Goal: Communication & Community: Share content

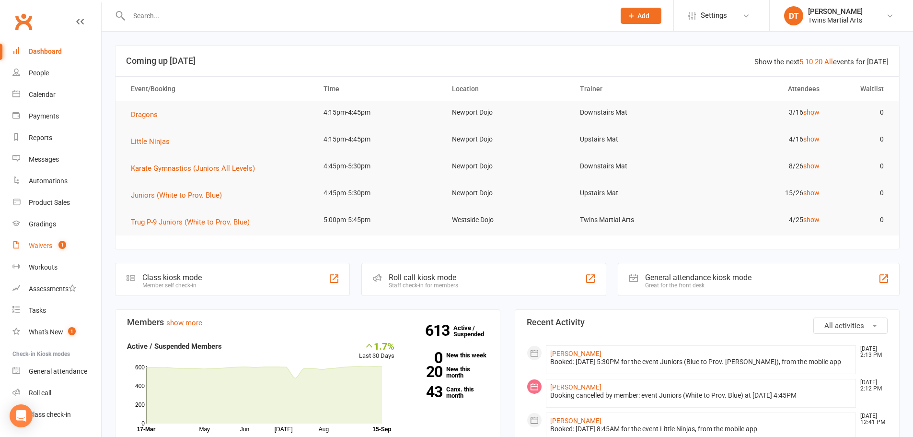
click at [64, 248] on span "1" at bounding box center [62, 245] width 8 height 8
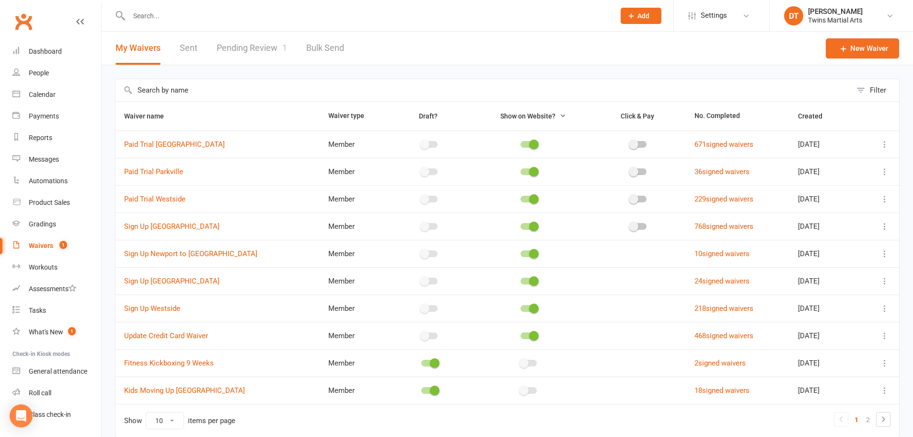
click at [271, 53] on link "Pending Review 1" at bounding box center [252, 48] width 70 height 33
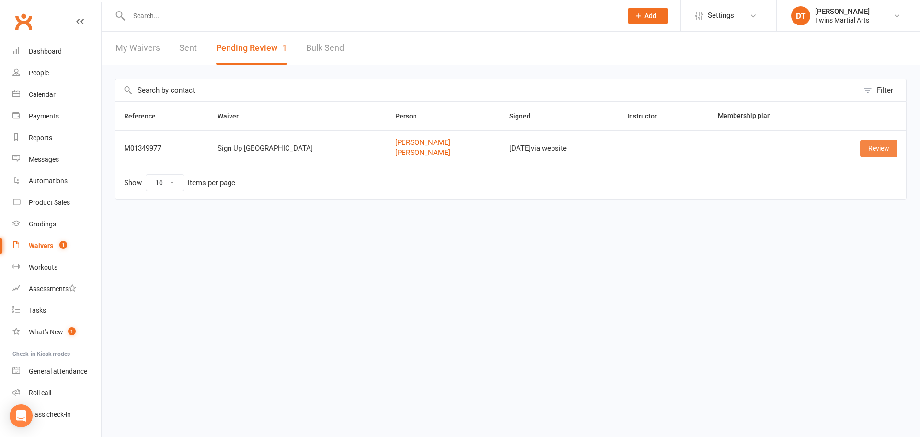
click at [883, 152] on link "Review" at bounding box center [878, 147] width 37 height 17
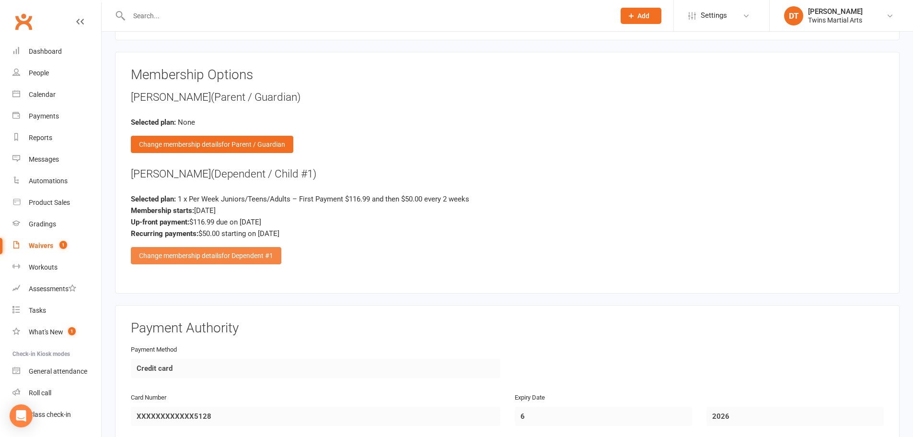
click at [257, 255] on span "for Dependent #1" at bounding box center [247, 256] width 52 height 8
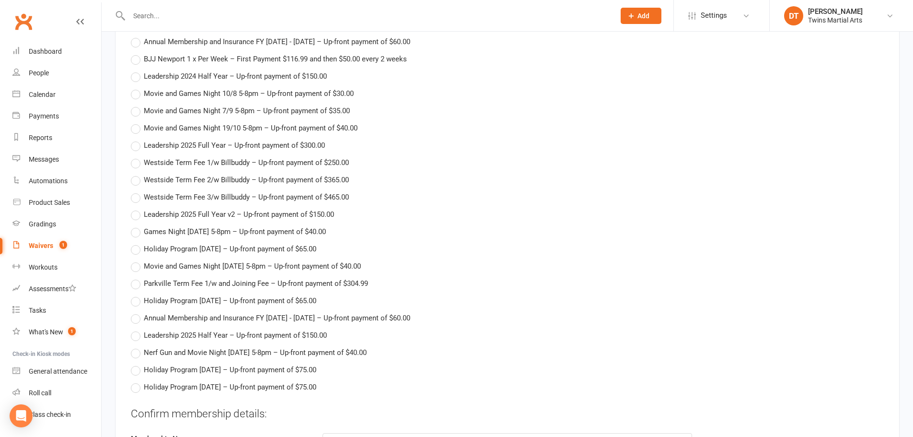
scroll to position [2396, 0]
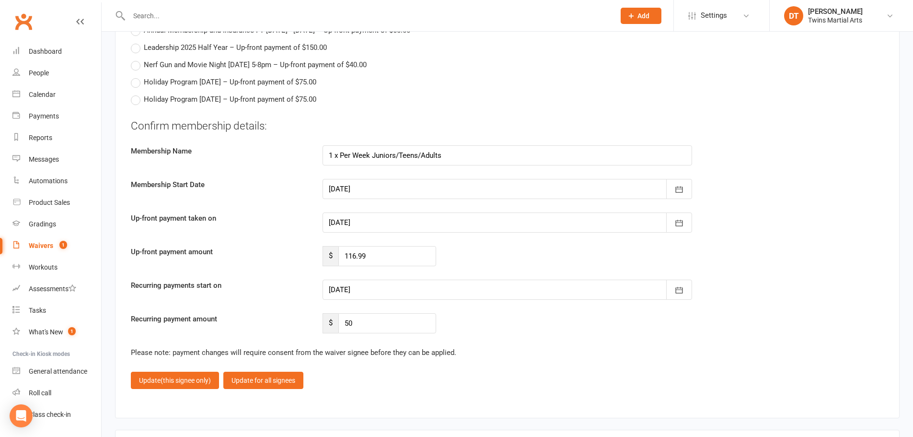
click at [388, 224] on div at bounding box center [506, 222] width 369 height 20
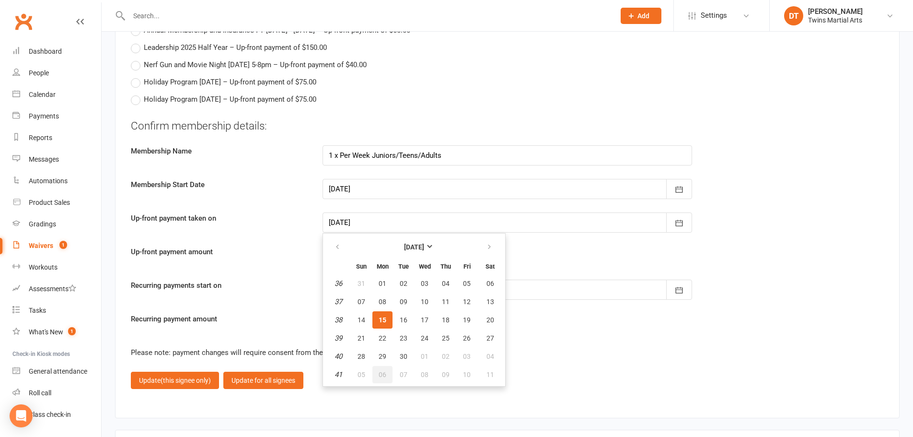
click at [386, 375] on button "06" at bounding box center [382, 374] width 20 height 17
type input "[DATE]"
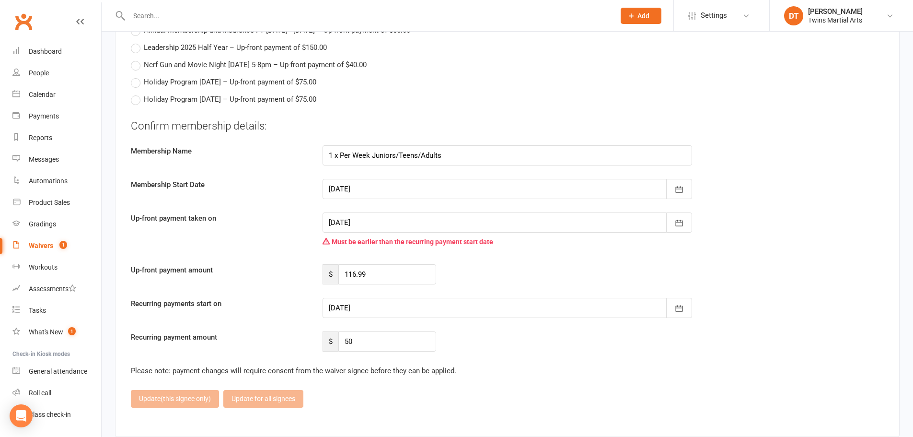
click at [405, 305] on div at bounding box center [506, 308] width 369 height 20
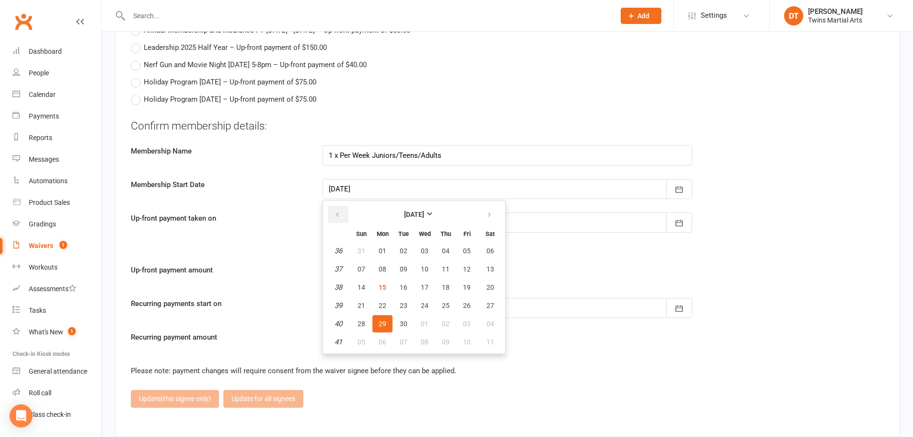
click at [337, 218] on button "button" at bounding box center [338, 214] width 21 height 17
click at [491, 214] on icon "button" at bounding box center [489, 215] width 7 height 8
click at [384, 305] on span "20" at bounding box center [383, 305] width 8 height 8
type input "[DATE]"
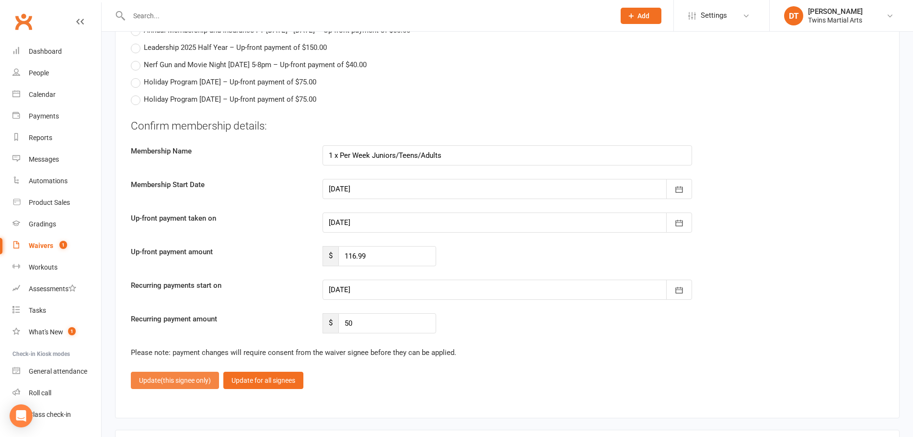
click at [184, 380] on span "(this signee only)" at bounding box center [186, 380] width 50 height 8
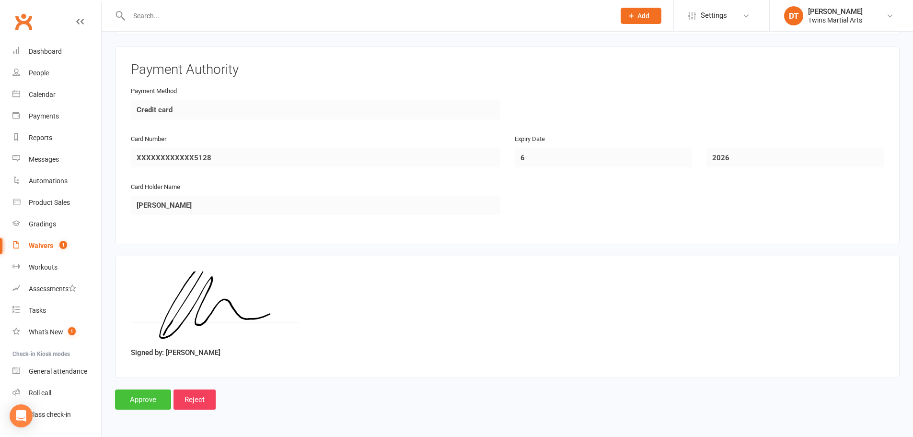
click at [149, 394] on input "Approve" at bounding box center [143, 399] width 56 height 20
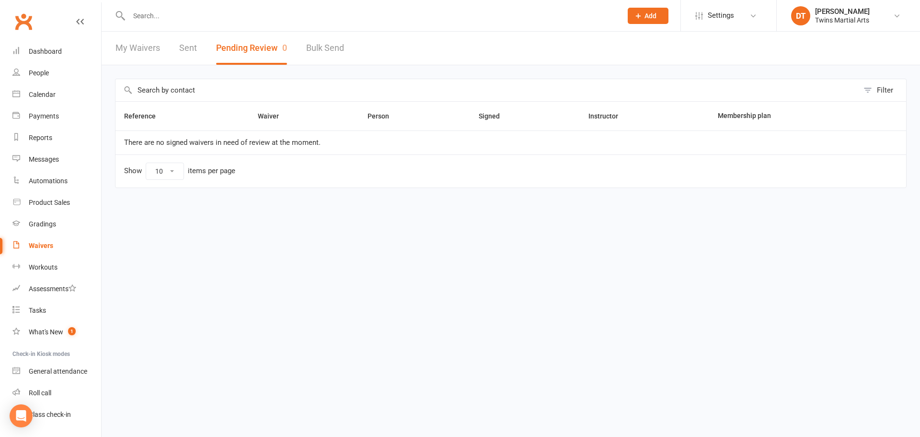
click at [218, 11] on input "text" at bounding box center [370, 15] width 489 height 13
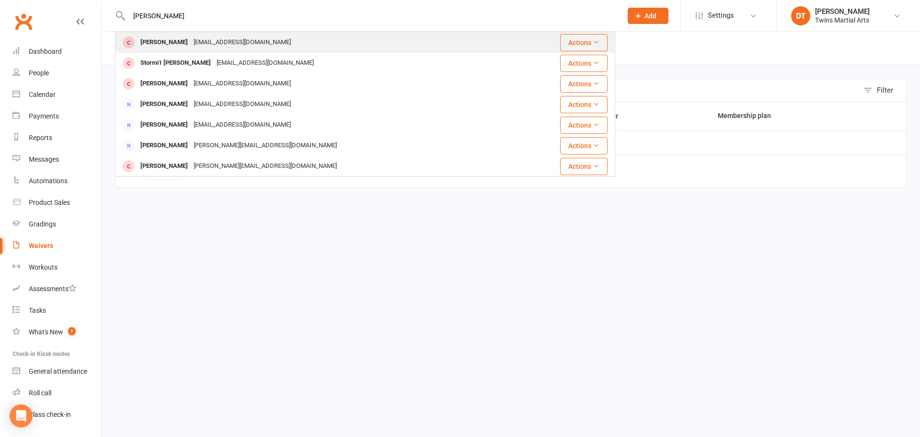
type input "[PERSON_NAME]"
click at [229, 44] on div "[EMAIL_ADDRESS][DOMAIN_NAME]" at bounding box center [242, 42] width 103 height 14
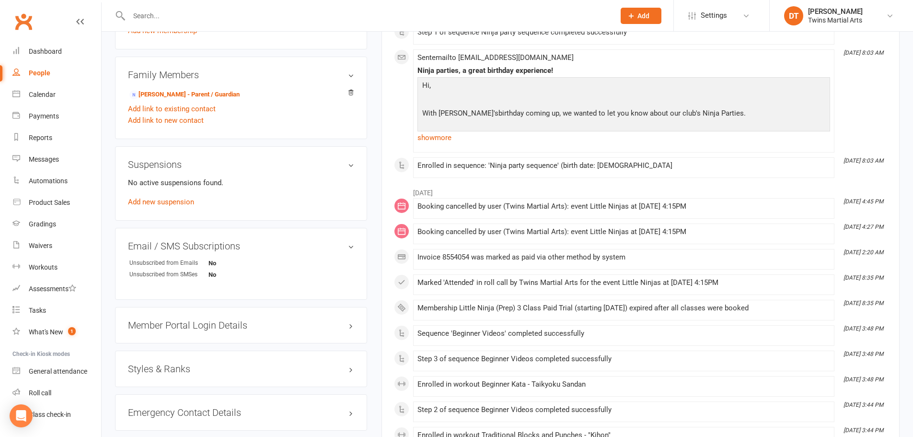
click at [191, 365] on h3 "Styles & Ranks" at bounding box center [241, 368] width 226 height 11
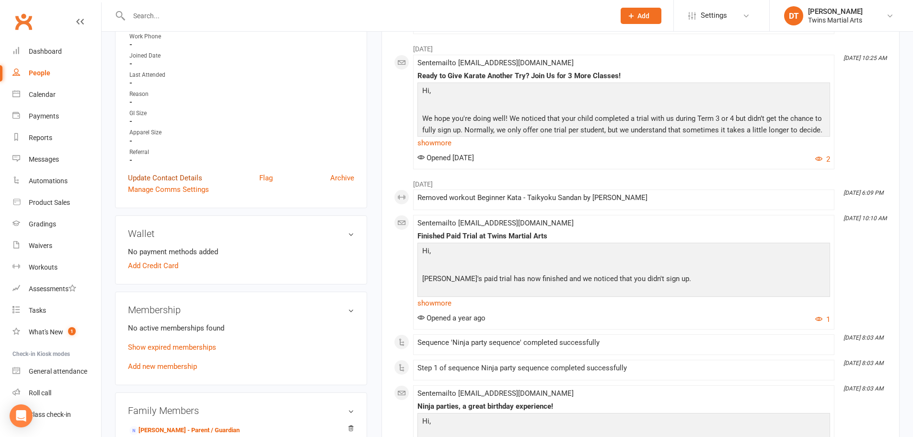
click at [191, 180] on link "Update Contact Details" at bounding box center [165, 177] width 74 height 11
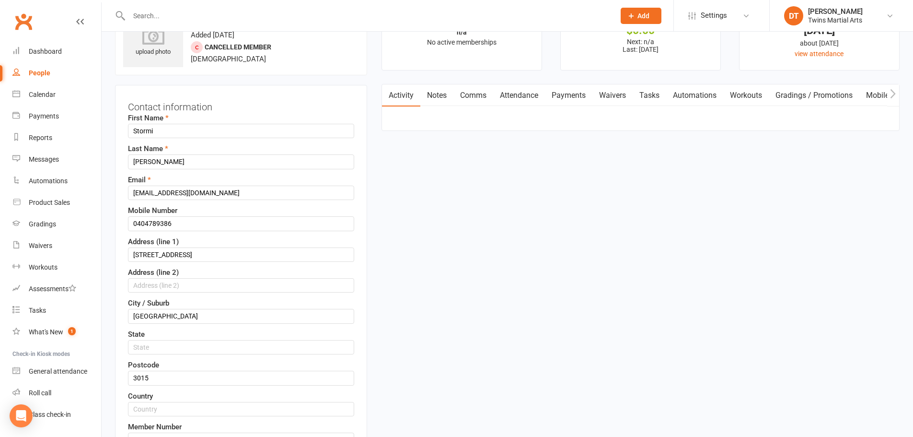
scroll to position [45, 0]
click at [132, 128] on input "Stormi" at bounding box center [241, 132] width 226 height 14
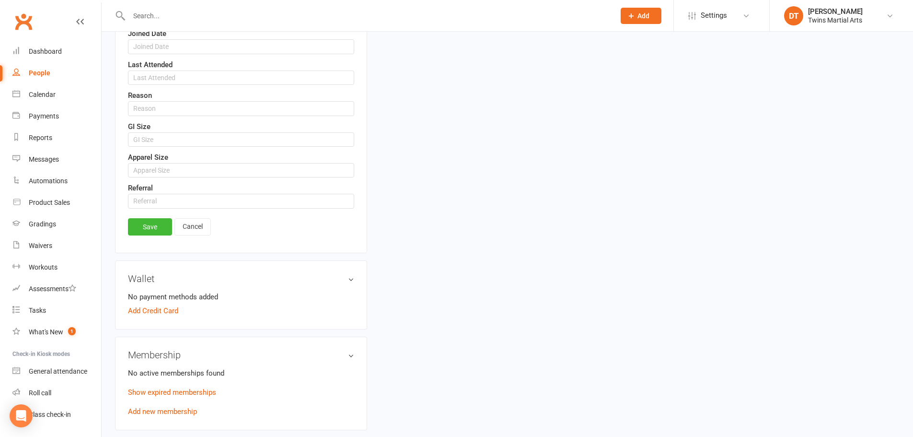
scroll to position [668, 0]
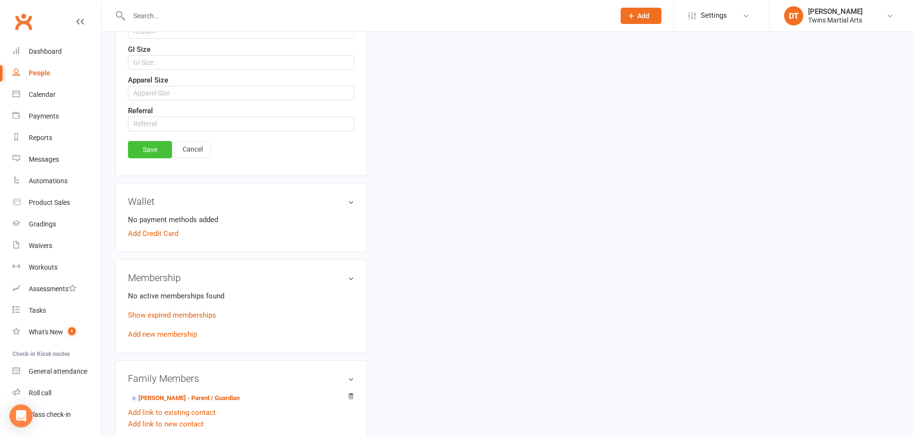
type input "#Stormi"
click at [151, 148] on link "Save" at bounding box center [150, 149] width 44 height 17
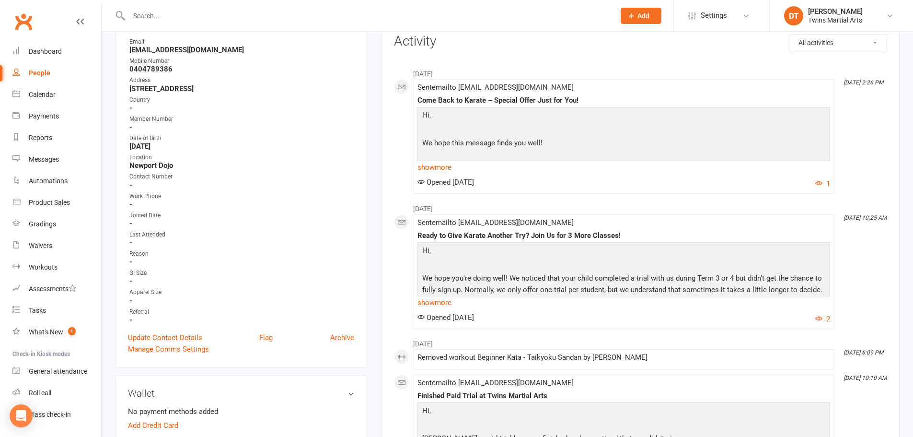
scroll to position [0, 0]
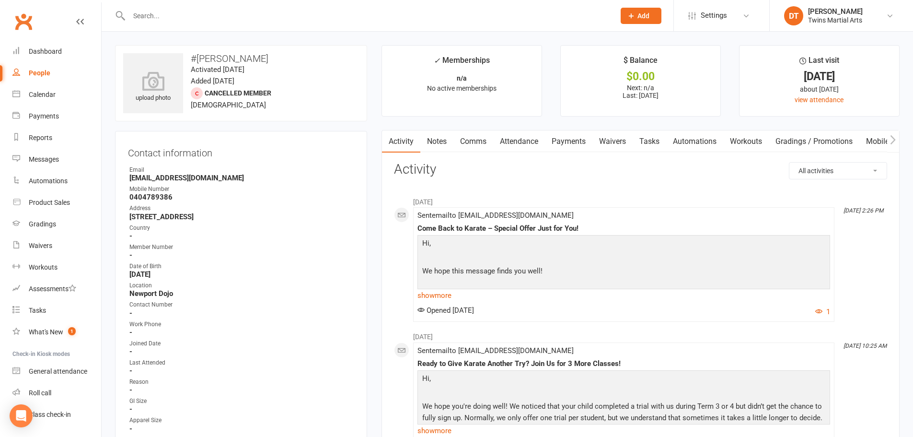
click at [367, 16] on input "text" at bounding box center [367, 15] width 482 height 13
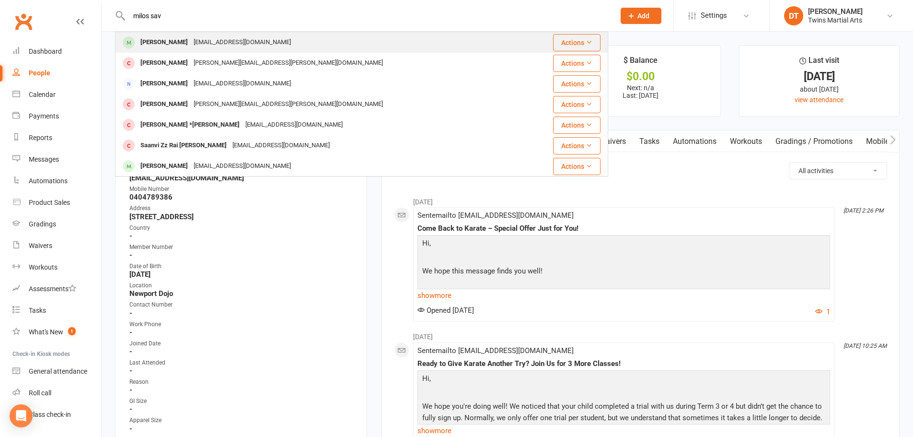
type input "milos sav"
click at [279, 39] on div "[PERSON_NAME] [EMAIL_ADDRESS][DOMAIN_NAME]" at bounding box center [320, 43] width 409 height 20
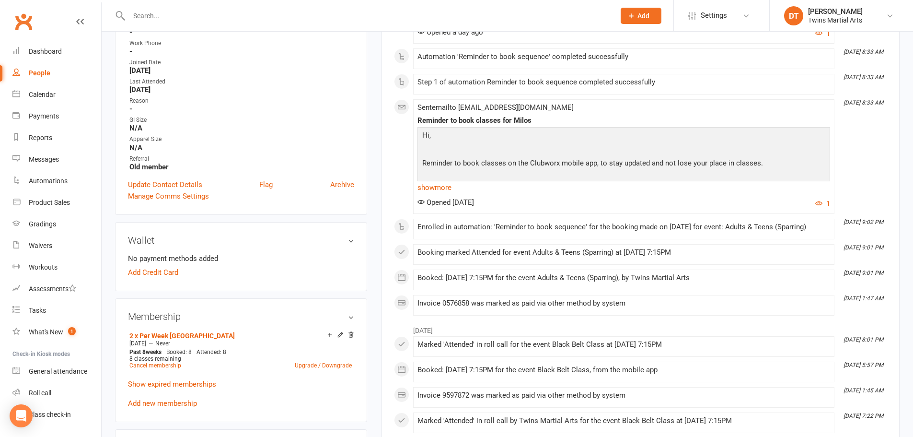
scroll to position [335, 0]
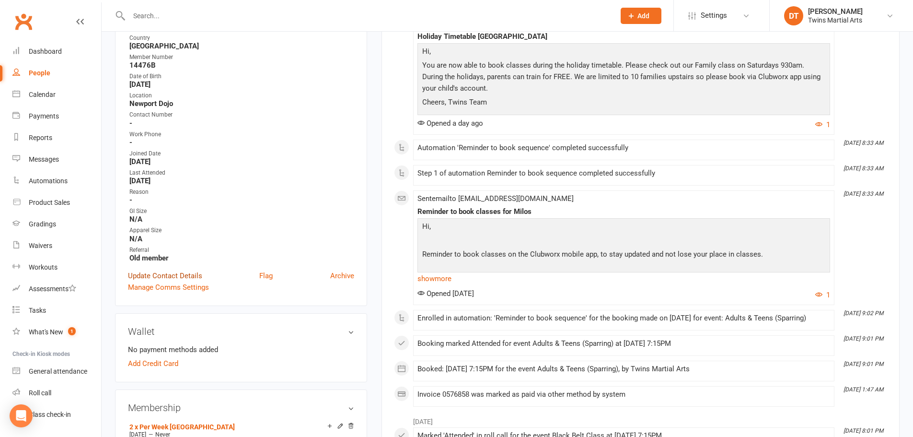
click at [177, 279] on link "Update Contact Details" at bounding box center [165, 275] width 74 height 11
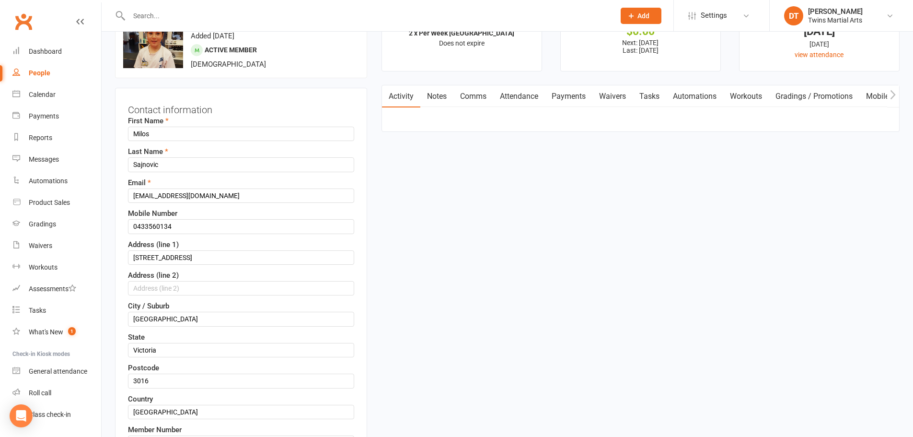
scroll to position [0, 0]
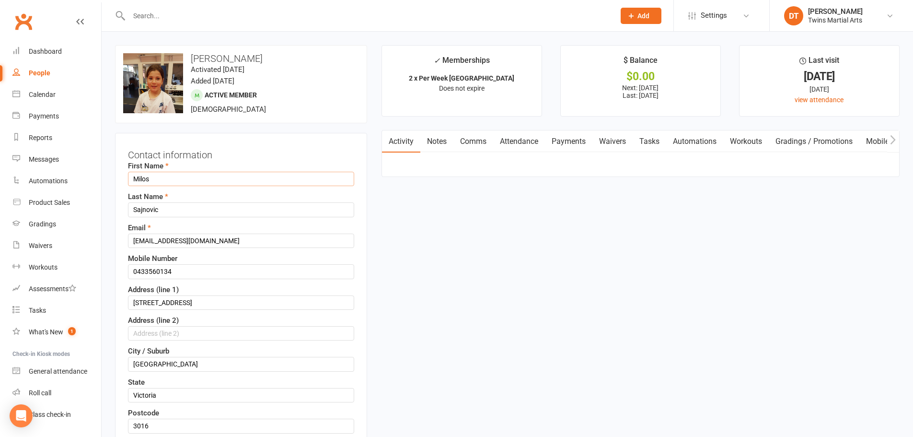
click at [134, 180] on input "Milos" at bounding box center [241, 179] width 226 height 14
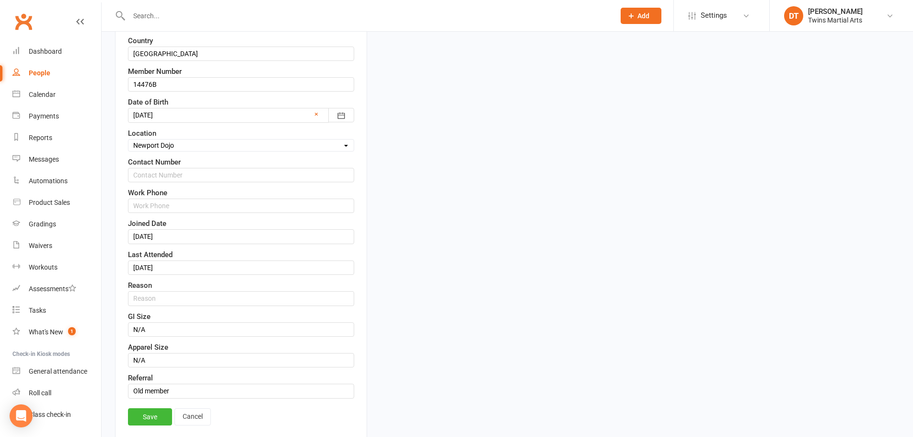
scroll to position [527, 0]
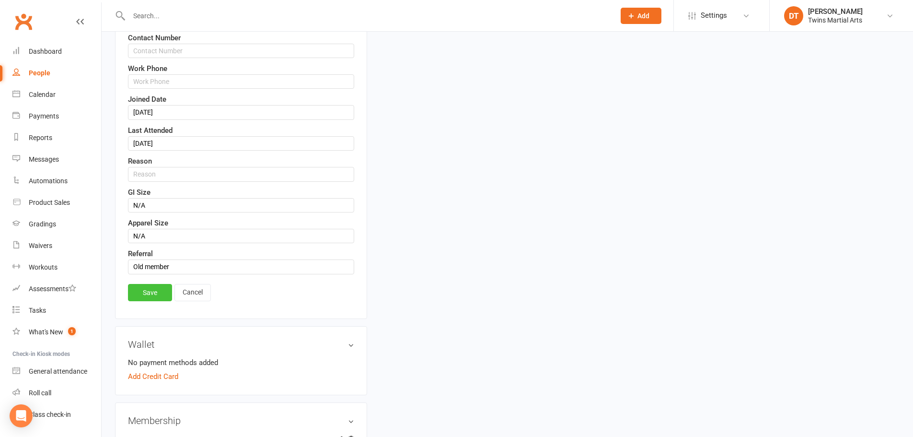
type input "#Milos"
click at [160, 289] on link "Save" at bounding box center [150, 292] width 44 height 17
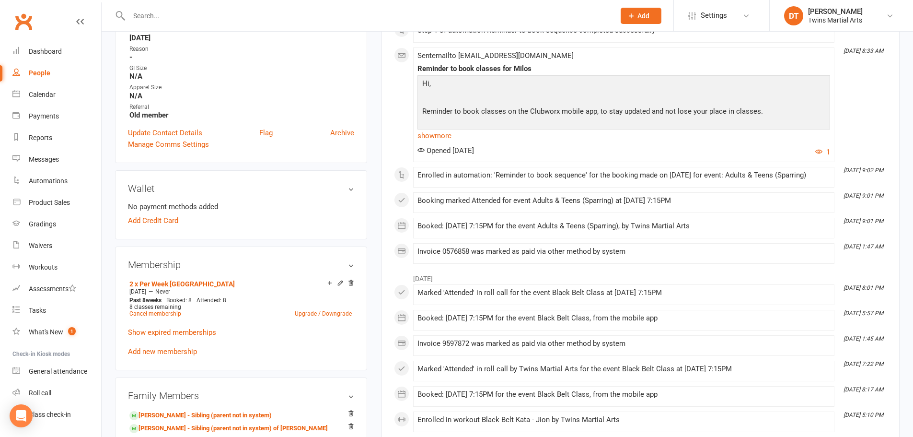
scroll to position [383, 0]
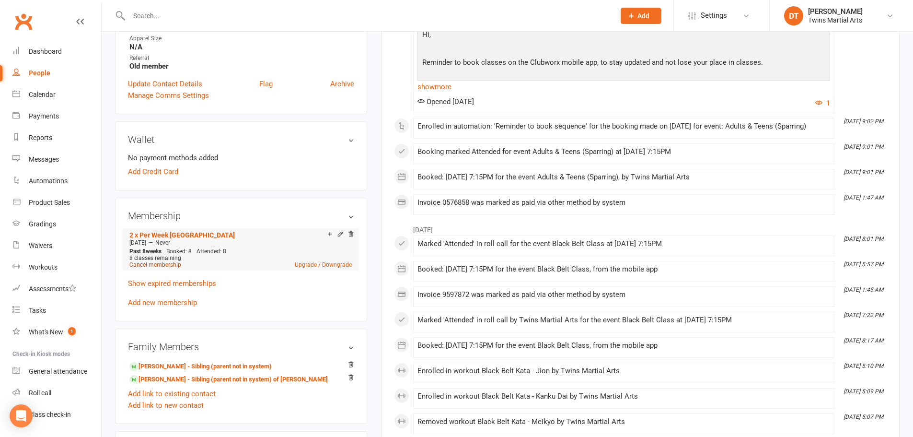
click at [162, 264] on link "Cancel membership" at bounding box center [155, 264] width 52 height 7
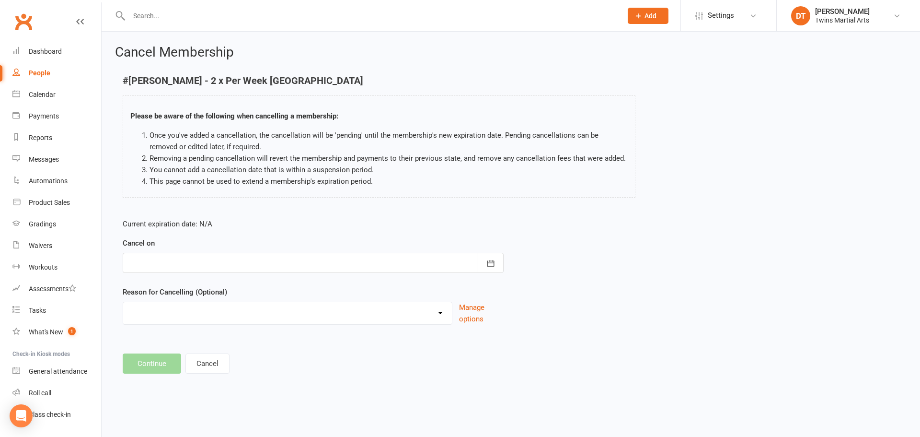
click at [310, 268] on div at bounding box center [313, 263] width 381 height 20
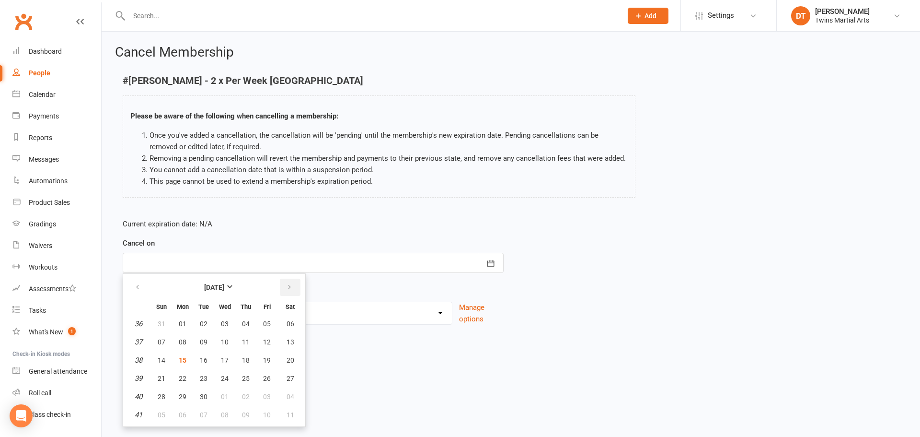
click at [291, 290] on icon "button" at bounding box center [289, 287] width 7 height 8
click at [163, 361] on span "12" at bounding box center [162, 360] width 8 height 8
type input "[DATE]"
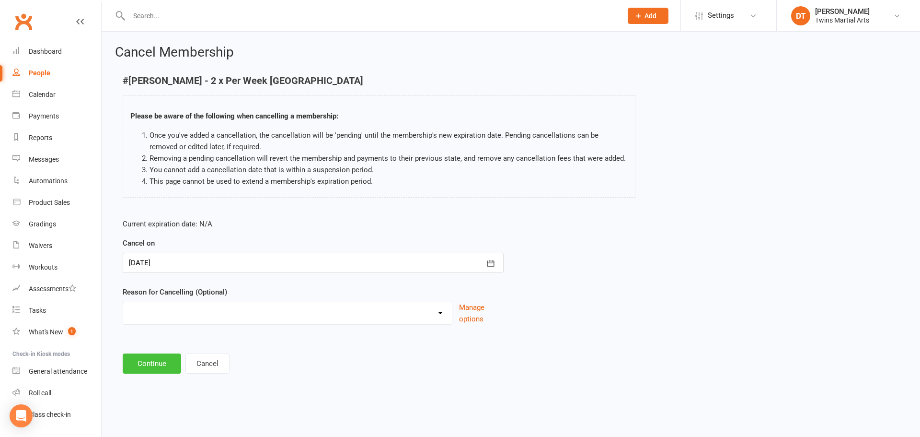
click at [160, 359] on button "Continue" at bounding box center [152, 363] width 58 height 20
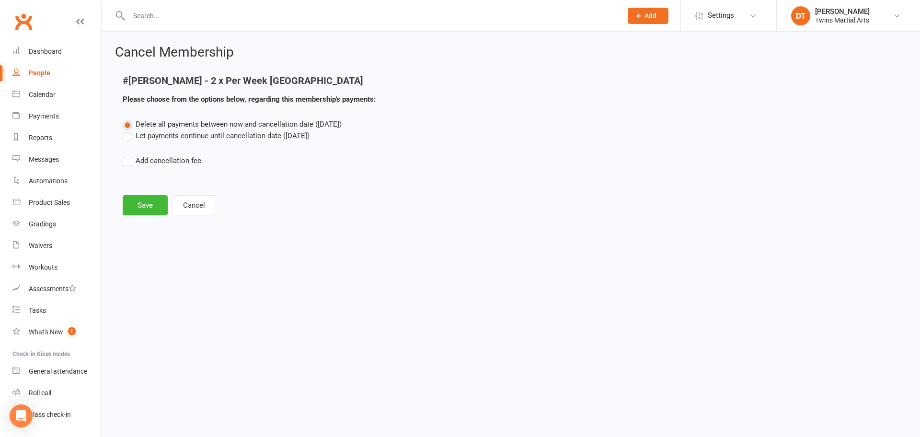
drag, startPoint x: 243, startPoint y: 132, endPoint x: 225, endPoint y: 145, distance: 22.7
click at [240, 132] on label "Let payments continue until cancellation date ([DATE])" at bounding box center [216, 135] width 187 height 11
click at [129, 130] on input "Let payments continue until cancellation date ([DATE])" at bounding box center [126, 130] width 6 height 0
click at [158, 210] on button "Save" at bounding box center [145, 205] width 45 height 20
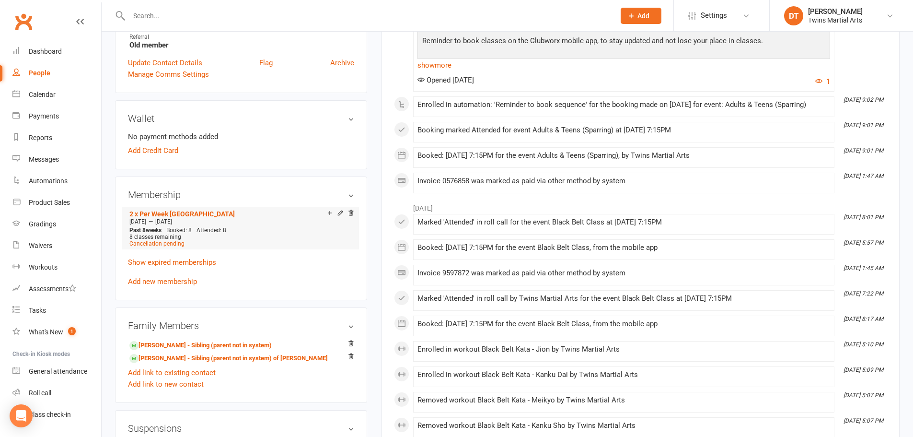
scroll to position [431, 0]
click at [269, 13] on input "text" at bounding box center [367, 15] width 482 height 13
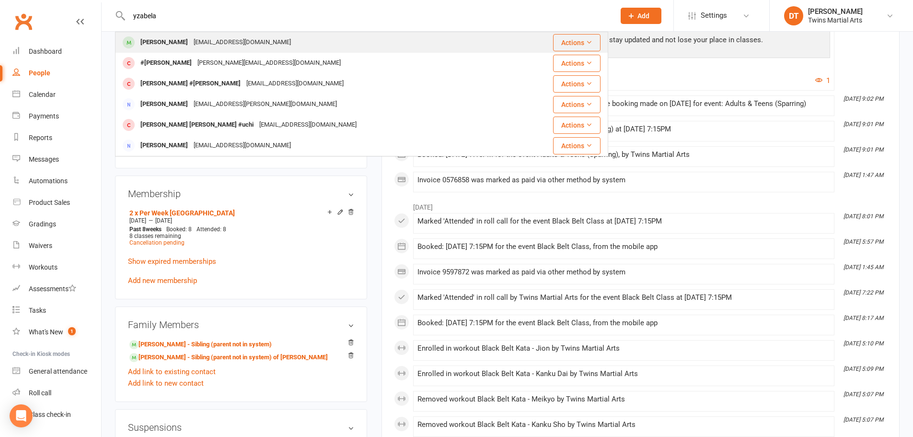
type input "yzabela"
click at [191, 42] on div "[PERSON_NAME]" at bounding box center [164, 42] width 53 height 14
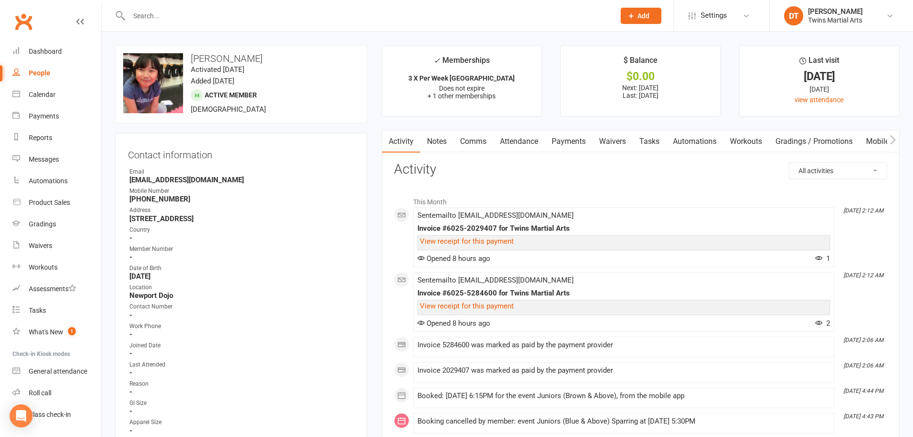
click at [579, 142] on link "Payments" at bounding box center [568, 141] width 47 height 22
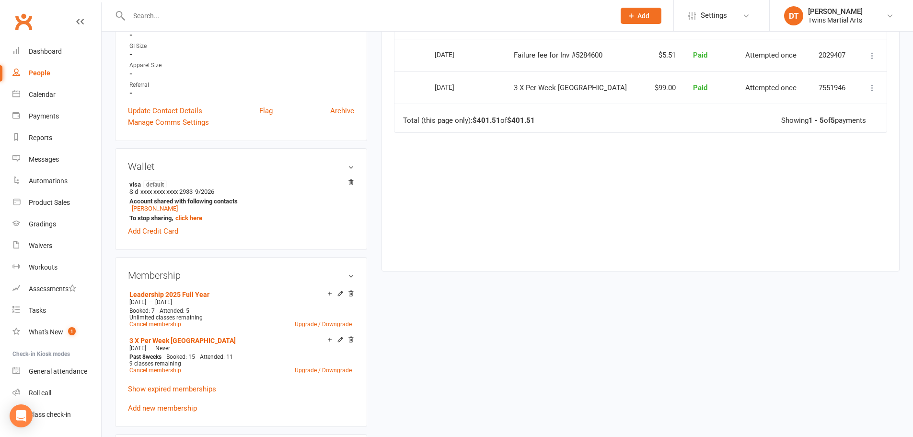
scroll to position [479, 0]
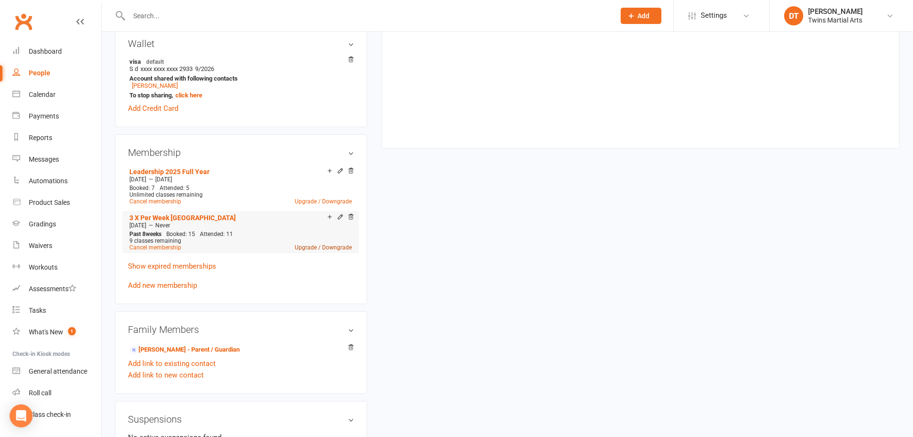
click at [330, 245] on link "Upgrade / Downgrade" at bounding box center [323, 247] width 57 height 7
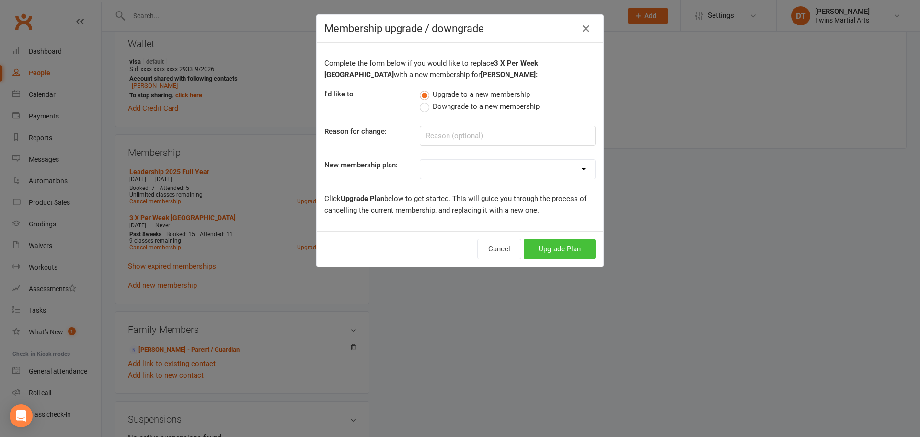
click at [554, 251] on button "Upgrade Plan" at bounding box center [560, 249] width 72 height 20
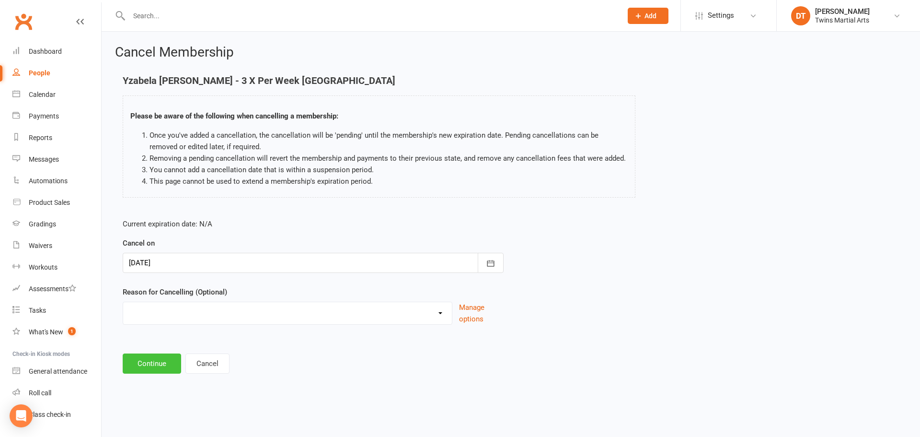
click at [165, 366] on button "Continue" at bounding box center [152, 363] width 58 height 20
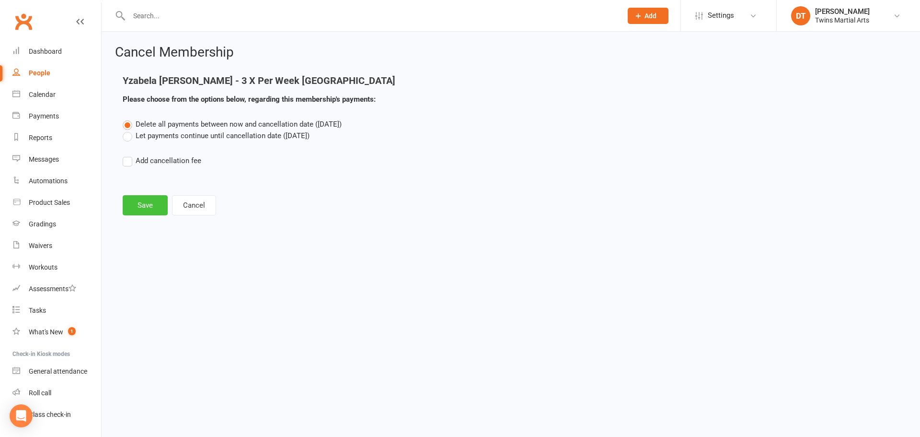
click at [148, 201] on button "Save" at bounding box center [145, 205] width 45 height 20
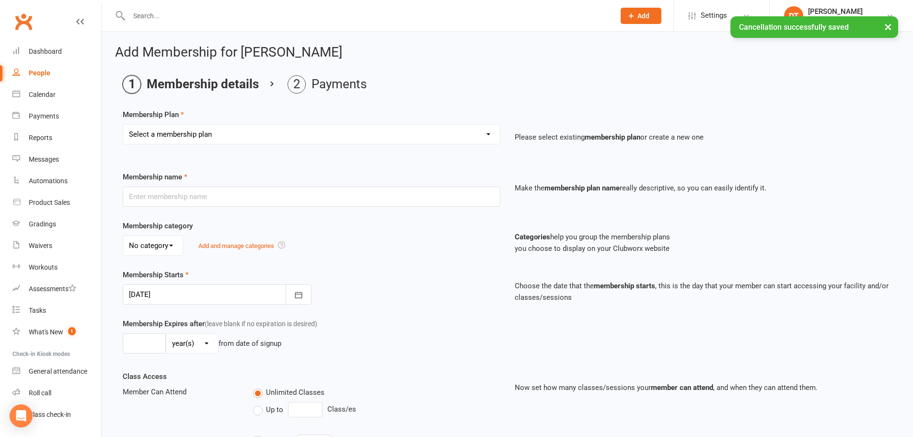
click at [211, 130] on select "Select a membership plan Create new Membership Plan 1 x Per Week Tiny Ninjas/Li…" at bounding box center [311, 134] width 377 height 19
select select "5"
click at [123, 125] on select "Select a membership plan Create new Membership Plan 1 x Per Week Tiny Ninjas/Li…" at bounding box center [311, 134] width 377 height 19
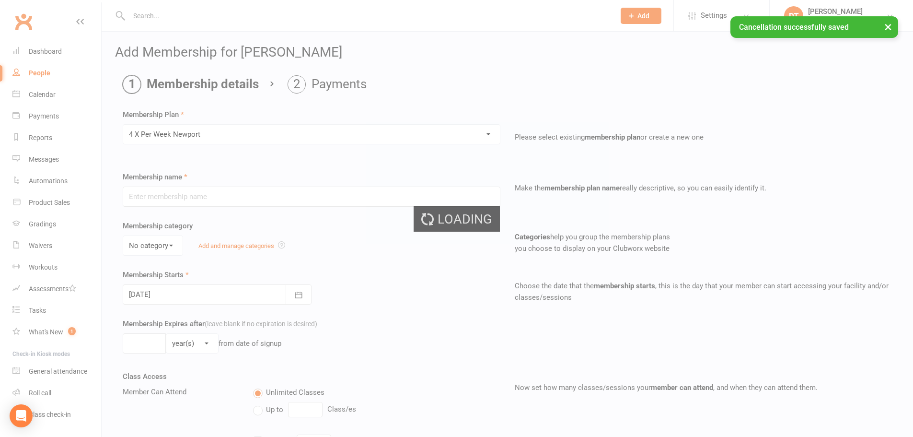
type input "4 X Per Week [GEOGRAPHIC_DATA]"
select select "3"
type input "0"
type input "32"
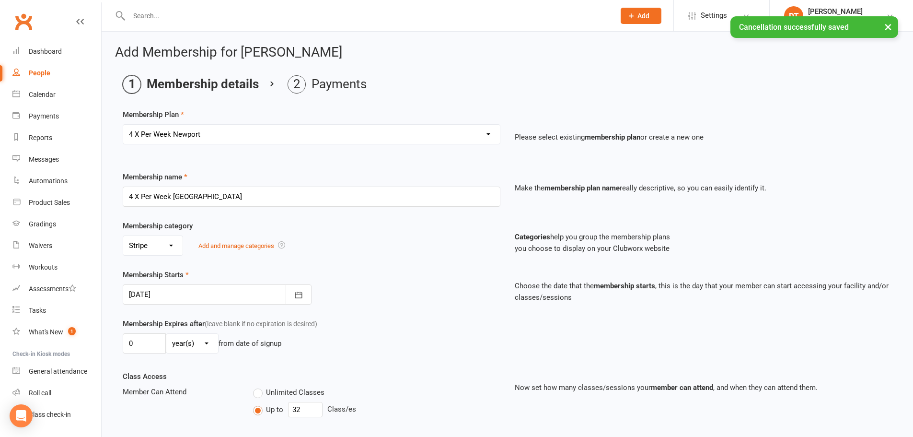
click at [166, 251] on select "No category Billbuddy Cash Other Stripe" at bounding box center [152, 245] width 59 height 19
click at [323, 210] on div "Membership name 4 X Per Week Newport Make the membership plan name really descr…" at bounding box center [506, 195] width 783 height 49
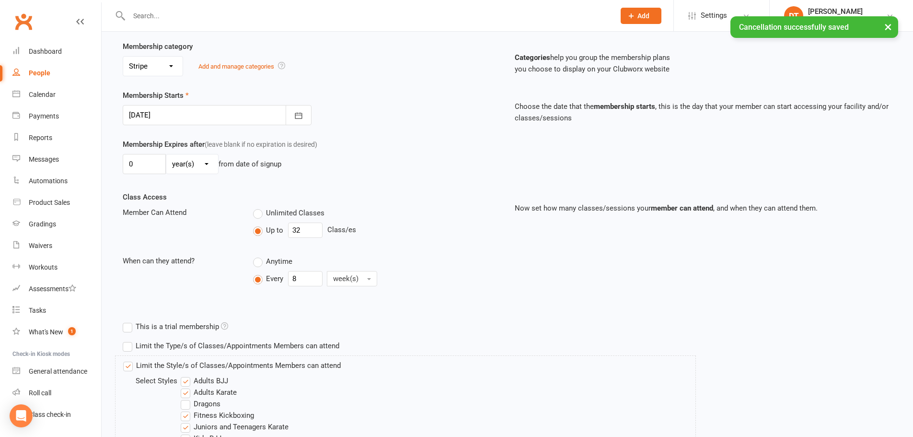
scroll to position [333, 0]
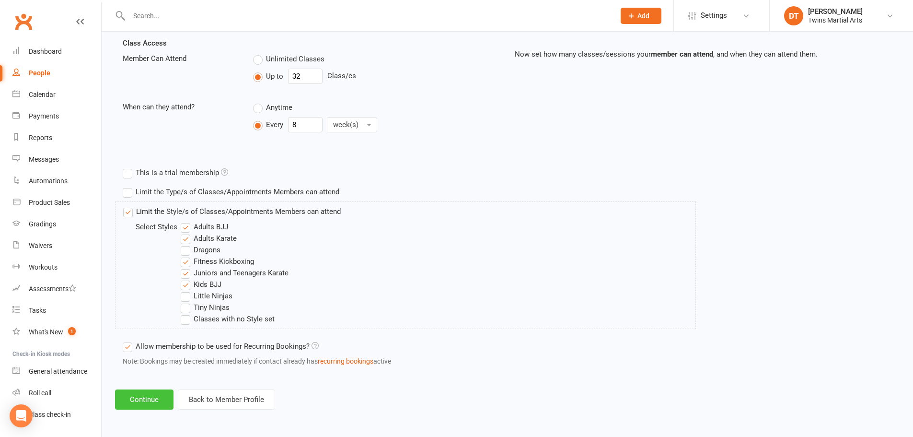
click at [152, 394] on button "Continue" at bounding box center [144, 399] width 58 height 20
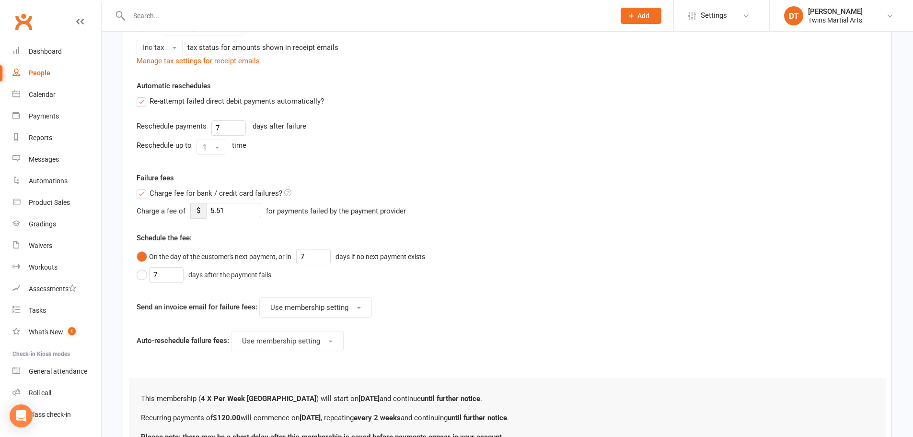
scroll to position [0, 0]
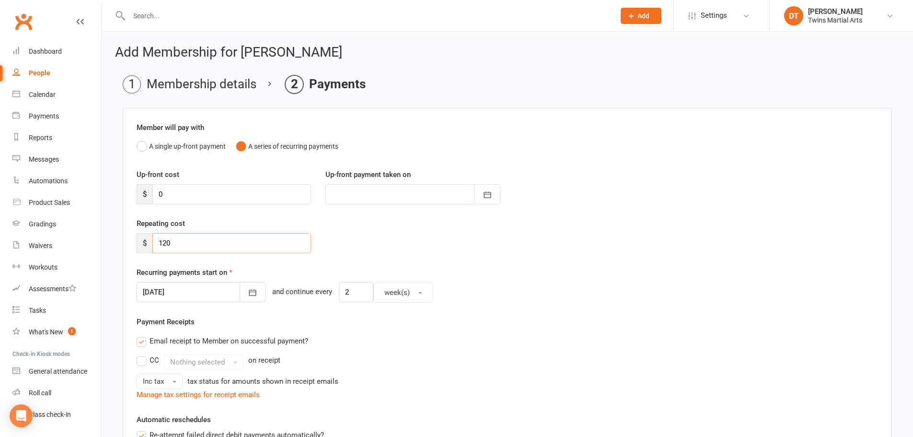
drag, startPoint x: 218, startPoint y: 247, endPoint x: 140, endPoint y: 245, distance: 78.1
click at [140, 245] on div "$ 120" at bounding box center [224, 243] width 174 height 20
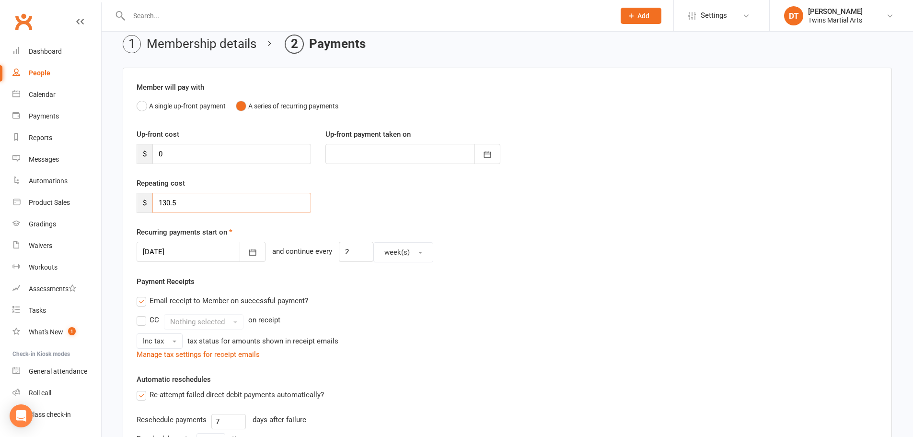
scroll to position [96, 0]
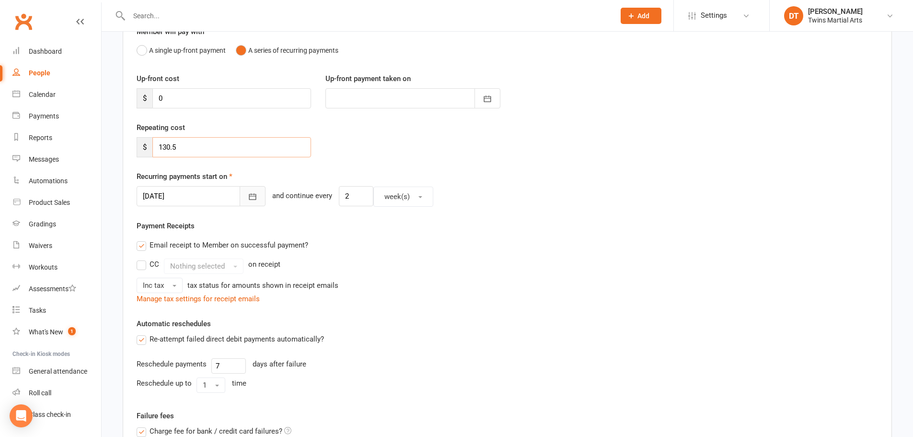
type input "130.5"
click at [240, 199] on button "button" at bounding box center [253, 196] width 26 height 20
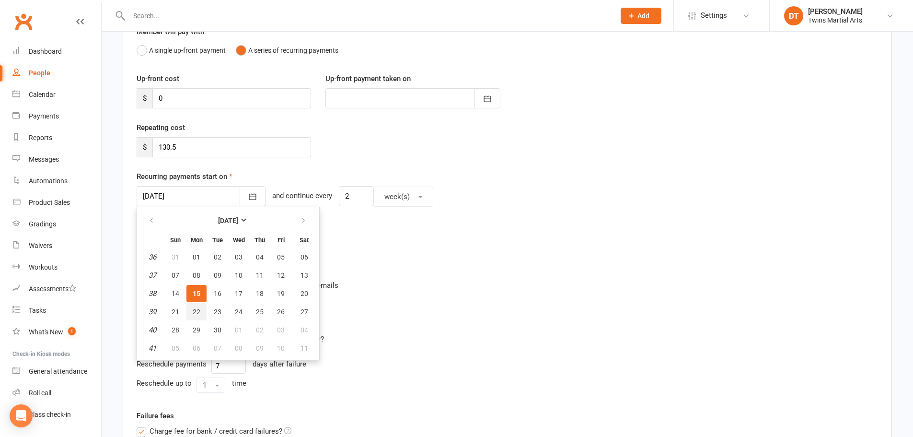
click at [197, 311] on span "22" at bounding box center [197, 312] width 8 height 8
type input "[DATE]"
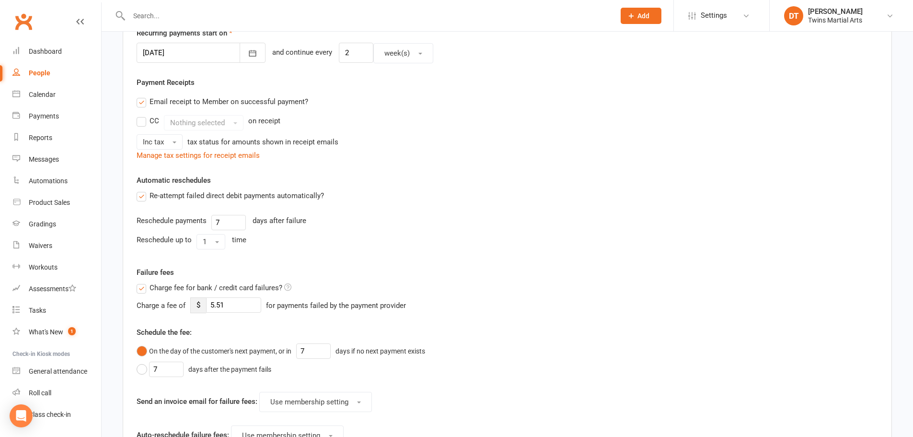
scroll to position [425, 0]
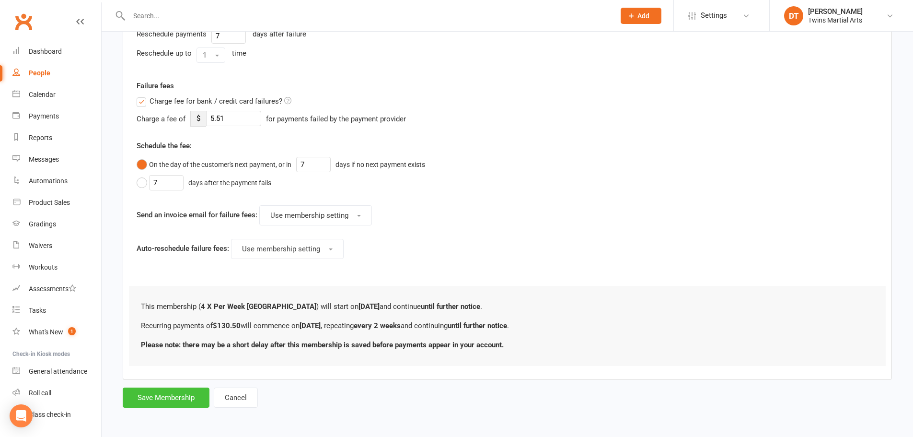
click at [184, 389] on button "Save Membership" at bounding box center [166, 397] width 87 height 20
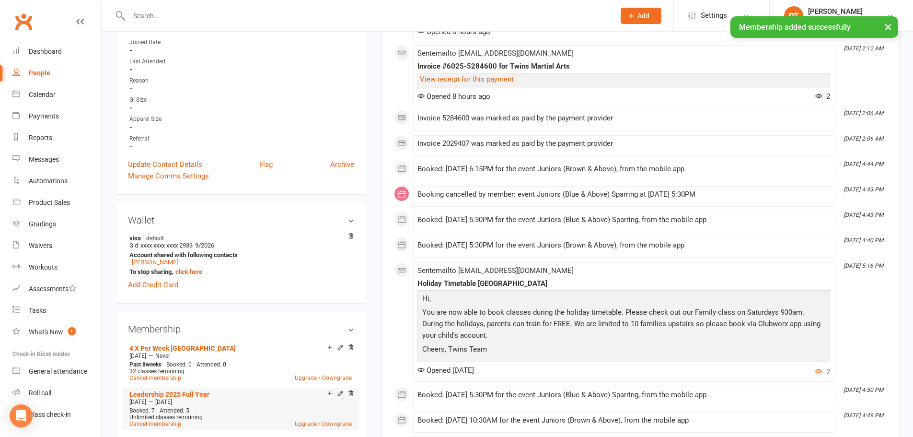
scroll to position [431, 0]
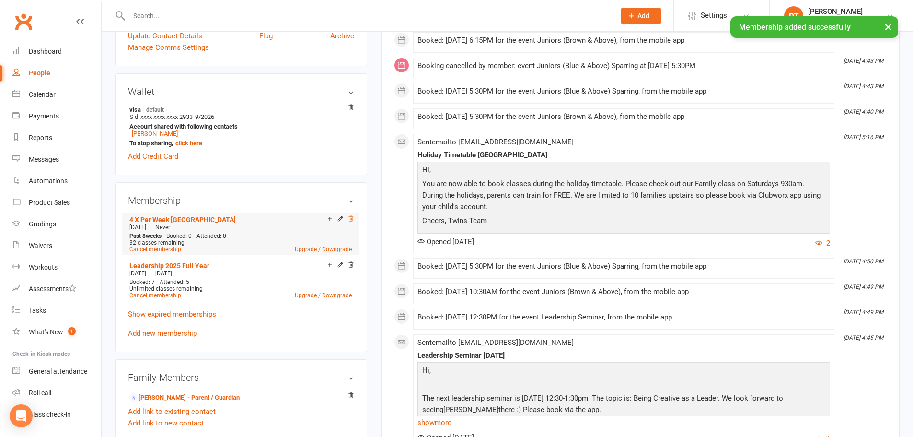
click at [352, 219] on icon at bounding box center [350, 218] width 7 height 7
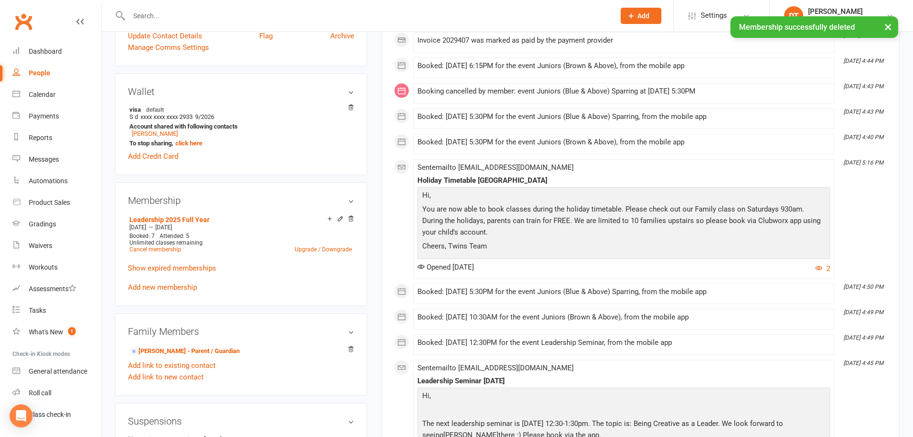
click at [179, 290] on link "Add new membership" at bounding box center [162, 287] width 69 height 9
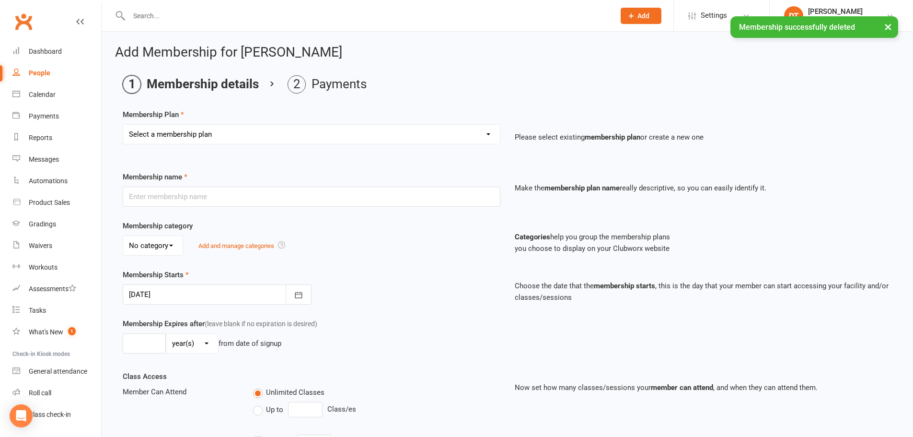
click at [232, 130] on select "Select a membership plan Create new Membership Plan 1 x Per Week Tiny Ninjas/Li…" at bounding box center [311, 134] width 377 height 19
select select "5"
click at [123, 125] on select "Select a membership plan Create new Membership Plan 1 x Per Week Tiny Ninjas/Li…" at bounding box center [311, 134] width 377 height 19
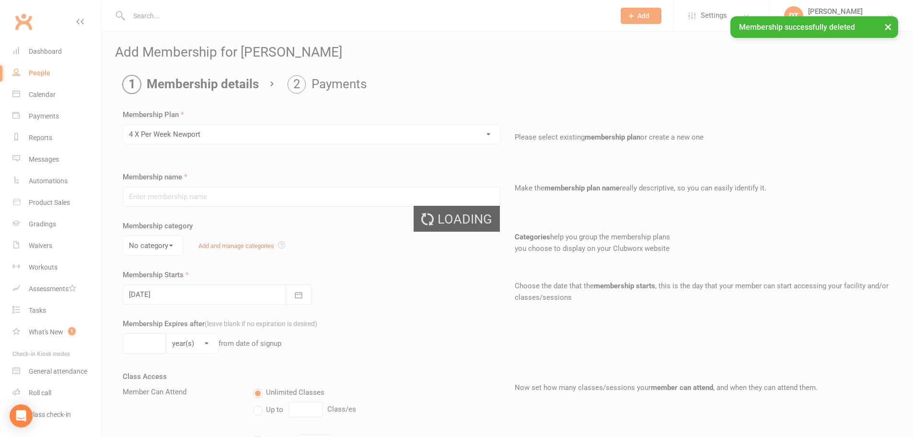
type input "4 X Per Week [GEOGRAPHIC_DATA]"
select select "3"
type input "0"
type input "32"
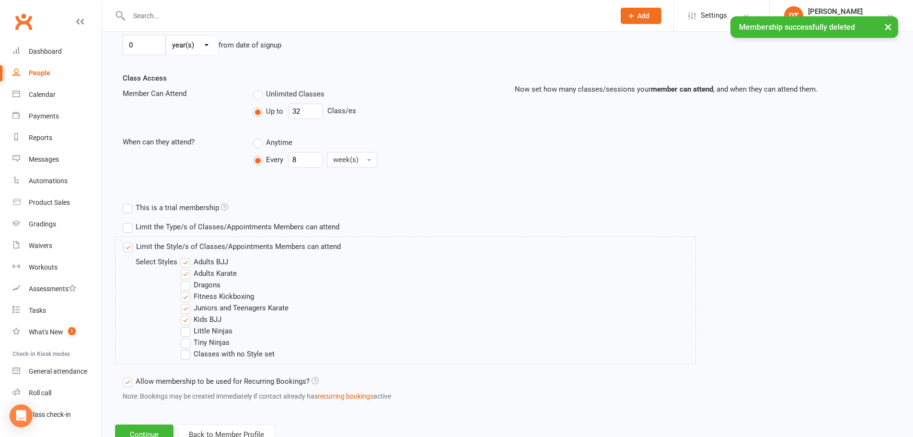
scroll to position [333, 0]
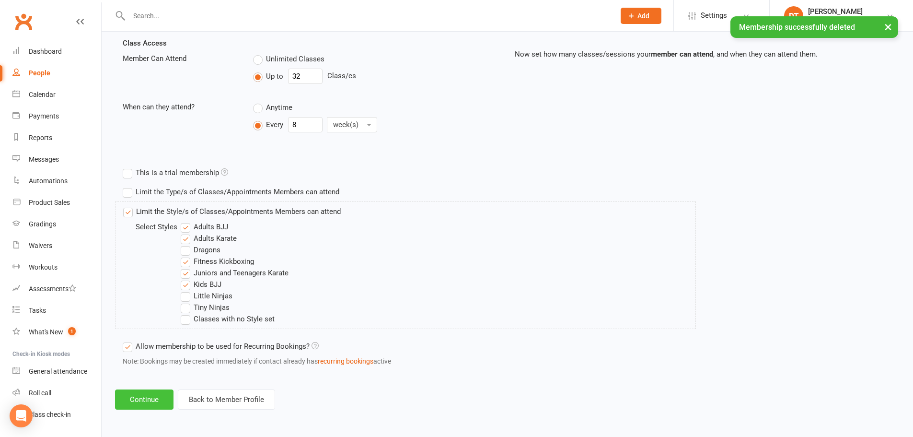
click at [152, 390] on button "Continue" at bounding box center [144, 399] width 58 height 20
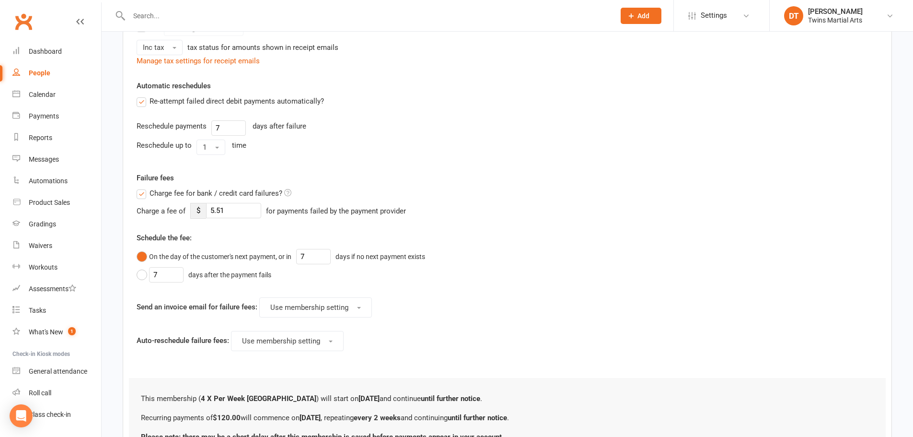
scroll to position [0, 0]
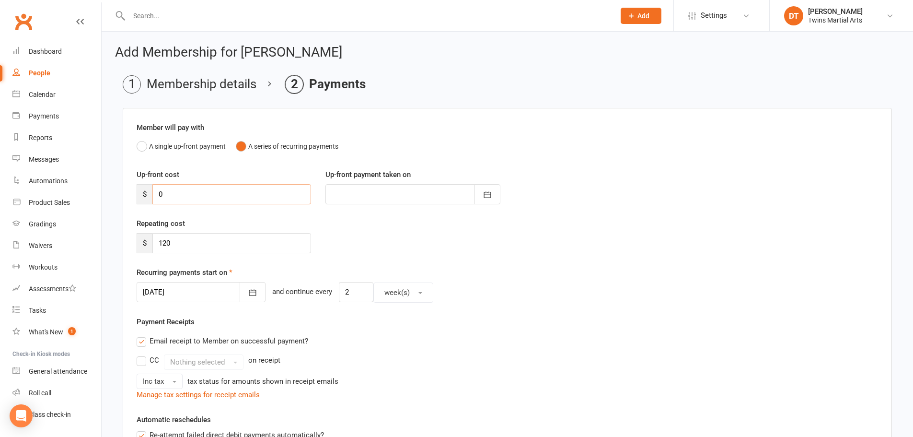
drag, startPoint x: 199, startPoint y: 199, endPoint x: 184, endPoint y: 190, distance: 16.8
click at [196, 194] on input "0" at bounding box center [231, 194] width 159 height 20
type input "1"
type input "[DATE]"
type input "130.5"
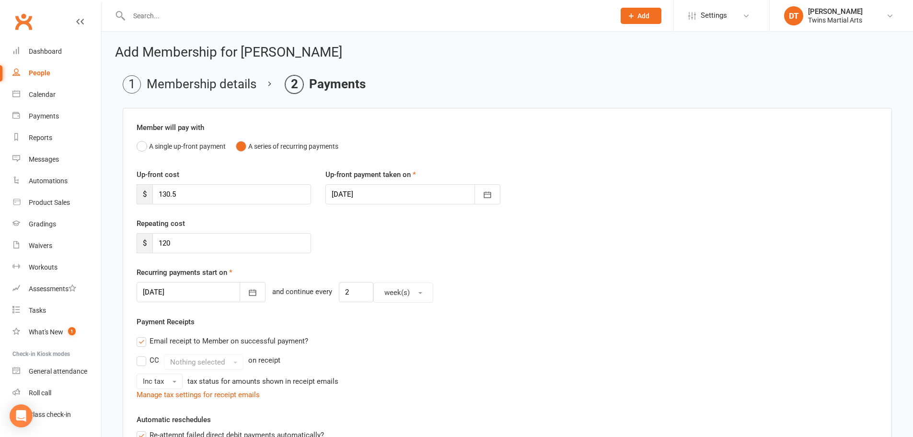
click at [412, 195] on div at bounding box center [412, 194] width 174 height 20
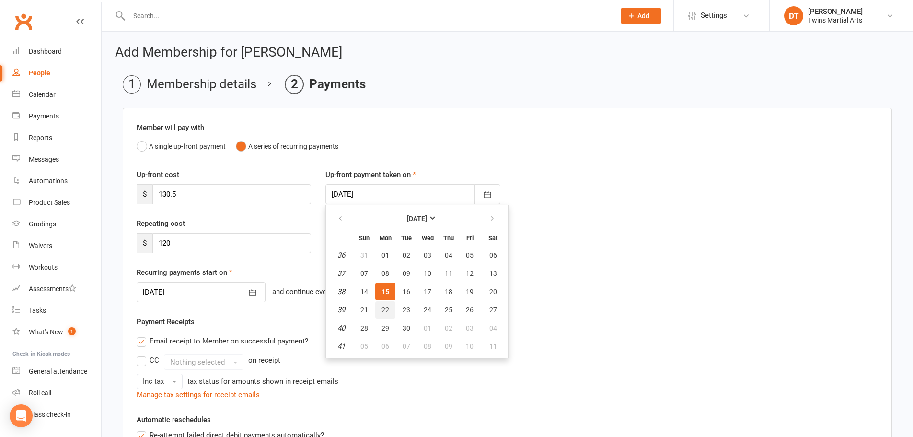
click at [383, 310] on span "22" at bounding box center [385, 310] width 8 height 8
type input "[DATE]"
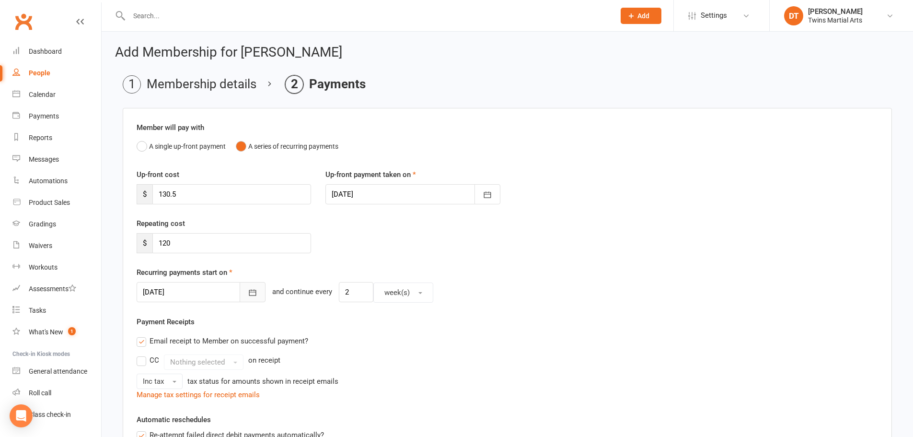
click at [240, 297] on button "button" at bounding box center [253, 292] width 26 height 20
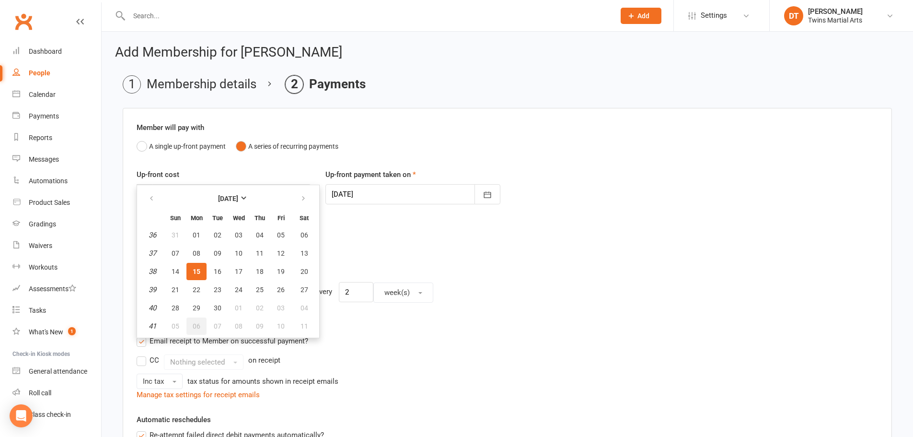
click at [199, 323] on span "06" at bounding box center [197, 326] width 8 height 8
type input "[DATE]"
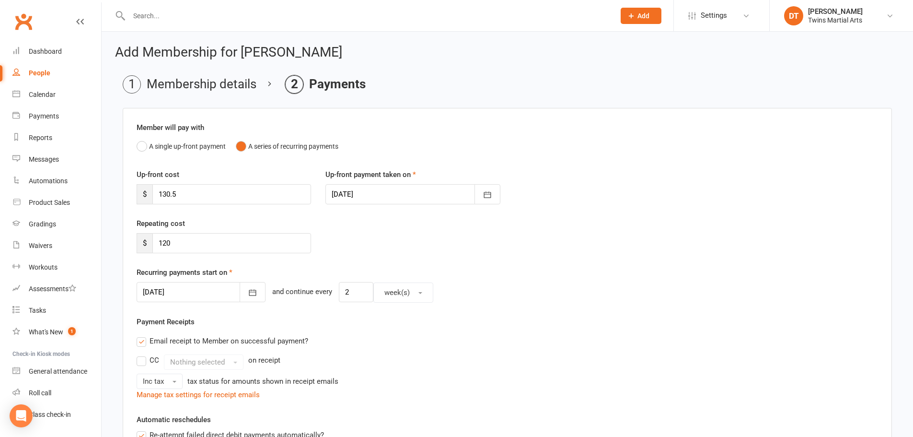
click at [489, 277] on div "Recurring payments start on [DATE] [DATE] Sun Mon Tue Wed Thu Fri Sat 40 28 29 …" at bounding box center [507, 284] width 741 height 36
click at [720, 220] on div "Repeating cost $ 120" at bounding box center [507, 242] width 756 height 49
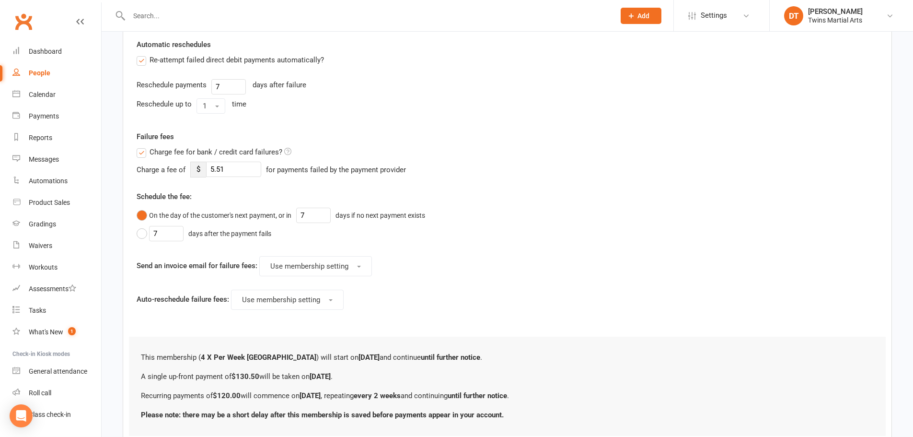
scroll to position [445, 0]
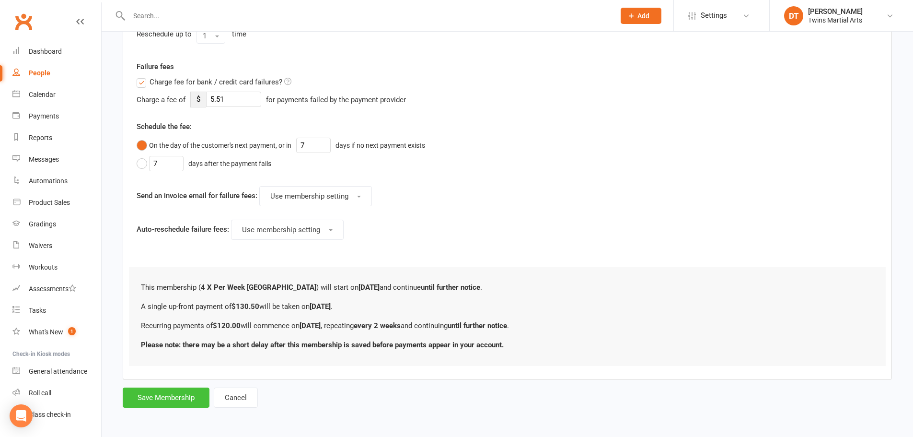
click at [187, 402] on button "Save Membership" at bounding box center [166, 397] width 87 height 20
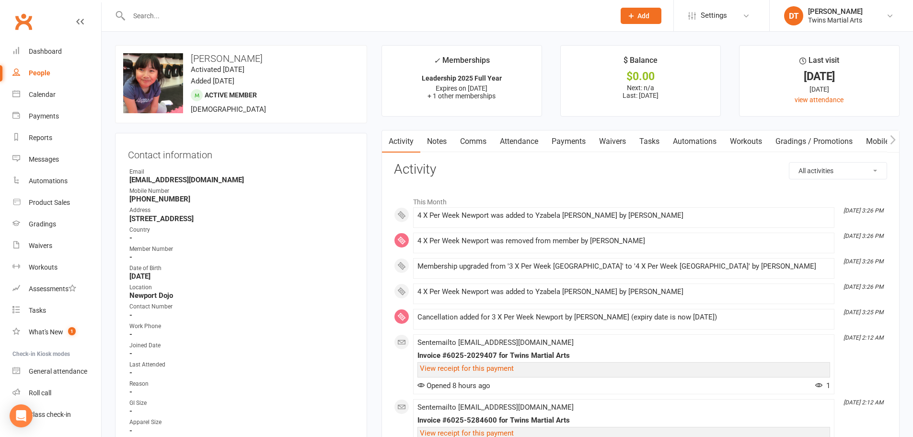
click at [573, 144] on link "Payments" at bounding box center [568, 141] width 47 height 22
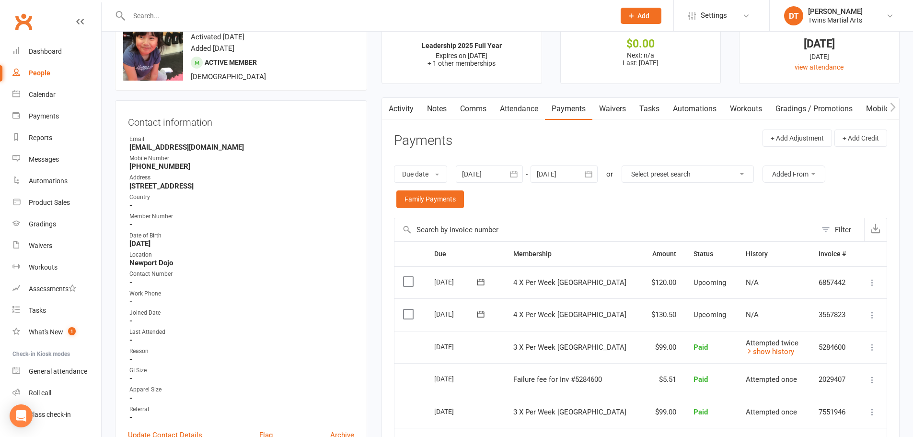
scroll to position [48, 0]
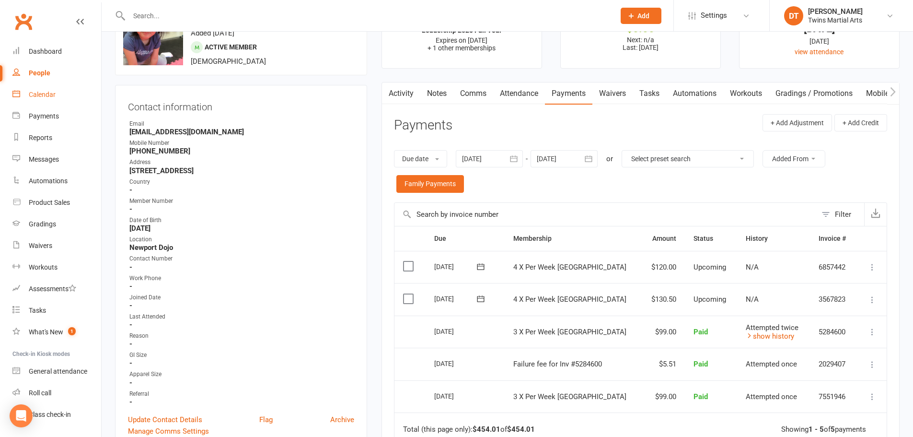
click at [45, 94] on div "Calendar" at bounding box center [42, 95] width 27 height 8
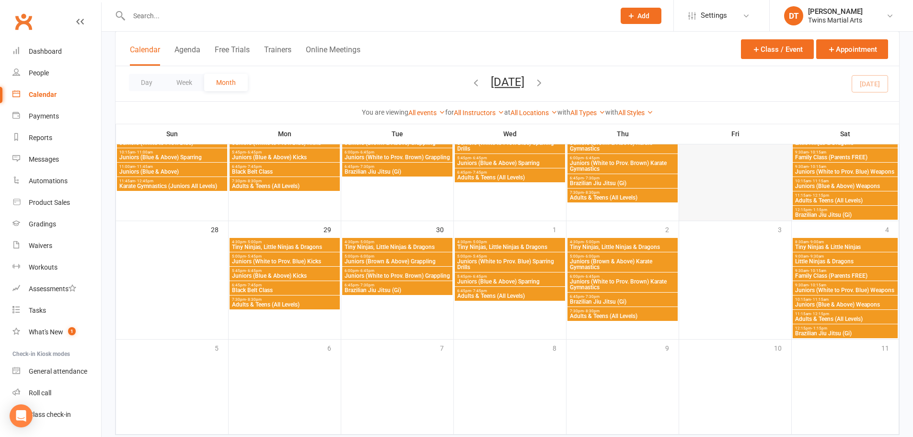
scroll to position [815, 0]
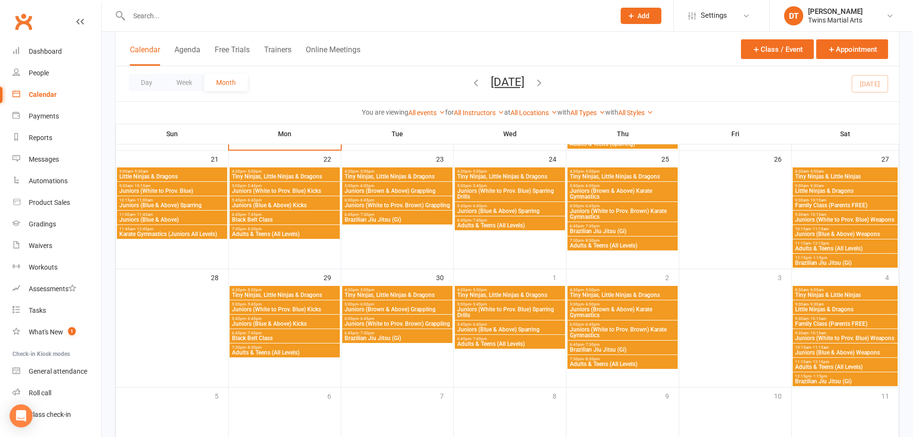
click at [832, 204] on span "Family Class (Parents FREE)" at bounding box center [844, 205] width 101 height 6
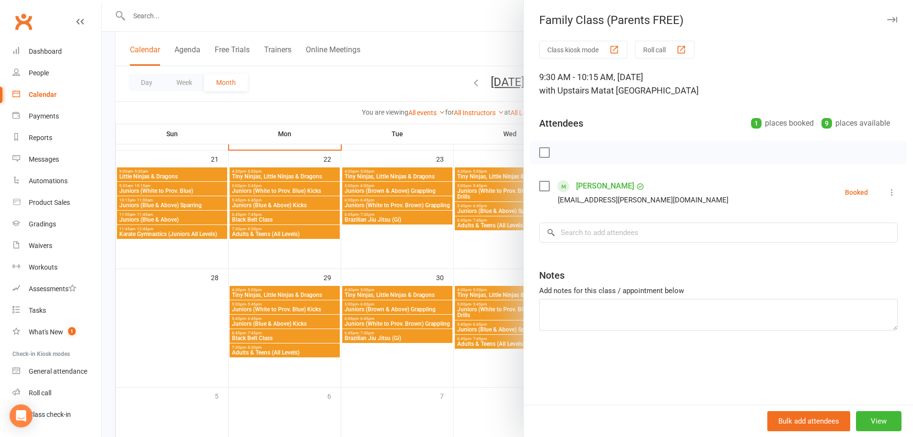
click at [887, 22] on icon "button" at bounding box center [892, 20] width 10 height 6
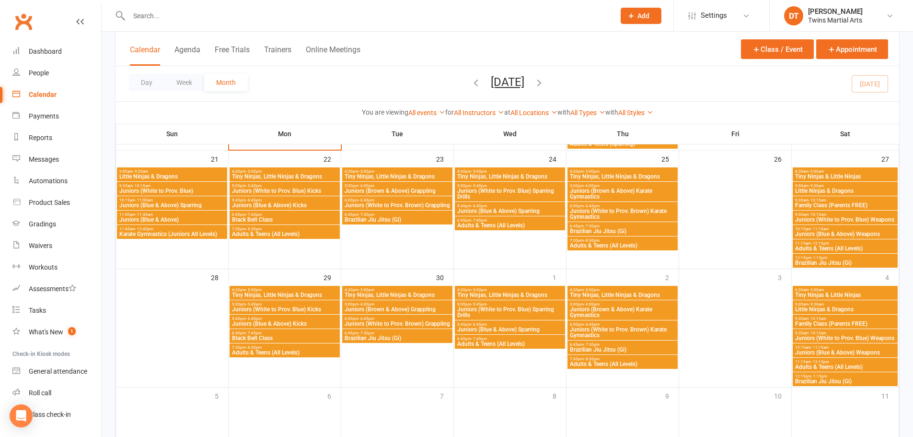
click at [849, 324] on span "Family Class (Parents FREE)" at bounding box center [844, 324] width 101 height 6
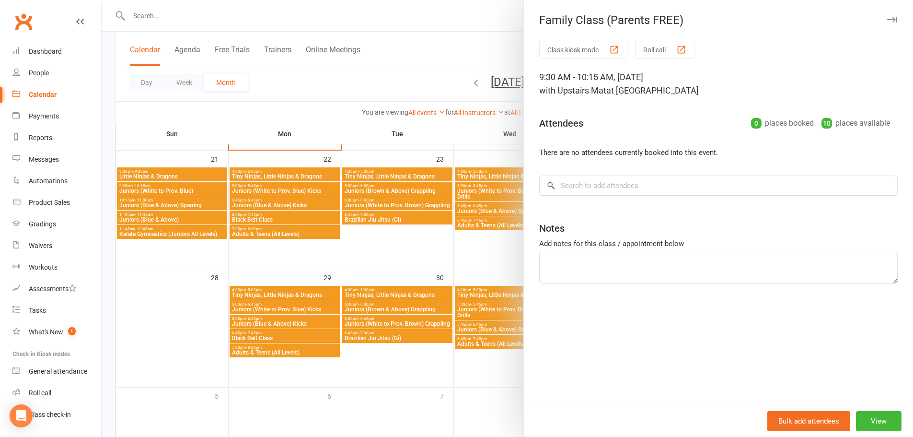
click at [886, 24] on button "button" at bounding box center [891, 19] width 11 height 11
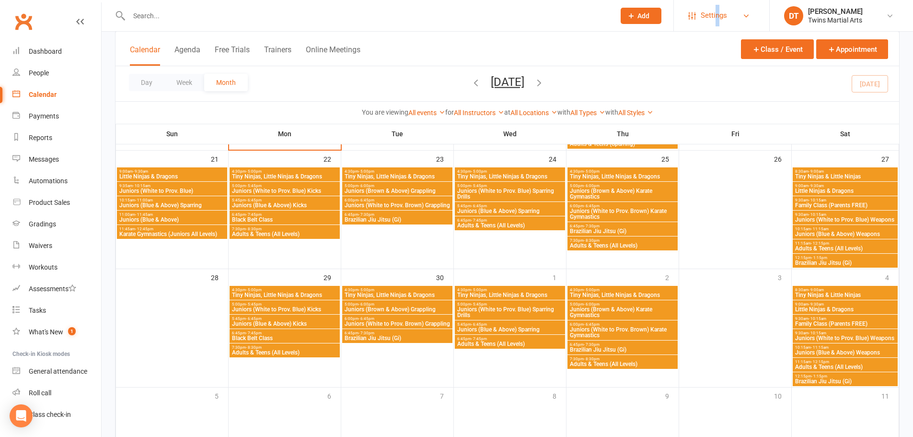
click at [717, 12] on span "Settings" at bounding box center [714, 16] width 26 height 22
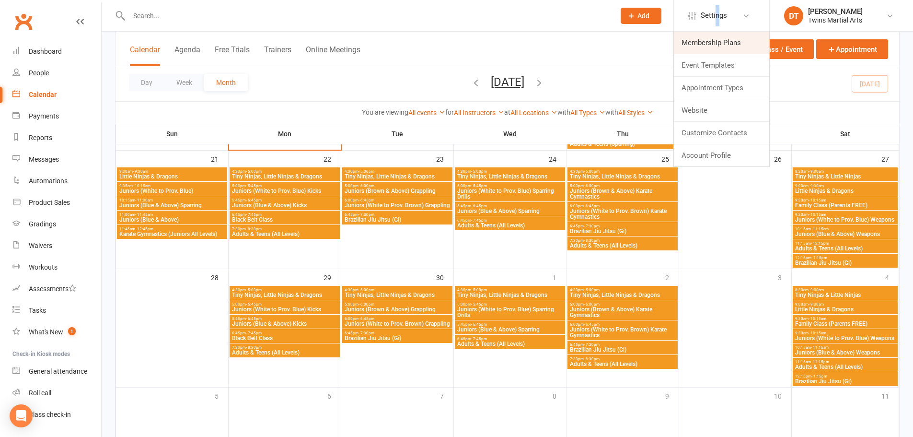
click at [724, 48] on link "Membership Plans" at bounding box center [721, 43] width 95 height 22
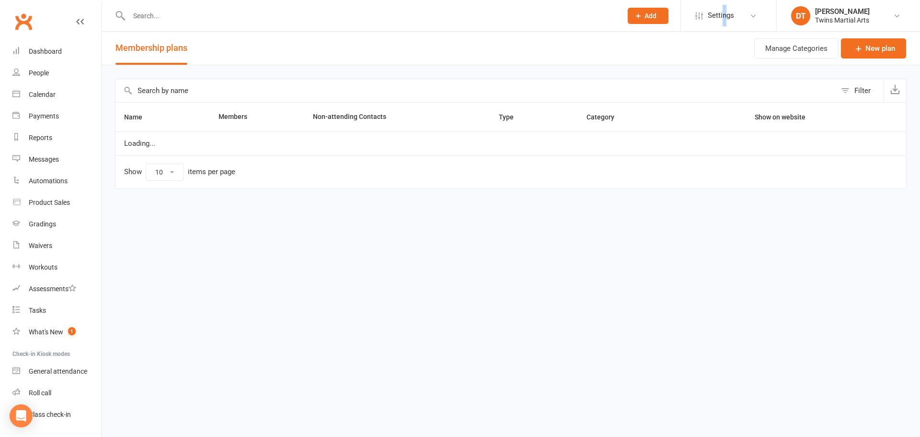
select select "100"
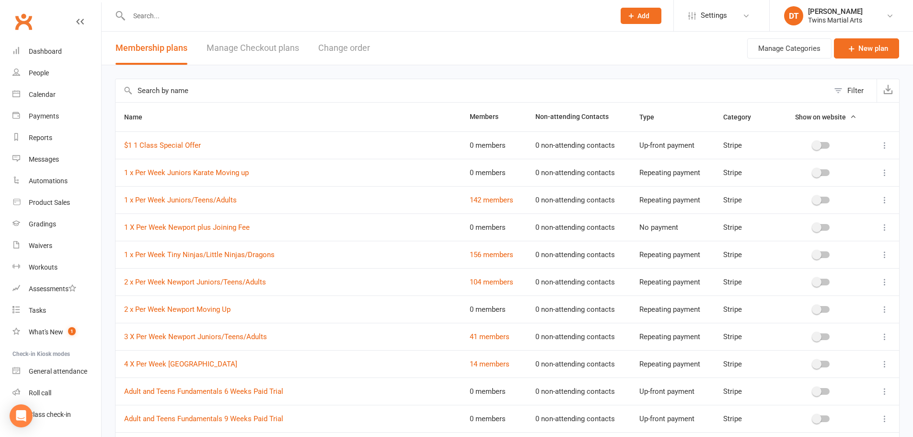
click at [226, 96] on input "text" at bounding box center [471, 90] width 713 height 23
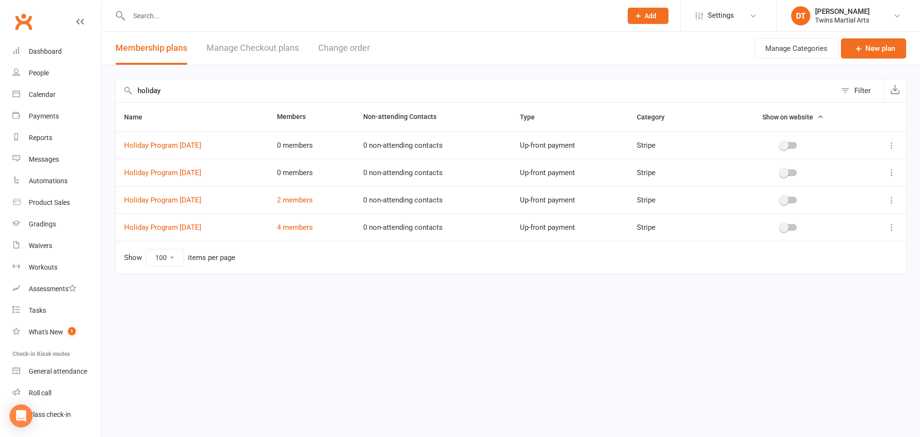
type input "holiday"
click at [330, 260] on td "Show 10 25 50 100 items per page" at bounding box center [510, 257] width 791 height 33
click at [335, 260] on td "Show 10 25 50 100 items per page" at bounding box center [510, 257] width 791 height 33
click at [220, 13] on input "text" at bounding box center [370, 15] width 489 height 13
paste input "[EMAIL_ADDRESS][DOMAIN_NAME]"
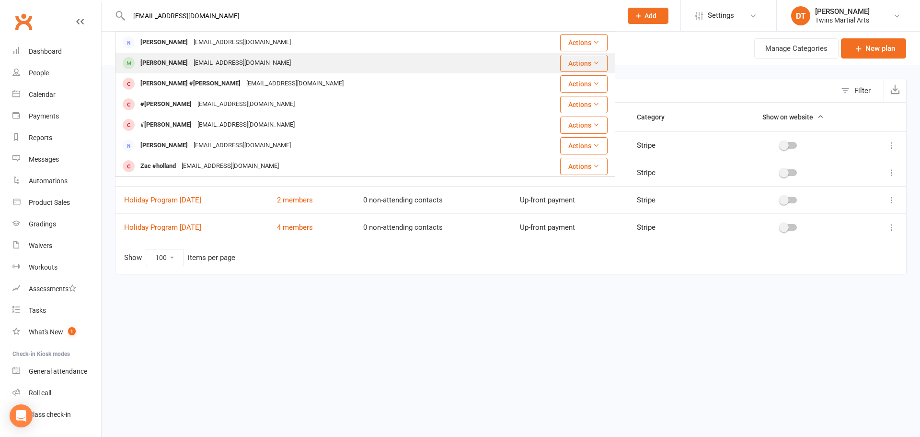
type input "[EMAIL_ADDRESS][DOMAIN_NAME]"
click at [251, 59] on div "[PERSON_NAME] [EMAIL_ADDRESS][DOMAIN_NAME]" at bounding box center [324, 63] width 417 height 20
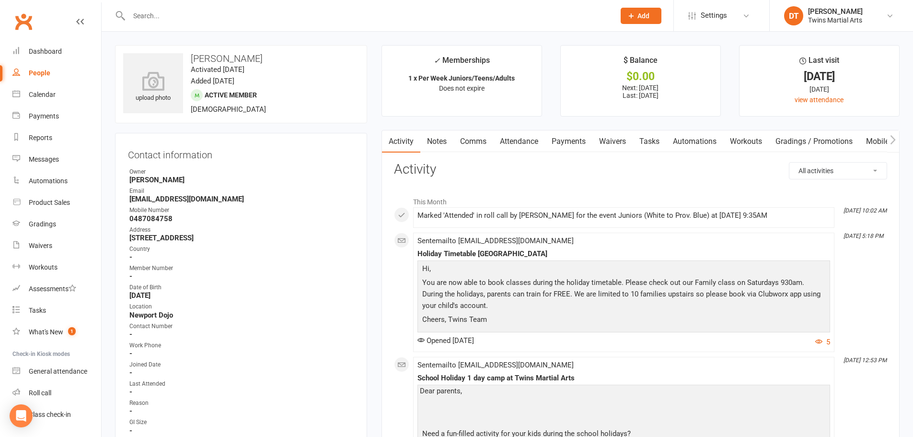
drag, startPoint x: 213, startPoint y: 16, endPoint x: 230, endPoint y: 6, distance: 20.6
click at [213, 16] on input "text" at bounding box center [367, 15] width 482 height 13
type input "huidson"
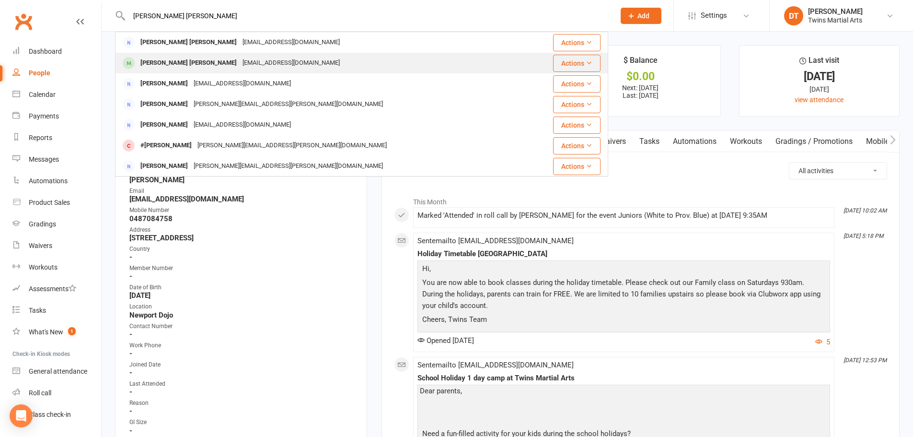
type input "[PERSON_NAME] [PERSON_NAME]"
click at [310, 68] on div "[PERSON_NAME] Barwise [EMAIL_ADDRESS][PERSON_NAME][DOMAIN_NAME]" at bounding box center [321, 63] width 411 height 20
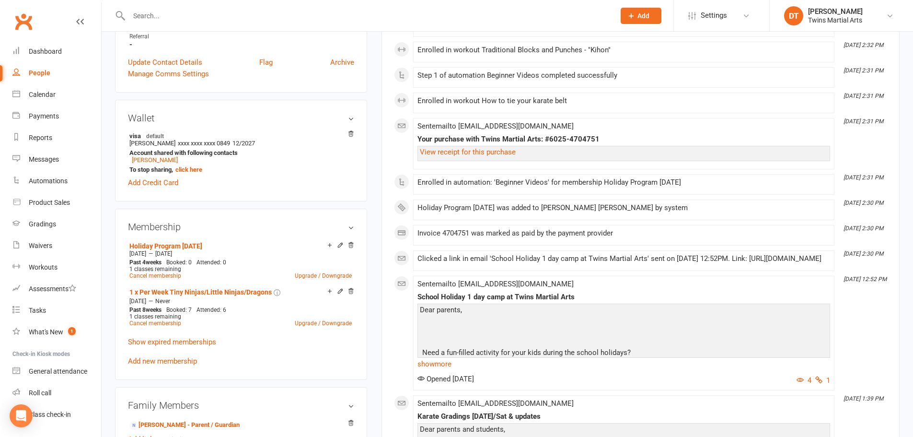
scroll to position [527, 0]
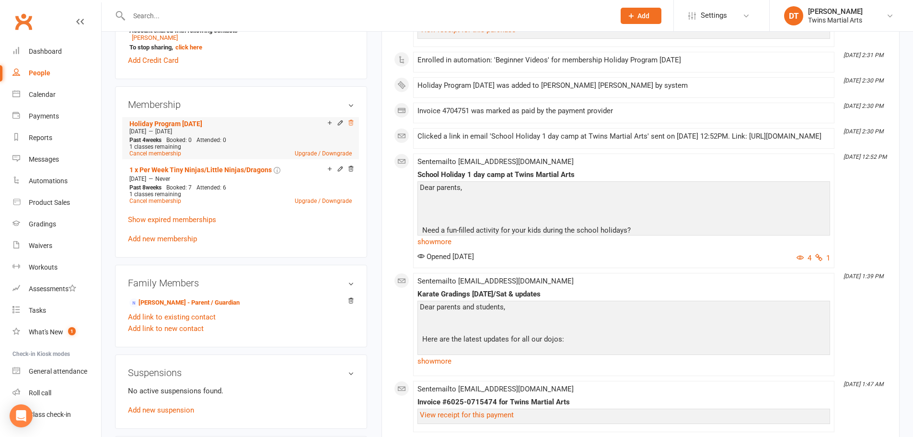
click at [352, 126] on icon at bounding box center [350, 122] width 7 height 7
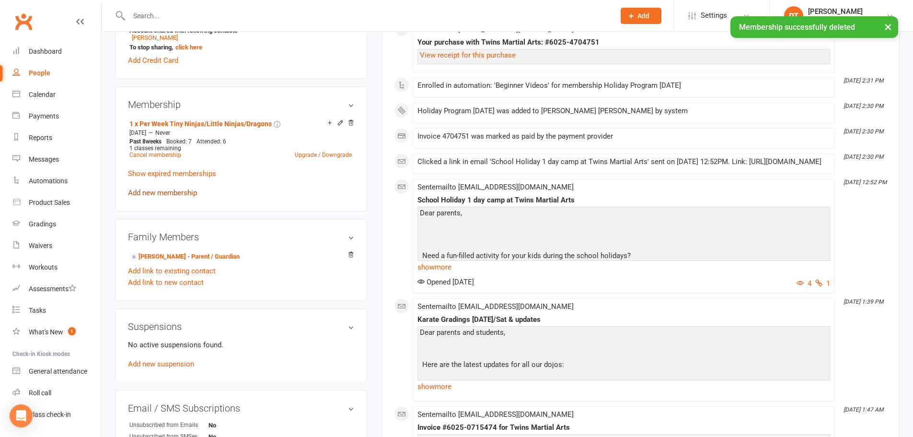
click at [184, 193] on link "Add new membership" at bounding box center [162, 192] width 69 height 9
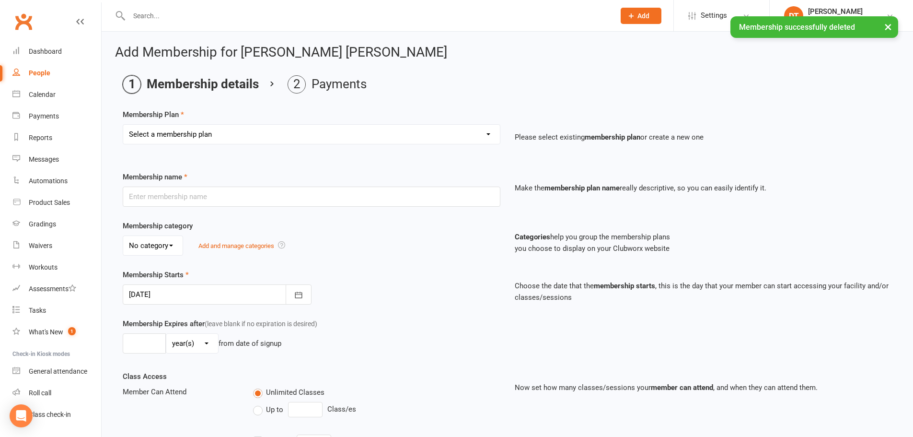
click at [297, 139] on select "Select a membership plan Create new Membership Plan 1 x Per Week Tiny Ninjas/Li…" at bounding box center [311, 134] width 377 height 19
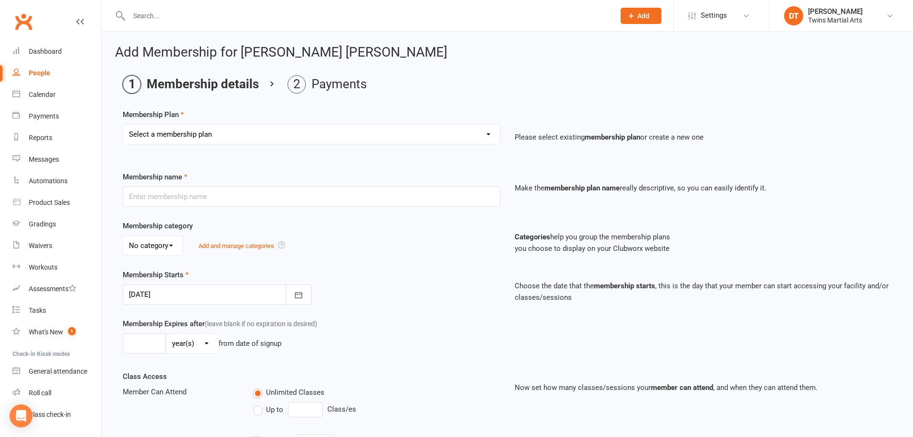
select select "67"
click at [123, 125] on select "Select a membership plan Create new Membership Plan 1 x Per Week Tiny Ninjas/Li…" at bounding box center [311, 134] width 377 height 19
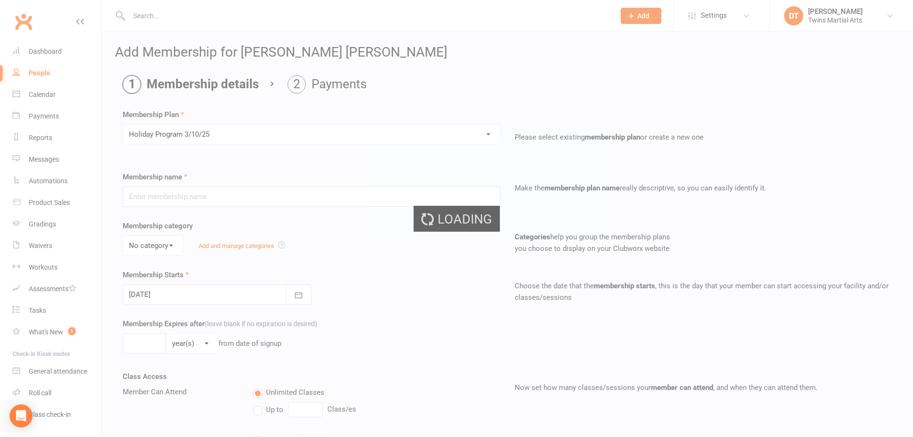
type input "Holiday Program [DATE]"
select select "3"
type input "4"
select select "1"
type input "1"
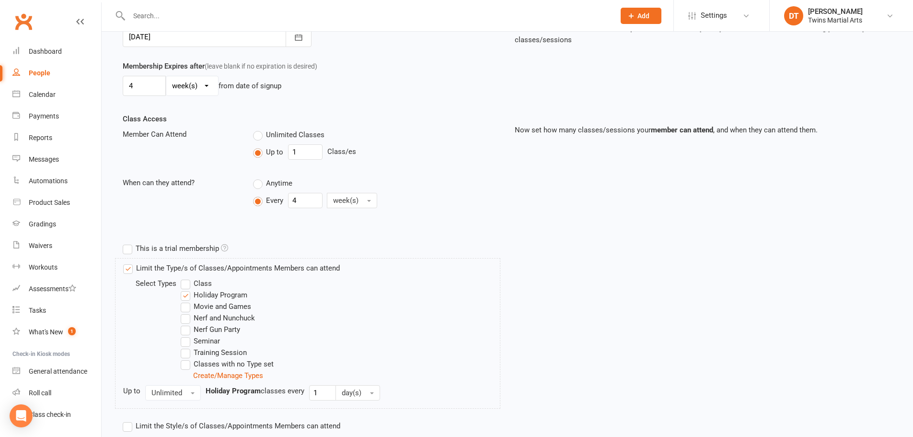
scroll to position [356, 0]
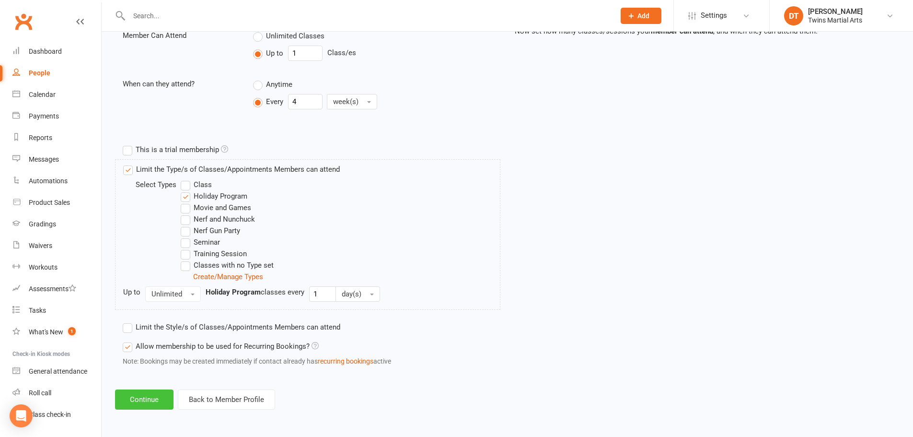
click at [148, 405] on button "Continue" at bounding box center [144, 399] width 58 height 20
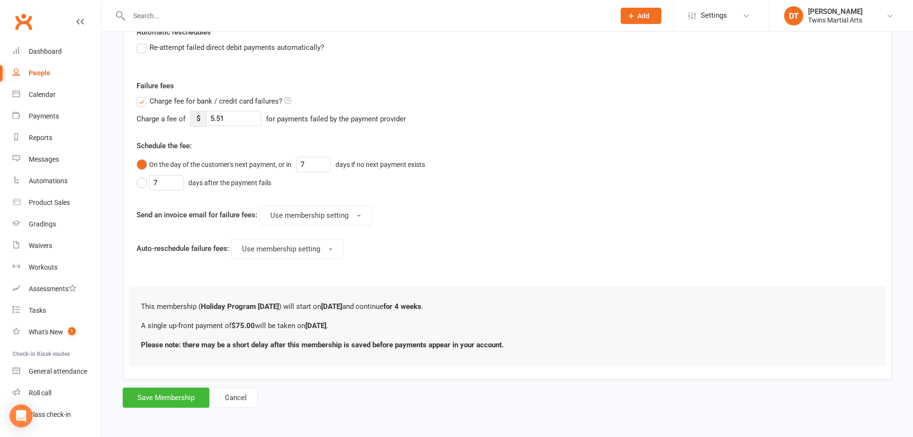
scroll to position [0, 0]
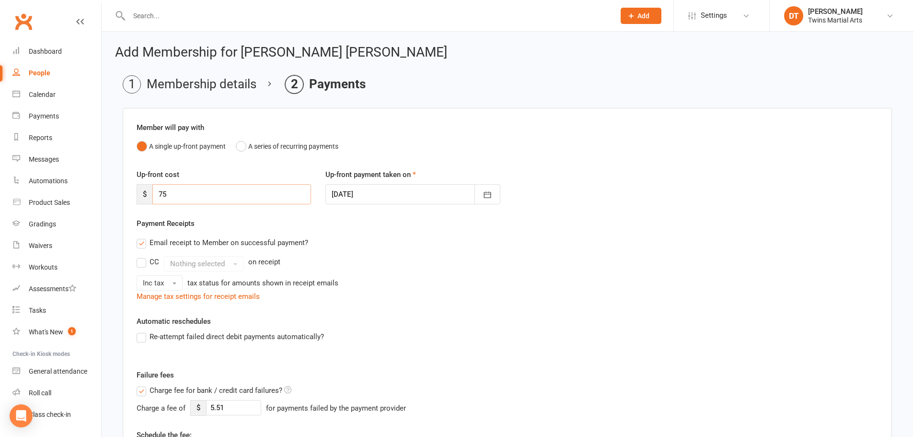
drag, startPoint x: 134, startPoint y: 197, endPoint x: 111, endPoint y: 197, distance: 23.0
click at [111, 197] on div "Add Membership for [PERSON_NAME] [PERSON_NAME] Membership details Payments Memb…" at bounding box center [507, 372] width 811 height 680
click at [202, 244] on label "Email receipt to Member on successful payment?" at bounding box center [223, 242] width 172 height 11
click at [143, 237] on input "Email receipt to Member on successful payment?" at bounding box center [140, 237] width 6 height 0
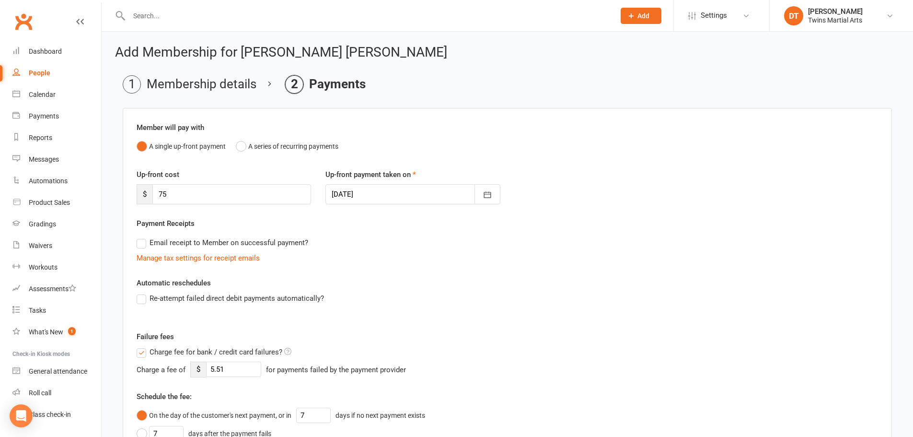
drag, startPoint x: 173, startPoint y: 349, endPoint x: 198, endPoint y: 349, distance: 24.9
click at [173, 350] on span "Charge fee for bank / credit card failures?" at bounding box center [215, 351] width 133 height 10
click at [173, 346] on input "Charge fee for bank / credit card failures?" at bounding box center [214, 346] width 155 height 0
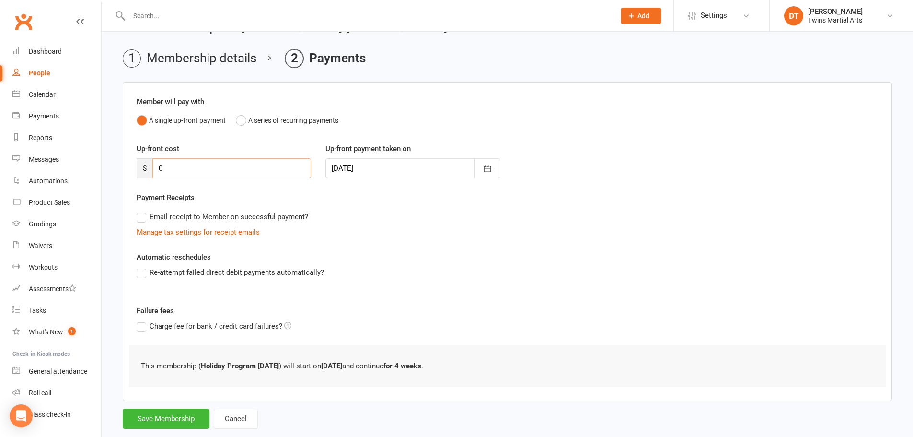
scroll to position [47, 0]
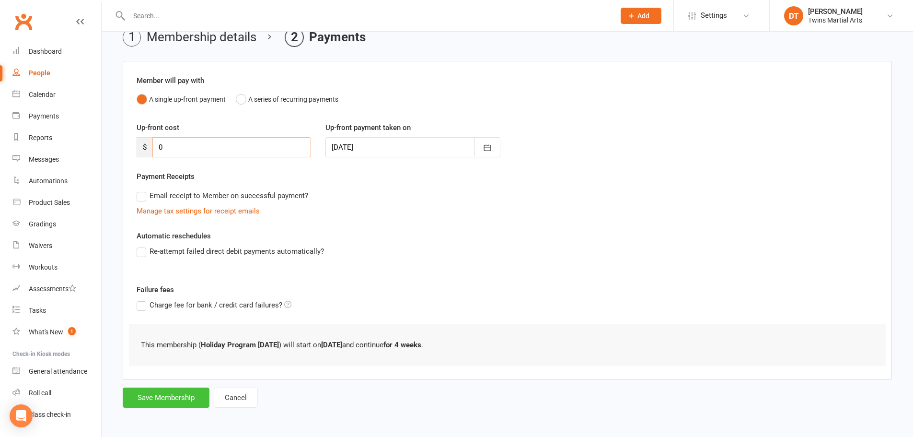
type input "0"
click at [161, 398] on button "Save Membership" at bounding box center [166, 397] width 87 height 20
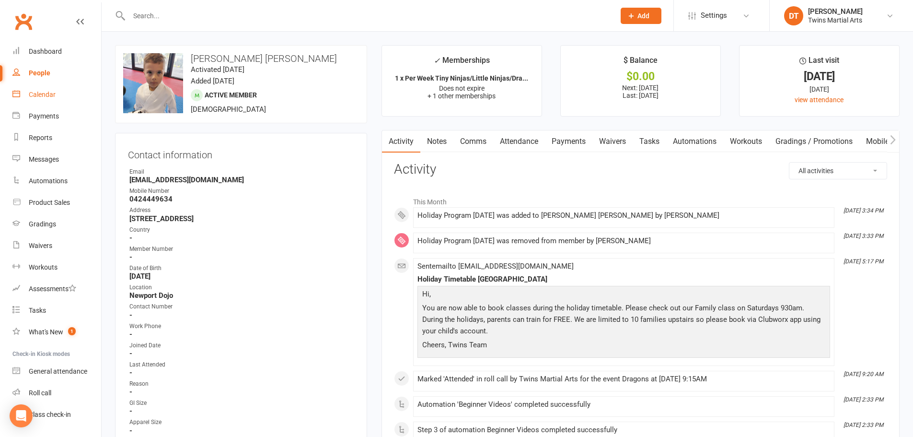
click at [47, 99] on link "Calendar" at bounding box center [56, 95] width 89 height 22
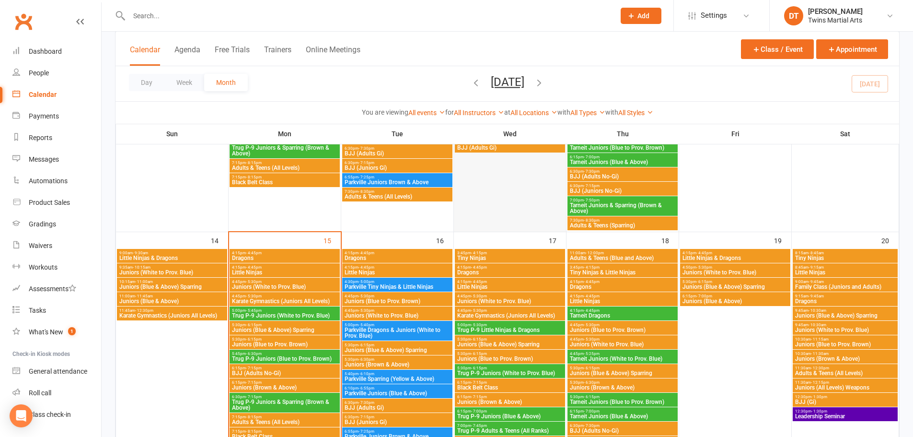
scroll to position [719, 0]
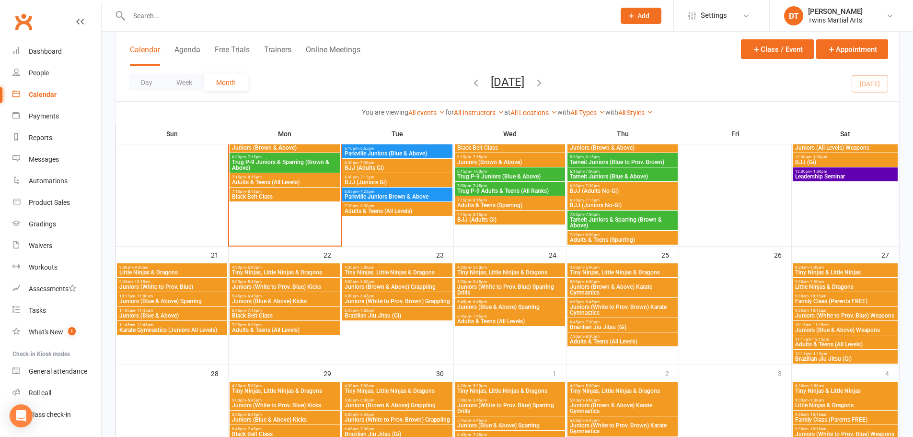
click at [238, 16] on input "text" at bounding box center [367, 15] width 482 height 13
paste input "[PERSON_NAME][EMAIL_ADDRESS][DOMAIN_NAME]"
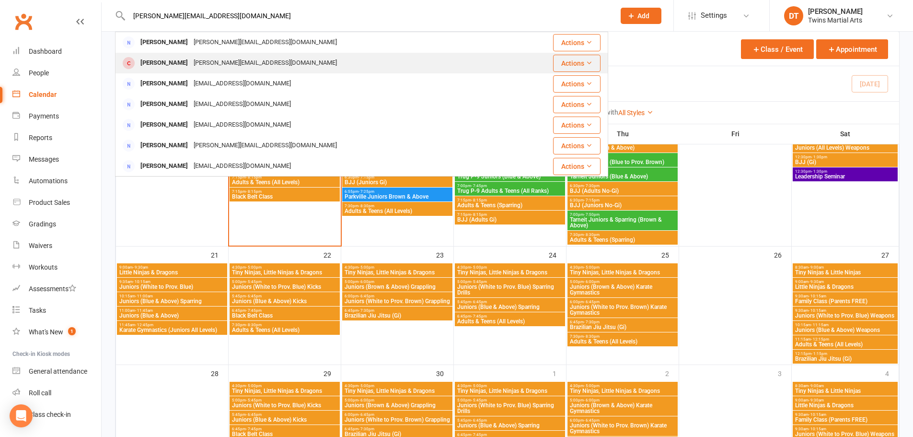
type input "[PERSON_NAME][EMAIL_ADDRESS][DOMAIN_NAME]"
click at [236, 69] on div "[PERSON_NAME][EMAIL_ADDRESS][DOMAIN_NAME]" at bounding box center [265, 63] width 149 height 14
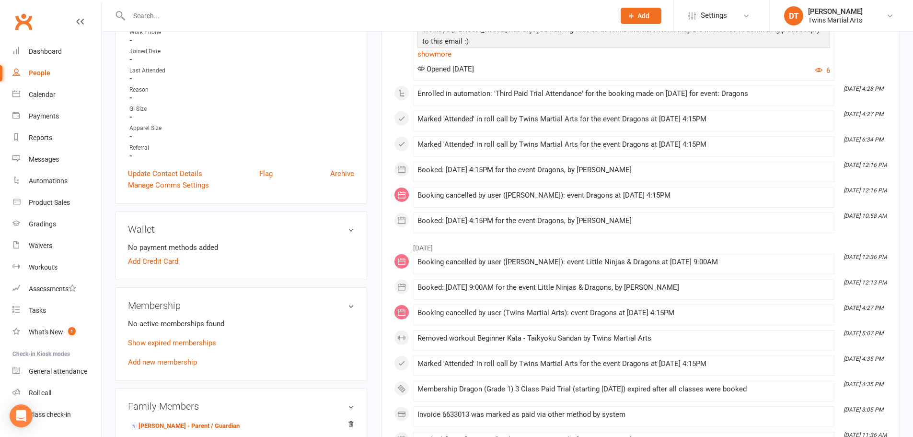
scroll to position [383, 0]
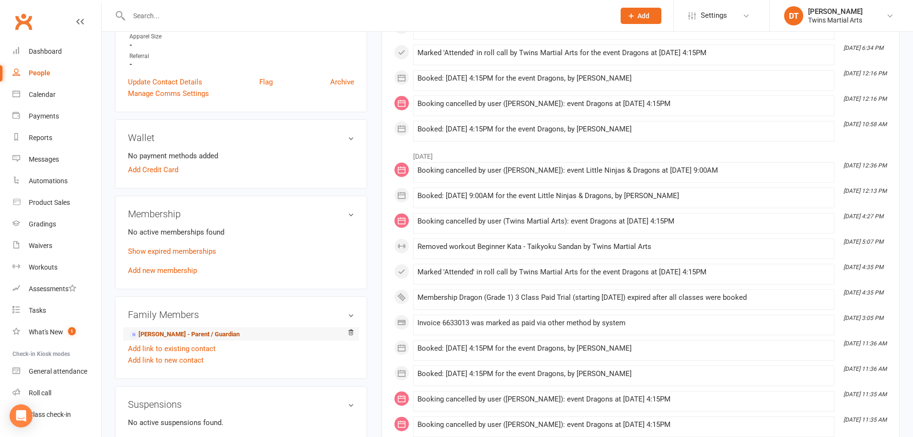
click at [208, 331] on link "[PERSON_NAME] - Parent / Guardian" at bounding box center [184, 334] width 110 height 10
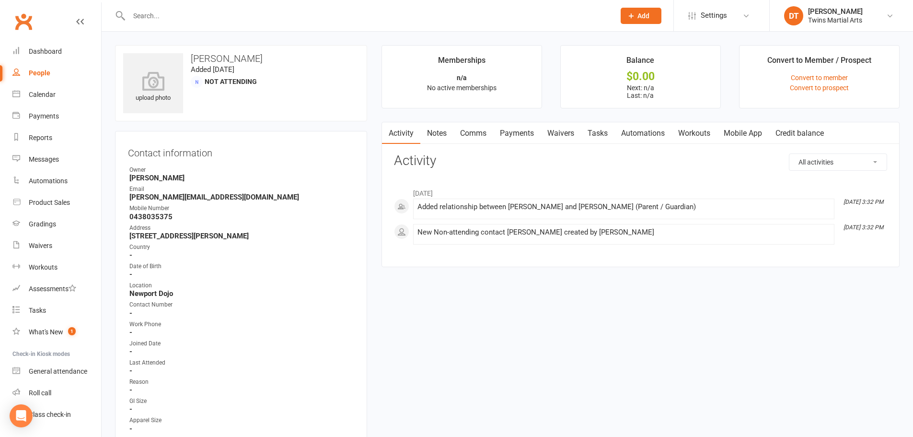
click at [565, 127] on link "Waivers" at bounding box center [560, 133] width 40 height 22
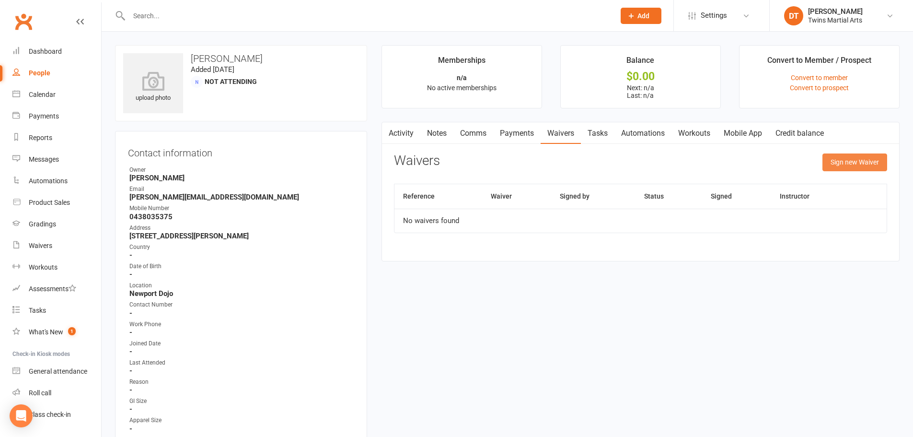
drag, startPoint x: 879, startPoint y: 164, endPoint x: 849, endPoint y: 174, distance: 31.8
click at [879, 162] on button "Sign new Waiver" at bounding box center [854, 161] width 65 height 17
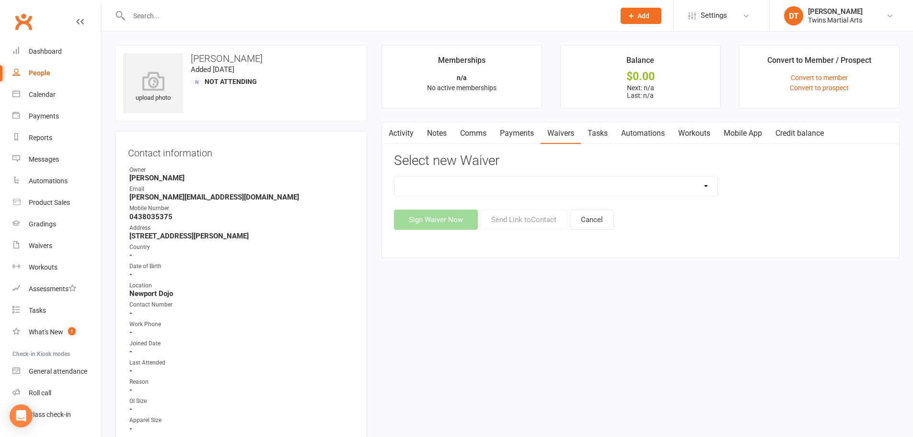
click at [610, 190] on select "Newport Paid Trial (waiver only) Paid Trial Newport Paid Trial Parkville Paid T…" at bounding box center [555, 185] width 323 height 19
select select "5584"
click at [394, 176] on select "Newport Paid Trial (waiver only) Paid Trial Newport Paid Trial Parkville Paid T…" at bounding box center [555, 185] width 323 height 19
click at [533, 215] on button "Send Link to Contact" at bounding box center [523, 219] width 87 height 20
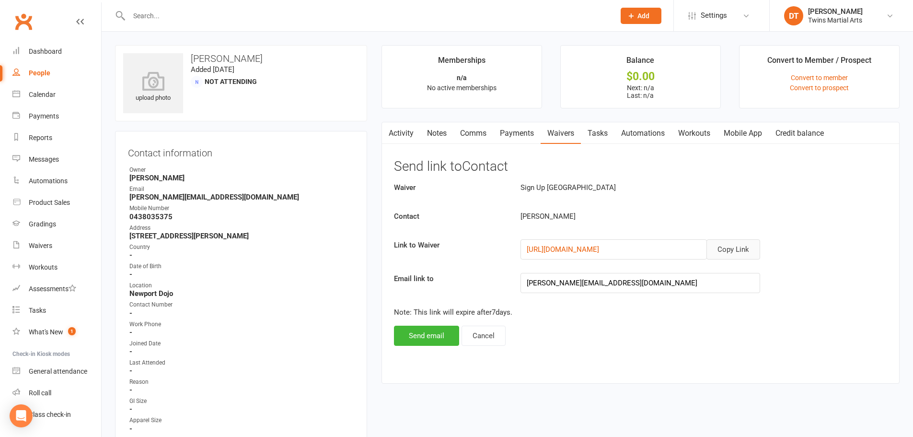
click at [725, 243] on button "Copy Link" at bounding box center [733, 249] width 54 height 20
click at [51, 100] on link "Calendar" at bounding box center [56, 95] width 89 height 22
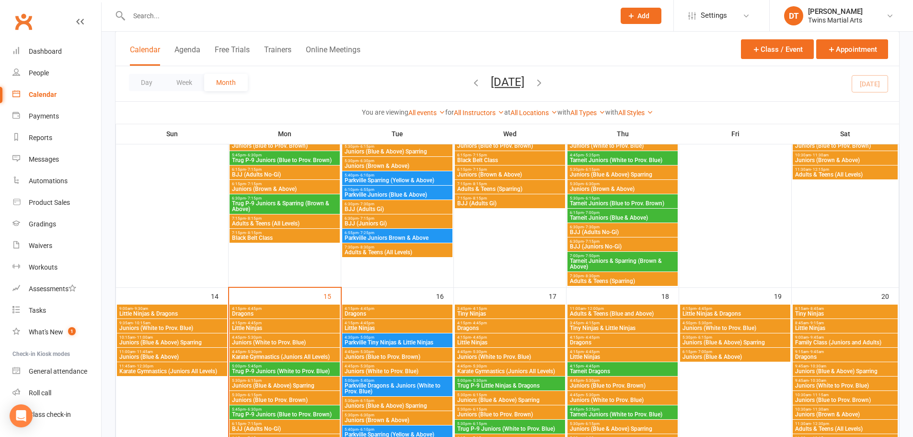
scroll to position [575, 0]
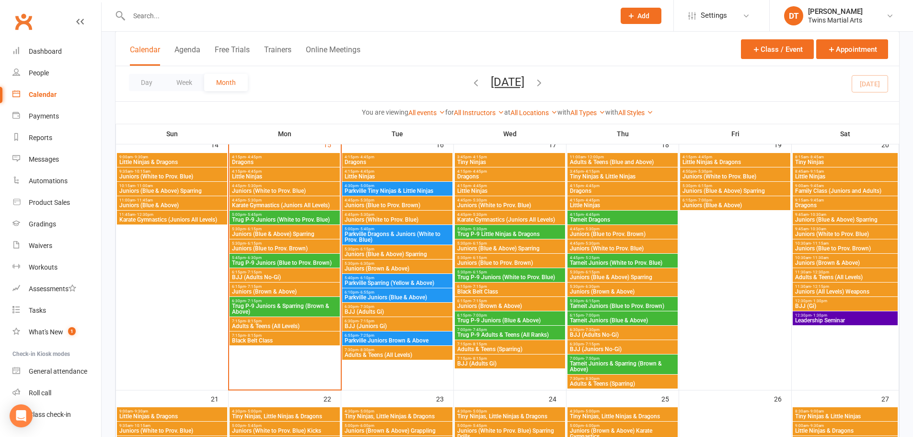
click at [544, 82] on icon "button" at bounding box center [539, 82] width 11 height 11
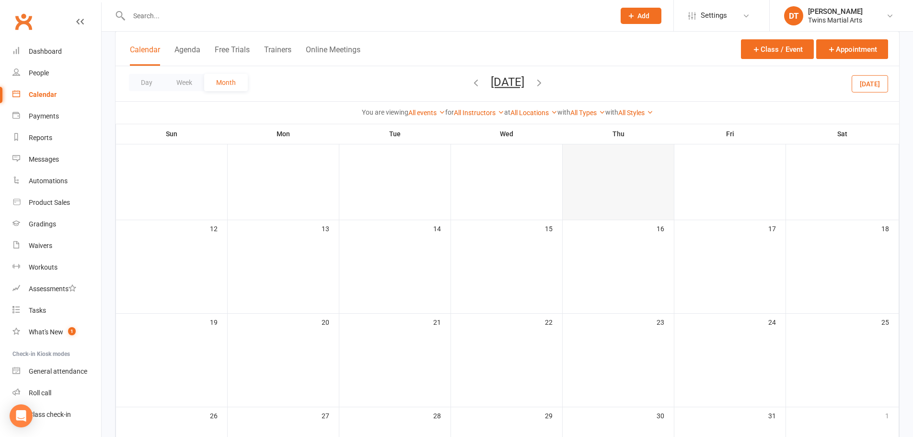
scroll to position [190, 0]
click at [471, 83] on icon "button" at bounding box center [476, 82] width 11 height 11
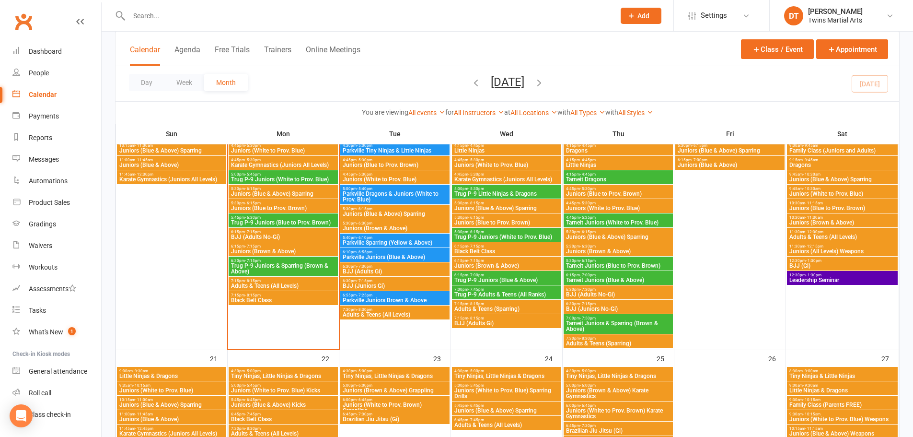
scroll to position [765, 0]
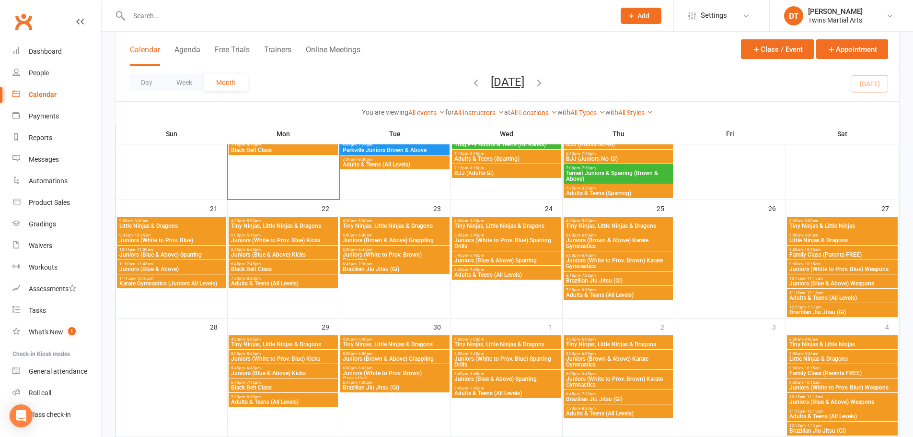
click at [844, 255] on span "Family Class (Parents FREE)" at bounding box center [842, 255] width 107 height 6
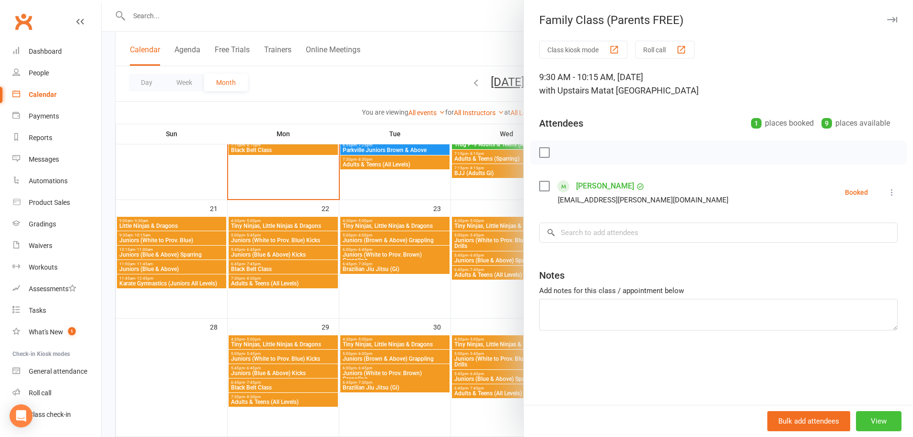
click at [874, 421] on button "View" at bounding box center [879, 421] width 46 height 20
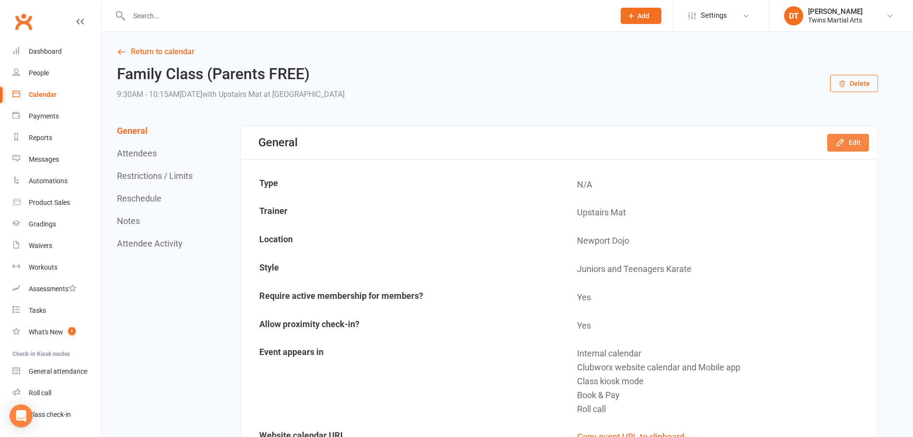
click at [859, 143] on button "Edit" at bounding box center [848, 142] width 42 height 17
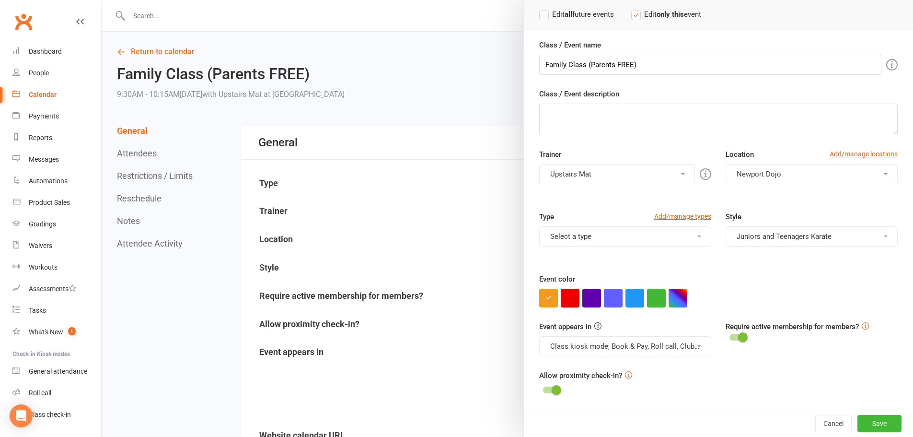
scroll to position [62, 0]
click at [783, 235] on button "Juniors and Teenagers Karate" at bounding box center [811, 236] width 172 height 20
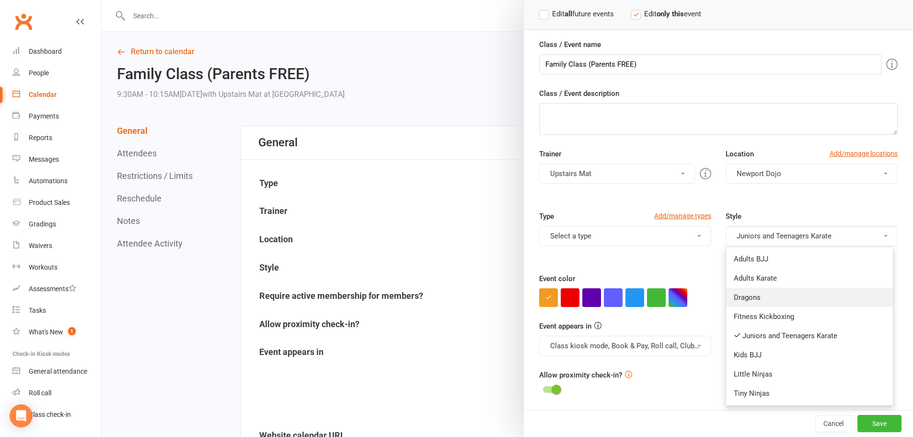
click at [745, 295] on link "Dragons" at bounding box center [809, 296] width 167 height 19
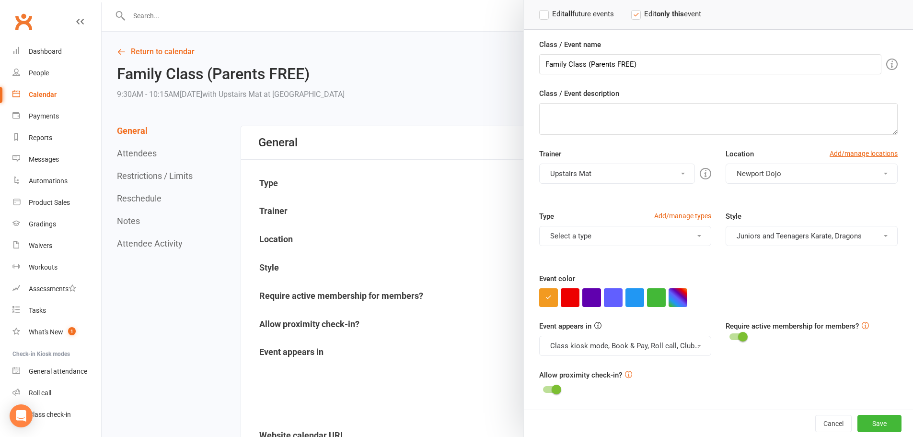
click at [776, 227] on button "Juniors and Teenagers Karate, Dragons" at bounding box center [811, 236] width 172 height 20
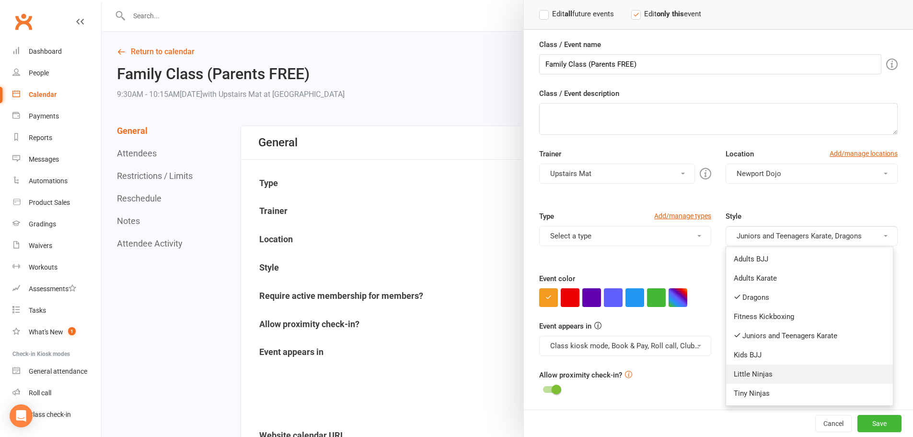
drag, startPoint x: 742, startPoint y: 372, endPoint x: 746, endPoint y: 364, distance: 9.4
click at [743, 372] on link "Little Ninjas" at bounding box center [809, 373] width 167 height 19
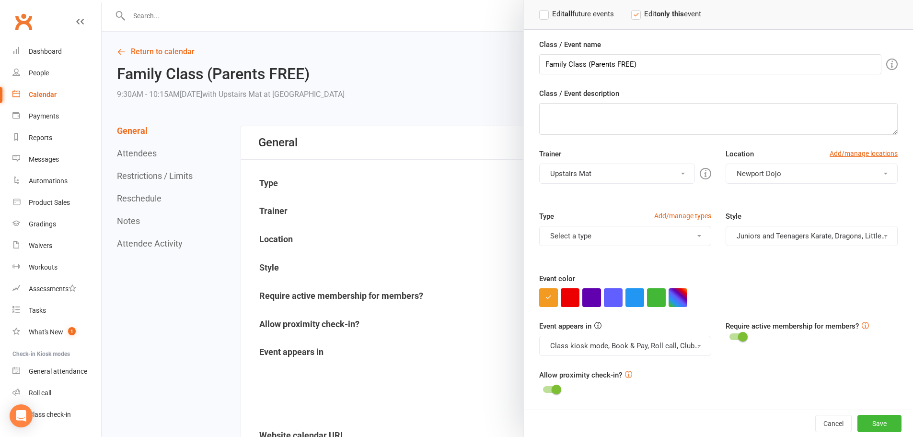
click at [771, 238] on button "Juniors and Teenagers Karate, Dragons, Little Ninjas" at bounding box center [811, 236] width 172 height 20
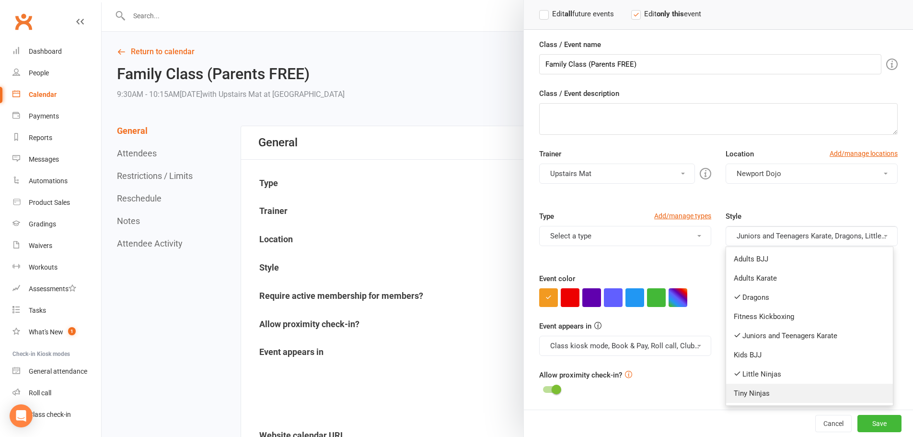
click at [740, 392] on link "Tiny Ninjas" at bounding box center [809, 392] width 167 height 19
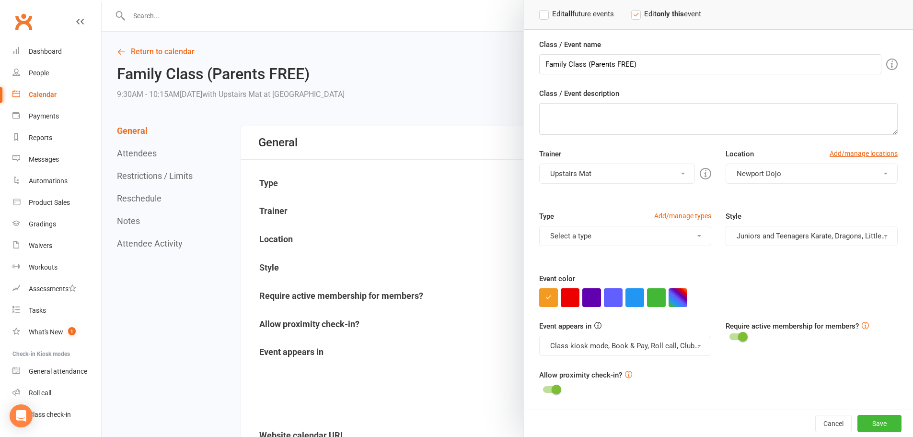
click at [783, 238] on button "Juniors and Teenagers Karate, Dragons, Little Ninjas, Tiny Ninjas" at bounding box center [811, 236] width 172 height 20
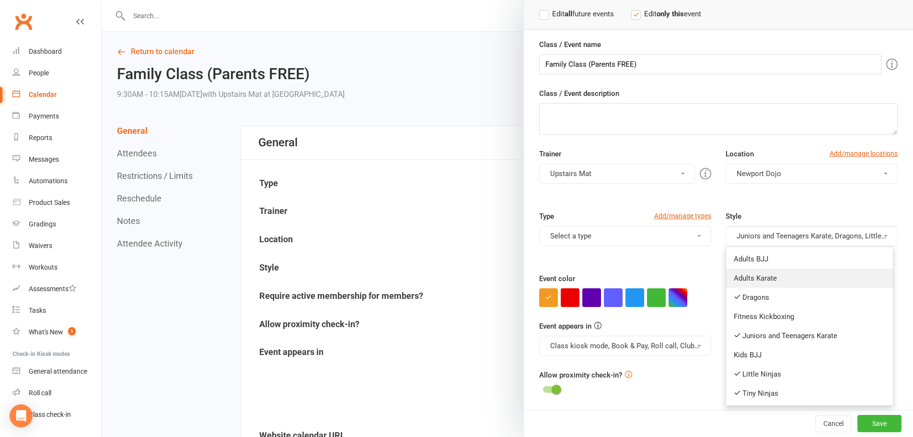
click at [767, 275] on link "Adults Karate" at bounding box center [809, 277] width 167 height 19
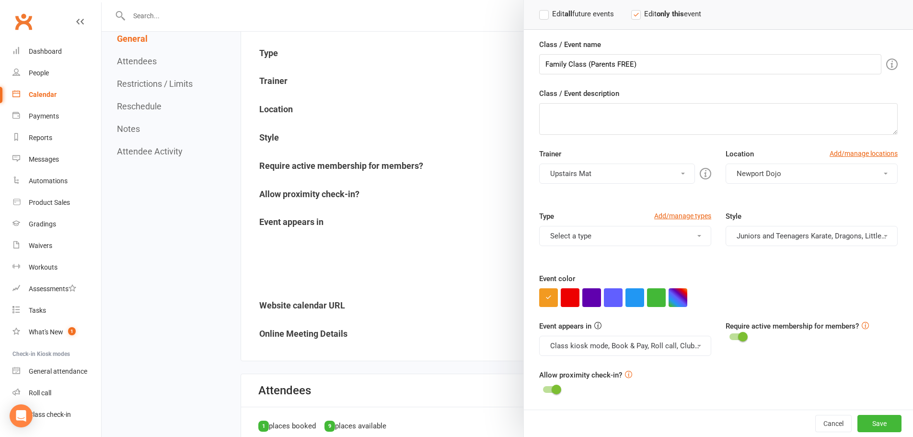
scroll to position [144, 0]
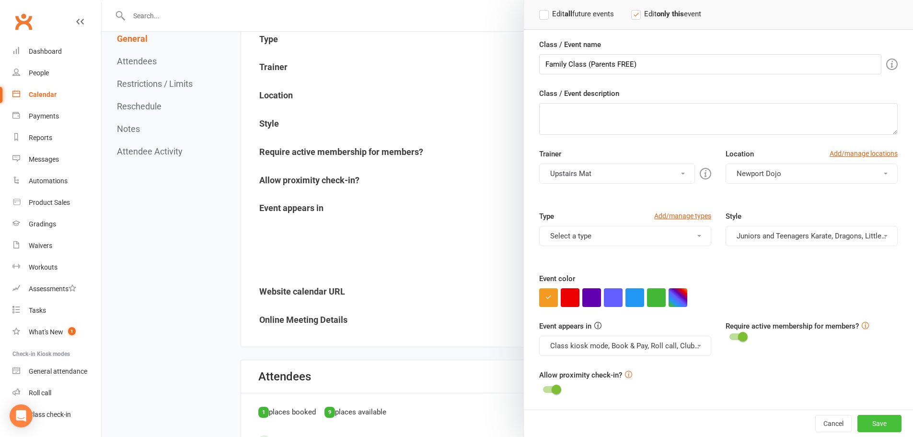
click at [874, 422] on button "Save" at bounding box center [879, 422] width 44 height 17
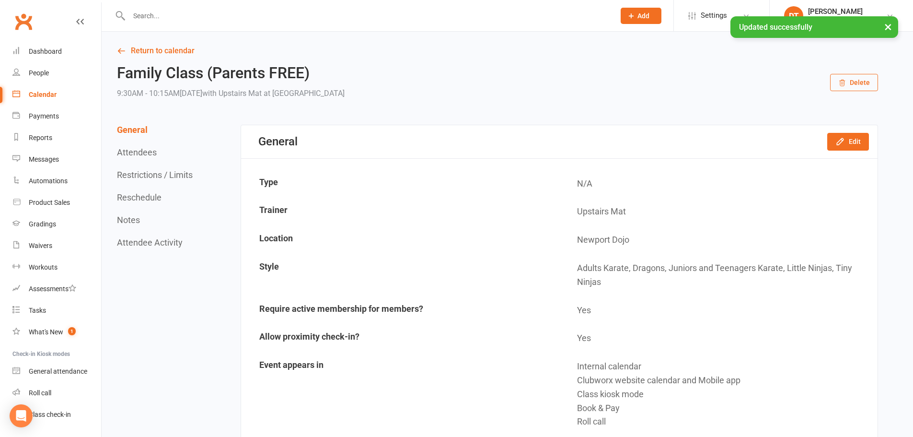
scroll to position [0, 0]
click at [166, 13] on input "text" at bounding box center [367, 15] width 482 height 13
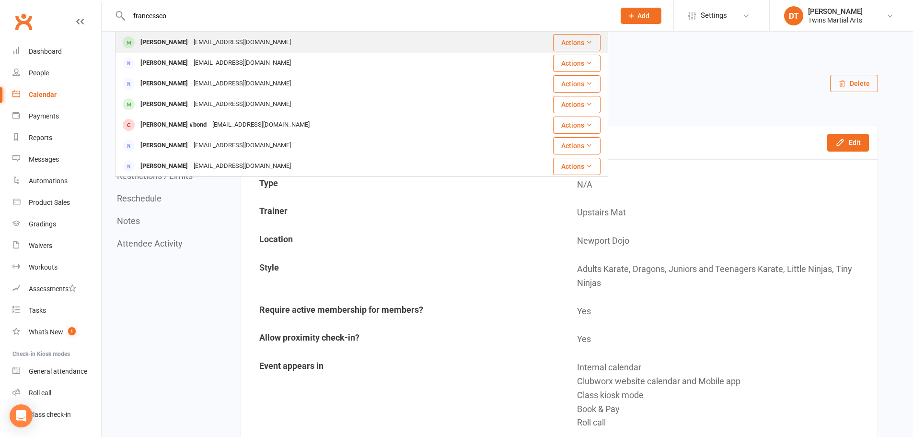
type input "francessco"
click at [237, 48] on div "[EMAIL_ADDRESS][DOMAIN_NAME]" at bounding box center [242, 42] width 103 height 14
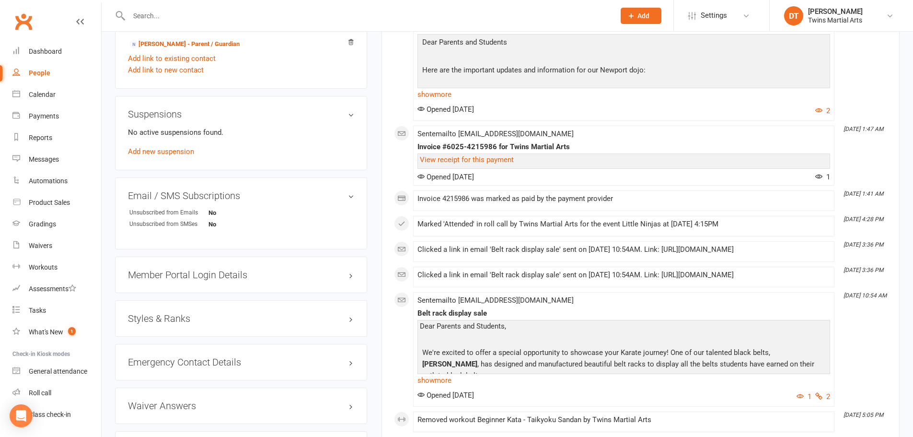
scroll to position [862, 0]
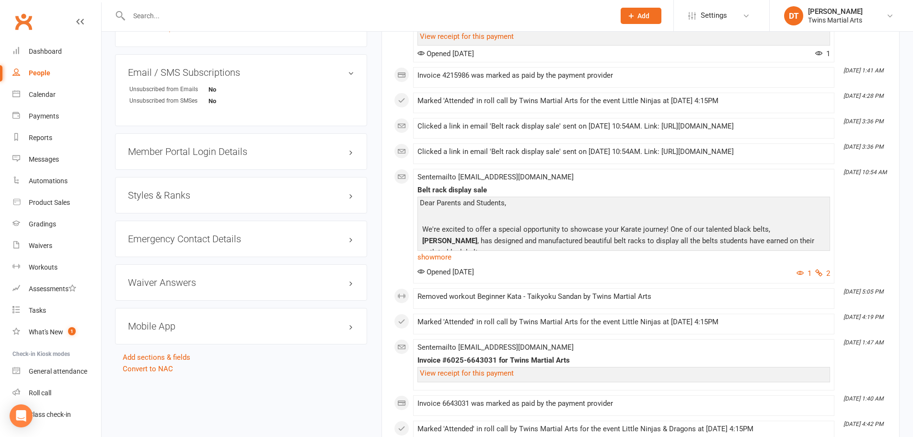
click at [193, 197] on h3 "Styles & Ranks" at bounding box center [241, 195] width 226 height 11
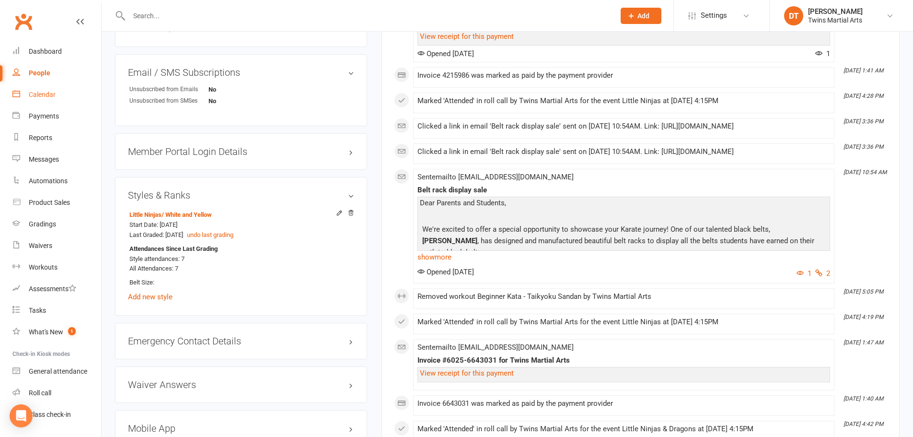
click at [29, 84] on ul "Dashboard People Calendar Payments Reports Messages Automations Product Sales G…" at bounding box center [50, 233] width 101 height 384
click at [30, 88] on link "Calendar" at bounding box center [56, 95] width 89 height 22
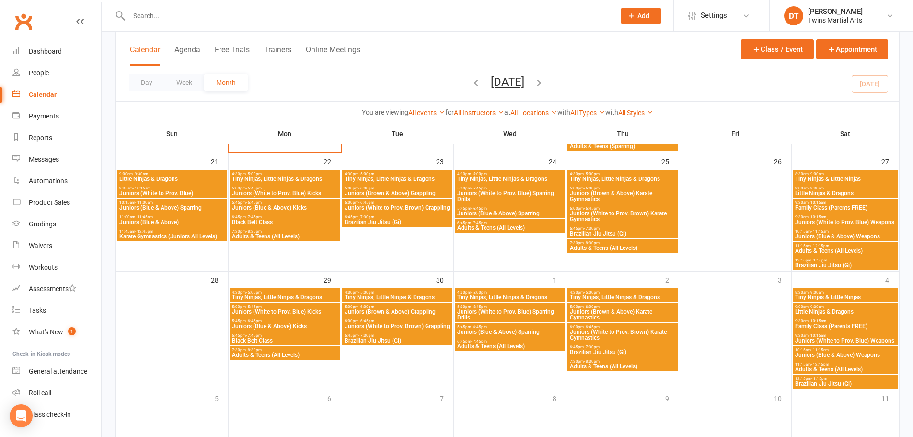
scroll to position [815, 0]
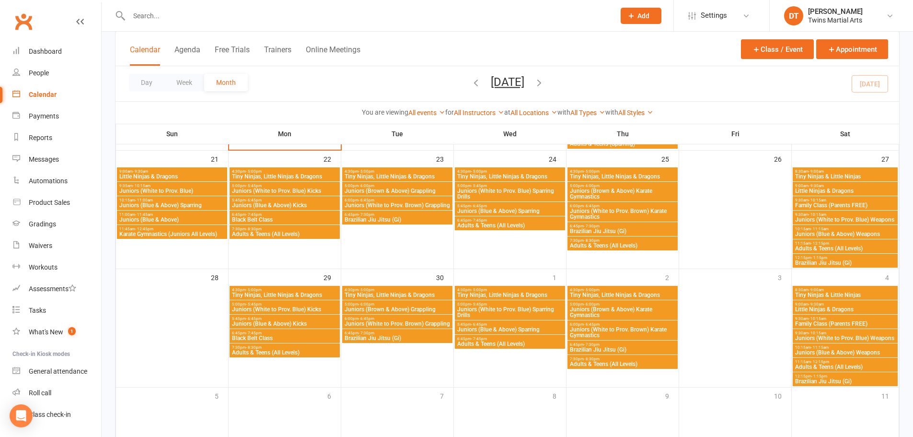
click at [841, 323] on span "Family Class (Parents FREE)" at bounding box center [844, 324] width 101 height 6
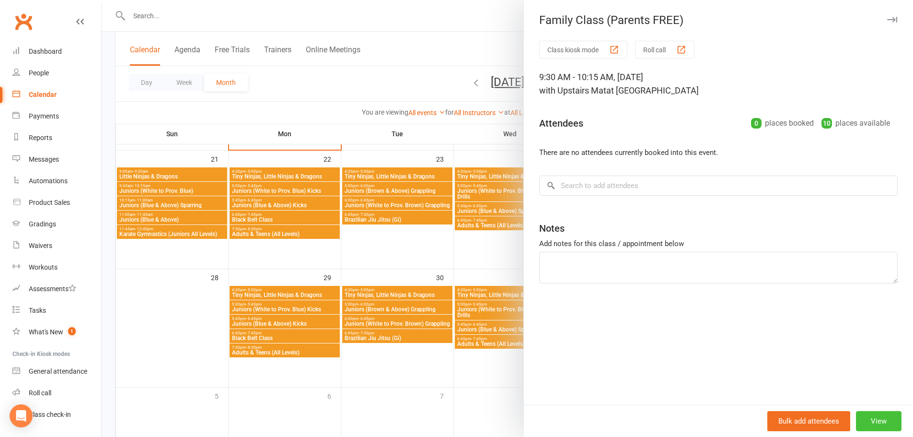
click at [876, 418] on button "View" at bounding box center [879, 421] width 46 height 20
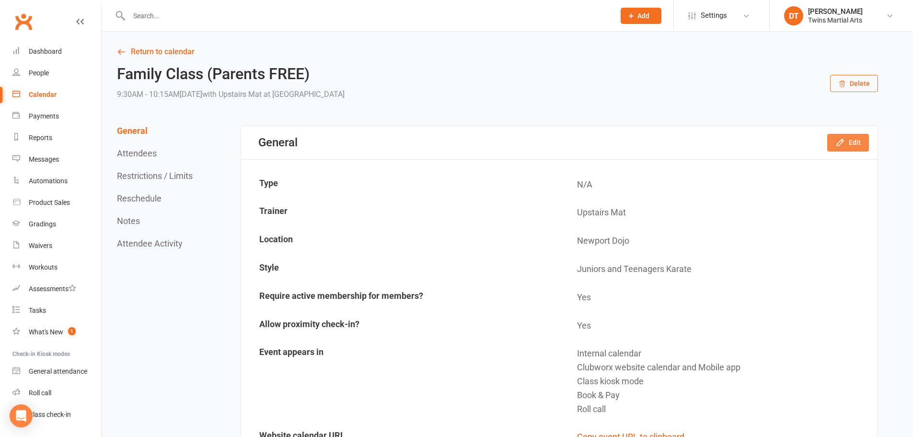
click at [852, 149] on button "Edit" at bounding box center [848, 142] width 42 height 17
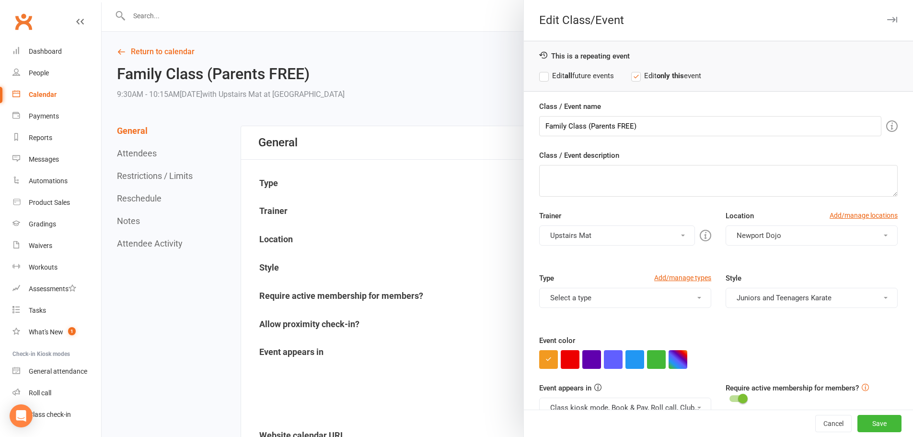
click at [785, 306] on button "Juniors and Teenagers Karate" at bounding box center [811, 297] width 172 height 20
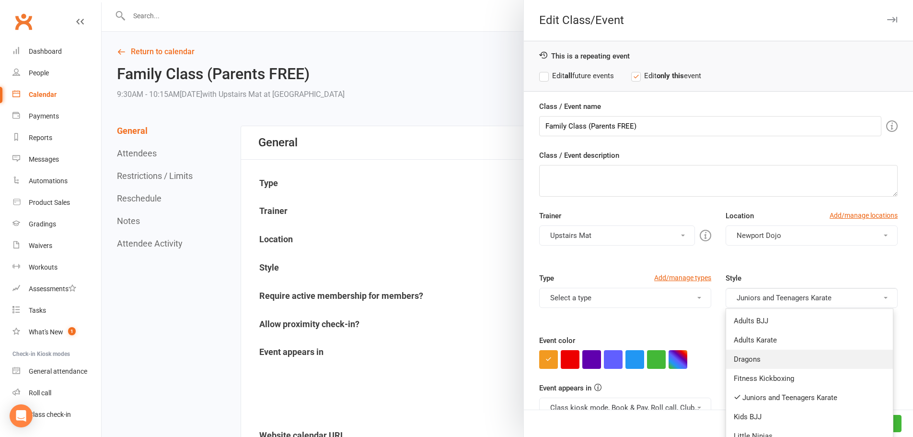
click at [756, 359] on link "Dragons" at bounding box center [809, 358] width 167 height 19
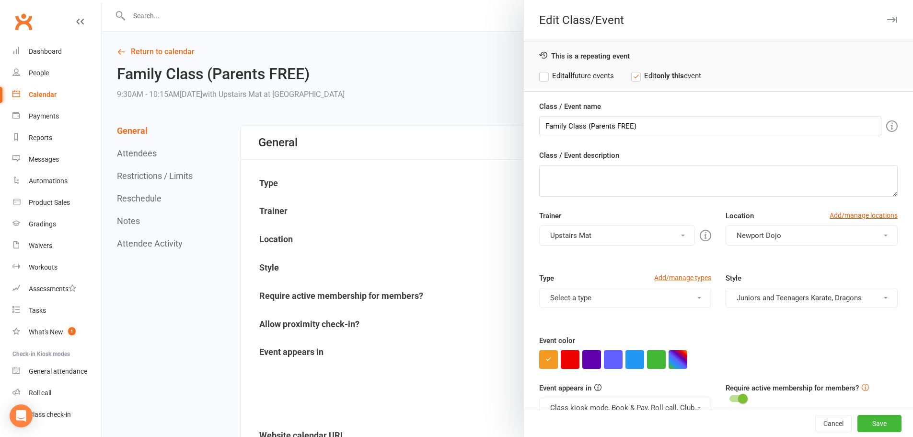
click at [781, 301] on button "Juniors and Teenagers Karate, Dragons" at bounding box center [811, 297] width 172 height 20
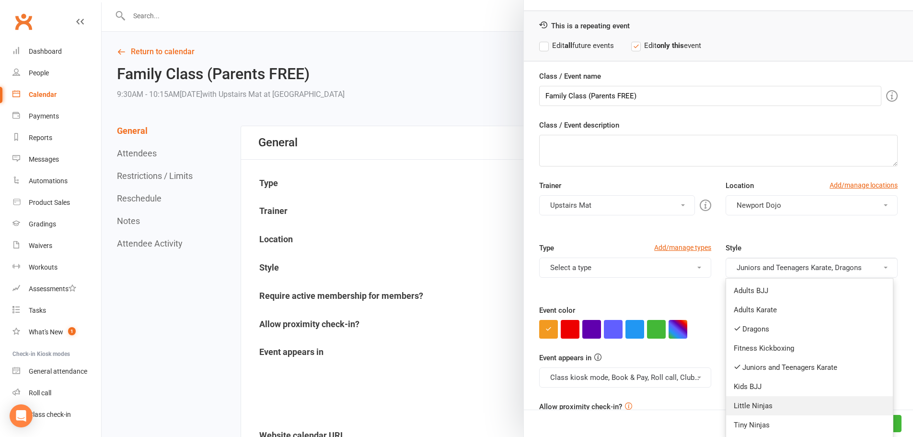
scroll to position [62, 0]
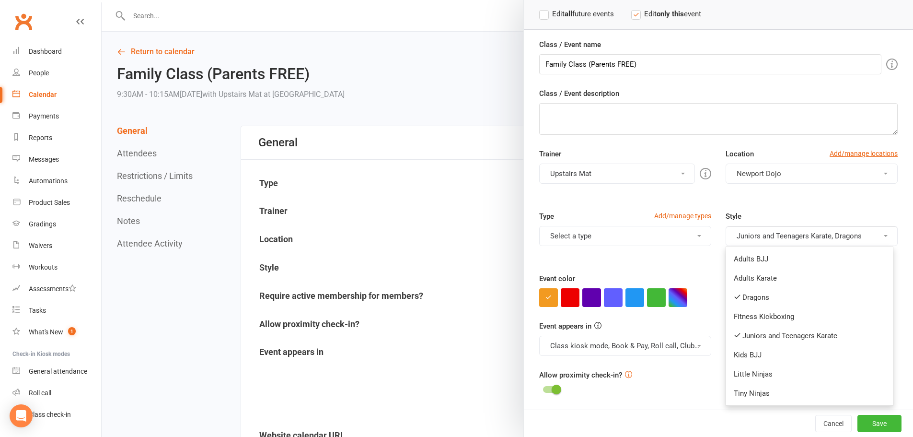
click at [768, 369] on link "Little Ninjas" at bounding box center [809, 373] width 167 height 19
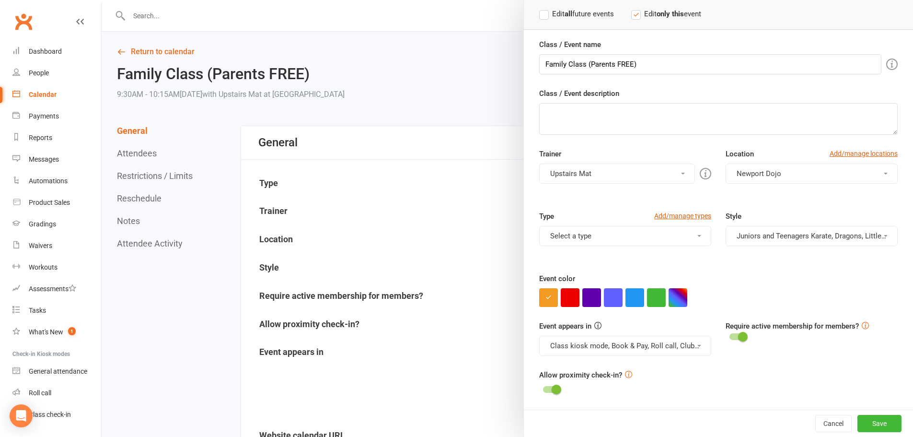
click at [803, 242] on button "Juniors and Teenagers Karate, Dragons, Little Ninjas" at bounding box center [811, 236] width 172 height 20
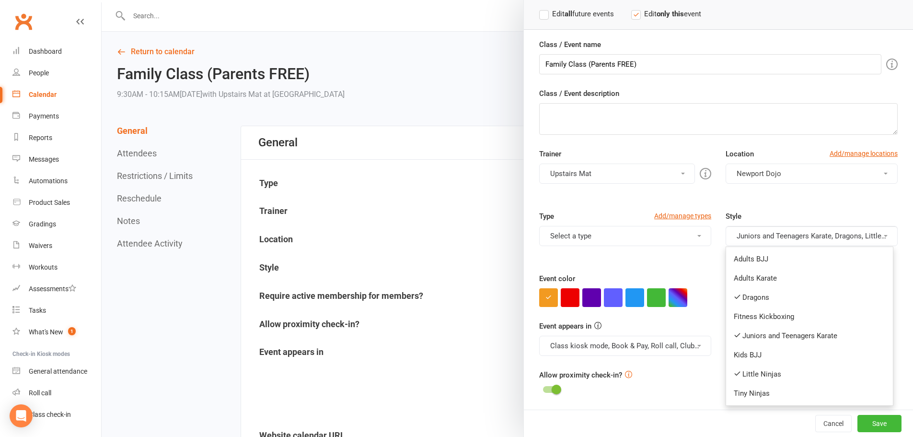
click at [750, 390] on link "Tiny Ninjas" at bounding box center [809, 392] width 167 height 19
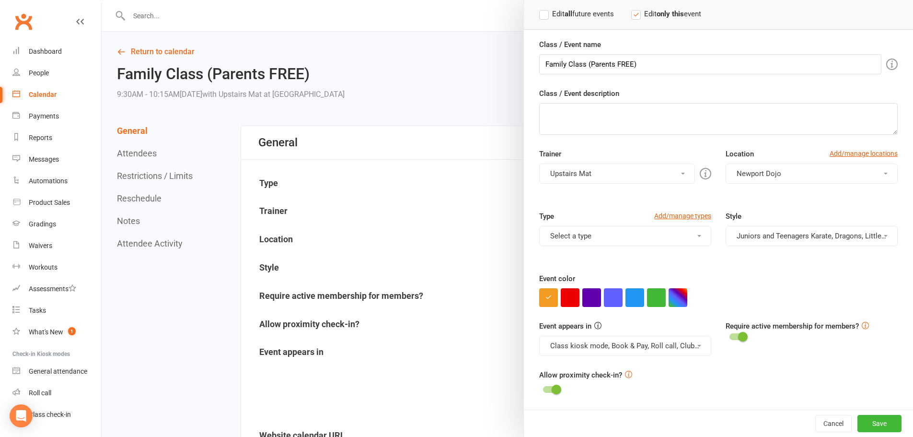
click at [809, 242] on button "Juniors and Teenagers Karate, Dragons, Little Ninjas, Tiny Ninjas" at bounding box center [811, 236] width 172 height 20
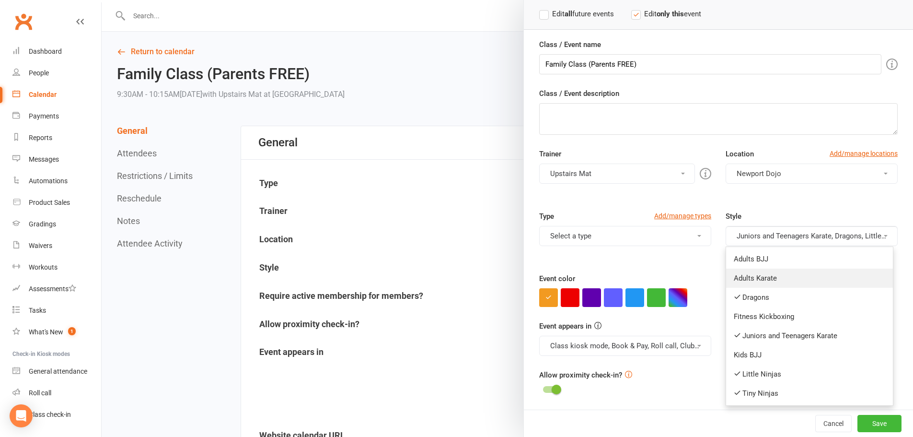
click at [768, 277] on link "Adults Karate" at bounding box center [809, 277] width 167 height 19
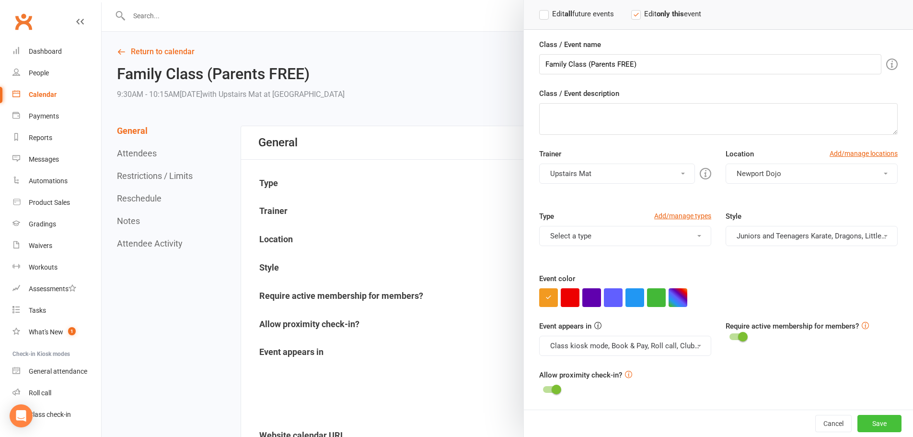
click at [863, 423] on button "Save" at bounding box center [879, 422] width 44 height 17
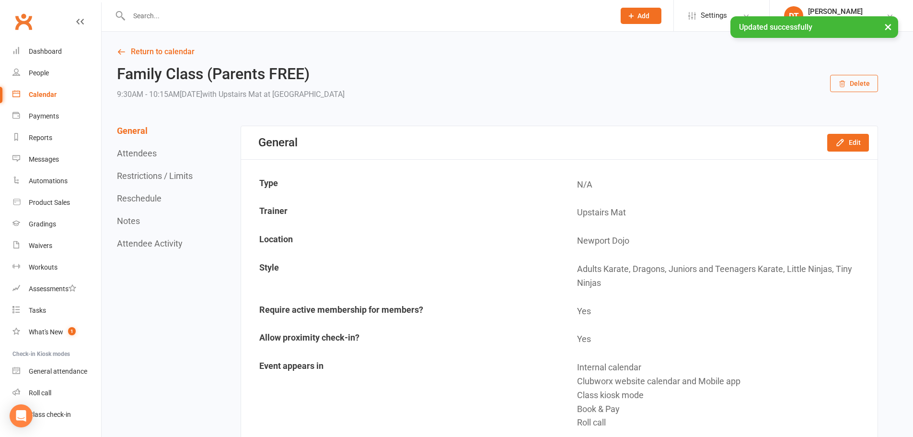
click at [44, 95] on div "Calendar" at bounding box center [43, 95] width 28 height 8
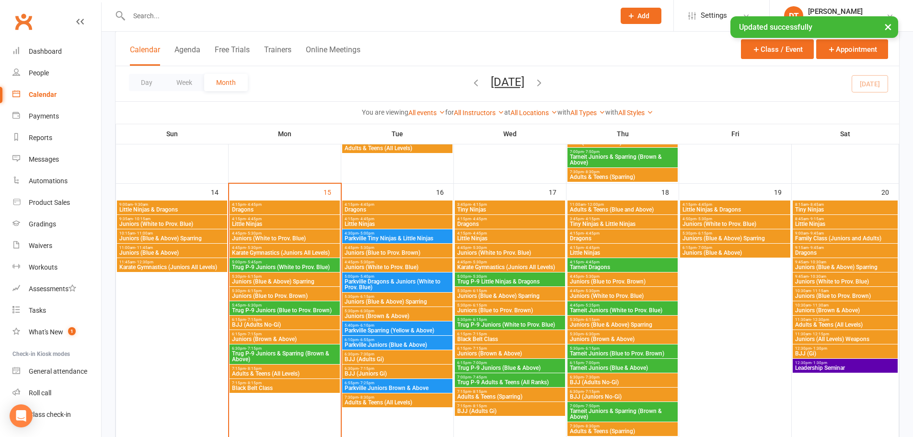
scroll to position [527, 0]
click at [850, 236] on span "Family Class (Juniors and Adults)" at bounding box center [844, 239] width 101 height 6
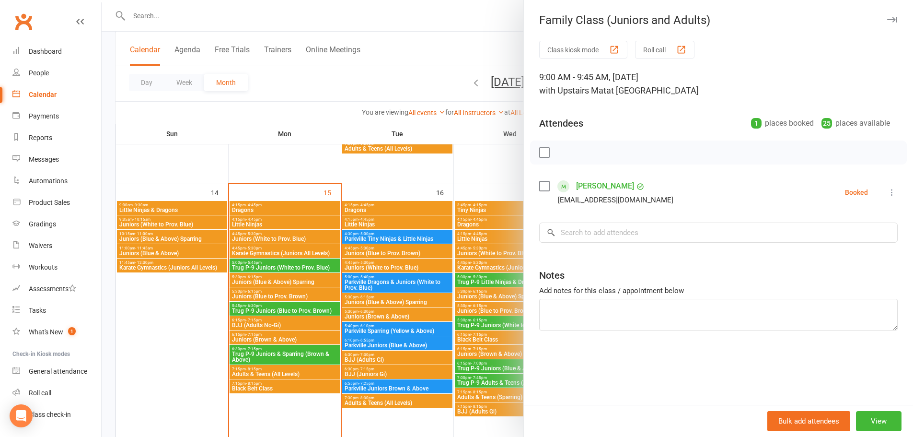
click at [473, 172] on div at bounding box center [507, 218] width 811 height 437
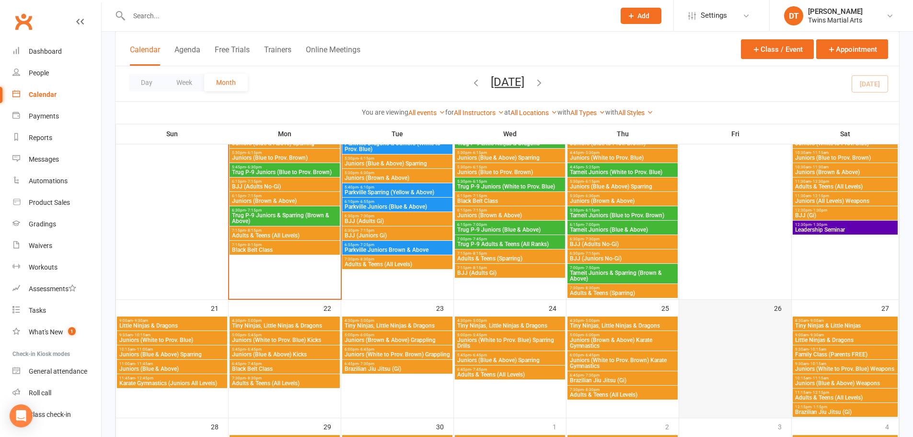
scroll to position [767, 0]
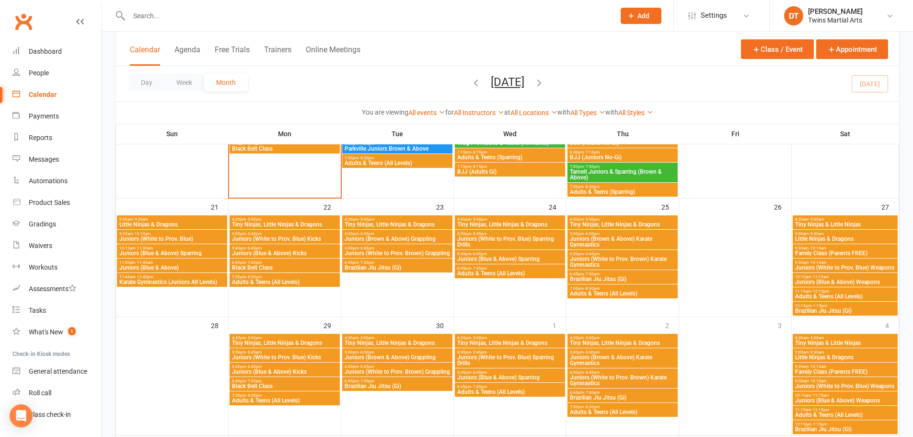
click at [835, 253] on span "Family Class (Parents FREE)" at bounding box center [844, 253] width 101 height 6
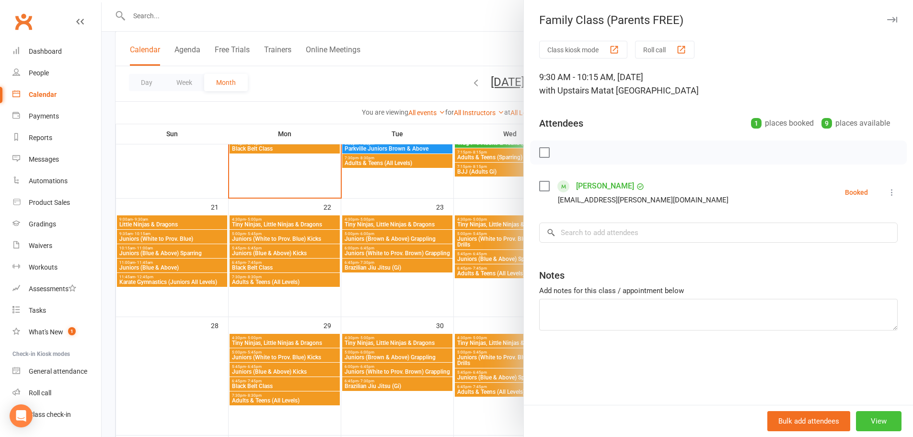
click at [883, 417] on button "View" at bounding box center [879, 421] width 46 height 20
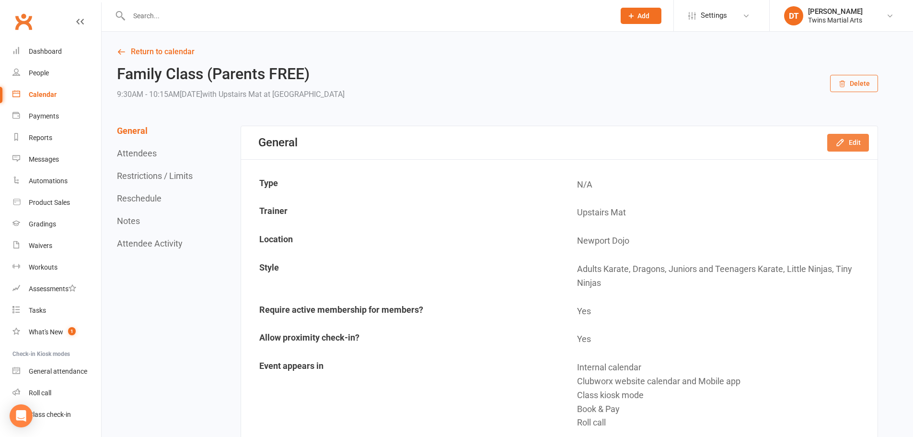
click at [848, 147] on button "Edit" at bounding box center [848, 142] width 42 height 17
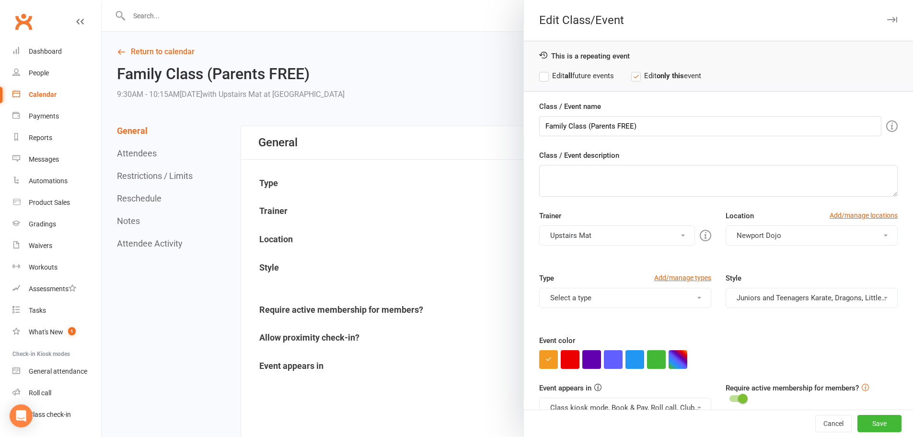
click at [779, 302] on button "Juniors and Teenagers Karate, Dragons, Little Ninjas, Tiny Ninjas, Adults Karate" at bounding box center [811, 297] width 172 height 20
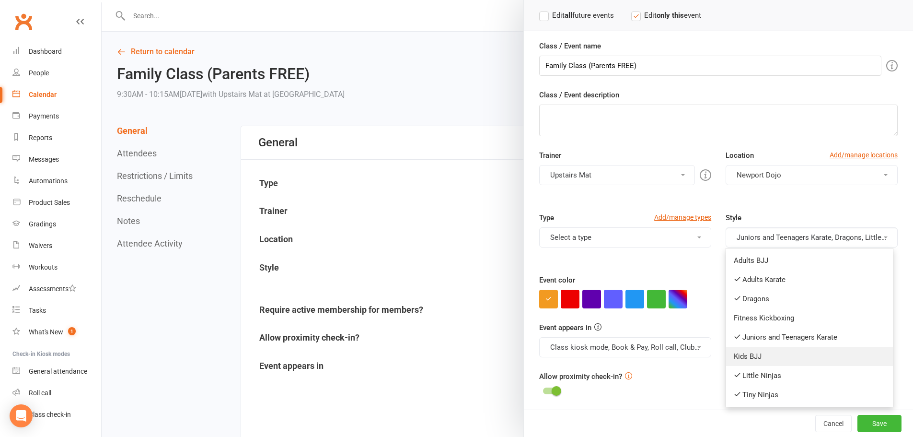
scroll to position [62, 0]
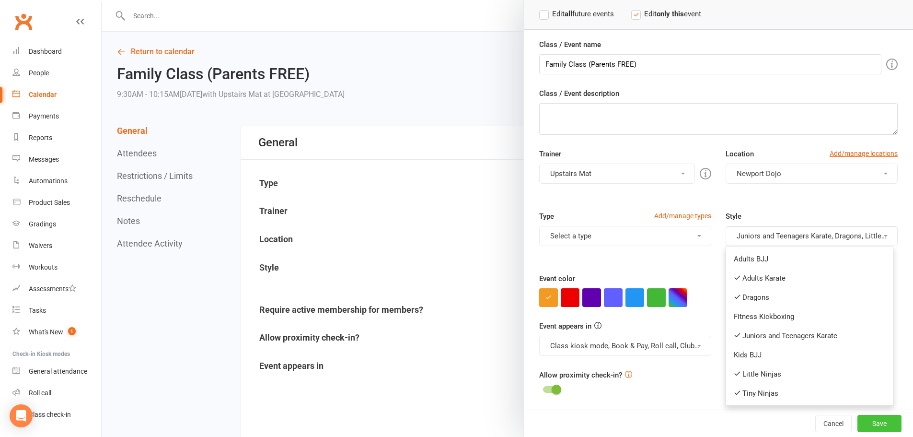
click at [875, 421] on button "Save" at bounding box center [879, 422] width 44 height 17
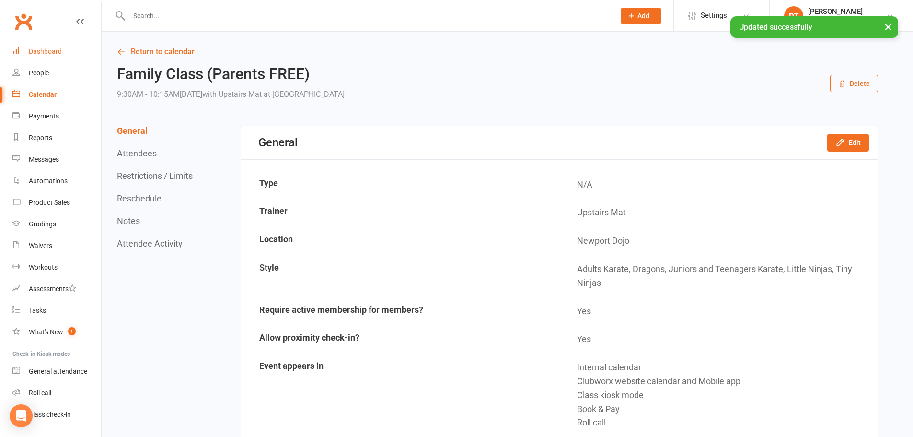
click at [45, 52] on div "Dashboard" at bounding box center [45, 51] width 33 height 8
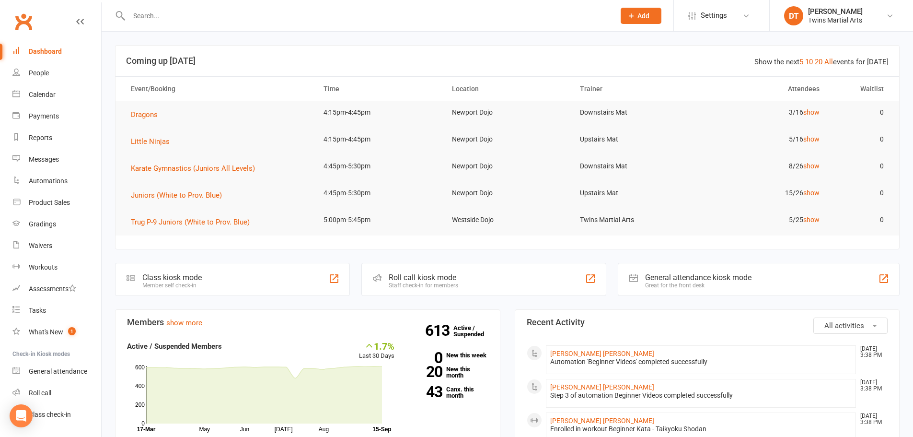
click at [266, 17] on input "text" at bounding box center [367, 15] width 482 height 13
paste input "[EMAIL_ADDRESS][DOMAIN_NAME]"
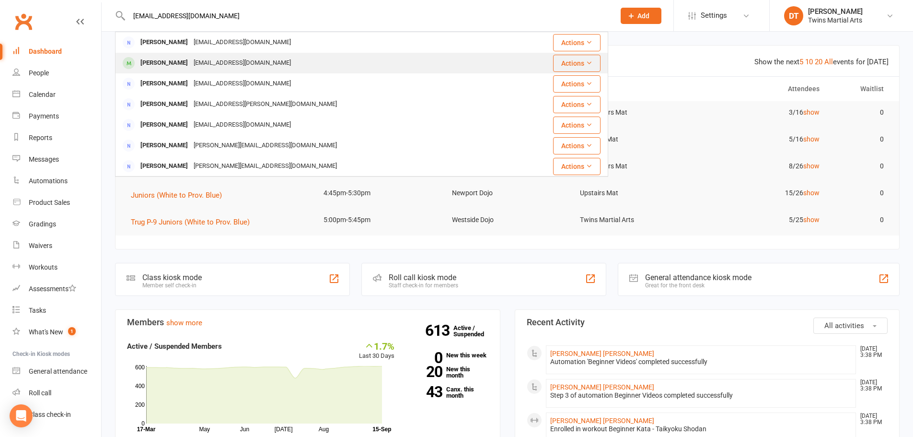
type input "[EMAIL_ADDRESS][DOMAIN_NAME]"
click at [235, 64] on div "[EMAIL_ADDRESS][DOMAIN_NAME]" at bounding box center [242, 63] width 103 height 14
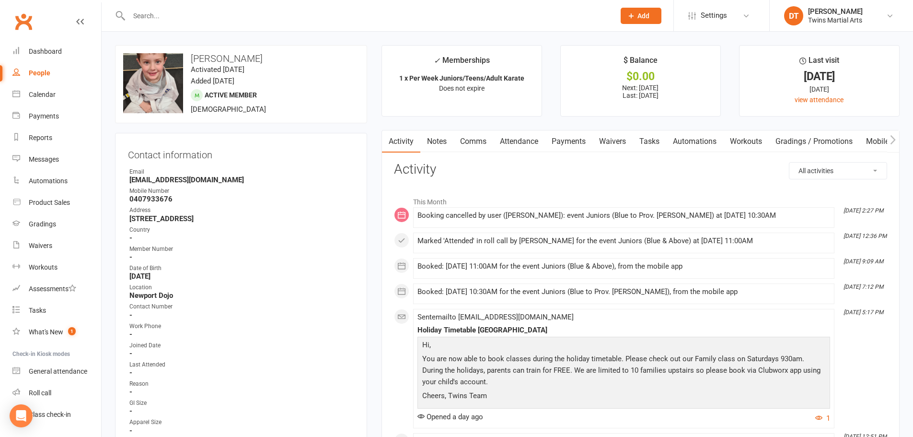
click at [533, 140] on link "Attendance" at bounding box center [519, 141] width 52 height 22
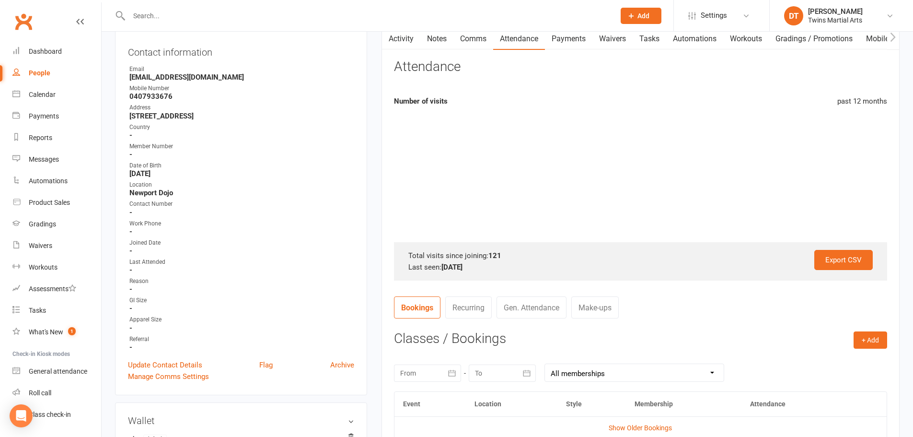
scroll to position [240, 0]
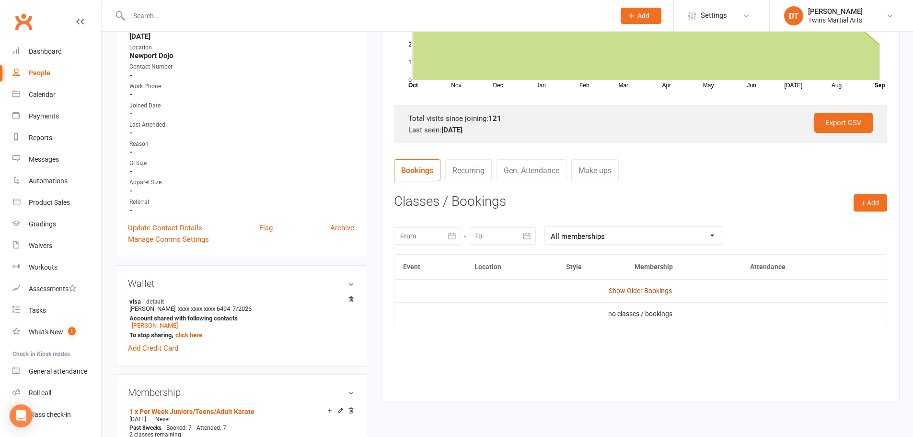
click at [629, 291] on link "Show Older Bookings" at bounding box center [640, 291] width 63 height 8
click at [733, 173] on nav "Bookings Recurring Gen. Attendance Make-ups" at bounding box center [640, 173] width 493 height 29
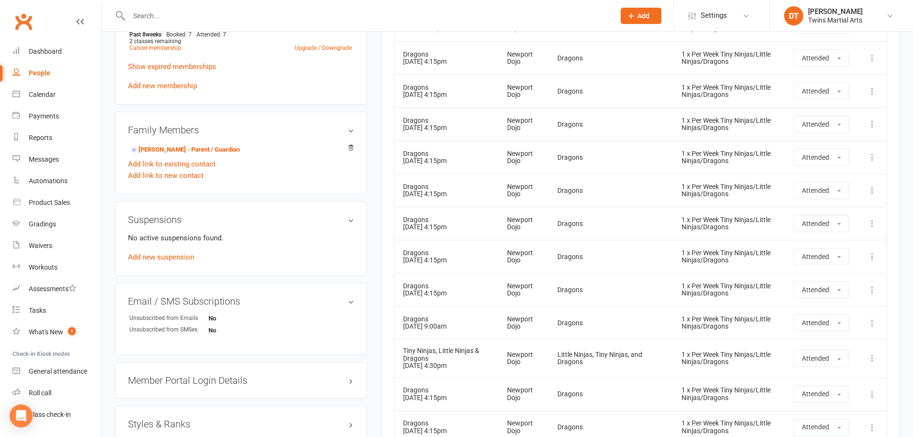
scroll to position [466, 0]
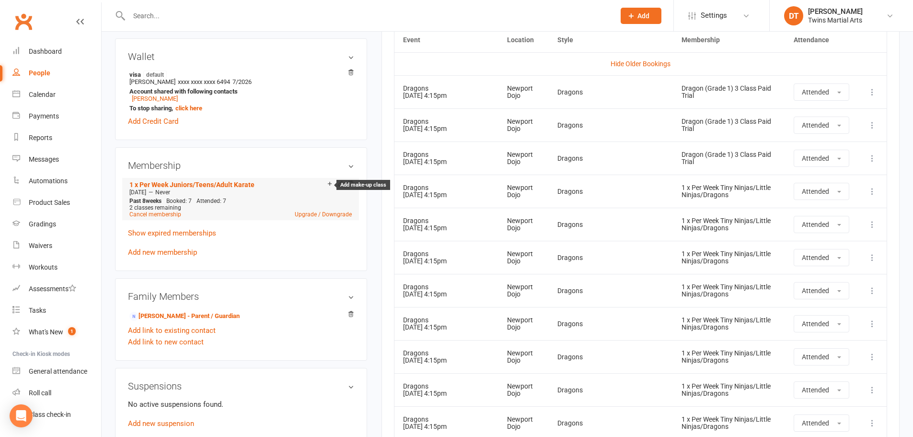
click at [330, 187] on icon at bounding box center [329, 185] width 7 height 8
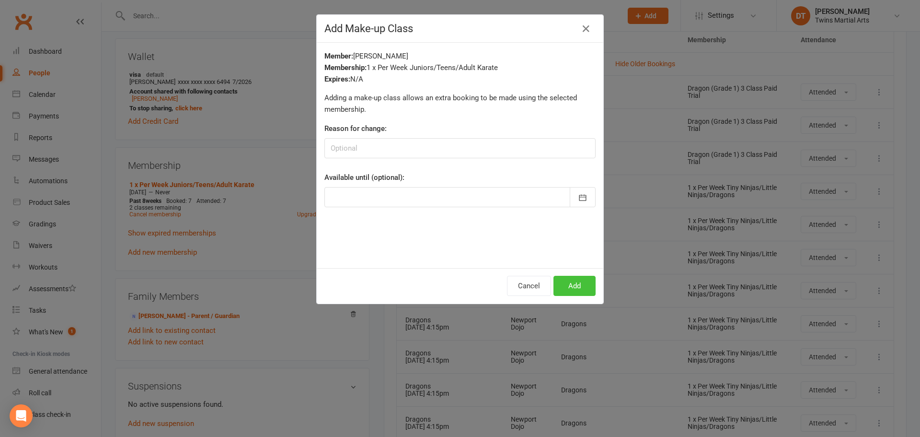
click at [580, 285] on button "Add" at bounding box center [574, 286] width 42 height 20
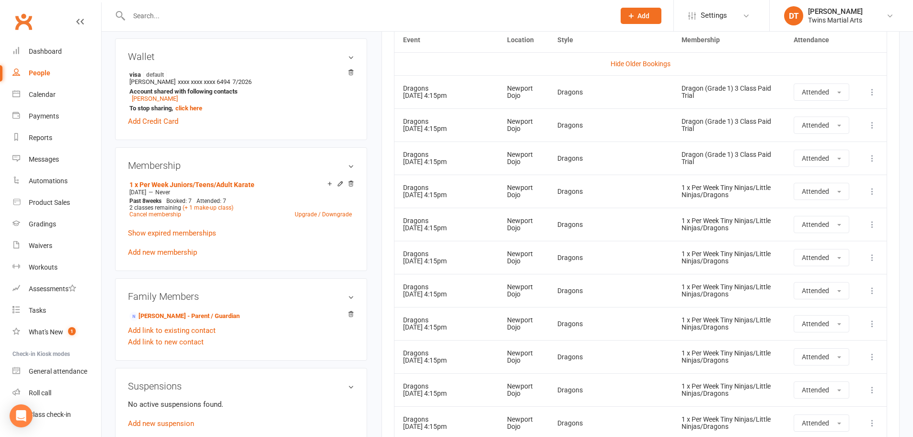
drag, startPoint x: 230, startPoint y: 20, endPoint x: 236, endPoint y: 17, distance: 6.4
click at [228, 20] on input "text" at bounding box center [367, 15] width 482 height 13
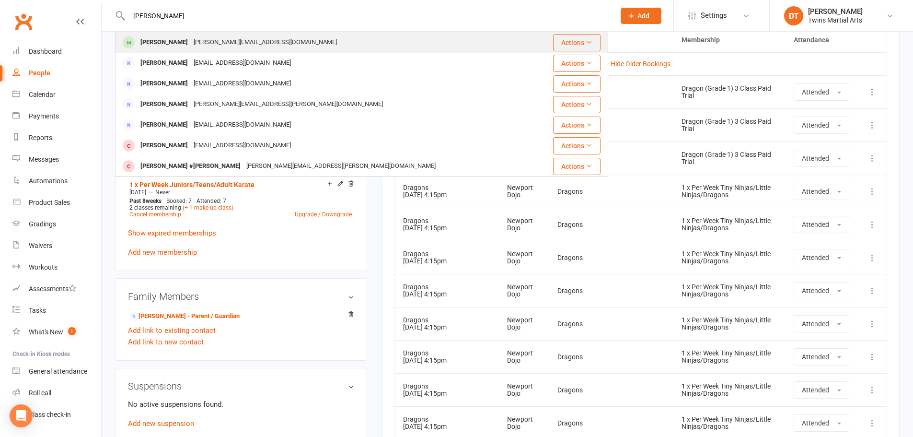
type input "[PERSON_NAME]"
click at [196, 39] on div "[PERSON_NAME][EMAIL_ADDRESS][DOMAIN_NAME]" at bounding box center [265, 42] width 149 height 14
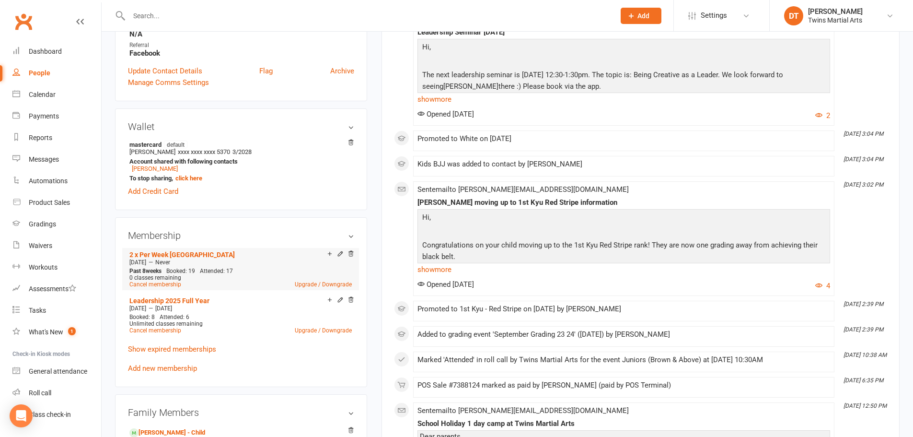
scroll to position [431, 0]
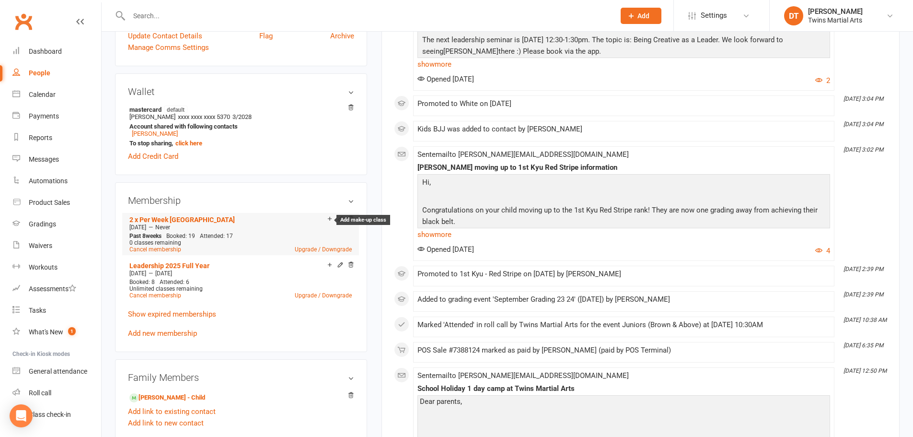
drag, startPoint x: 328, startPoint y: 220, endPoint x: 344, endPoint y: 221, distance: 15.8
click at [329, 220] on icon at bounding box center [329, 218] width 7 height 7
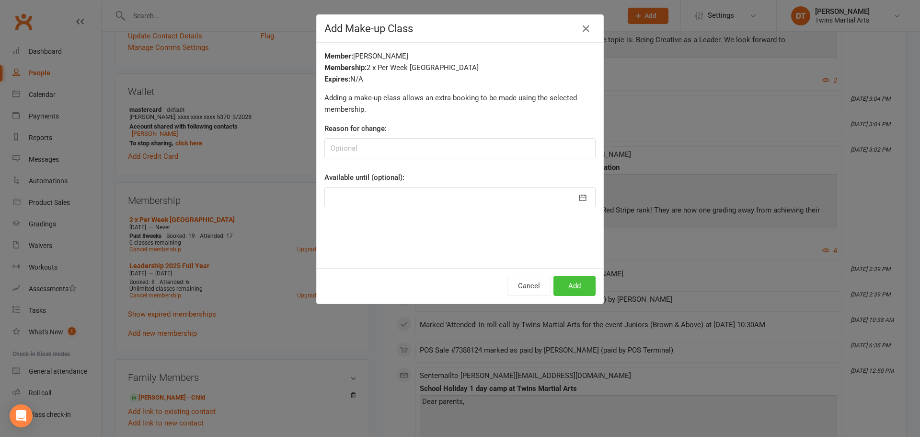
click at [577, 283] on button "Add" at bounding box center [574, 286] width 42 height 20
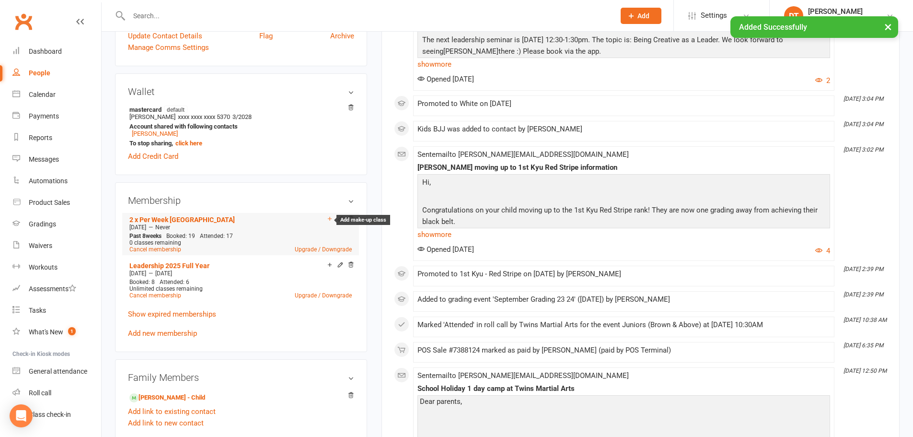
click at [326, 219] on icon at bounding box center [329, 218] width 7 height 7
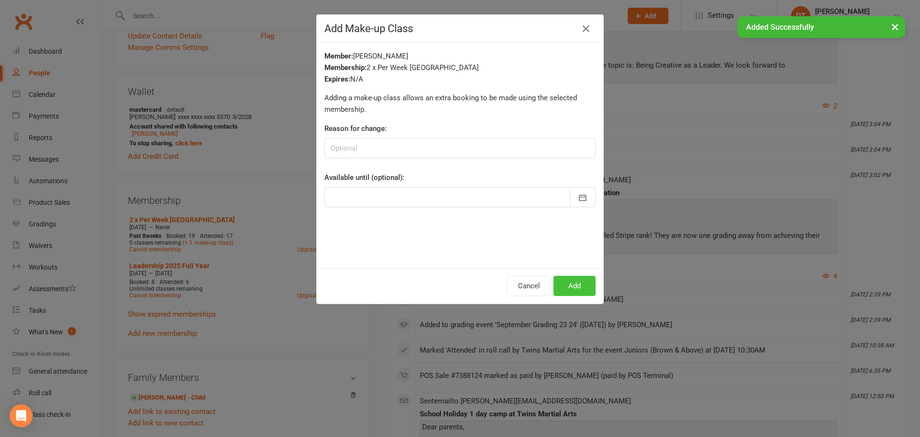
click at [579, 287] on button "Add" at bounding box center [574, 286] width 42 height 20
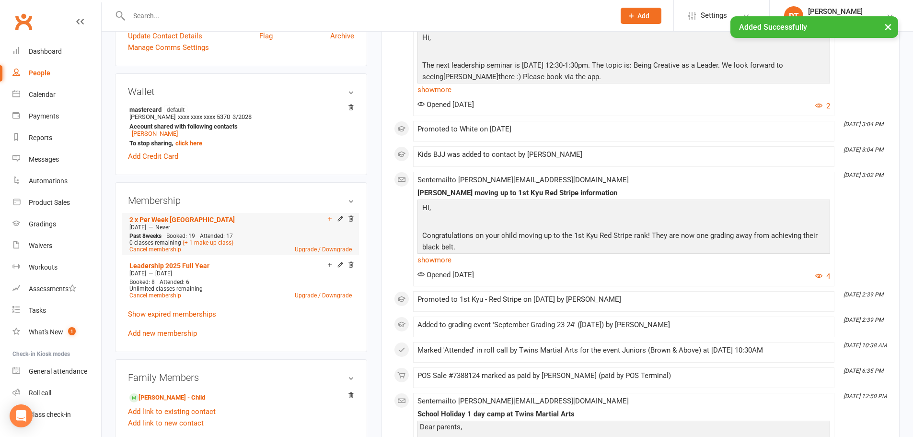
click at [325, 218] on div at bounding box center [339, 219] width 30 height 8
click at [331, 219] on icon at bounding box center [329, 218] width 7 height 7
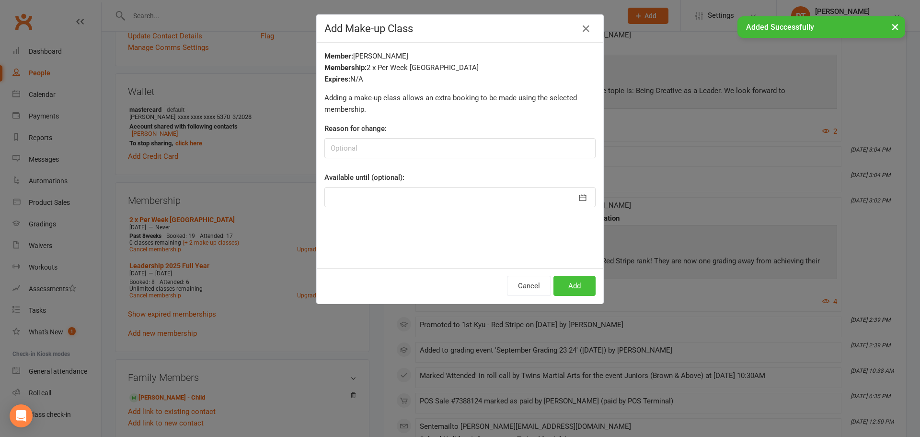
click at [574, 289] on button "Add" at bounding box center [574, 286] width 42 height 20
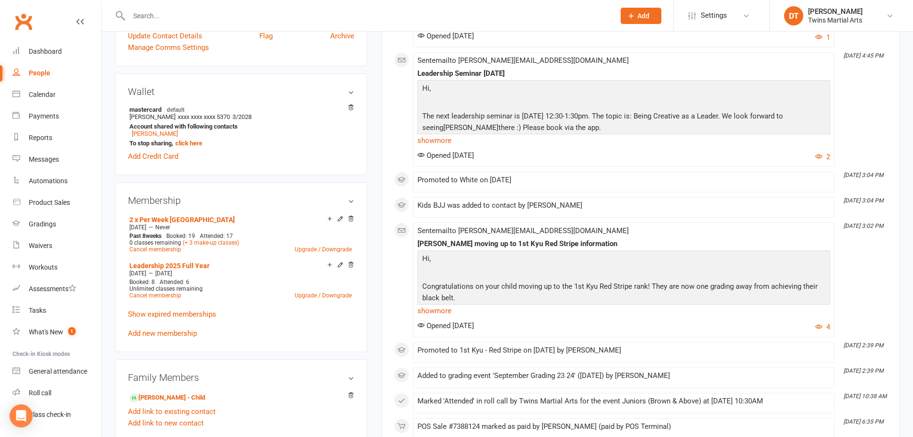
click at [371, 17] on input "text" at bounding box center [367, 15] width 482 height 13
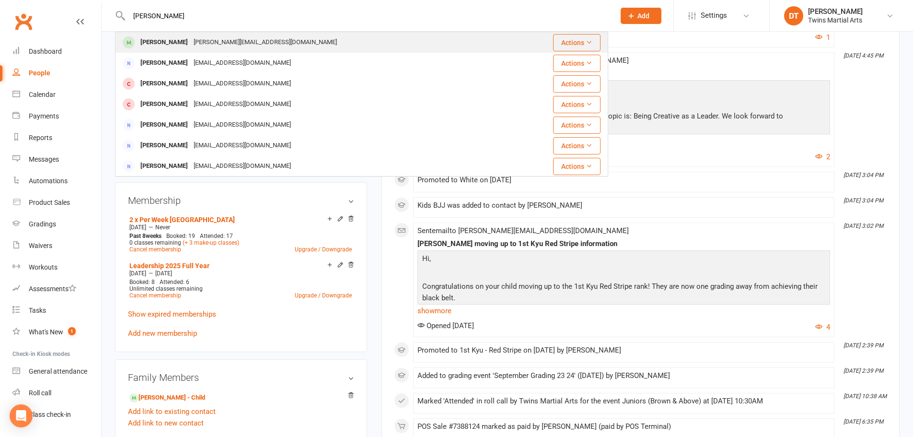
type input "[PERSON_NAME]"
click at [197, 41] on div "[PERSON_NAME][EMAIL_ADDRESS][DOMAIN_NAME]" at bounding box center [265, 42] width 149 height 14
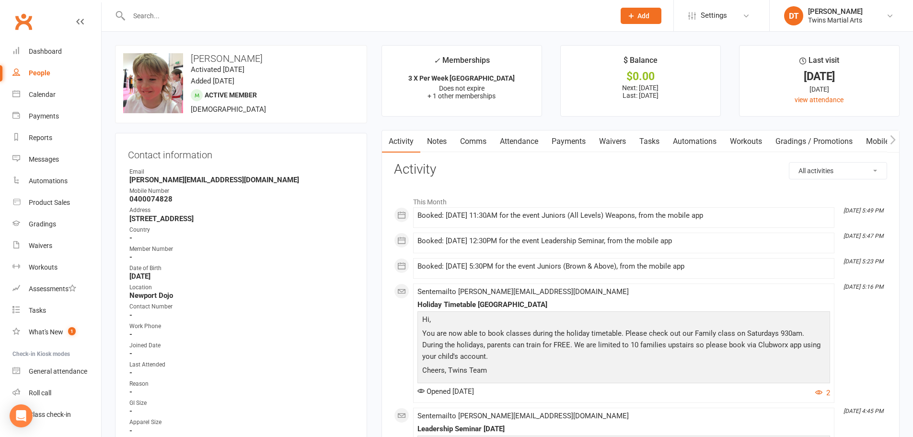
click at [577, 142] on link "Payments" at bounding box center [568, 141] width 47 height 22
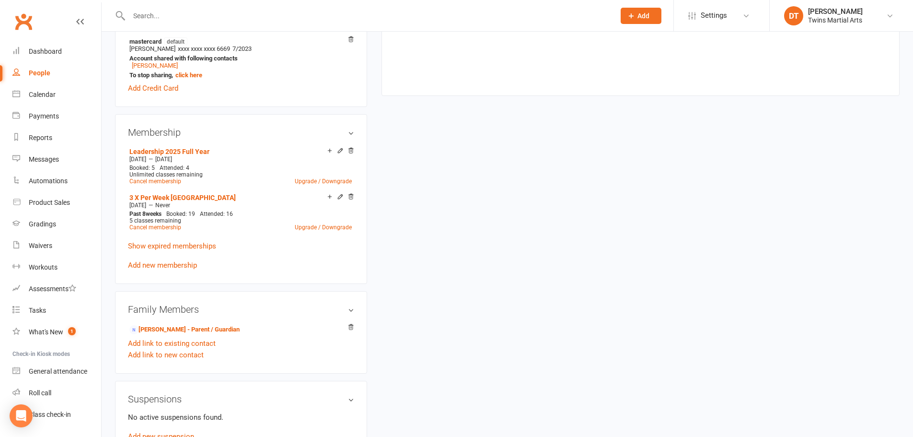
scroll to position [527, 0]
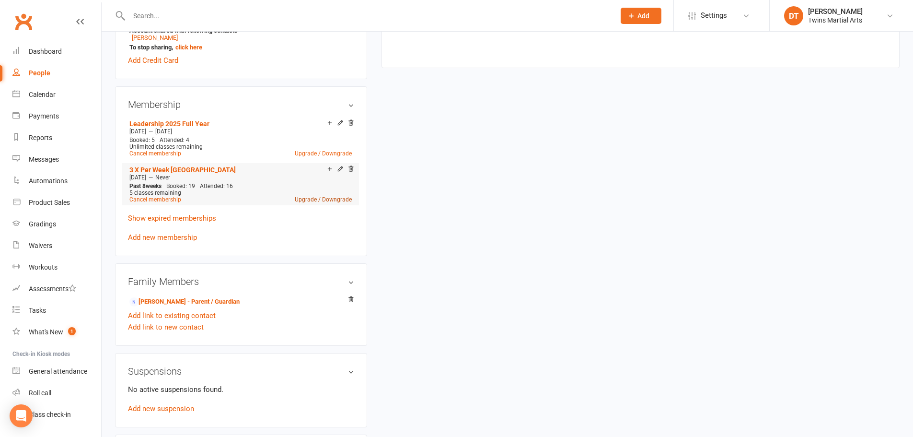
click at [325, 196] on link "Upgrade / Downgrade" at bounding box center [323, 199] width 57 height 7
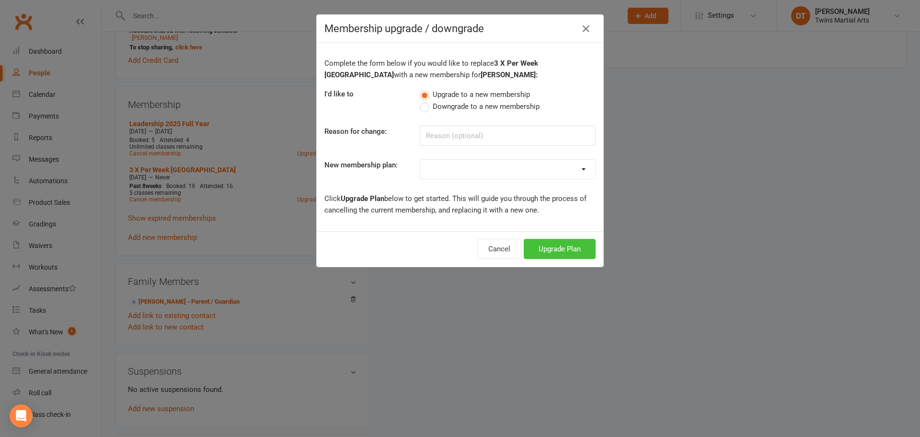
click at [561, 249] on button "Upgrade Plan" at bounding box center [560, 249] width 72 height 20
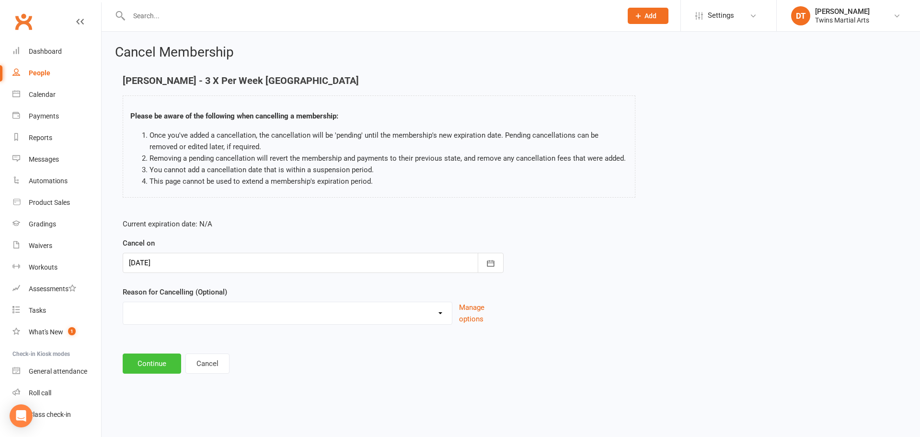
click at [161, 365] on button "Continue" at bounding box center [152, 363] width 58 height 20
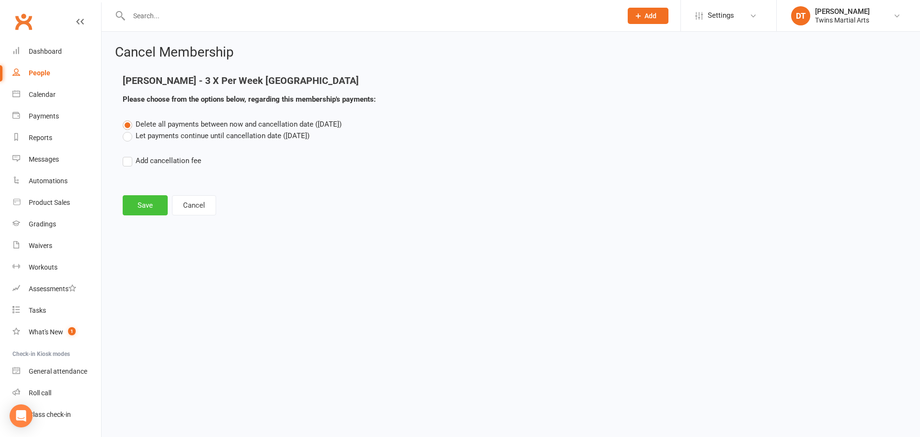
click at [153, 200] on button "Save" at bounding box center [145, 205] width 45 height 20
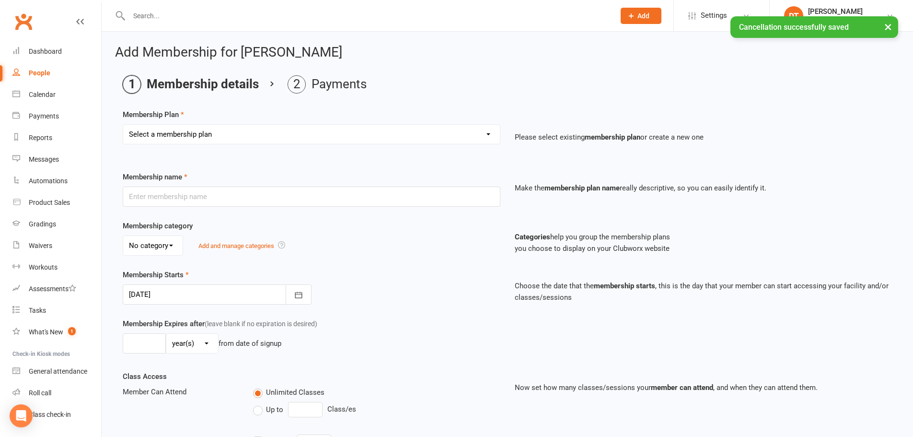
click at [194, 142] on select "Select a membership plan Create new Membership Plan 1 x Per Week Tiny Ninjas/Li…" at bounding box center [311, 134] width 377 height 19
select select "5"
click at [123, 125] on select "Select a membership plan Create new Membership Plan 1 x Per Week Tiny Ninjas/Li…" at bounding box center [311, 134] width 377 height 19
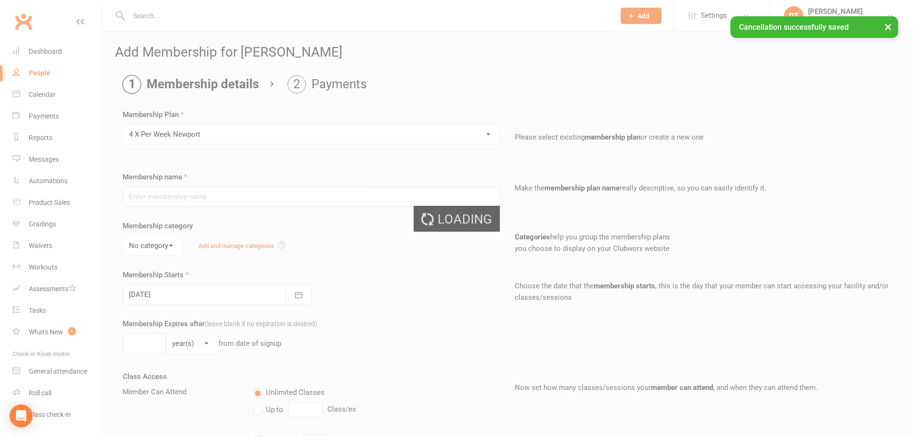
type input "4 X Per Week [GEOGRAPHIC_DATA]"
select select "3"
type input "0"
type input "32"
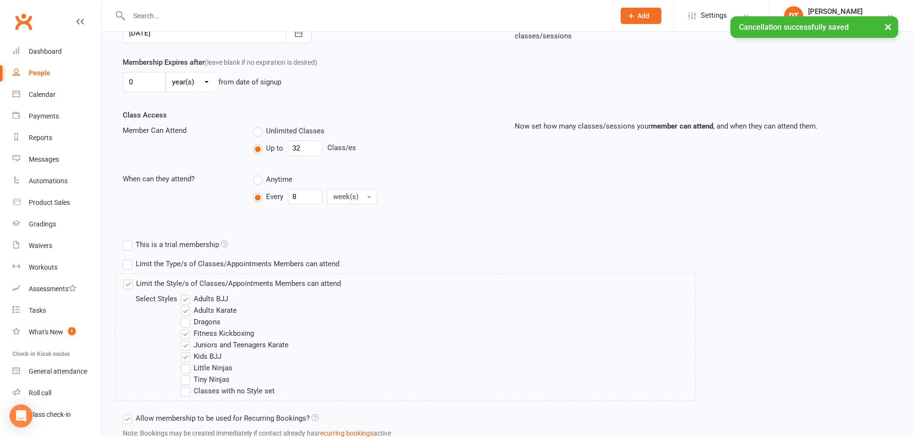
scroll to position [333, 0]
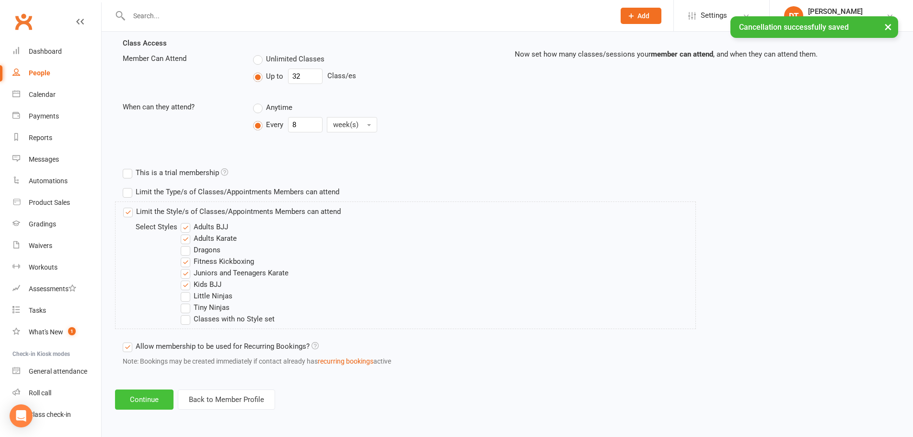
click at [155, 393] on button "Continue" at bounding box center [144, 399] width 58 height 20
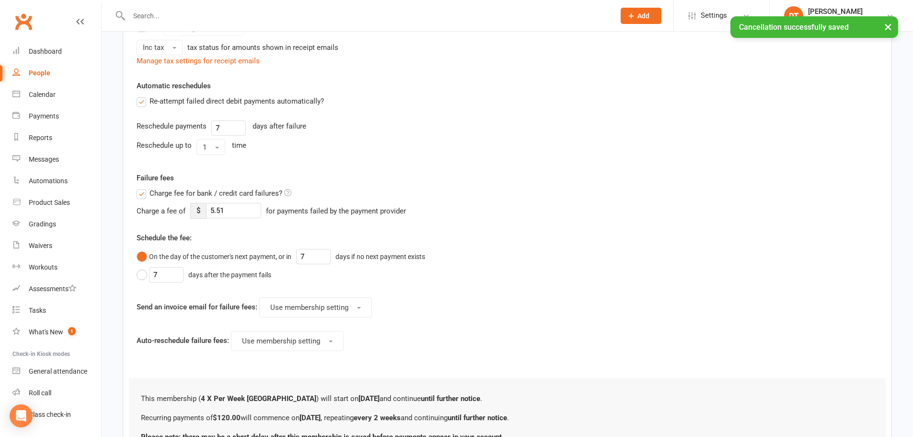
scroll to position [0, 0]
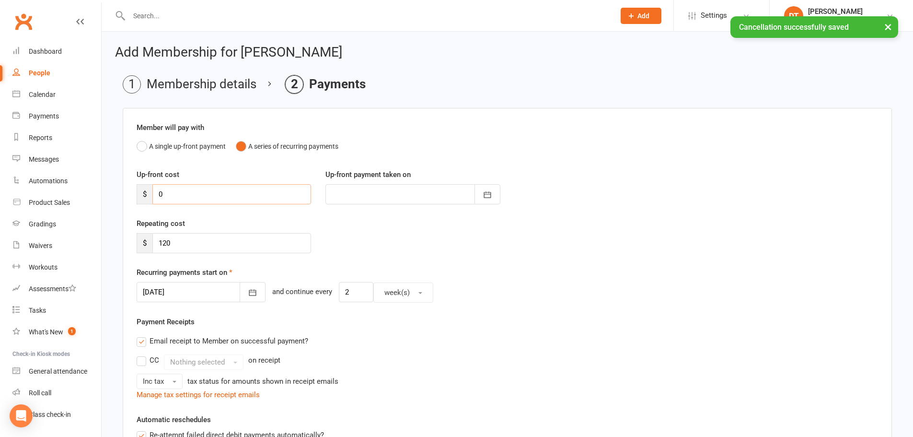
drag, startPoint x: 218, startPoint y: 190, endPoint x: 115, endPoint y: 187, distance: 103.1
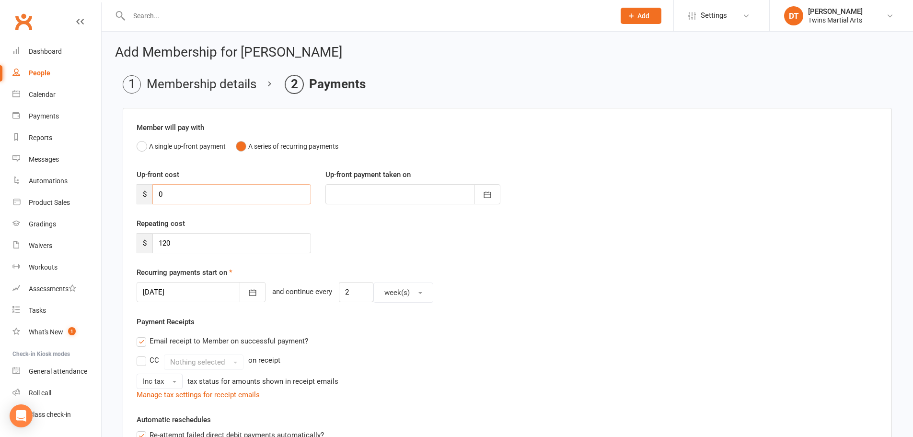
type input "1"
type input "[DATE]"
type input "130.5"
click at [384, 201] on div at bounding box center [412, 194] width 174 height 20
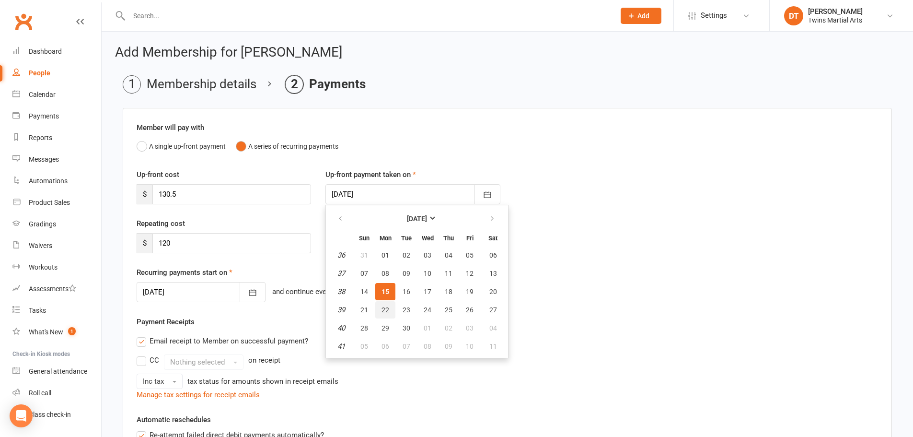
click at [386, 308] on span "22" at bounding box center [385, 310] width 8 height 8
type input "[DATE]"
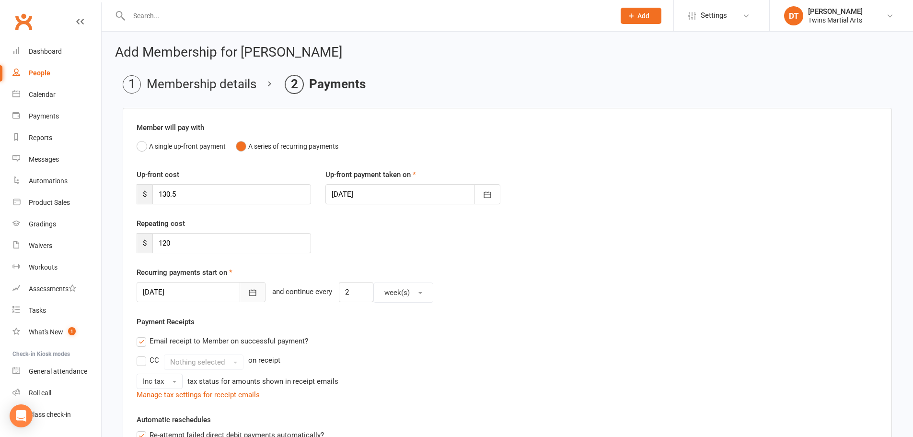
click at [249, 292] on icon "button" at bounding box center [252, 292] width 7 height 6
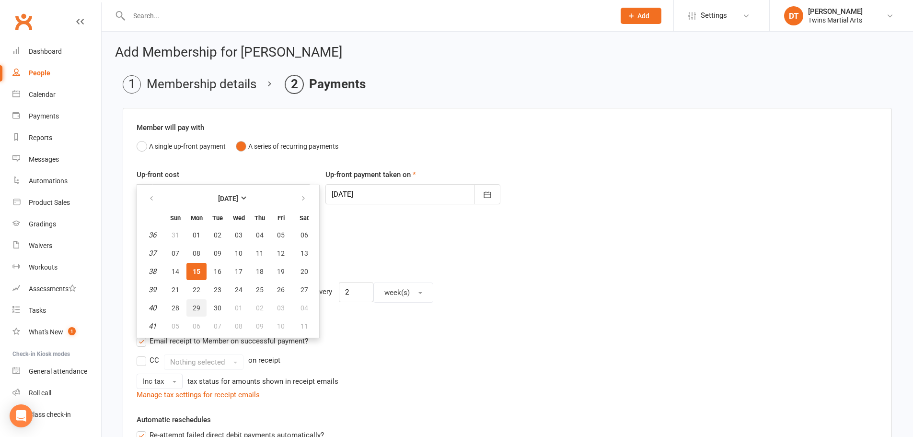
click at [192, 311] on button "29" at bounding box center [196, 307] width 20 height 17
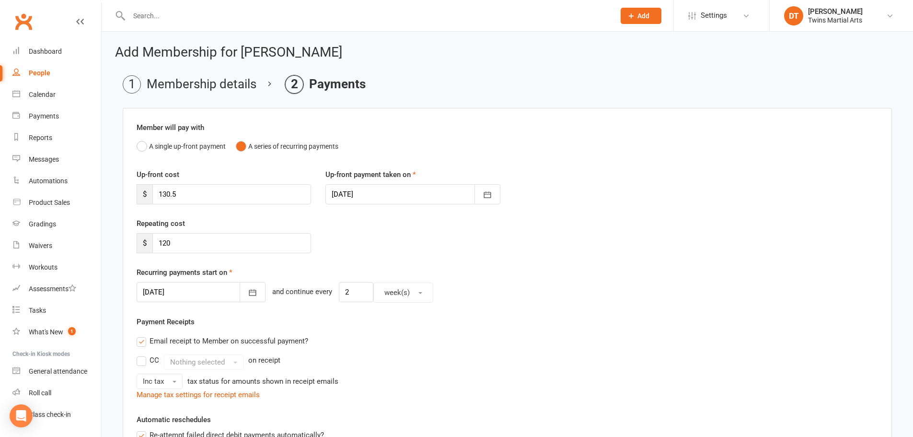
click at [188, 294] on div at bounding box center [201, 292] width 129 height 20
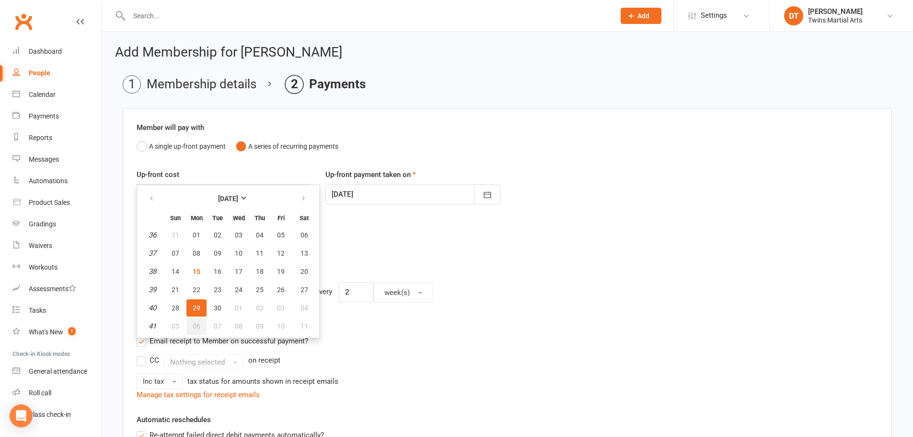
click at [193, 326] on span "06" at bounding box center [197, 326] width 8 height 8
type input "[DATE]"
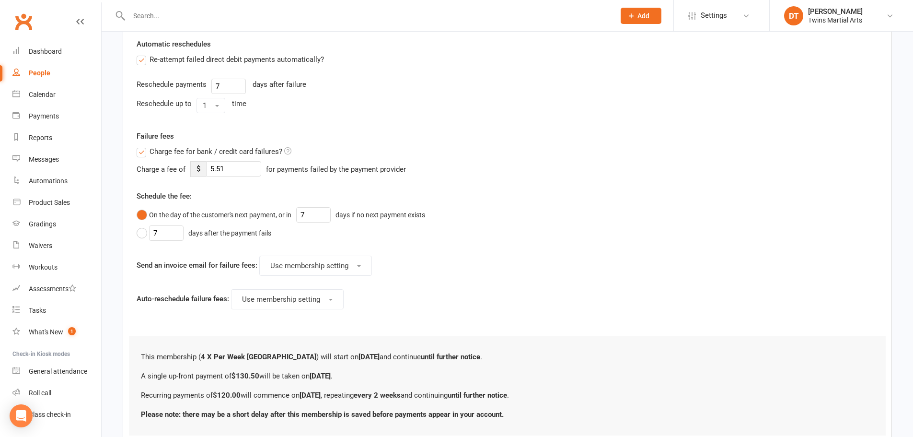
scroll to position [445, 0]
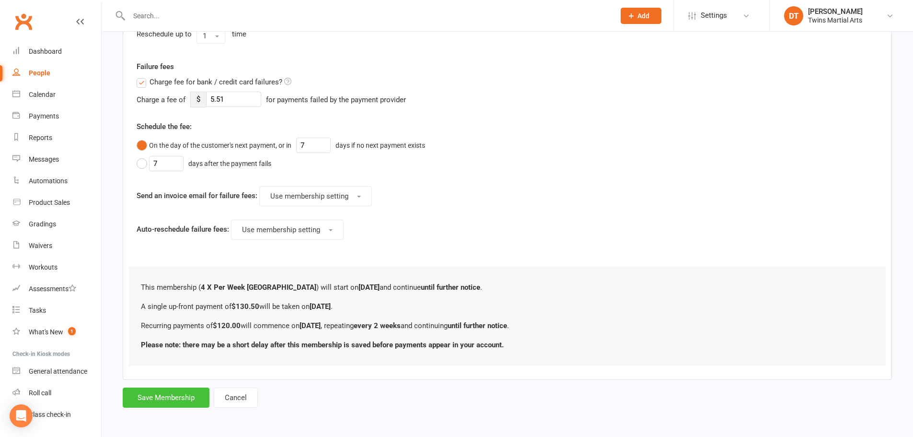
click at [166, 399] on button "Save Membership" at bounding box center [166, 397] width 87 height 20
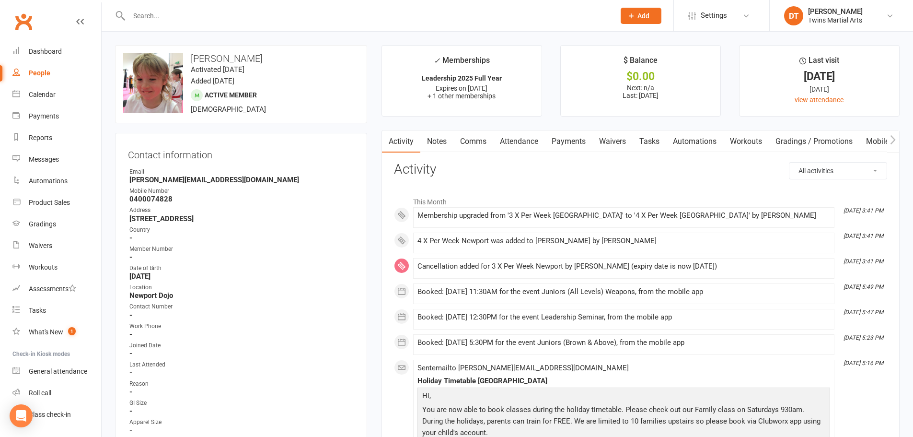
click at [561, 140] on link "Payments" at bounding box center [568, 141] width 47 height 22
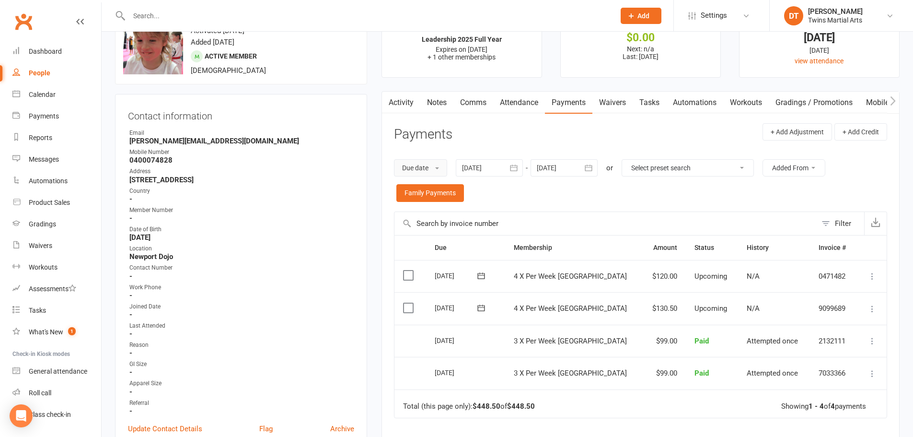
scroll to position [96, 0]
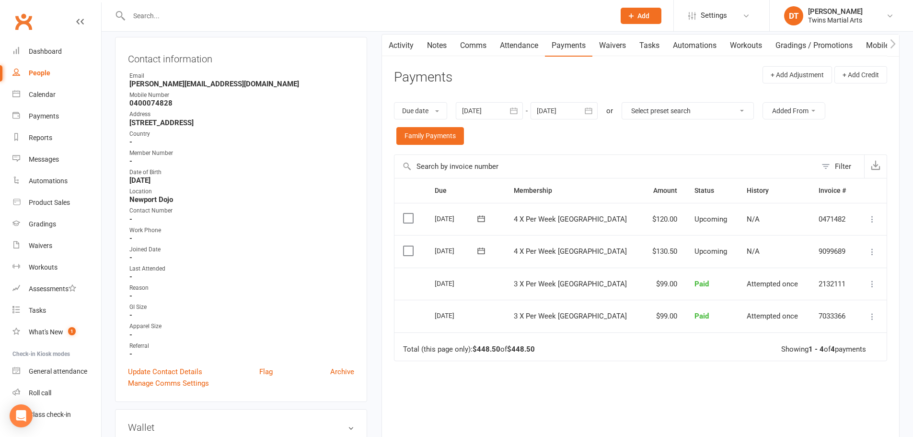
click at [232, 13] on input "text" at bounding box center [367, 15] width 482 height 13
paste input "[PERSON_NAME][EMAIL_ADDRESS][DOMAIN_NAME]"
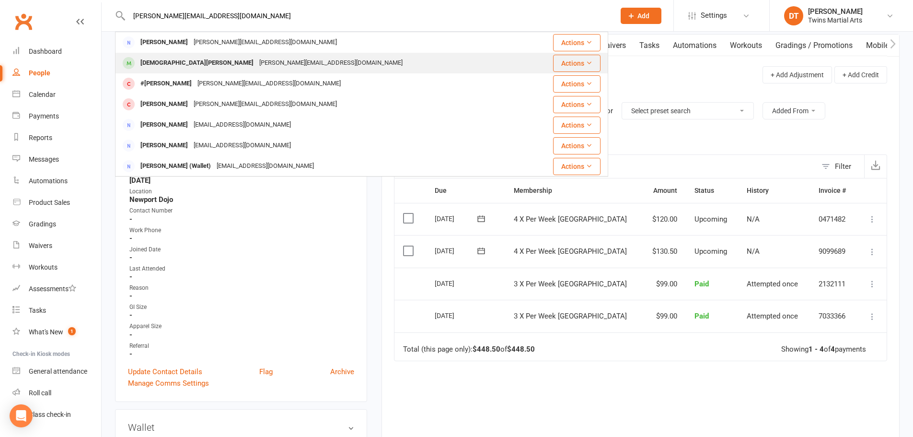
type input "[PERSON_NAME][EMAIL_ADDRESS][DOMAIN_NAME]"
click at [221, 70] on div "[PERSON_NAME] [PERSON_NAME][EMAIL_ADDRESS][DOMAIN_NAME]" at bounding box center [323, 63] width 414 height 20
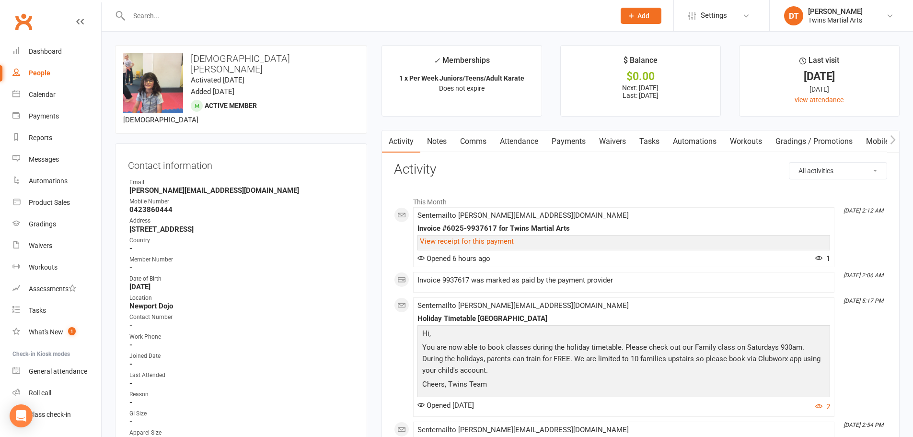
click at [872, 142] on link "Mobile App" at bounding box center [885, 141] width 52 height 22
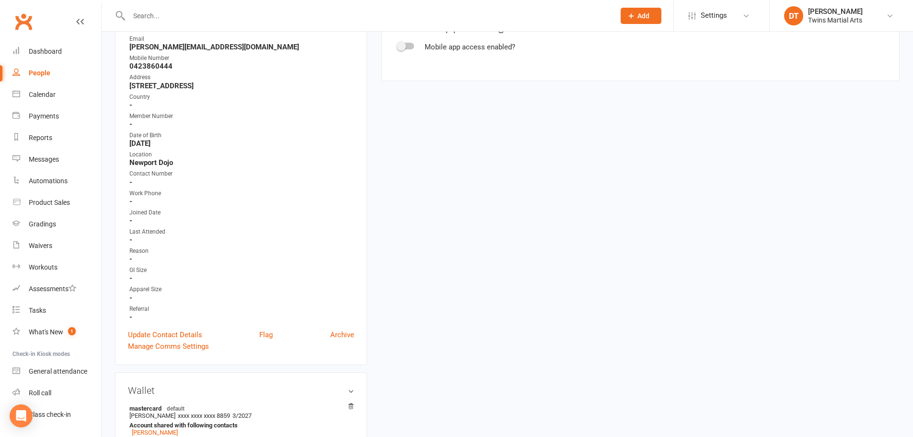
scroll to position [335, 0]
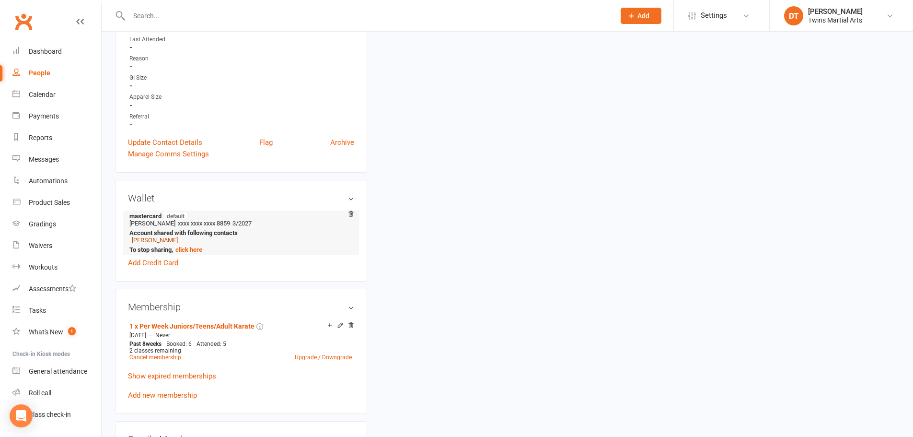
click at [177, 236] on link "[PERSON_NAME]" at bounding box center [155, 239] width 46 height 7
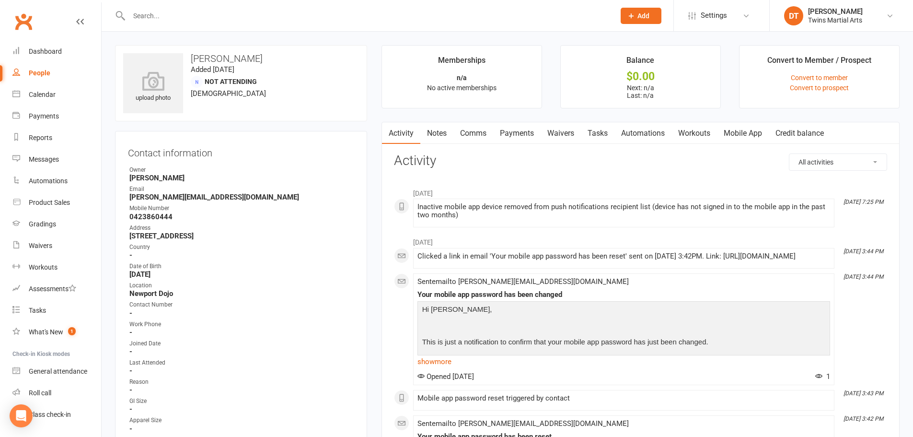
click at [737, 132] on link "Mobile App" at bounding box center [743, 133] width 52 height 22
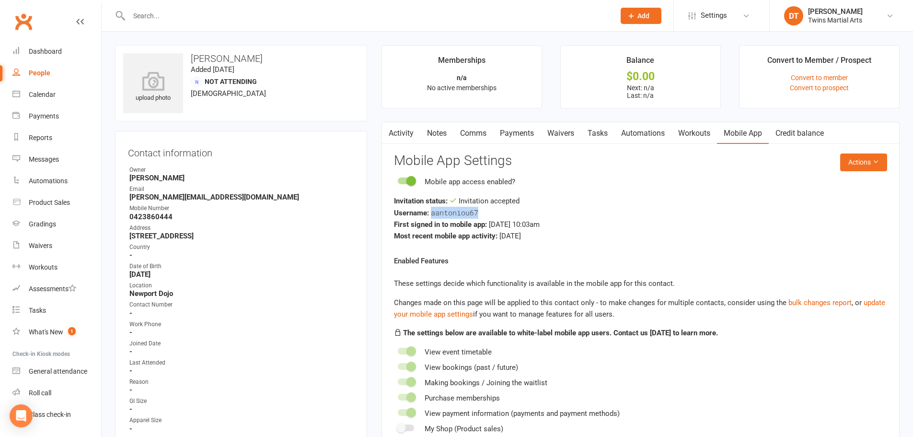
drag, startPoint x: 492, startPoint y: 213, endPoint x: 432, endPoint y: 215, distance: 60.4
click at [432, 215] on div "Username: aantoniou67" at bounding box center [640, 213] width 493 height 12
copy span "aantoniou67"
click at [215, 13] on input "text" at bounding box center [367, 15] width 482 height 13
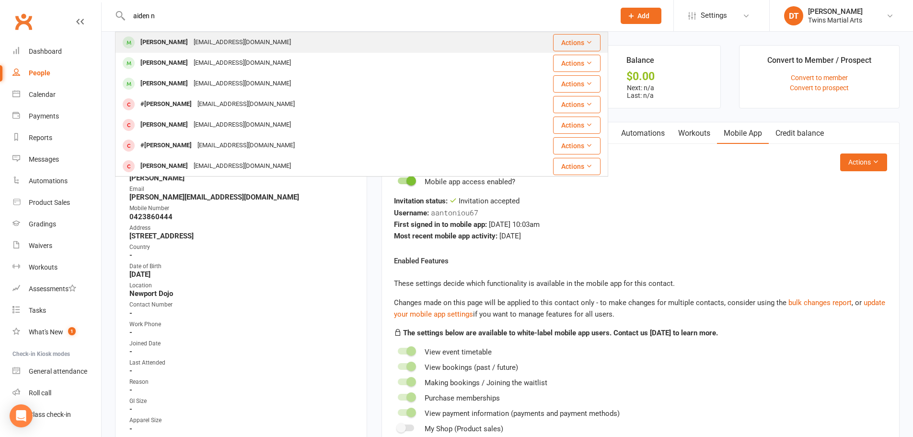
type input "aiden n"
click at [267, 35] on div "[PERSON_NAME] [PERSON_NAME][EMAIL_ADDRESS][DOMAIN_NAME]" at bounding box center [320, 43] width 409 height 20
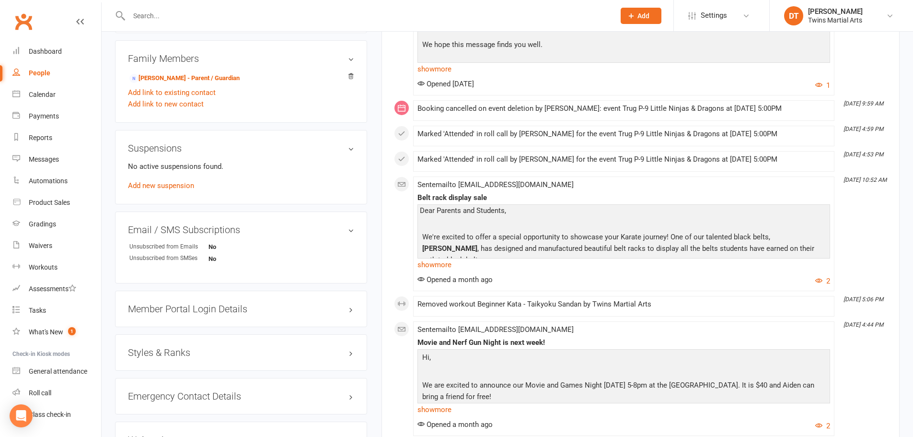
scroll to position [815, 0]
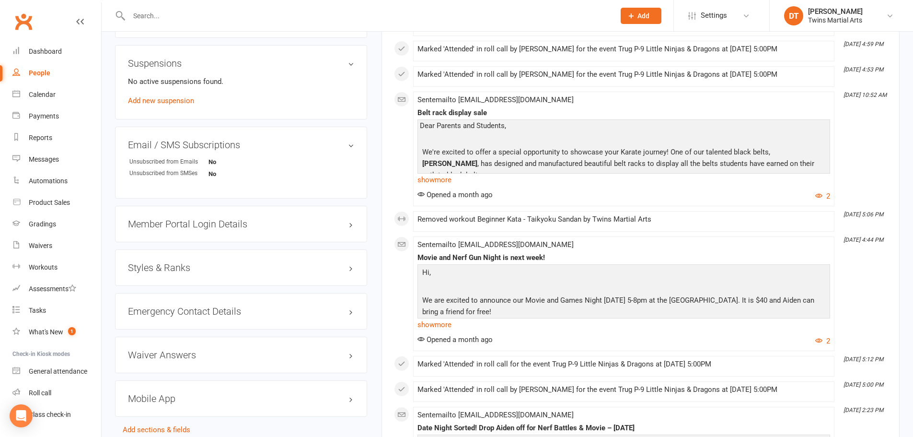
click at [189, 275] on div "Styles & Ranks" at bounding box center [241, 267] width 252 height 36
drag, startPoint x: 192, startPoint y: 272, endPoint x: 197, endPoint y: 272, distance: 4.8
click at [194, 273] on div "Styles & Ranks" at bounding box center [241, 267] width 252 height 36
click at [222, 271] on h3 "Styles & Ranks" at bounding box center [241, 267] width 226 height 11
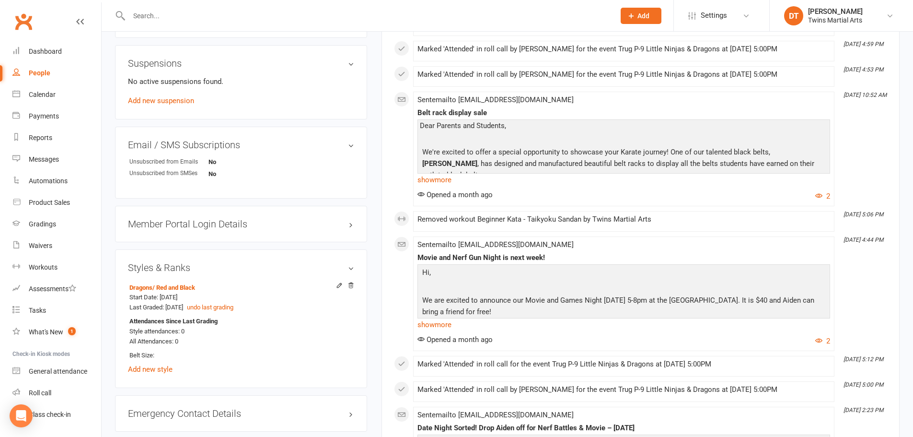
click at [394, 215] on div "August [DATE] 10:09 AM Sent email to [EMAIL_ADDRESS][DOMAIN_NAME] No Class at […" at bounding box center [640, 200] width 493 height 640
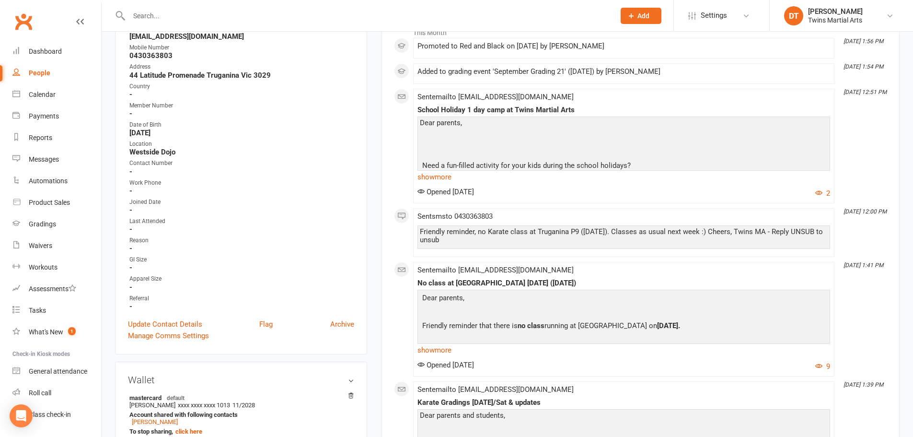
scroll to position [96, 0]
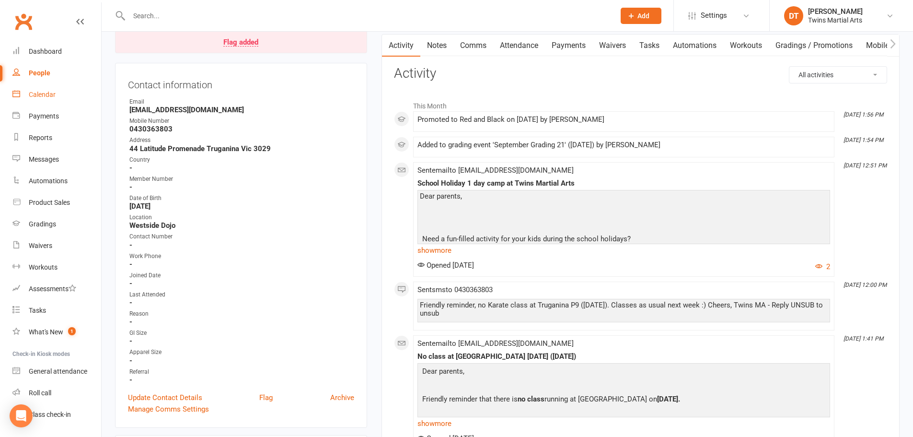
click at [44, 98] on div "Calendar" at bounding box center [42, 95] width 27 height 8
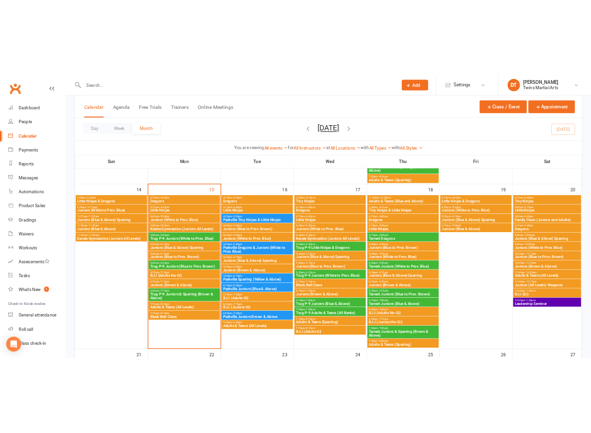
scroll to position [527, 0]
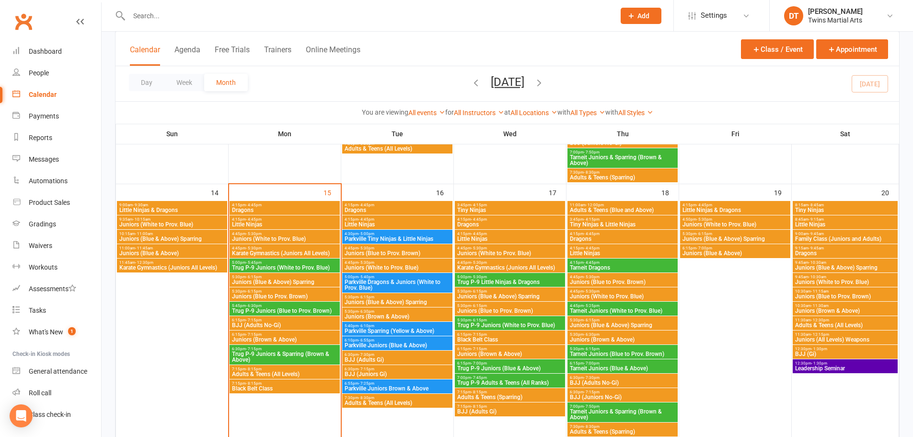
click at [631, 263] on span "4:15pm - 4:45pm" at bounding box center [622, 262] width 106 height 4
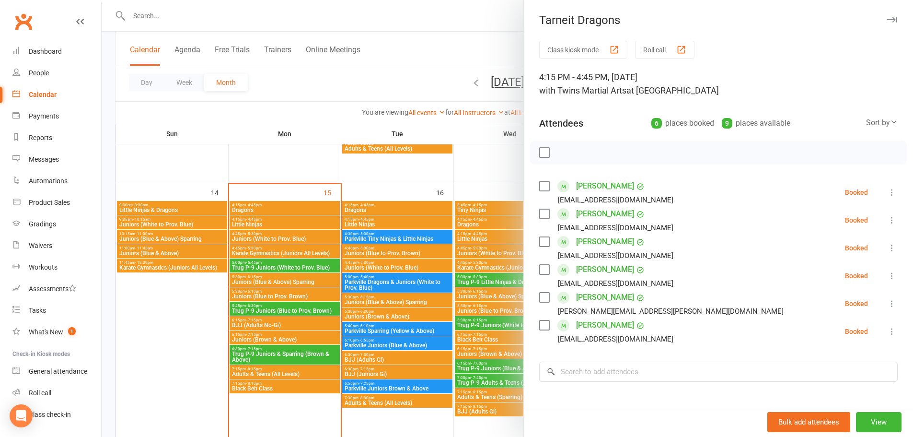
click at [887, 21] on icon "button" at bounding box center [892, 20] width 10 height 6
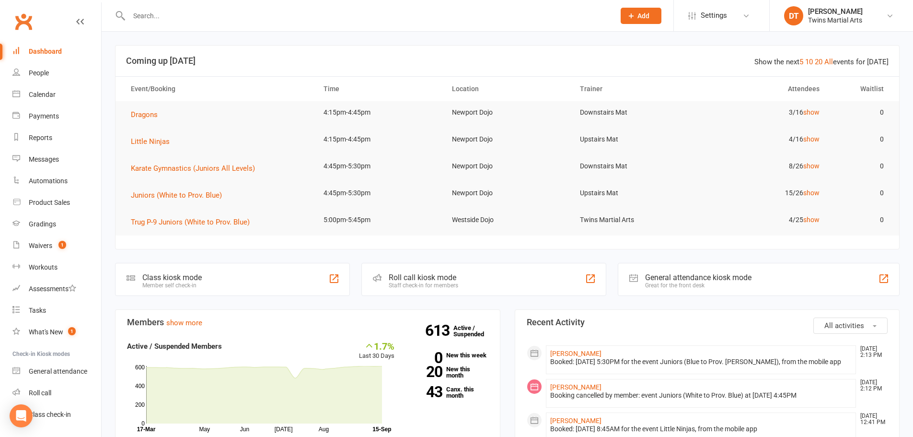
click at [350, 9] on input "text" at bounding box center [367, 15] width 482 height 13
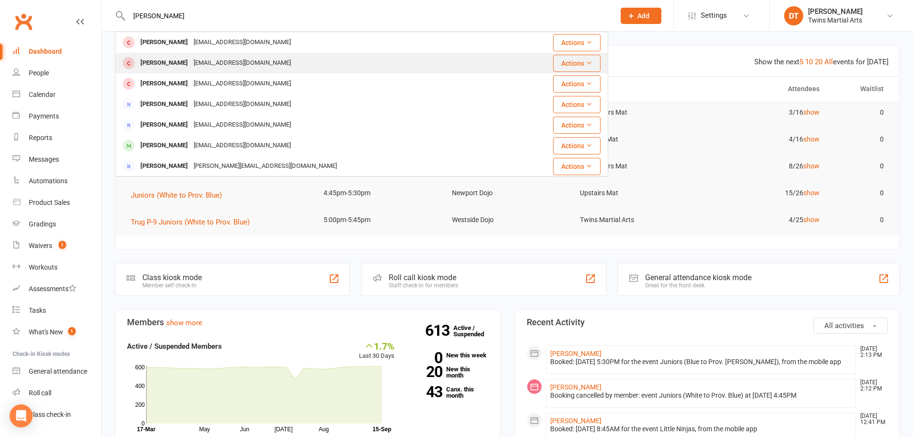
type input "stormi howeard"
click at [279, 62] on div "Stormi Howard melodietopi@gmail.com" at bounding box center [319, 63] width 407 height 20
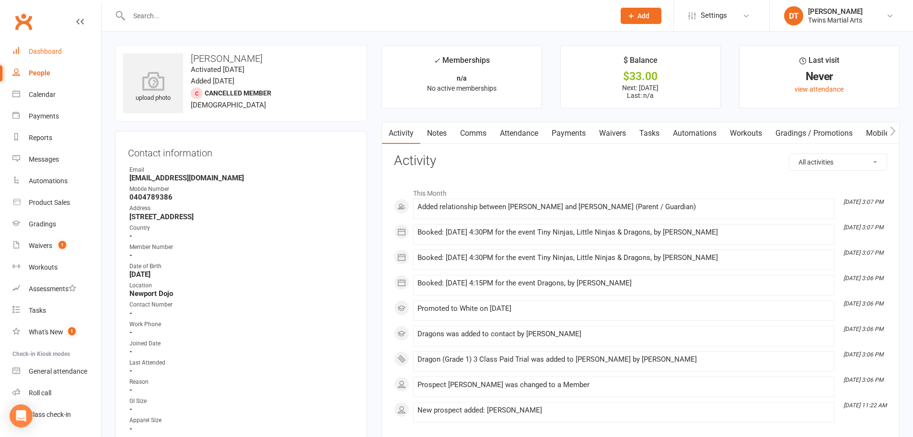
click at [49, 49] on div "Dashboard" at bounding box center [45, 51] width 33 height 8
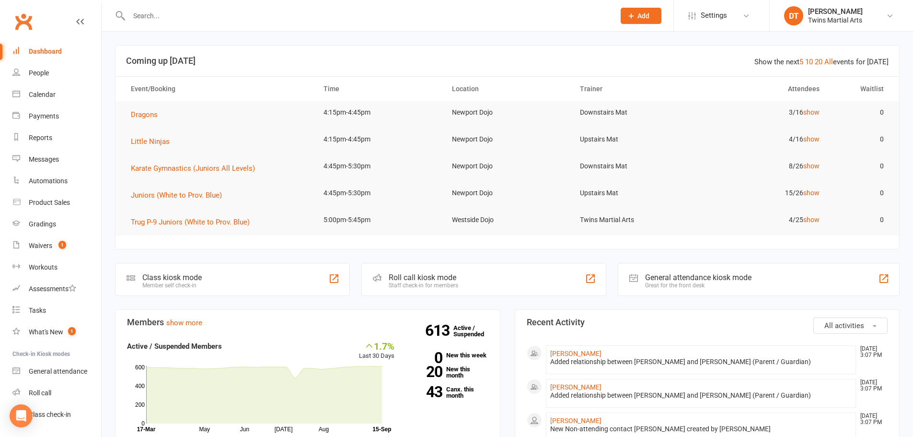
click at [312, 17] on input "text" at bounding box center [367, 15] width 482 height 13
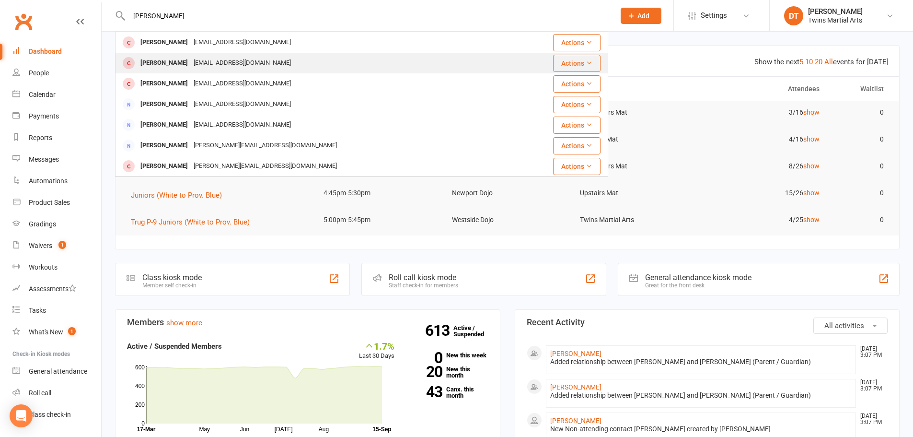
type input "stormi howard"
click at [246, 62] on div "[EMAIL_ADDRESS][DOMAIN_NAME]" at bounding box center [242, 63] width 103 height 14
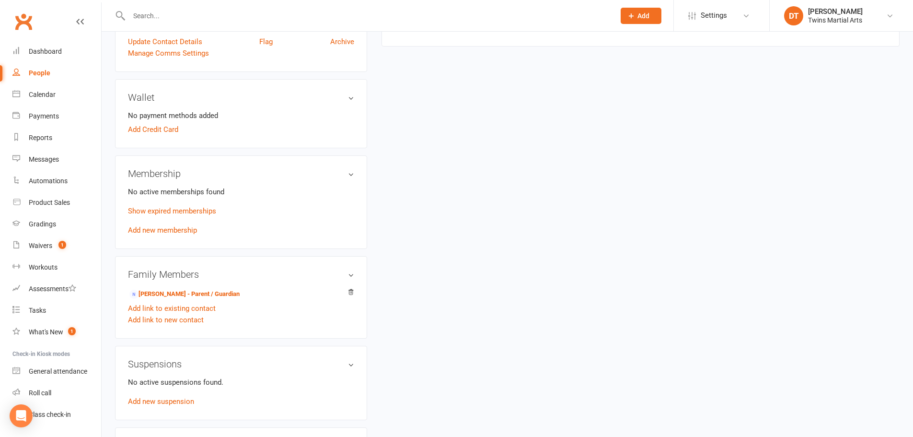
scroll to position [335, 0]
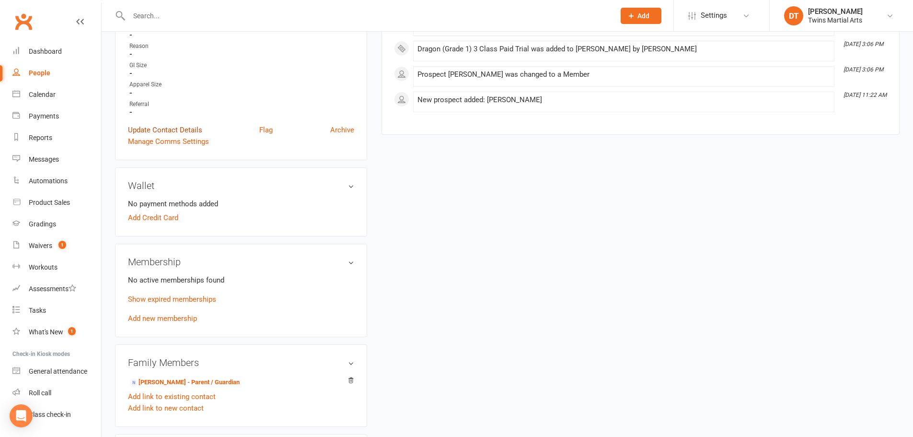
click at [200, 130] on link "Update Contact Details" at bounding box center [165, 129] width 74 height 11
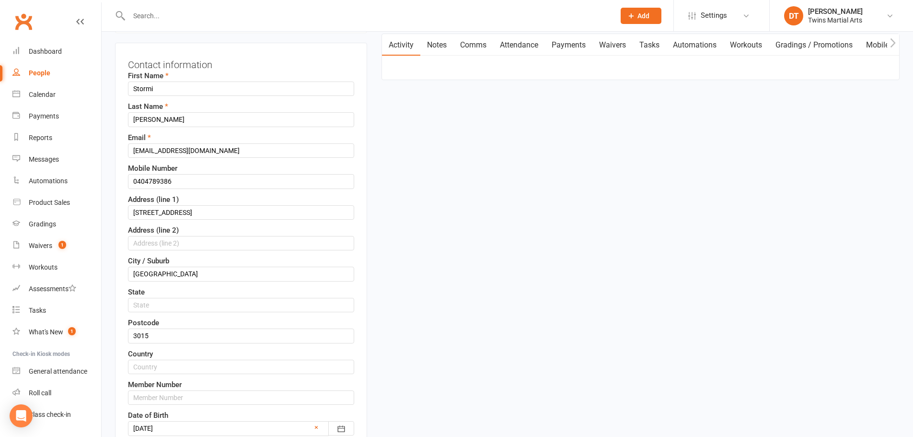
scroll to position [45, 0]
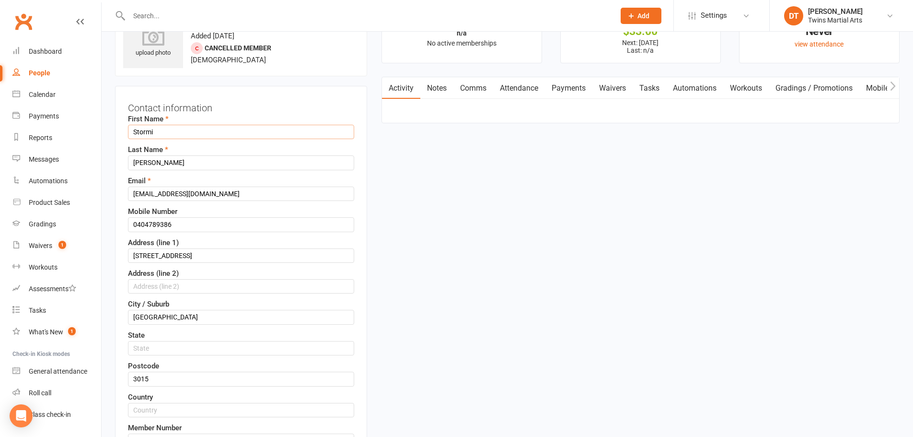
click at [196, 128] on input "Stormi" at bounding box center [241, 132] width 226 height 14
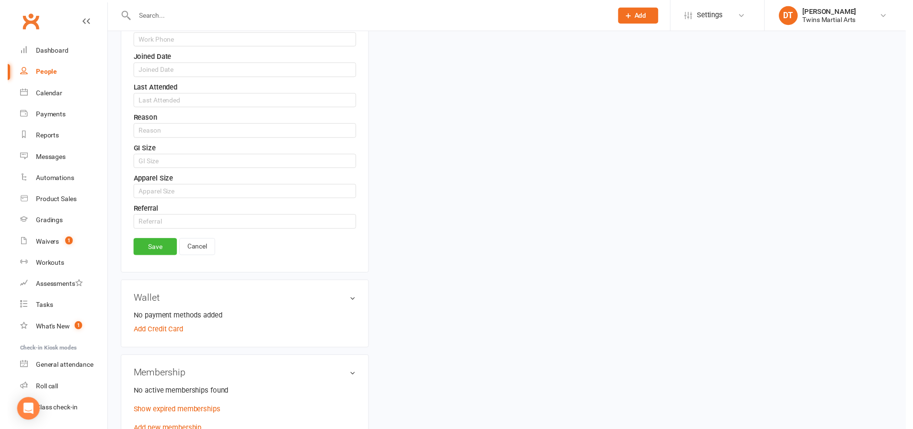
scroll to position [620, 0]
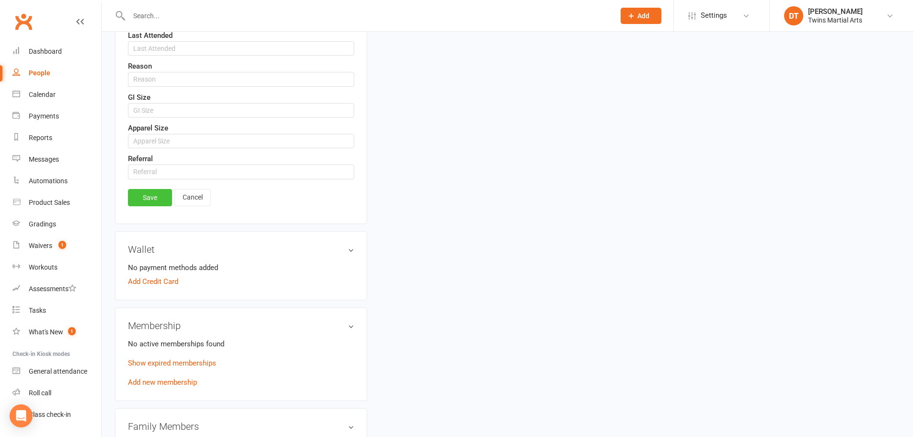
type input "Stormi1"
click at [142, 197] on link "Save" at bounding box center [150, 197] width 44 height 17
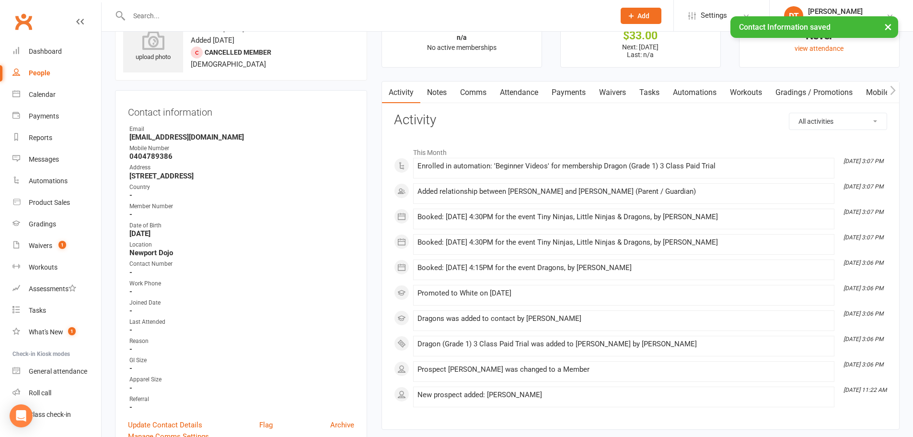
scroll to position [0, 0]
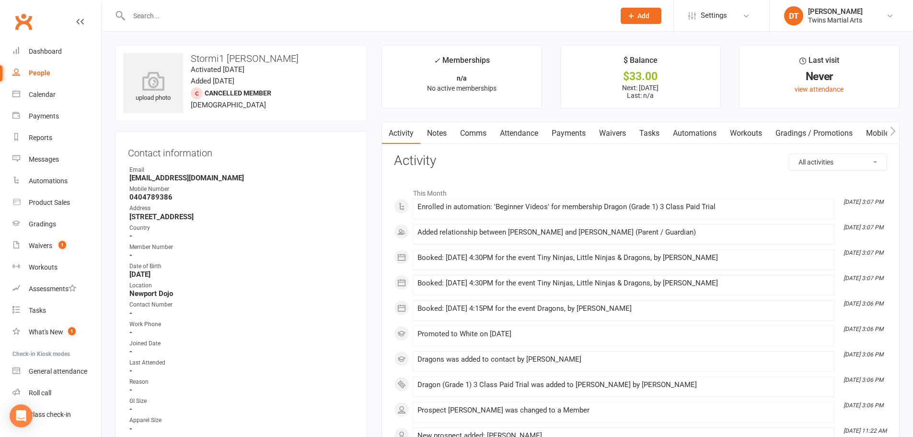
click at [542, 184] on li "This Month" at bounding box center [640, 190] width 493 height 15
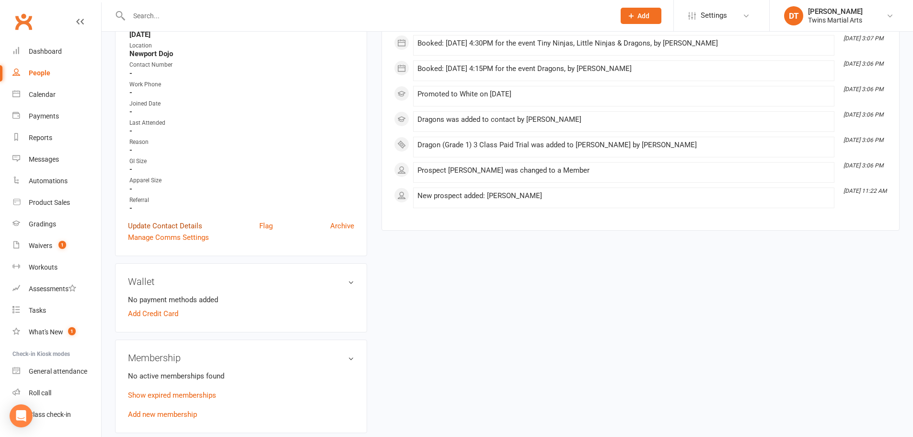
click at [184, 221] on link "Update Contact Details" at bounding box center [165, 225] width 74 height 11
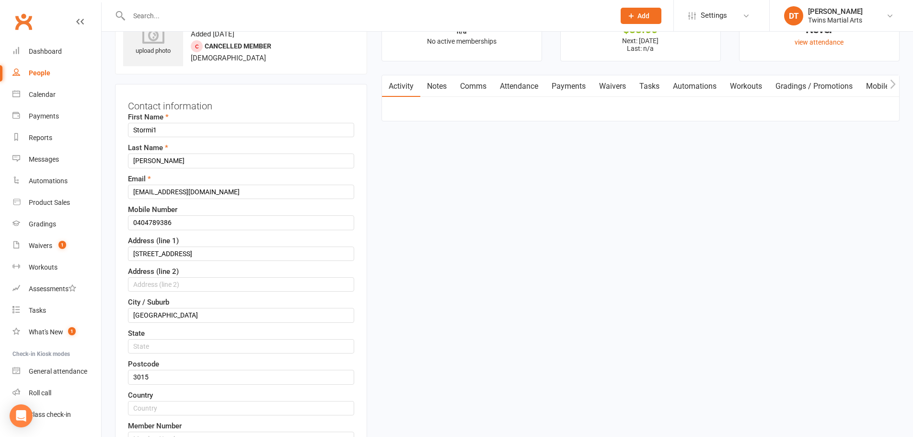
scroll to position [45, 0]
click at [163, 129] on input "Stormi1" at bounding box center [241, 132] width 226 height 14
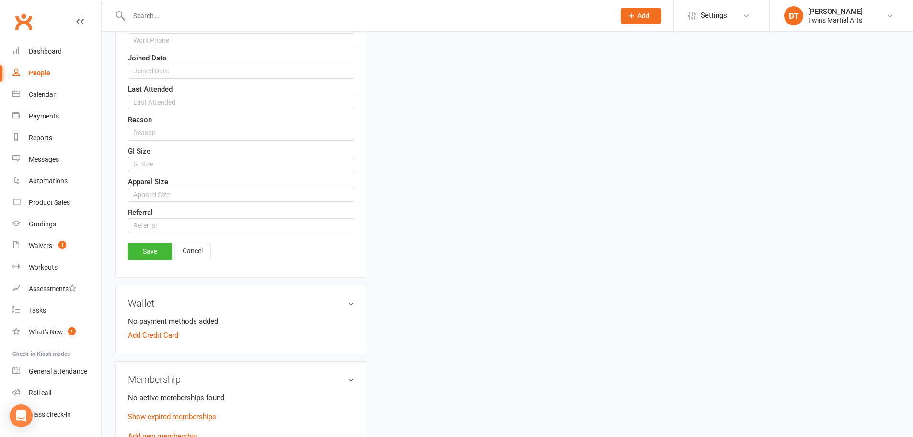
scroll to position [572, 0]
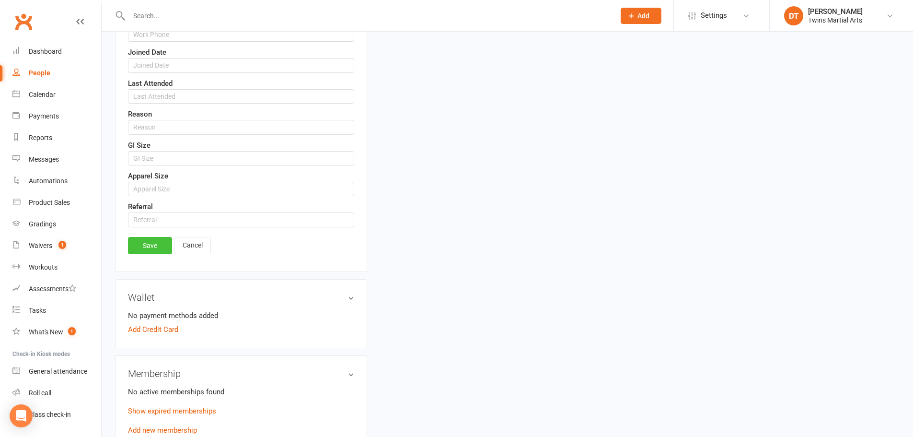
type input "Stormi"
click at [149, 248] on link "Save" at bounding box center [150, 245] width 44 height 17
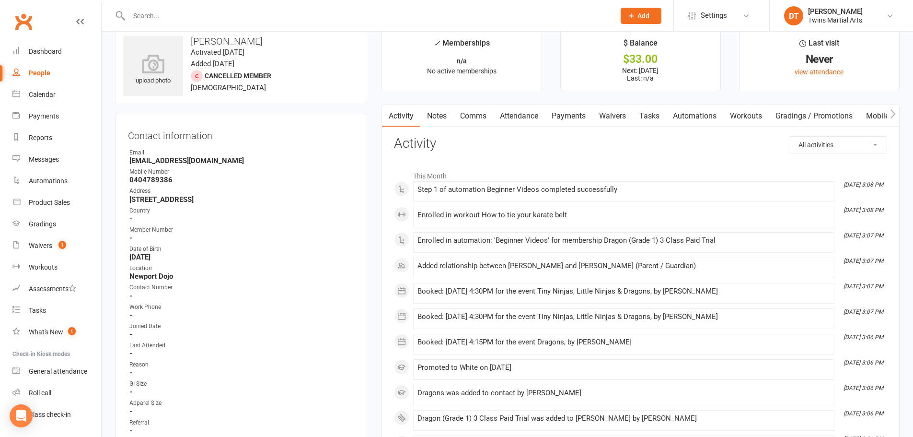
scroll to position [0, 0]
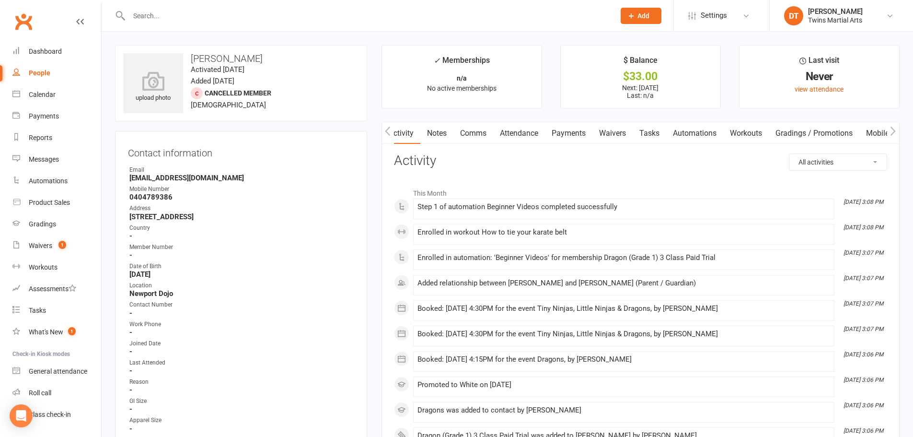
click at [526, 131] on link "Attendance" at bounding box center [519, 133] width 52 height 22
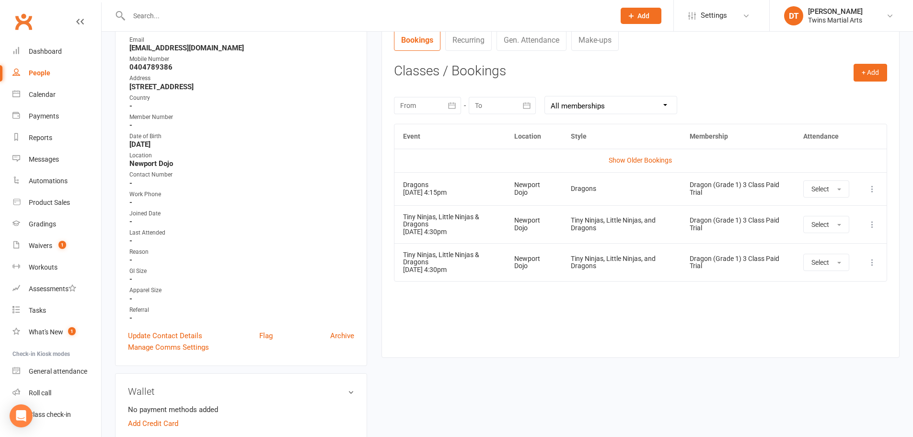
scroll to position [144, 0]
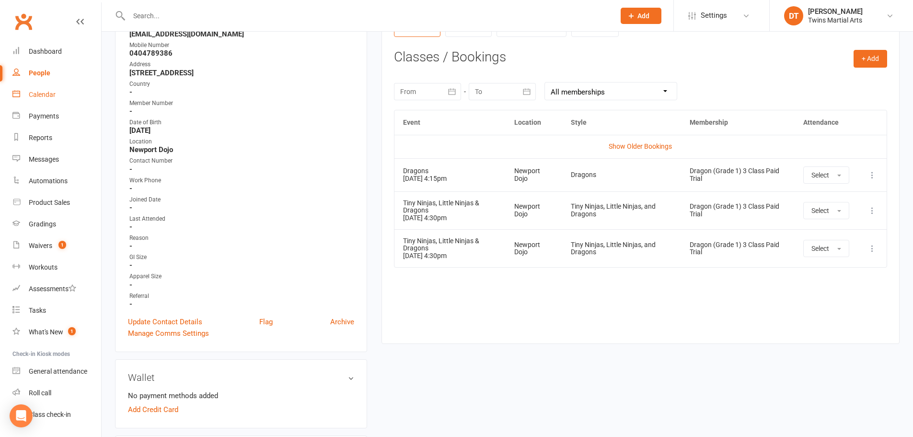
click at [41, 95] on div "Calendar" at bounding box center [42, 95] width 27 height 8
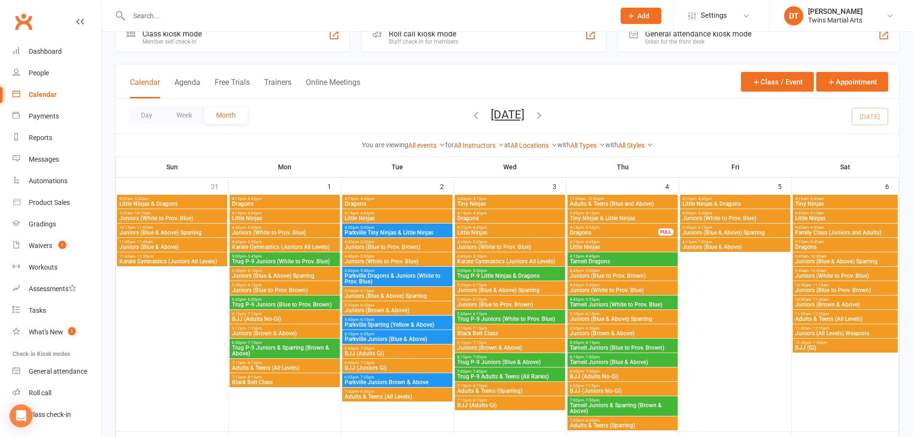
scroll to position [25, 0]
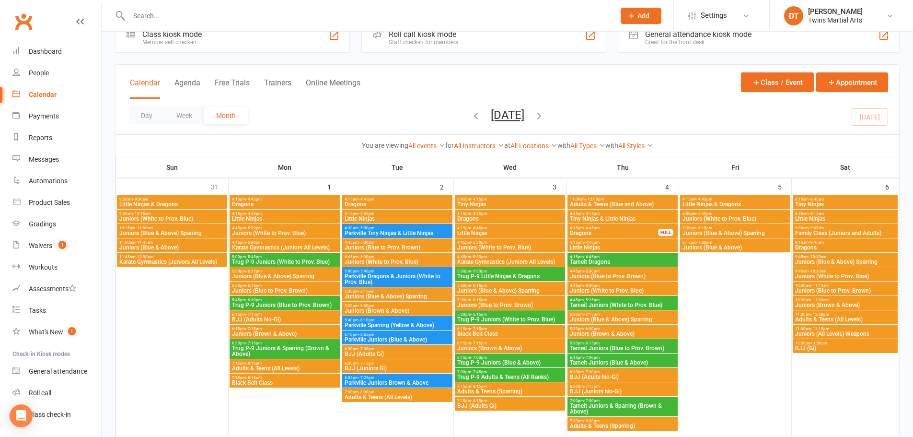
click at [835, 229] on span "9:00am - 9:45am" at bounding box center [844, 228] width 101 height 4
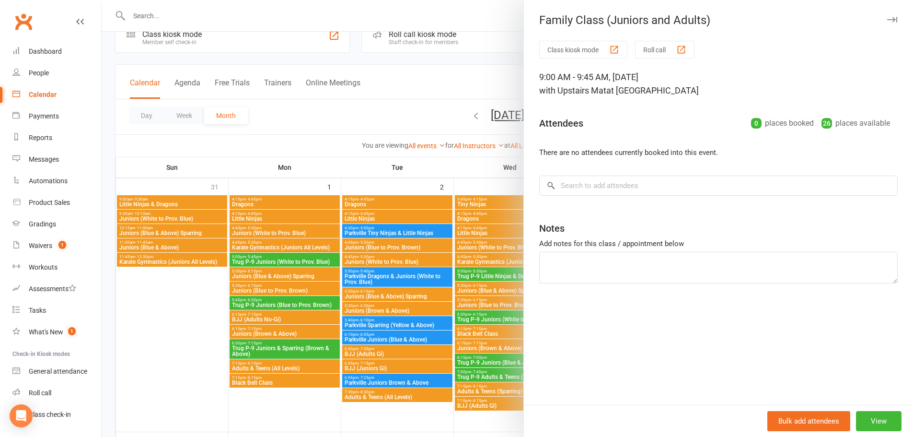
click at [887, 17] on icon "button" at bounding box center [892, 20] width 10 height 6
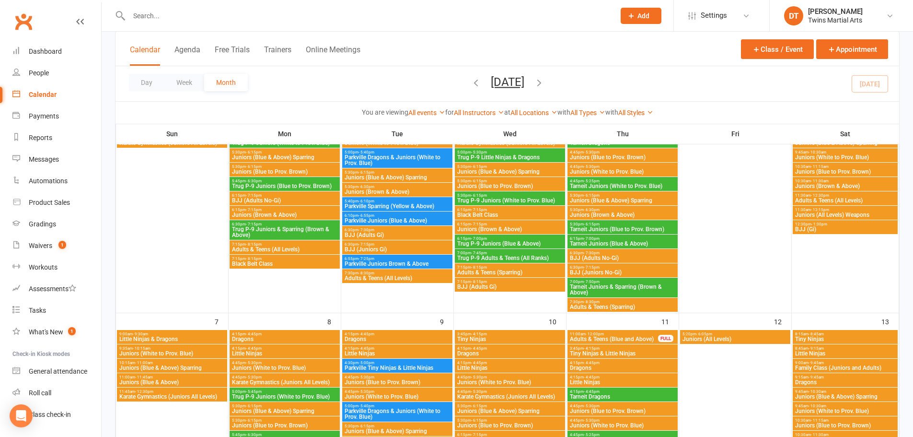
scroll to position [265, 0]
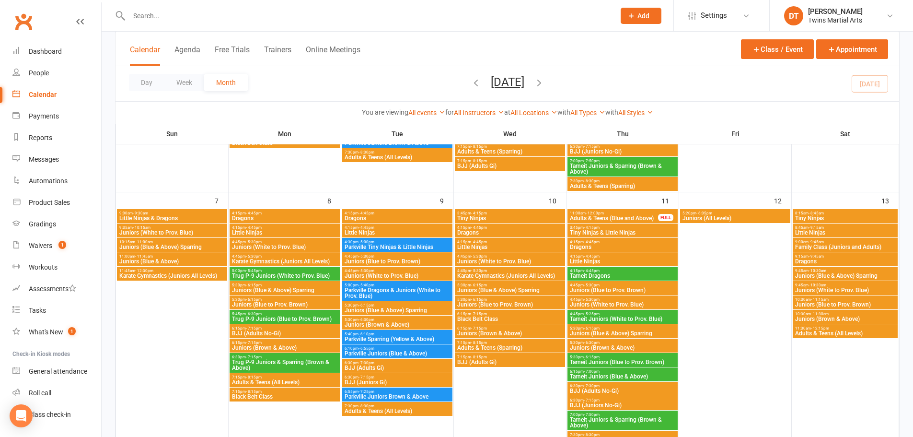
click at [832, 245] on span "Family Class (Juniors and Adults)" at bounding box center [844, 247] width 101 height 6
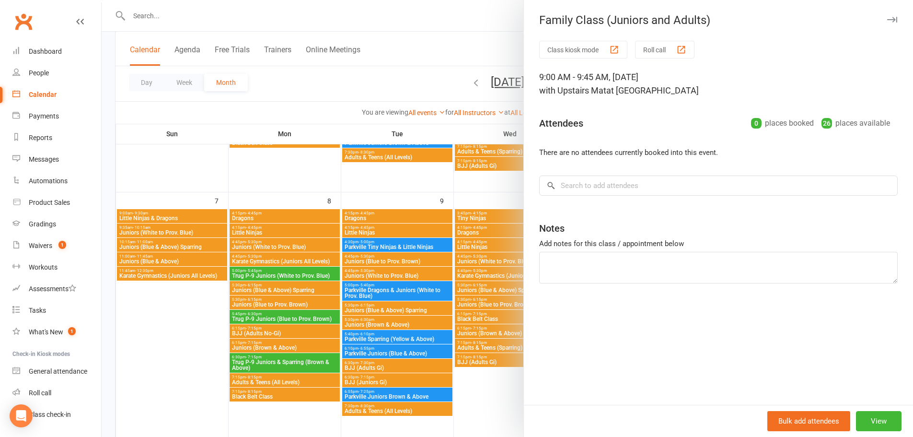
click at [887, 19] on icon "button" at bounding box center [892, 20] width 10 height 6
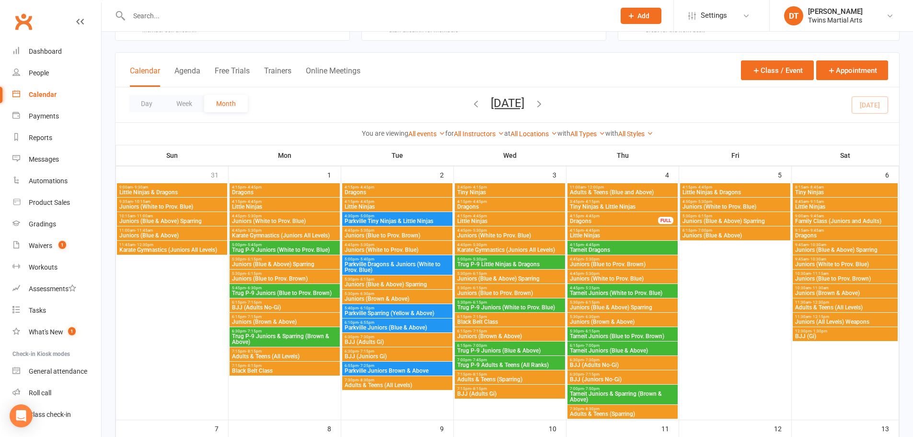
scroll to position [0, 0]
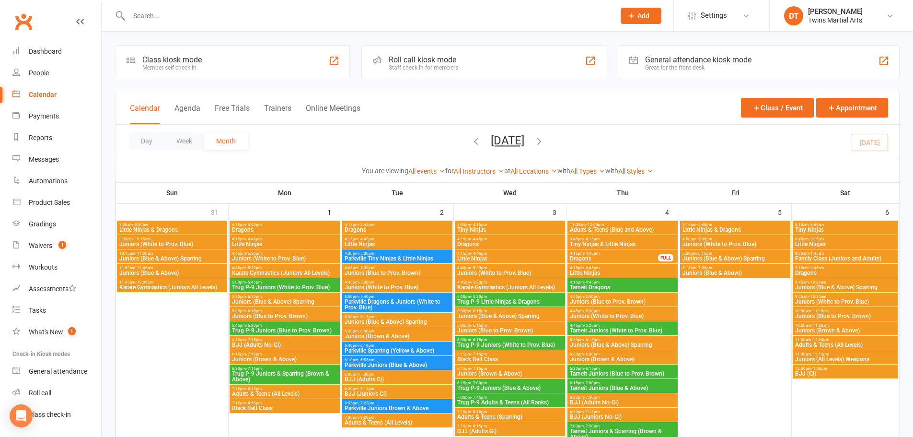
click at [471, 143] on icon "button" at bounding box center [476, 141] width 11 height 11
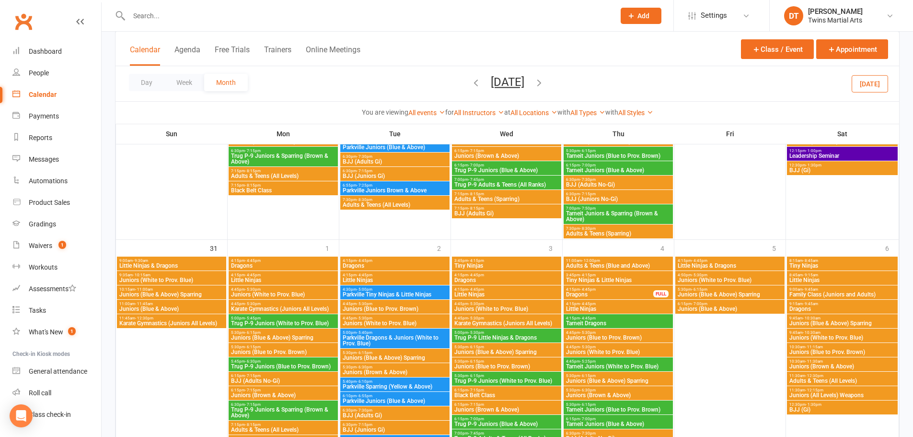
scroll to position [1316, 0]
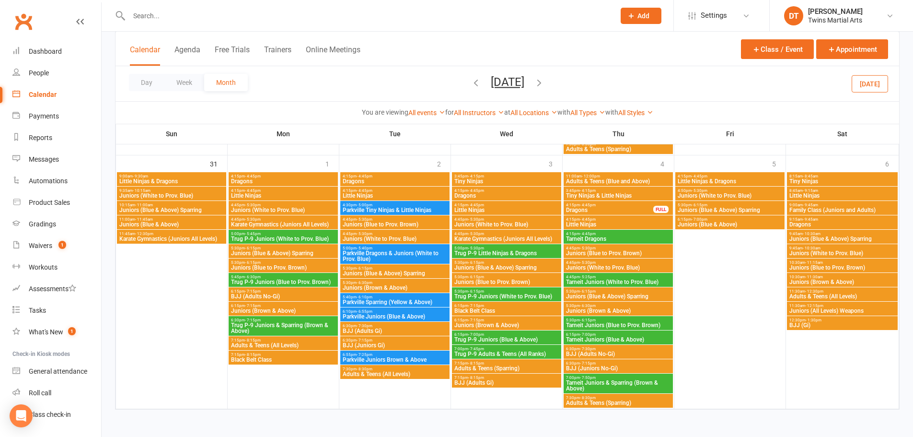
click at [835, 209] on span "Family Class (Juniors and Adults)" at bounding box center [842, 210] width 107 height 6
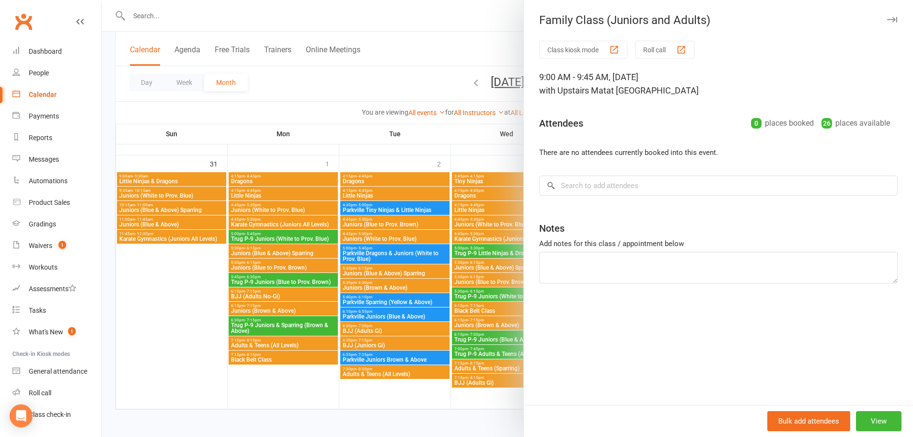
click at [887, 20] on icon "button" at bounding box center [892, 20] width 10 height 6
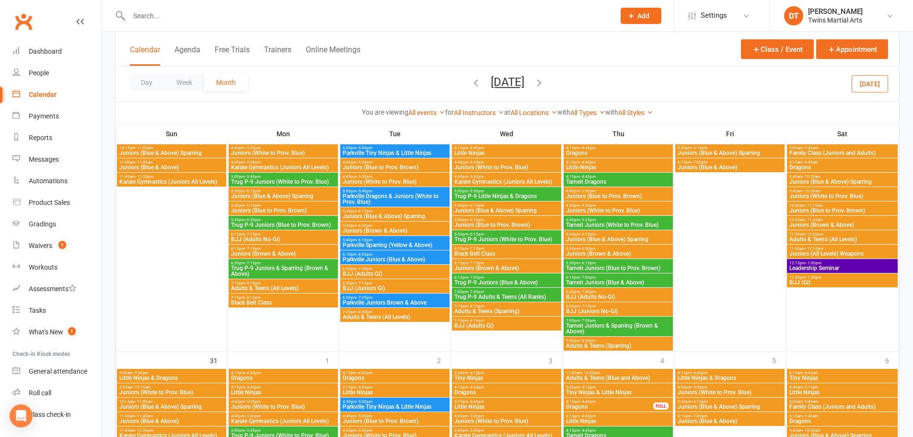
scroll to position [1028, 0]
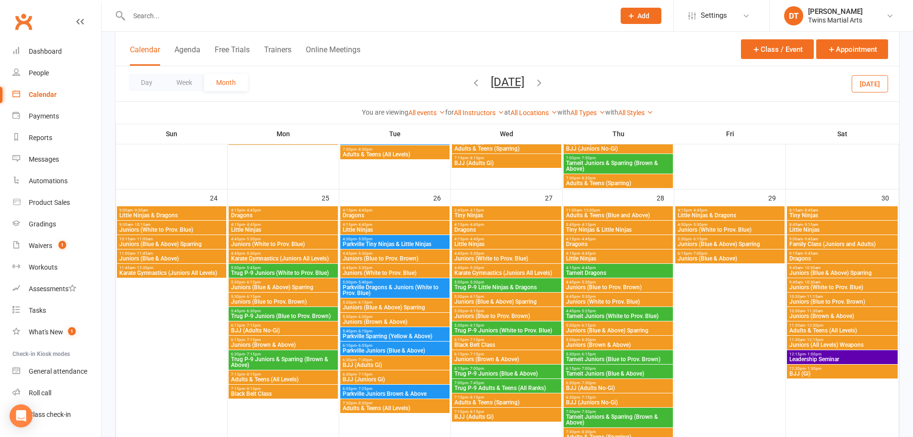
click at [830, 243] on span "Family Class (Juniors and Adults)" at bounding box center [842, 244] width 107 height 6
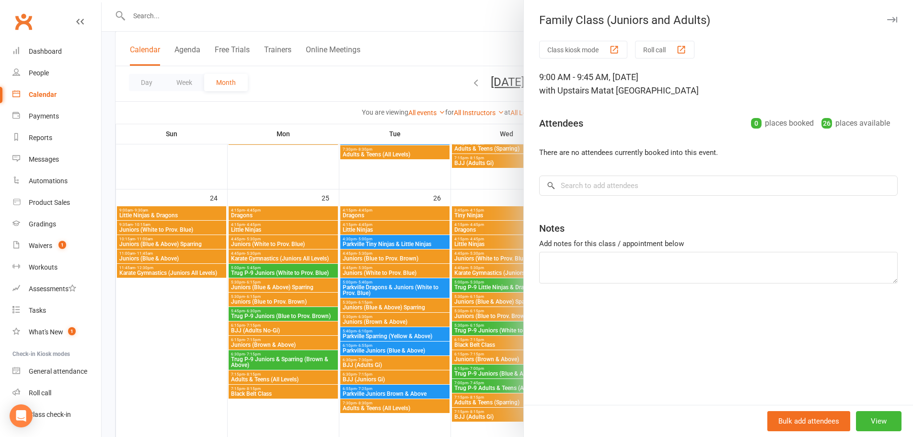
drag, startPoint x: 885, startPoint y: 20, endPoint x: 880, endPoint y: 44, distance: 23.9
click at [887, 21] on icon "button" at bounding box center [892, 20] width 10 height 6
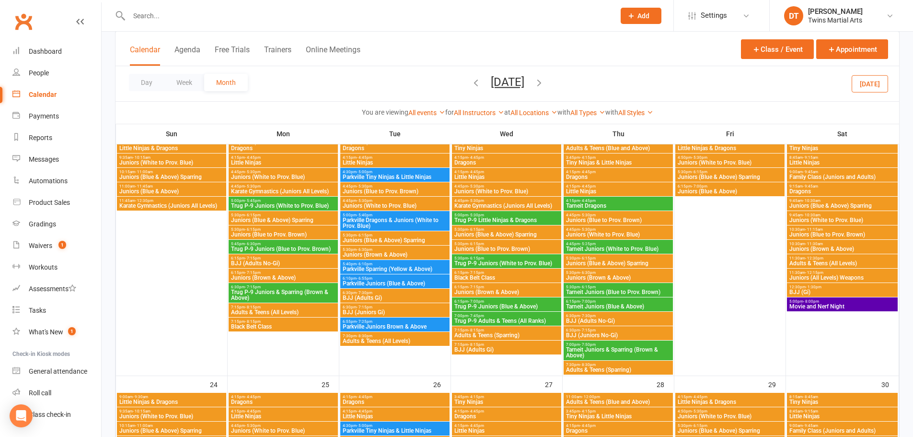
scroll to position [789, 0]
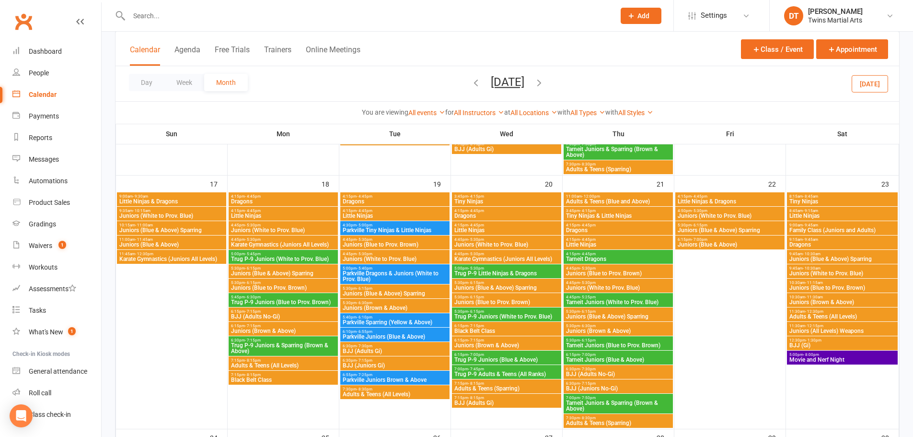
click at [831, 227] on span "Family Class (Juniors and Adults)" at bounding box center [842, 230] width 107 height 6
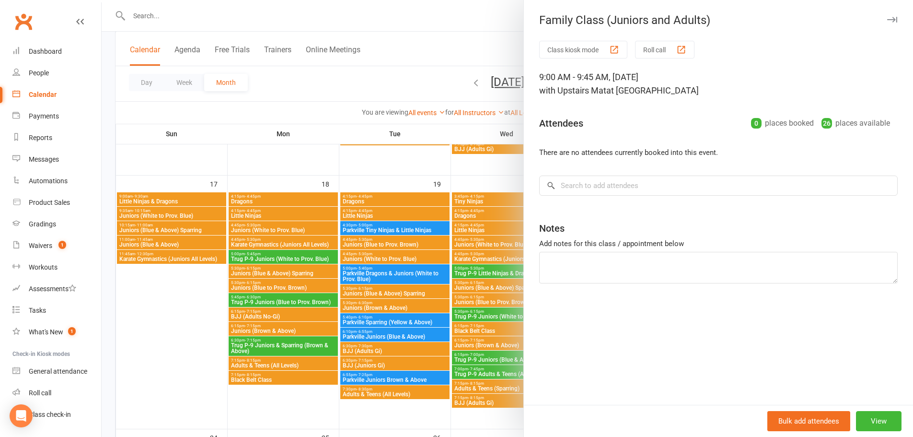
click at [886, 24] on button "button" at bounding box center [891, 19] width 11 height 11
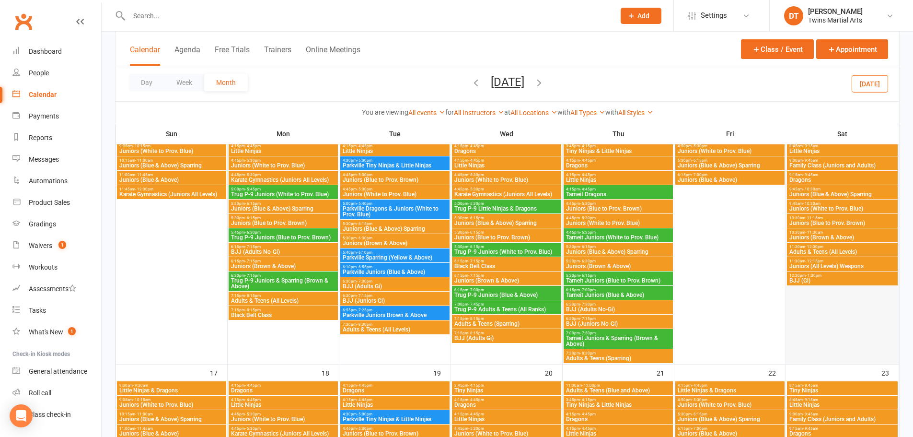
scroll to position [549, 0]
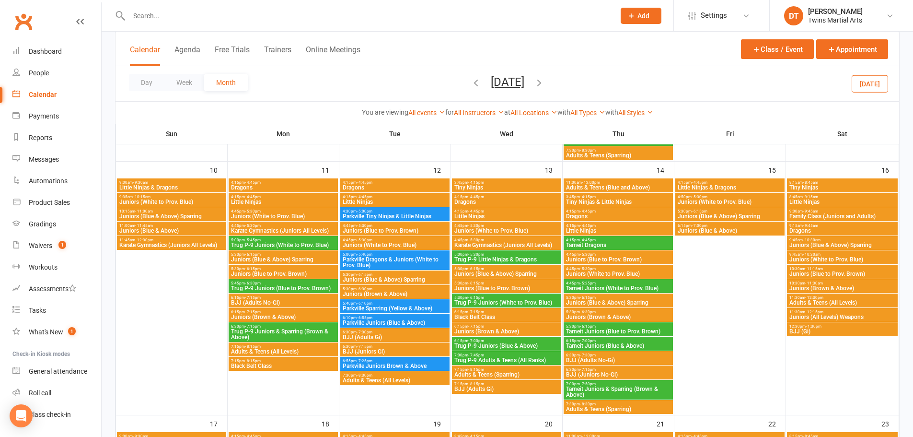
click at [824, 214] on span "Family Class (Juniors and Adults)" at bounding box center [842, 216] width 107 height 6
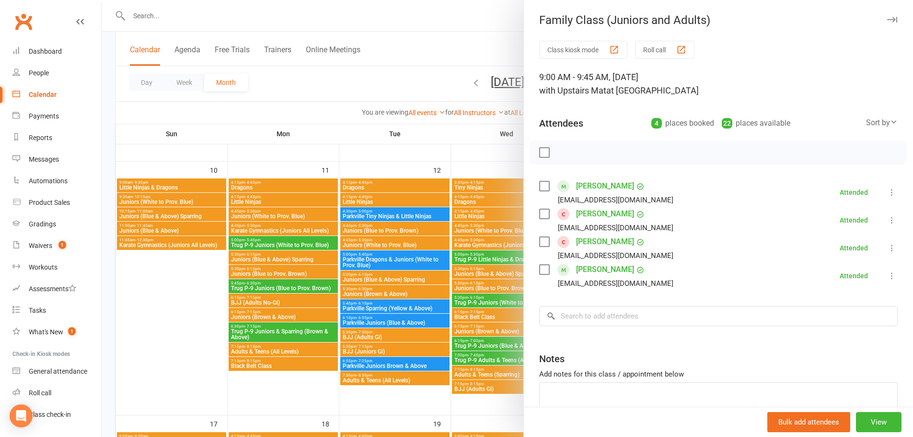
click at [886, 23] on button "button" at bounding box center [891, 19] width 11 height 11
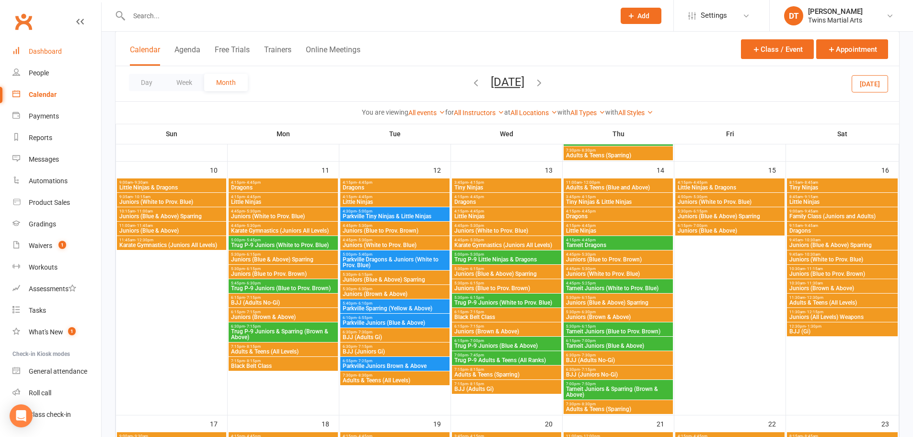
click at [48, 53] on div "Dashboard" at bounding box center [45, 51] width 33 height 8
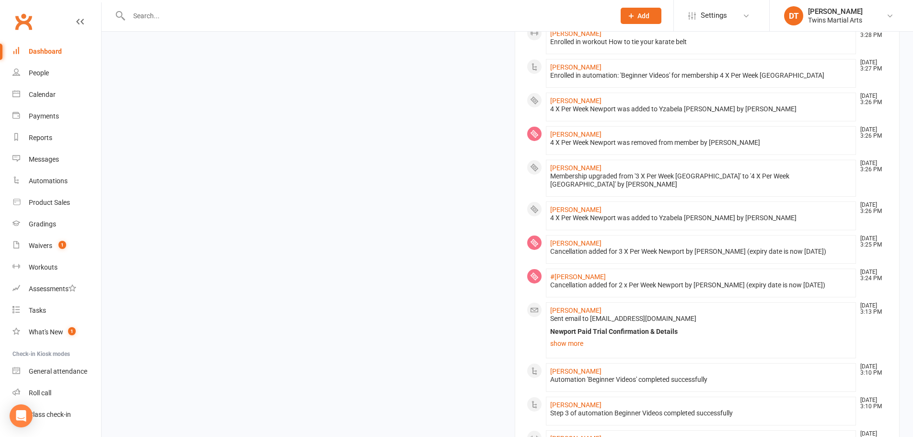
scroll to position [543, 0]
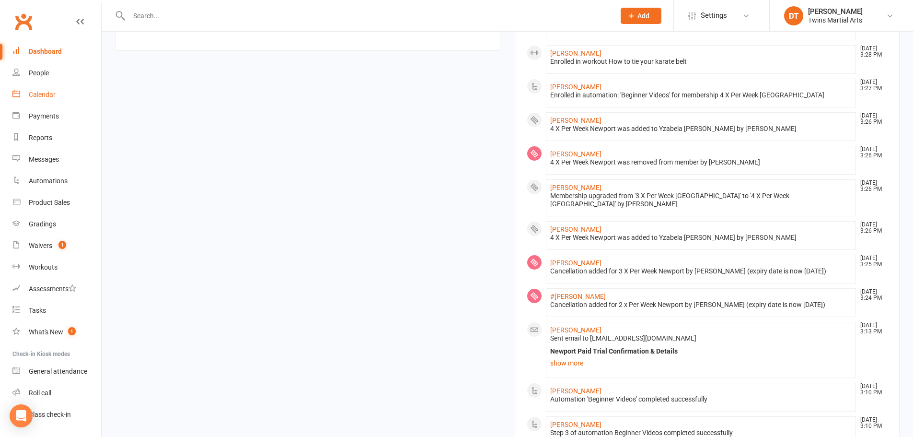
click at [54, 93] on div "Calendar" at bounding box center [42, 95] width 27 height 8
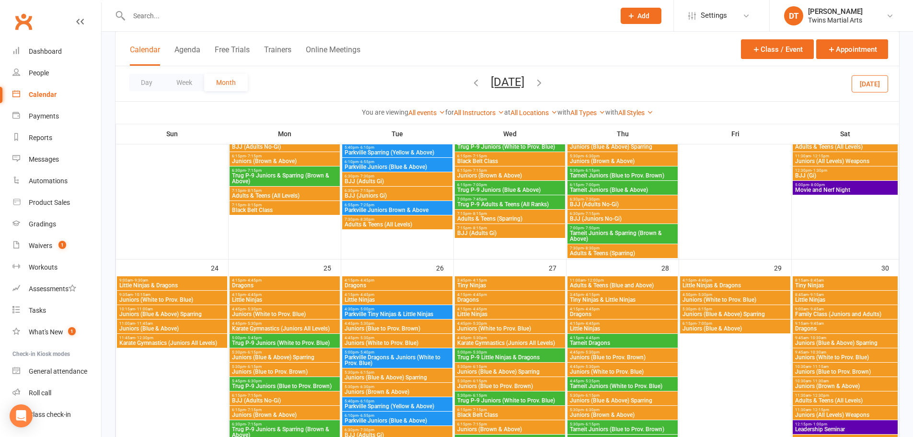
click at [544, 86] on icon "button" at bounding box center [539, 82] width 11 height 11
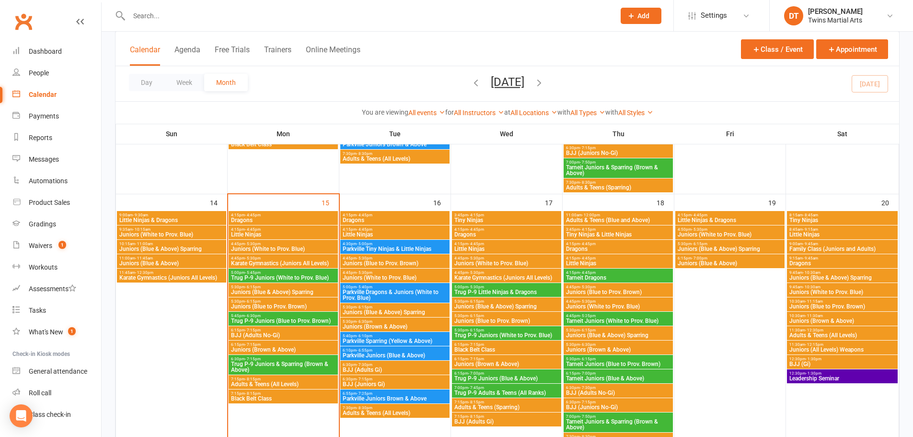
click at [544, 81] on icon "button" at bounding box center [539, 82] width 11 height 11
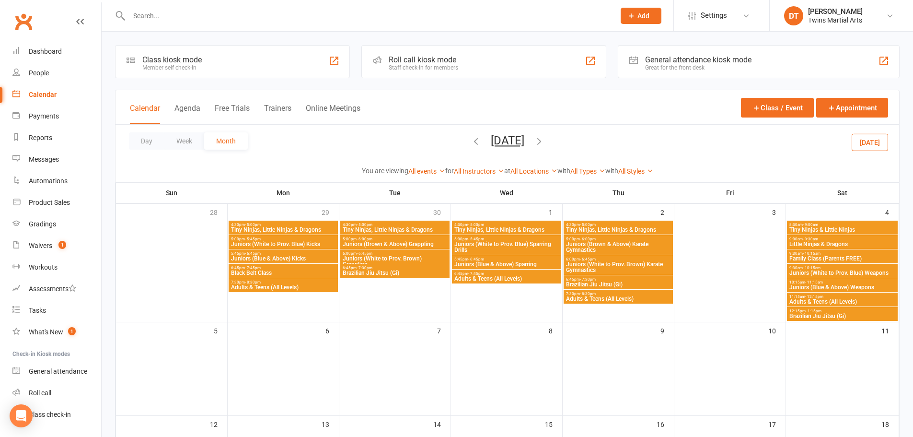
click at [471, 143] on icon "button" at bounding box center [476, 141] width 11 height 11
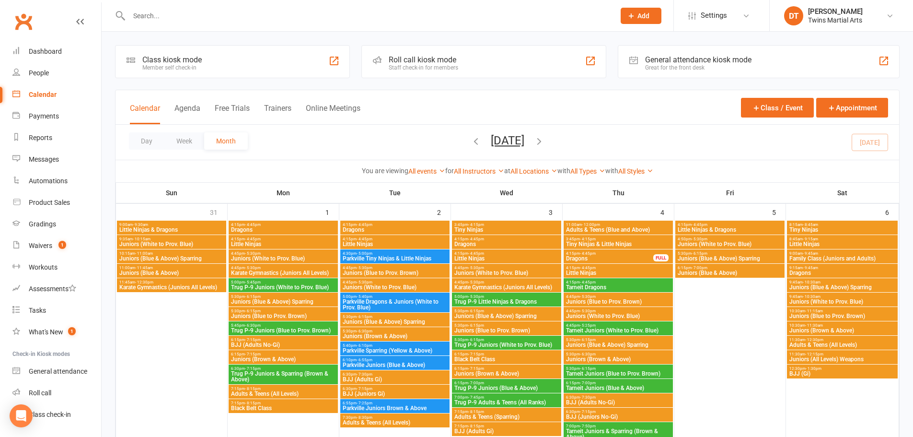
click at [151, 21] on input "text" at bounding box center [367, 15] width 482 height 13
paste input "jaclyn.flack@gmail.com"
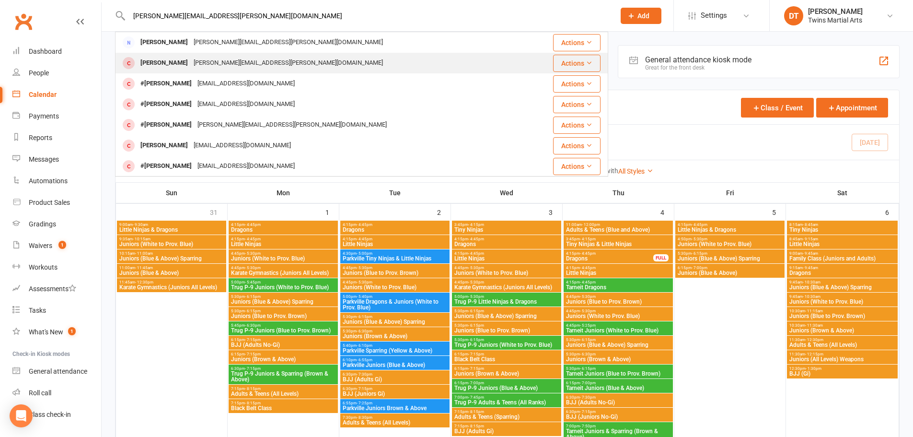
type input "jaclyn.flack@gmail.com"
click at [203, 61] on div "jaclyn.flack@gmail.com" at bounding box center [288, 63] width 195 height 14
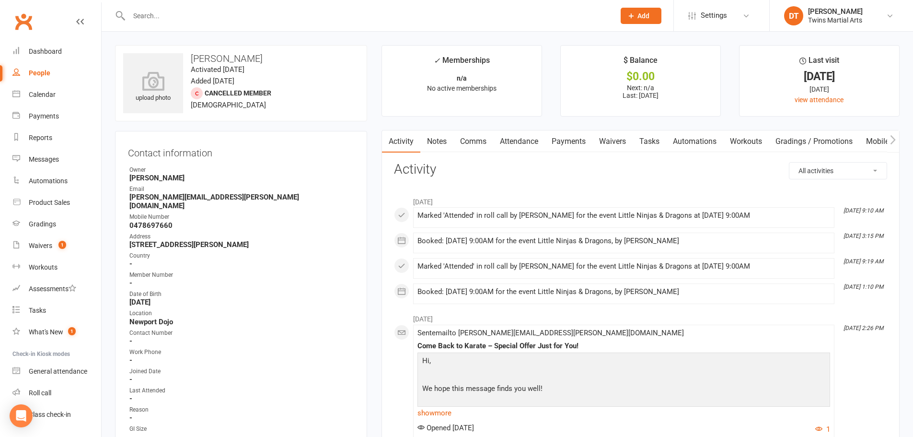
click at [312, 199] on strong "jaclyn.flack@gmail.com" at bounding box center [241, 201] width 225 height 17
click at [180, 221] on strong "0478697660" at bounding box center [241, 225] width 225 height 9
click at [262, 221] on strong "0478697660" at bounding box center [241, 225] width 225 height 9
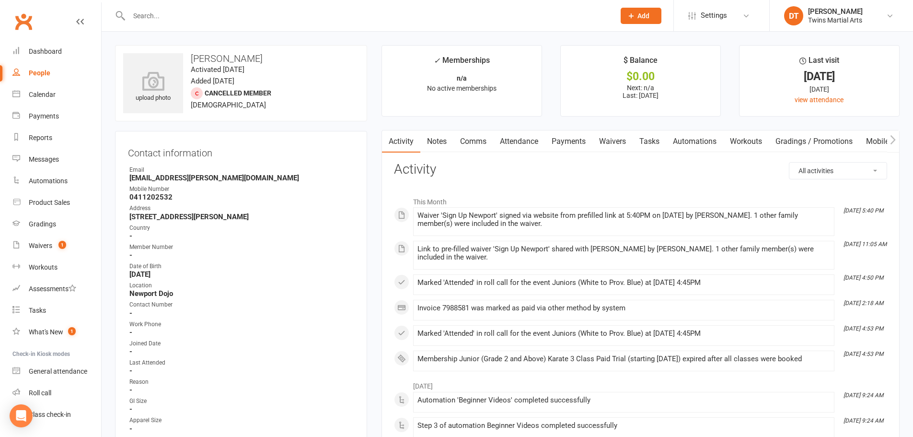
drag, startPoint x: 251, startPoint y: 214, endPoint x: 119, endPoint y: 218, distance: 132.3
click at [119, 218] on div "Contact information Owner Email Damin.melissa@gmail.com Mobile Number 041120253…" at bounding box center [241, 313] width 252 height 365
copy strong "102 Wilkins street Newport 3015"
drag, startPoint x: 261, startPoint y: 51, endPoint x: 141, endPoint y: 103, distance: 130.3
click at [192, 59] on div "upload photo Luka Damin Activated 30 August, 2025 Added 29 August, 2025 Cancell…" at bounding box center [241, 83] width 252 height 76
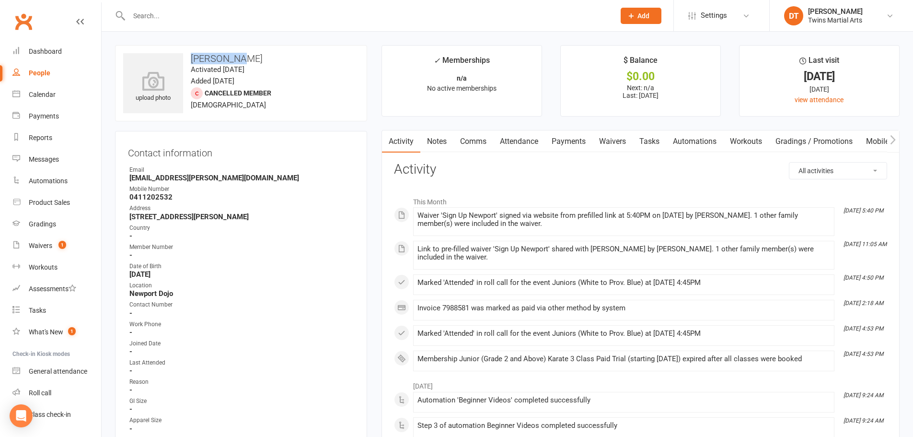
copy h3 "[PERSON_NAME]"
click at [484, 137] on link "Comms" at bounding box center [473, 141] width 40 height 22
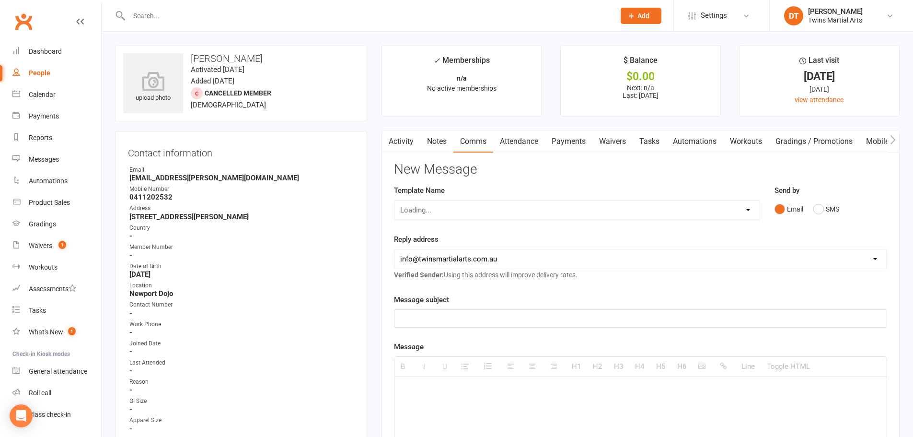
click at [649, 210] on div "Loading..." at bounding box center [577, 210] width 366 height 20
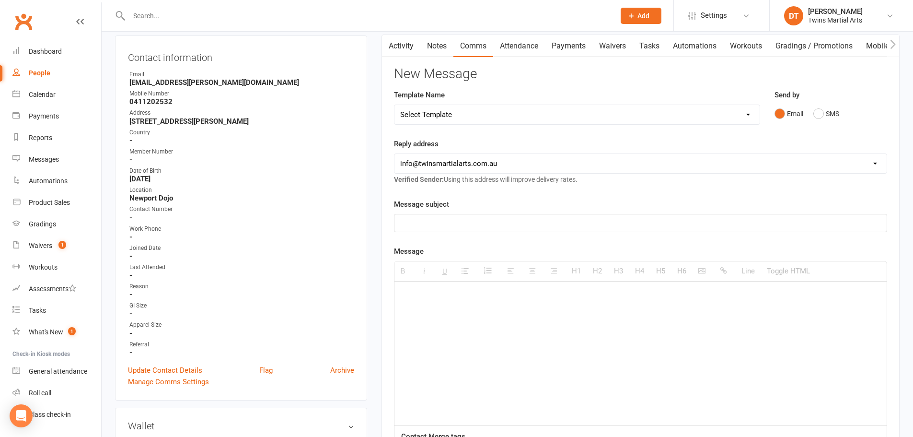
scroll to position [96, 0]
click at [622, 112] on select "Select Template [Email] Bring A Friend [Email] Bring a Friend Referral [Email] …" at bounding box center [576, 113] width 365 height 19
select select "30"
click at [394, 104] on select "Select Template [Email] Bring A Friend [Email] Bring a Friend Referral [Email] …" at bounding box center [576, 113] width 365 height 19
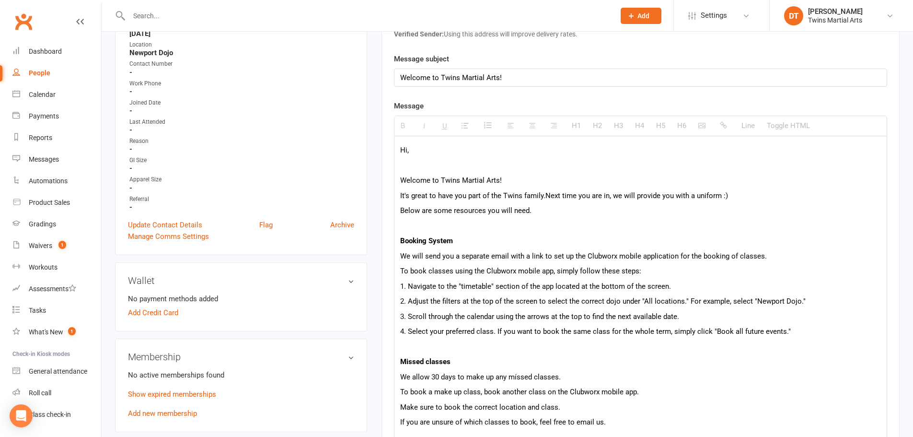
scroll to position [240, 0]
click at [446, 151] on p "Hi," at bounding box center [640, 150] width 481 height 11
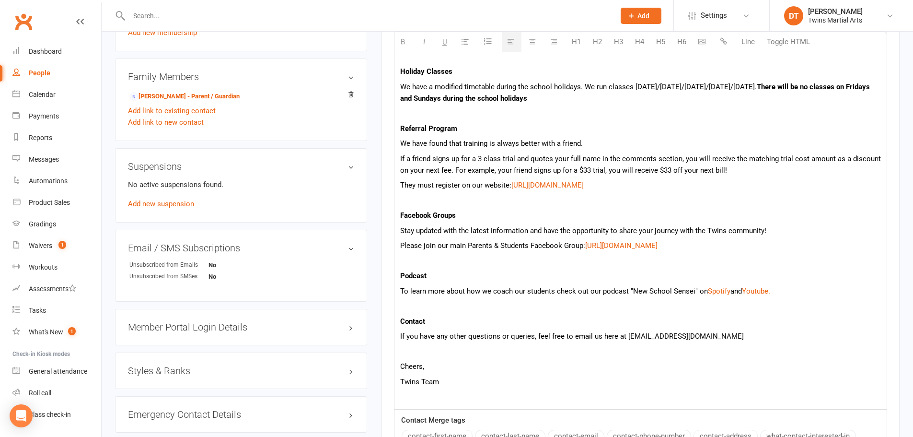
scroll to position [767, 0]
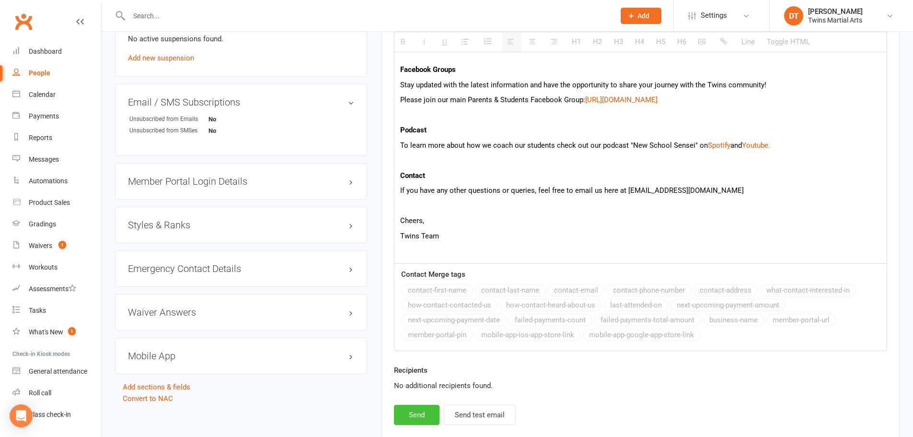
click at [423, 412] on button "Send" at bounding box center [417, 414] width 46 height 20
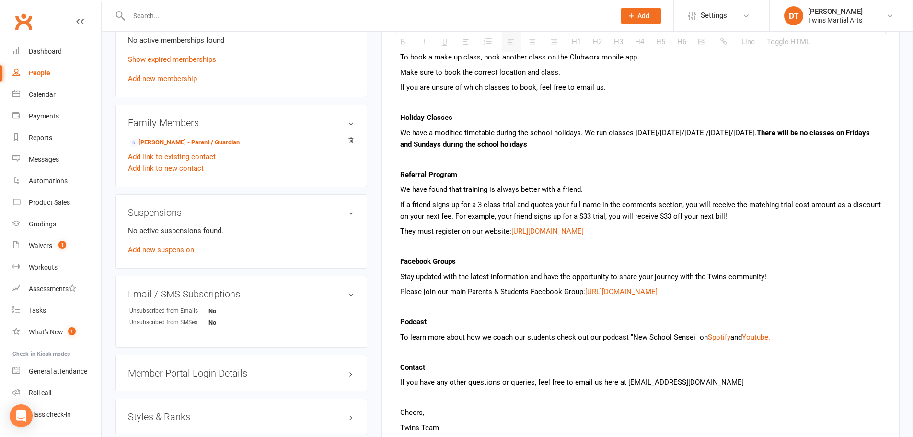
select select
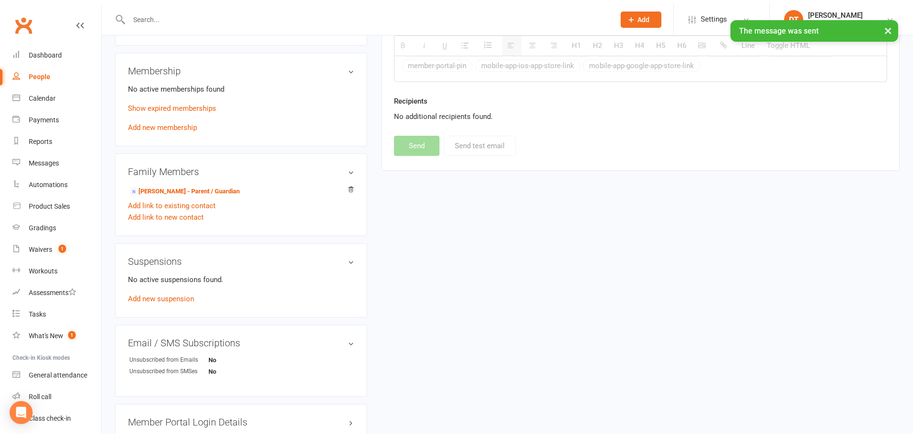
scroll to position [479, 0]
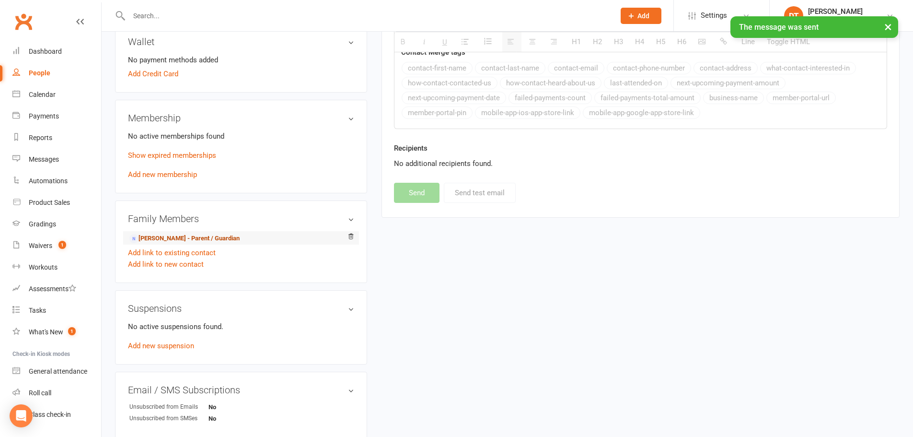
click at [200, 236] on link "Melissa Damin - Parent / Guardian" at bounding box center [184, 238] width 110 height 10
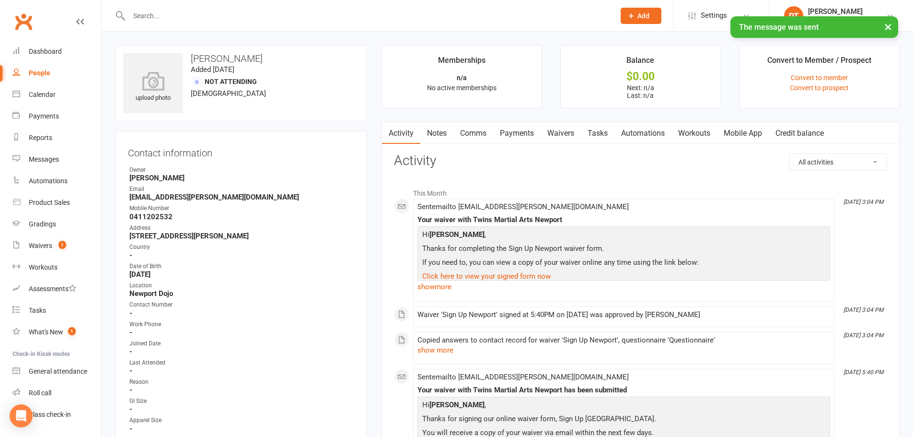
drag, startPoint x: 746, startPoint y: 122, endPoint x: 742, endPoint y: 128, distance: 6.7
click at [745, 122] on link "Mobile App" at bounding box center [743, 133] width 52 height 22
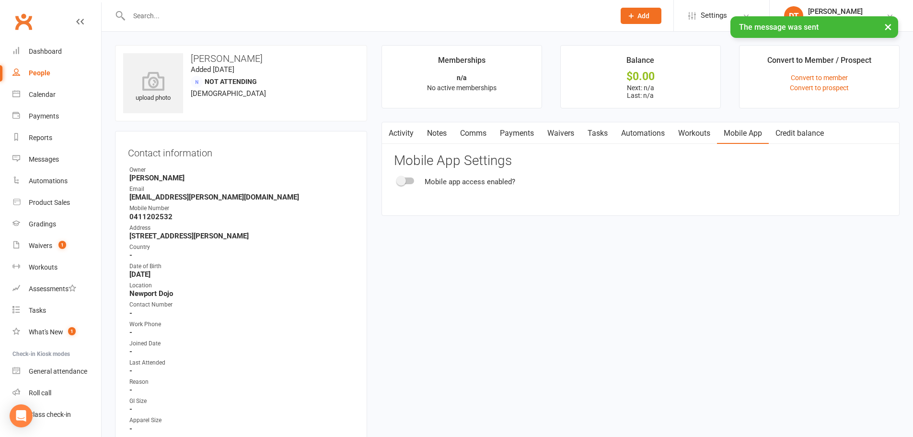
click at [411, 180] on div at bounding box center [406, 180] width 16 height 7
click at [398, 179] on input "checkbox" at bounding box center [398, 179] width 0 height 0
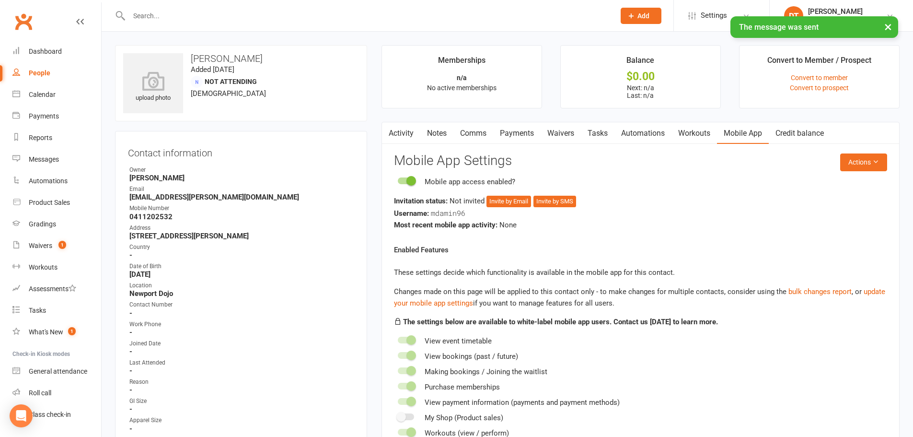
click at [507, 195] on div "Invitation status: Not invited Invite by Email Invite by SMS" at bounding box center [640, 201] width 493 height 12
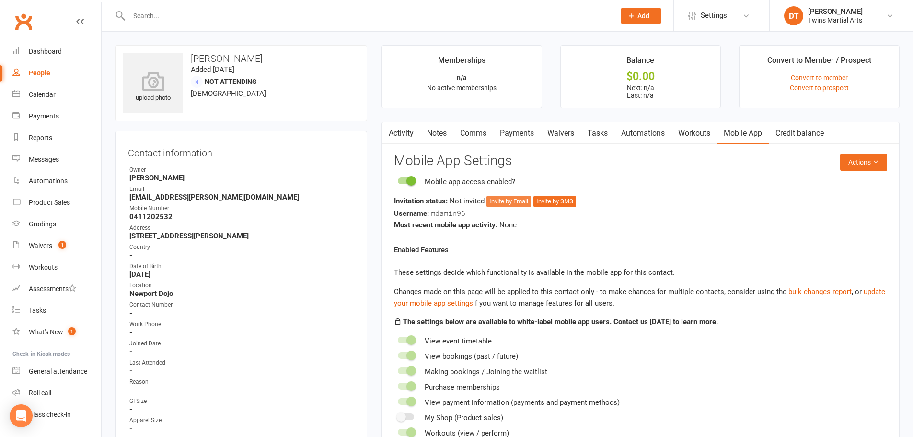
click at [508, 200] on button "Invite by Email" at bounding box center [508, 200] width 45 height 11
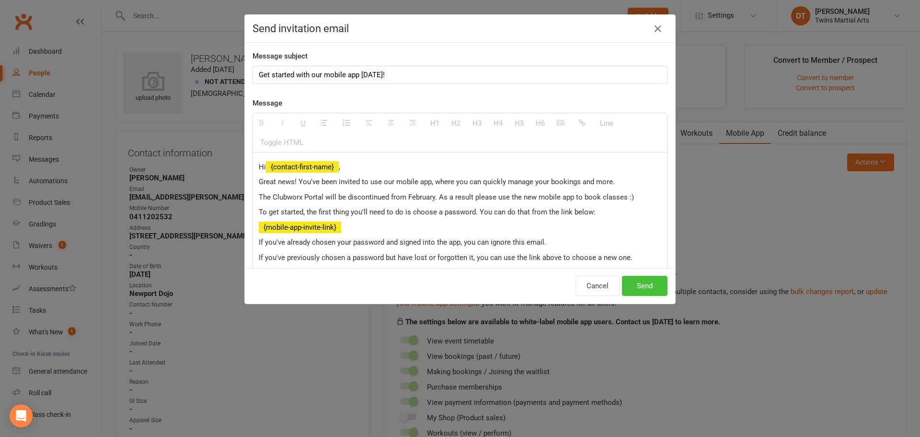
click at [653, 277] on button "Send" at bounding box center [645, 286] width 46 height 20
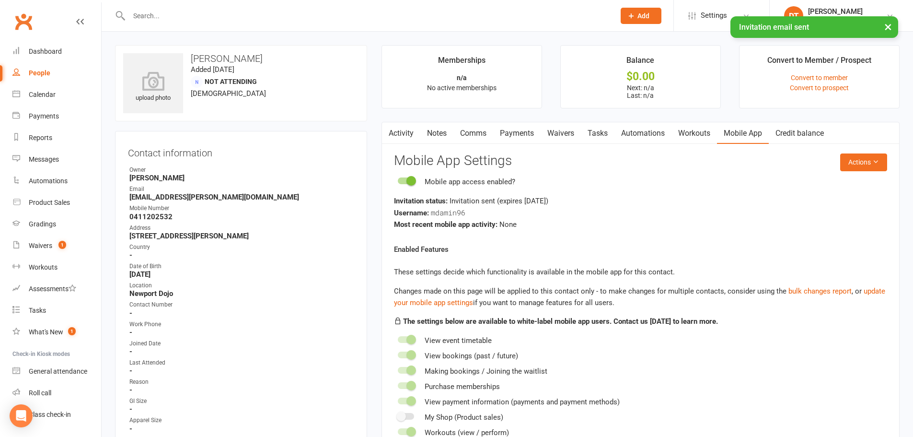
drag, startPoint x: 630, startPoint y: 235, endPoint x: 605, endPoint y: 217, distance: 31.1
click at [630, 234] on react-component "Actions Mobile App Settings Mobile app access enabled? Invitation status: Invit…" at bounding box center [640, 382] width 493 height 458
click at [414, 141] on link "Activity" at bounding box center [401, 133] width 38 height 22
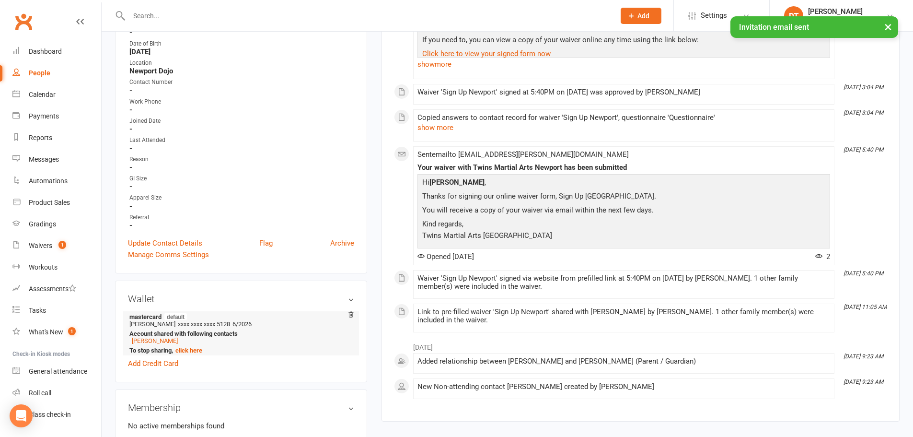
scroll to position [240, 0]
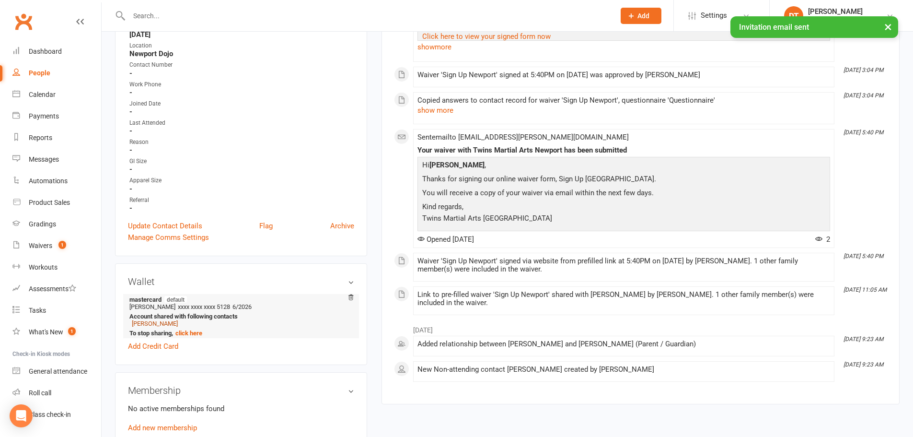
click at [154, 326] on link "[PERSON_NAME]" at bounding box center [155, 323] width 46 height 7
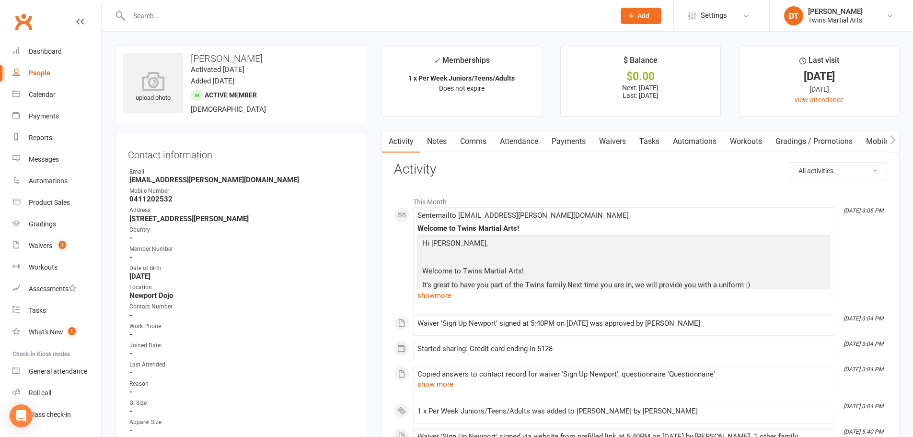
click at [356, 187] on div "Contact information Owner Email Damin.melissa@gmail.com Mobile Number 041120253…" at bounding box center [241, 315] width 252 height 365
click at [59, 56] on link "Dashboard" at bounding box center [56, 52] width 89 height 22
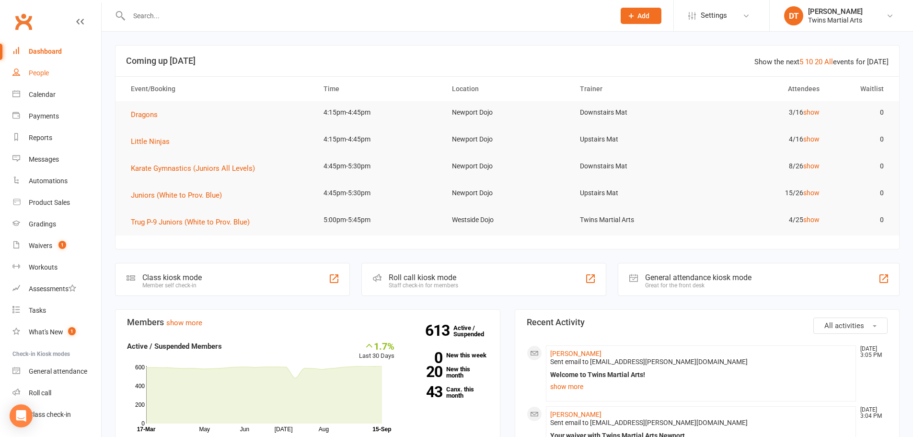
click at [38, 77] on link "People" at bounding box center [56, 73] width 89 height 22
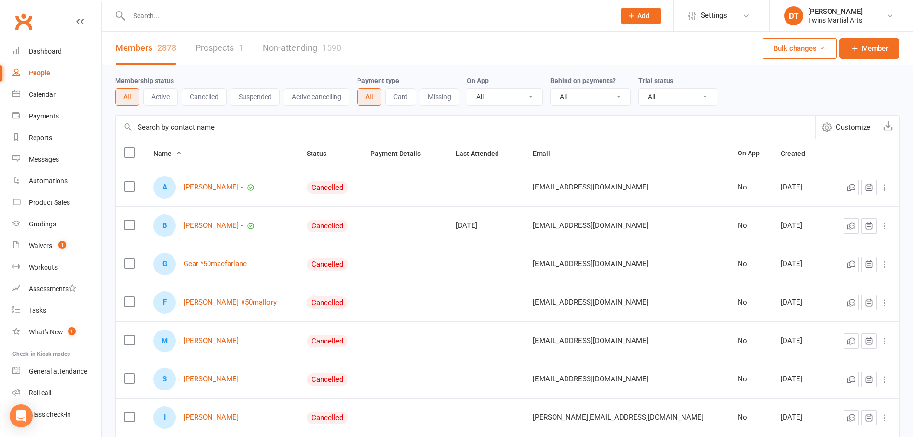
click at [208, 50] on link "Prospects 1" at bounding box center [219, 48] width 48 height 33
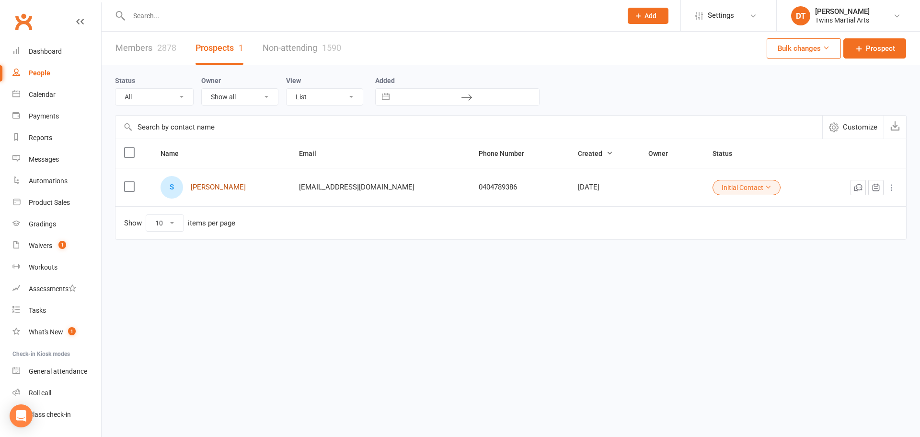
click at [231, 187] on link "[PERSON_NAME]" at bounding box center [218, 187] width 55 height 8
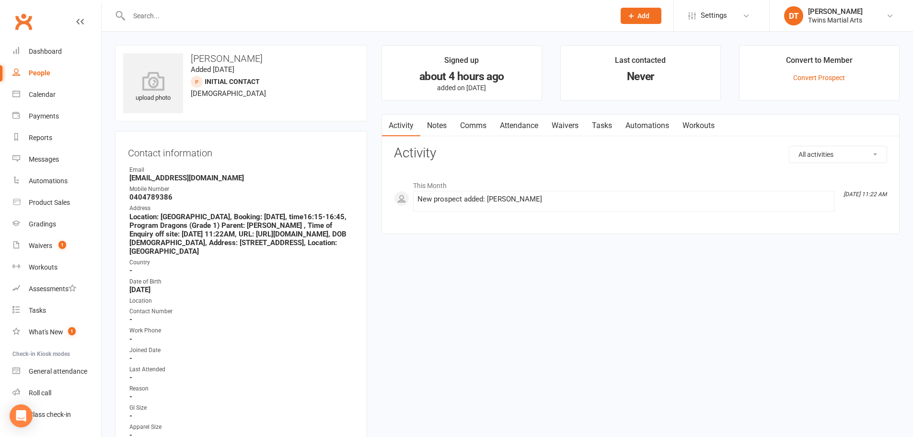
click at [817, 82] on li "Convert to Member Convert Prospect" at bounding box center [819, 73] width 161 height 56
click at [816, 80] on link "Convert Prospect" at bounding box center [819, 78] width 52 height 8
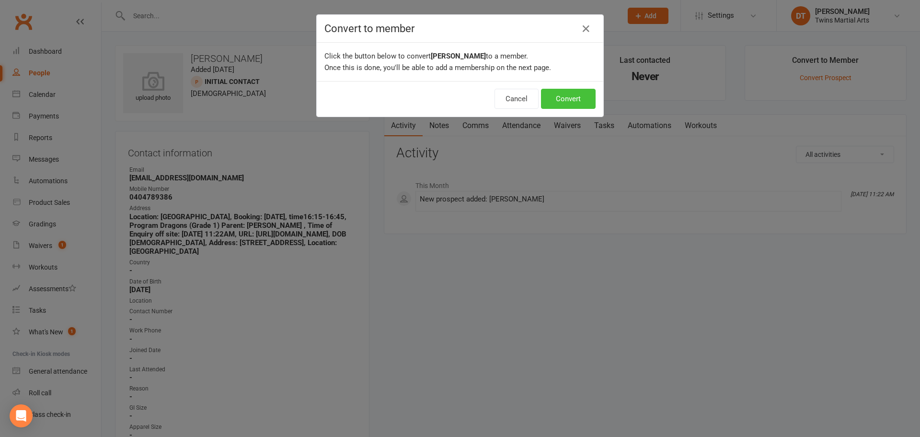
click at [558, 100] on button "Convert" at bounding box center [568, 99] width 55 height 20
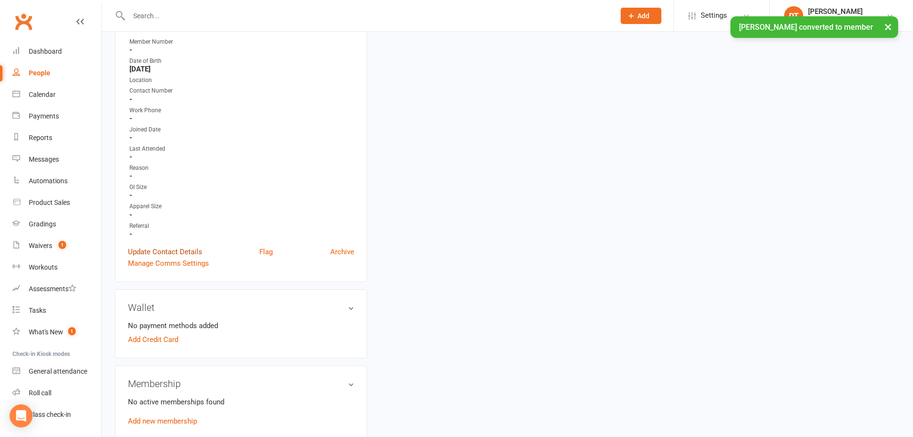
click at [183, 257] on link "Update Contact Details" at bounding box center [165, 251] width 74 height 11
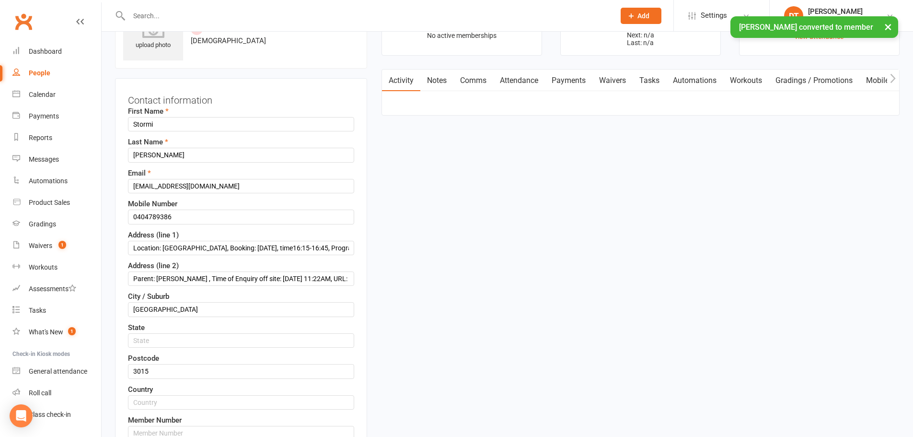
scroll to position [45, 0]
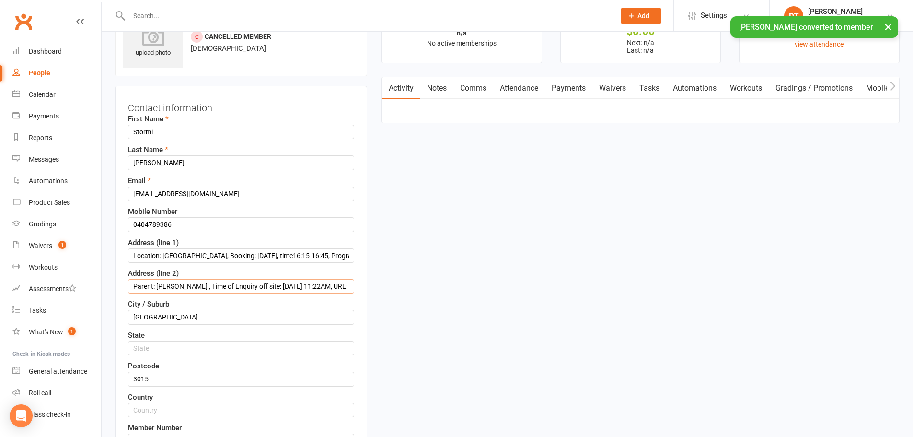
click at [255, 287] on input "Parent: Melodie , Time of Enquiry off site: 09/15/25 11:22AM, URL: https://twin…" at bounding box center [241, 286] width 226 height 14
paste input "[STREET_ADDRESS]"
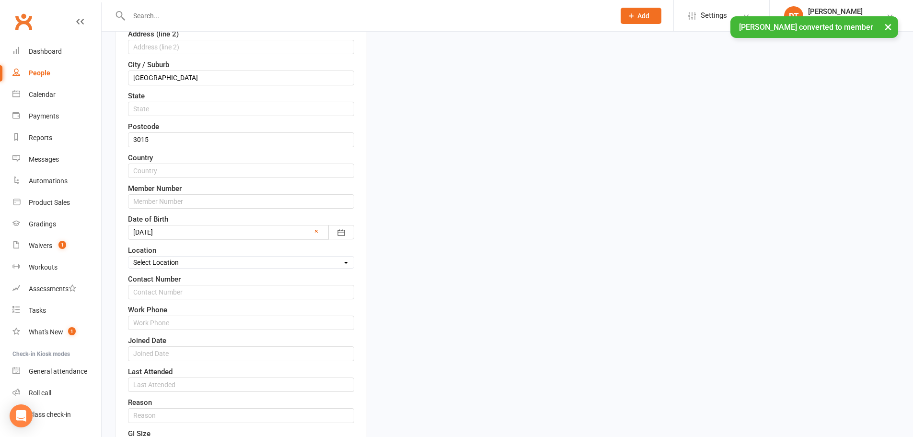
scroll to position [285, 0]
type input "[STREET_ADDRESS]"
drag, startPoint x: 211, startPoint y: 259, endPoint x: 207, endPoint y: 267, distance: 9.0
click at [210, 259] on select "Select Location Newport Dojo Parkville Dojo Virtual Dojo Westside Dojo" at bounding box center [240, 261] width 225 height 11
select select "0"
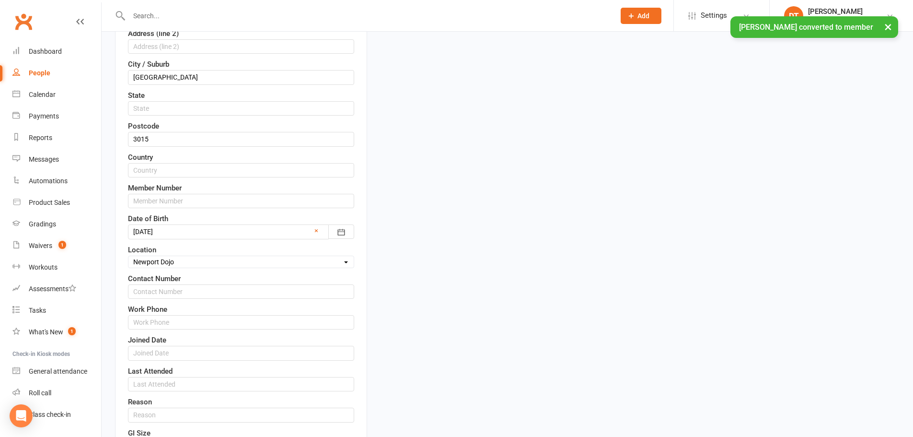
click at [128, 256] on select "Select Location Newport Dojo Parkville Dojo Virtual Dojo Westside Dojo" at bounding box center [240, 261] width 225 height 11
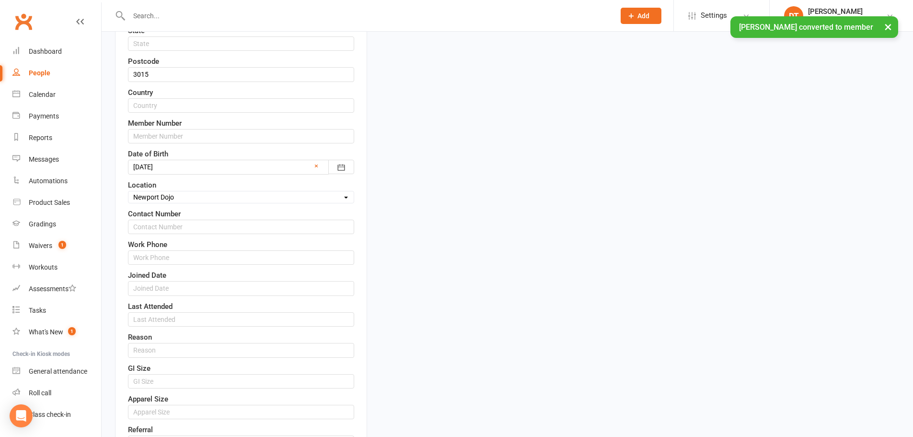
scroll to position [476, 0]
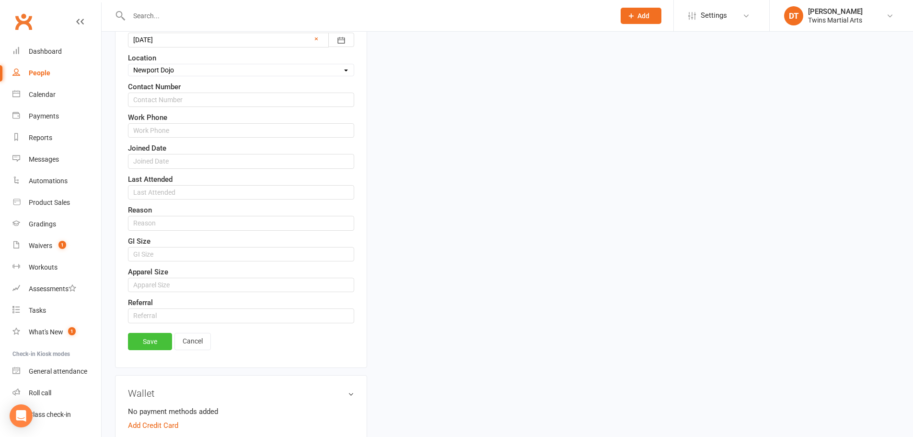
click at [156, 334] on link "Save" at bounding box center [150, 341] width 44 height 17
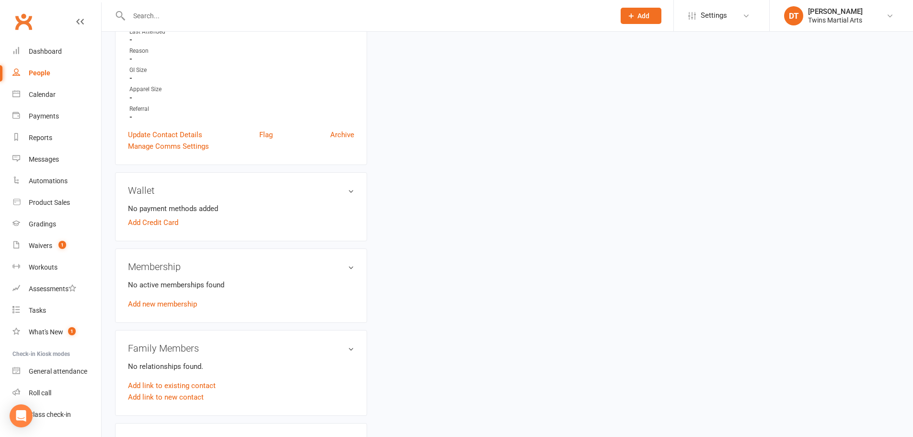
scroll to position [333, 0]
click at [173, 305] on link "Add new membership" at bounding box center [162, 302] width 69 height 9
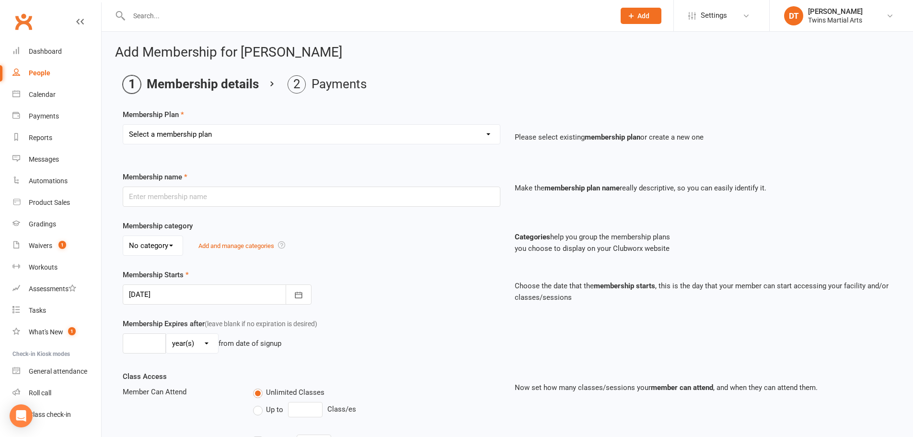
click at [251, 143] on select "Select a membership plan Create new Membership Plan 1 x Per Week Tiny Ninjas/Li…" at bounding box center [311, 134] width 377 height 19
select select "10"
click at [123, 125] on select "Select a membership plan Create new Membership Plan 1 x Per Week Tiny Ninjas/Li…" at bounding box center [311, 134] width 377 height 19
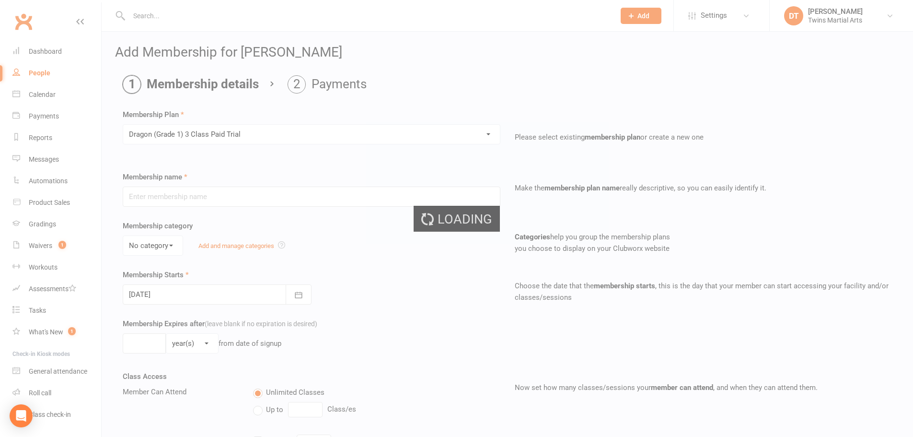
type input "Dragon (Grade 1) 3 Class Paid Trial"
select select "2"
type input "6"
select select "1"
type input "3"
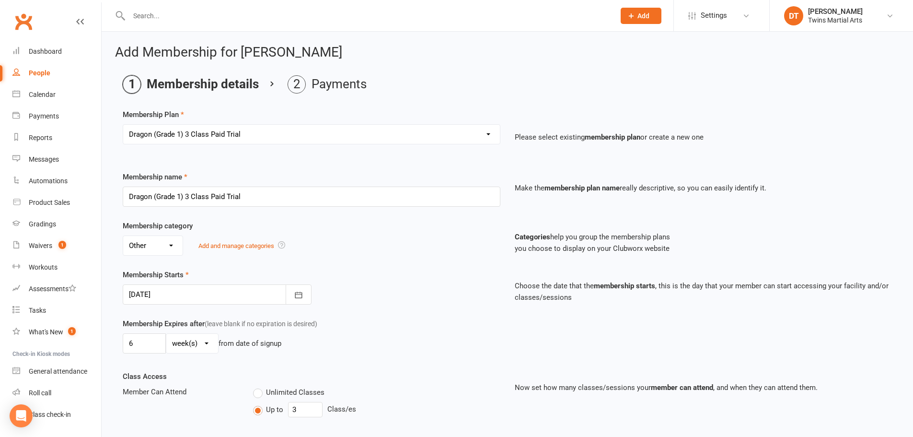
click at [224, 295] on div at bounding box center [217, 294] width 189 height 20
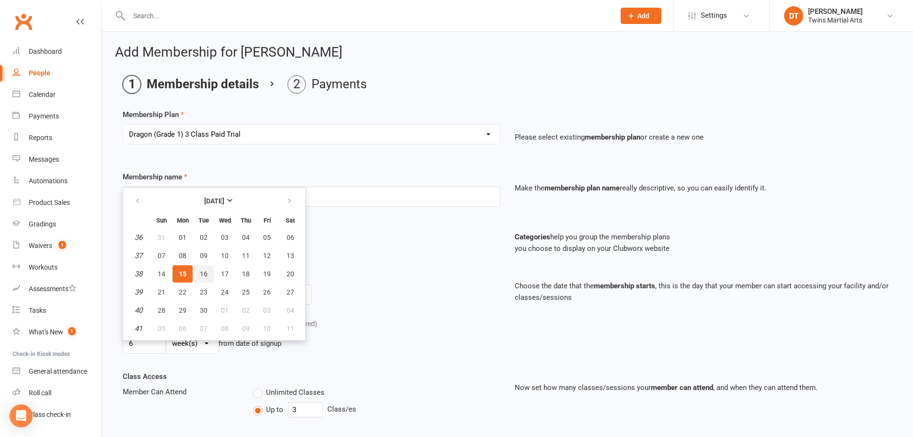
click at [208, 275] on button "16" at bounding box center [204, 273] width 20 height 17
type input "16 Sep 2025"
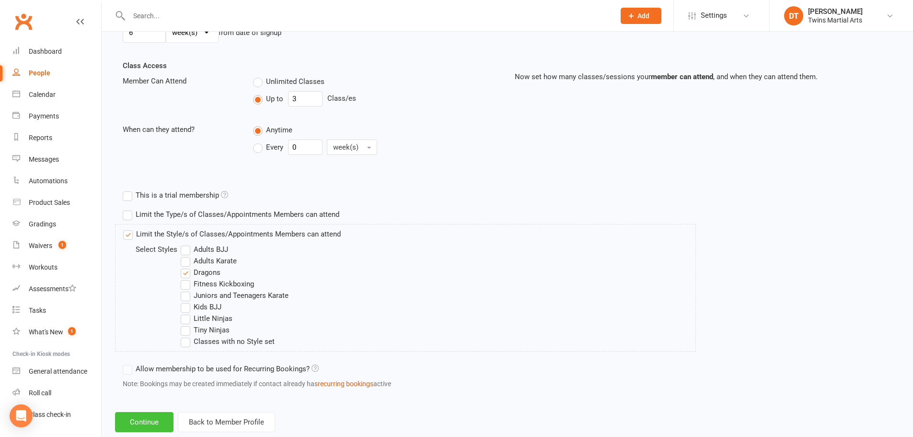
scroll to position [333, 0]
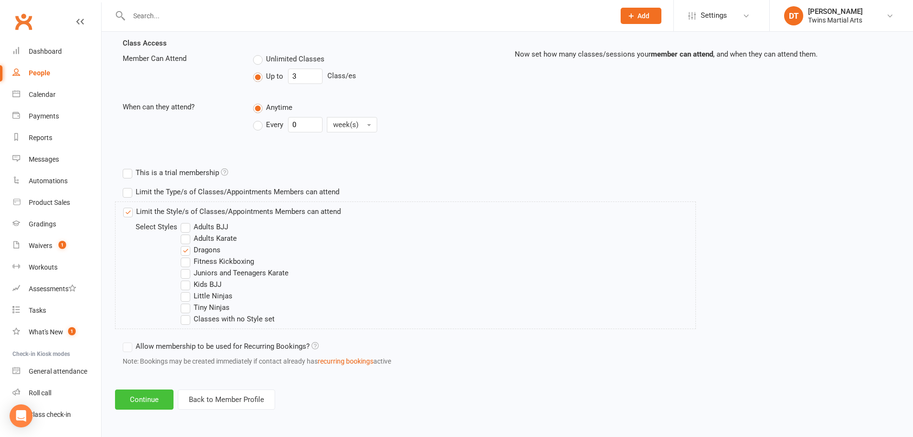
click at [150, 400] on button "Continue" at bounding box center [144, 399] width 58 height 20
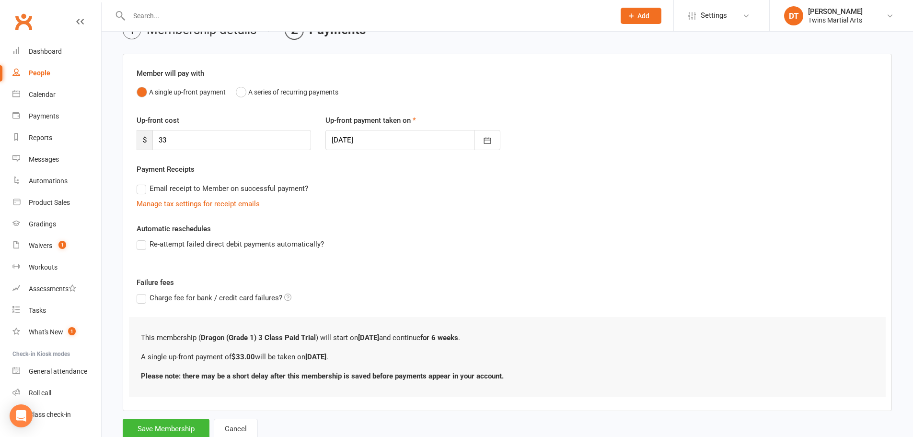
scroll to position [85, 0]
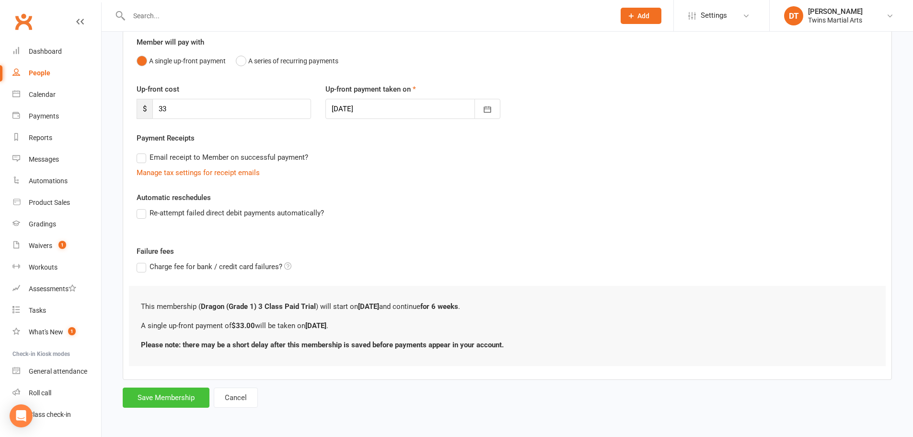
click at [185, 399] on button "Save Membership" at bounding box center [166, 397] width 87 height 20
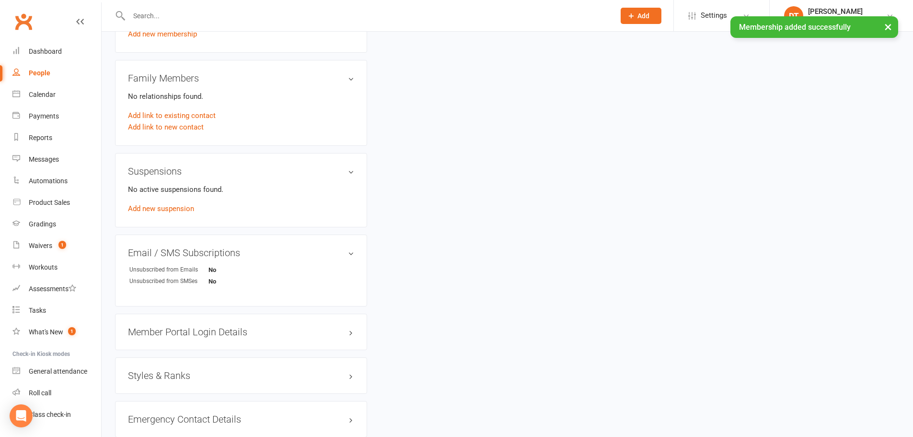
click at [167, 372] on h3 "Styles & Ranks" at bounding box center [241, 375] width 226 height 11
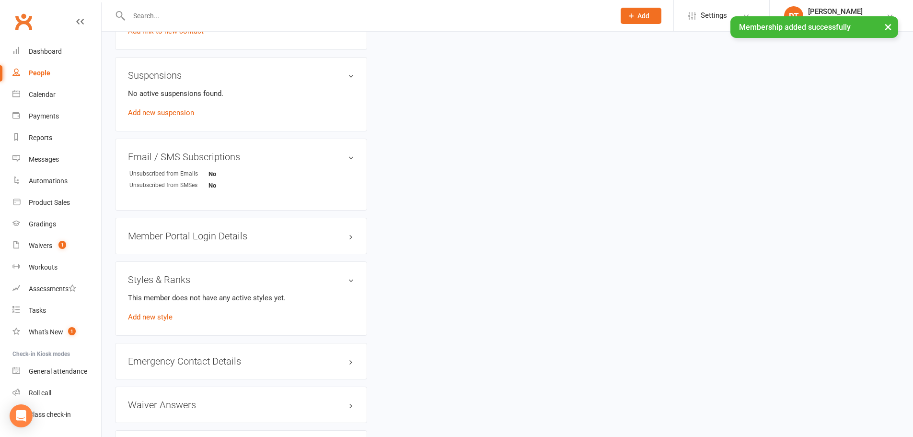
click at [168, 310] on div "This member does not have any active styles yet. Add new style" at bounding box center [241, 307] width 226 height 31
click at [168, 319] on link "Add new style" at bounding box center [150, 316] width 45 height 9
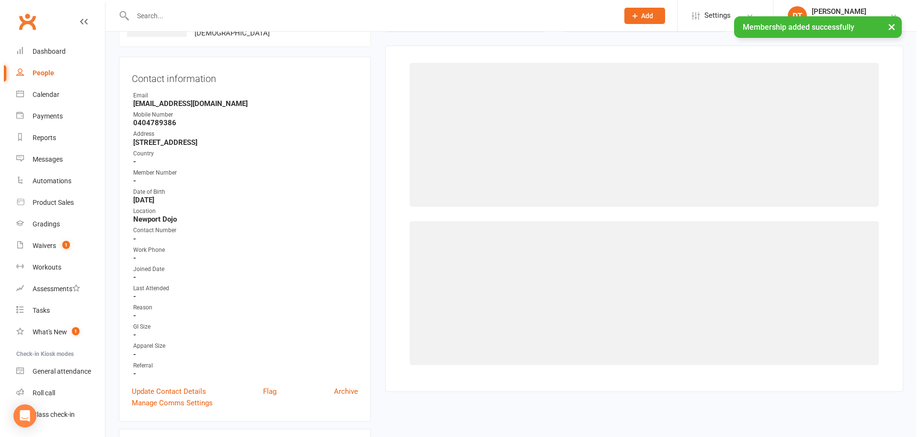
scroll to position [74, 0]
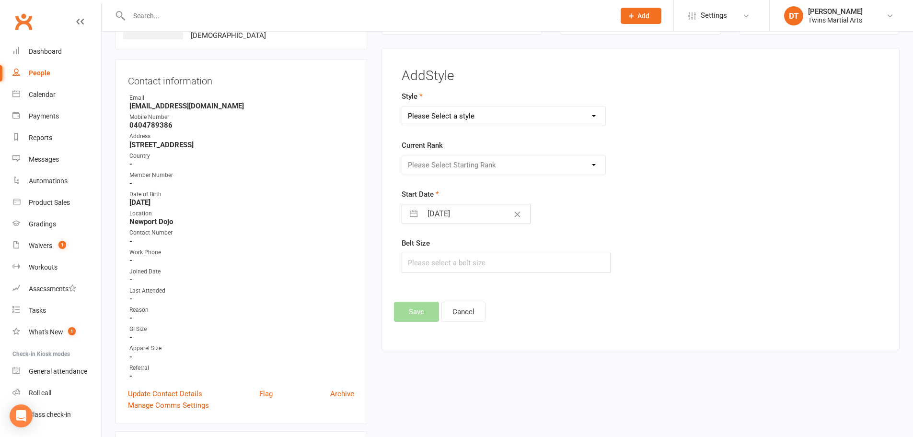
drag, startPoint x: 509, startPoint y: 117, endPoint x: 507, endPoint y: 125, distance: 8.5
click at [508, 117] on select "Please Select a style Adults BJJ Adults Karate Dragons Fitness Kickboxing Junio…" at bounding box center [504, 115] width 204 height 19
select select "1736"
click at [402, 106] on select "Please Select a style Adults BJJ Adults Karate Dragons Fitness Kickboxing Junio…" at bounding box center [504, 115] width 204 height 19
click at [455, 177] on form "Style Adults BJJ Adults Karate Dragons Fitness Kickboxing Juniors and Teenagers…" at bounding box center [559, 182] width 314 height 182
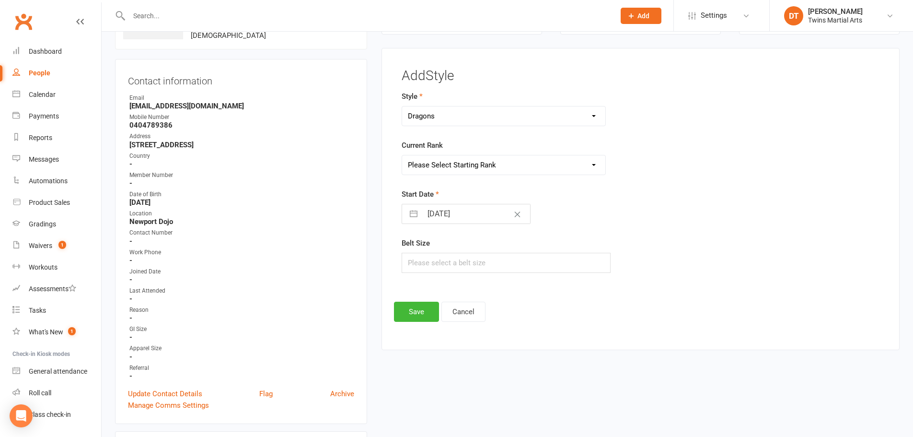
click at [451, 165] on select "Please Select Starting Rank White Red and Black Yellow and Black Green and Blac…" at bounding box center [504, 164] width 204 height 19
select select "17110"
click at [402, 155] on select "Please Select Starting Rank White Red and Black Yellow and Black Green and Blac…" at bounding box center [504, 164] width 204 height 19
select select "7"
select select "2025"
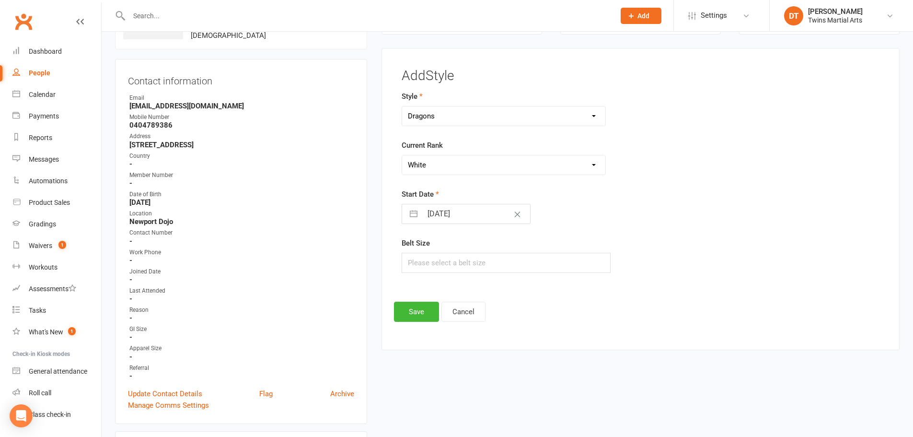
select select "8"
select select "2025"
select select "9"
select select "2025"
click at [449, 220] on input "[DATE]" at bounding box center [476, 213] width 108 height 19
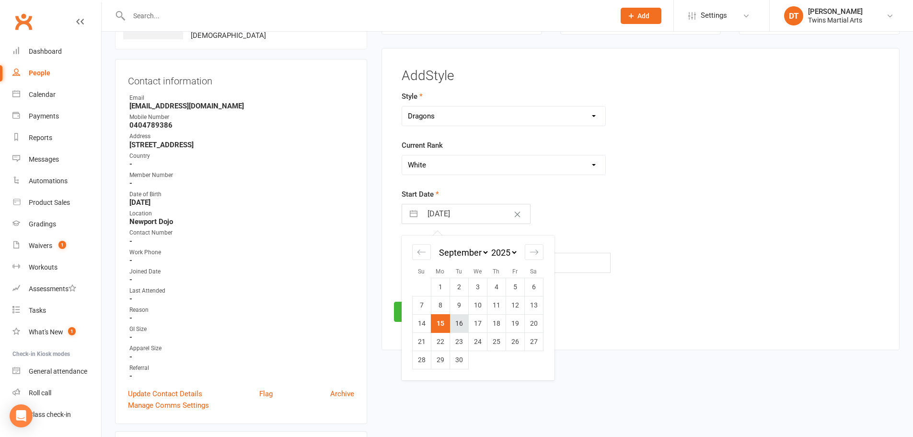
click at [461, 323] on td "16" at bounding box center [458, 323] width 19 height 18
type input "16 Sep 2025"
click at [414, 303] on button "Save" at bounding box center [416, 311] width 45 height 20
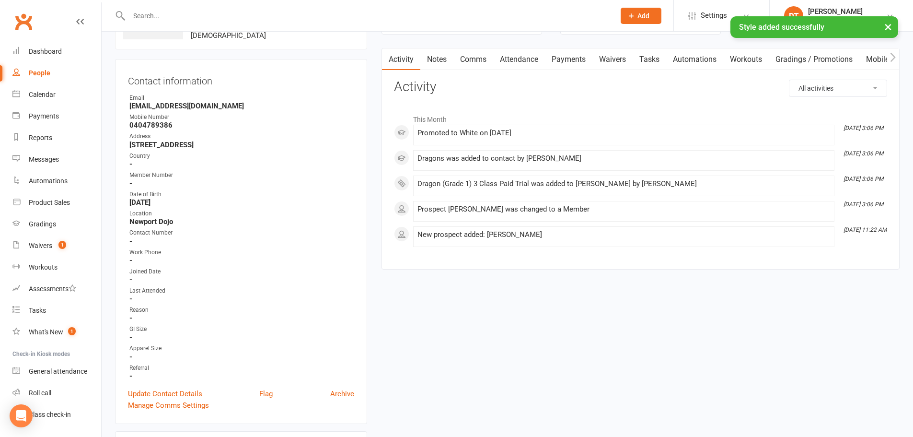
click at [524, 63] on link "Attendance" at bounding box center [519, 59] width 52 height 22
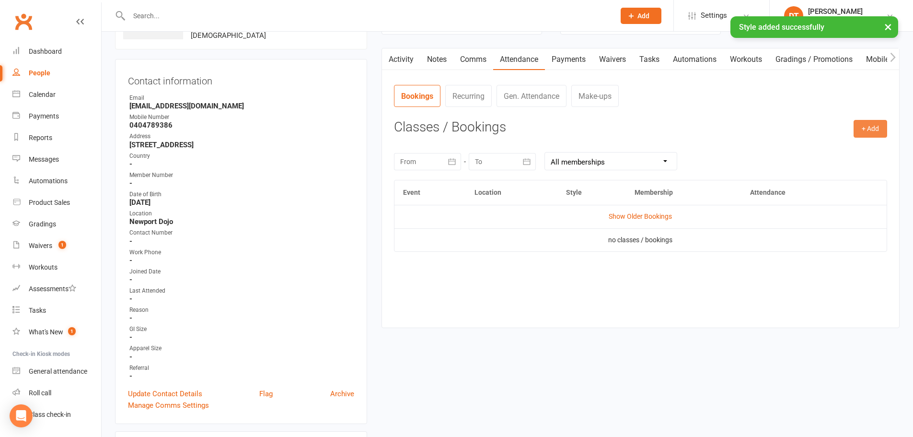
click at [870, 124] on button "+ Add" at bounding box center [870, 128] width 34 height 17
drag, startPoint x: 847, startPoint y: 158, endPoint x: 824, endPoint y: 152, distance: 23.2
click at [846, 158] on link "Book Event" at bounding box center [839, 150] width 95 height 19
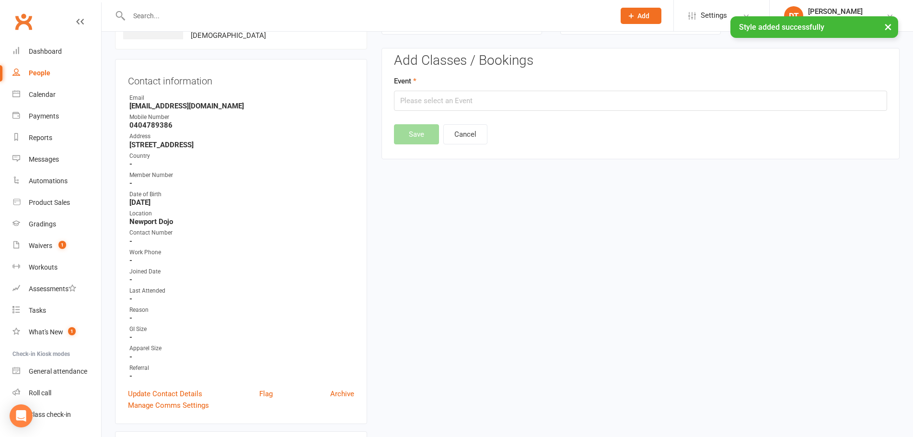
click at [522, 114] on div "Add Classes / Bookings Event Save Cancel" at bounding box center [640, 99] width 493 height 92
click at [523, 106] on input "text" at bounding box center [640, 101] width 493 height 20
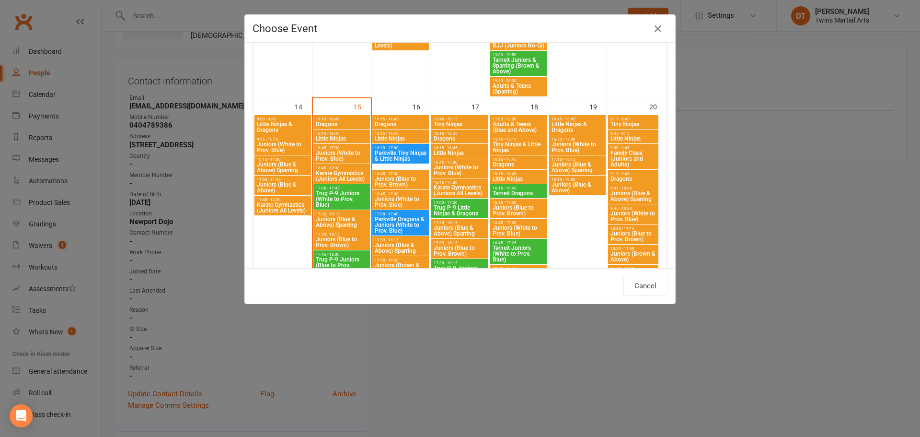
scroll to position [671, 0]
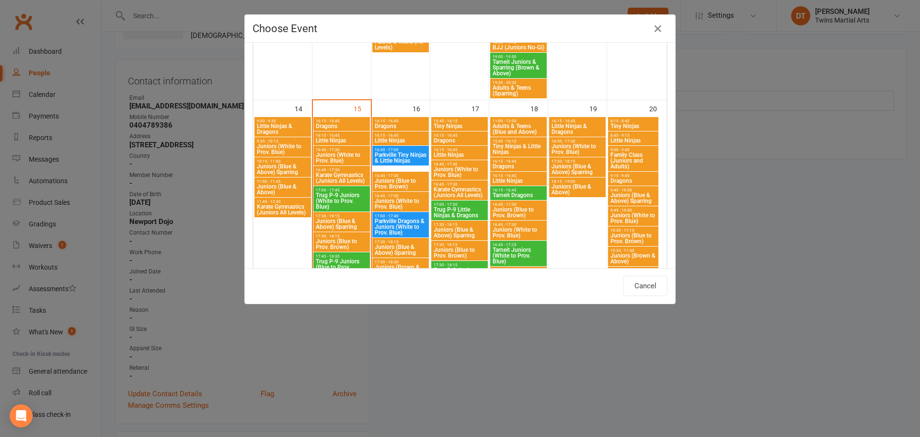
click at [392, 122] on span "16:15 - 16:45" at bounding box center [400, 121] width 53 height 4
type input "Dragons - Sep 16, 2025 4:15:00 PM"
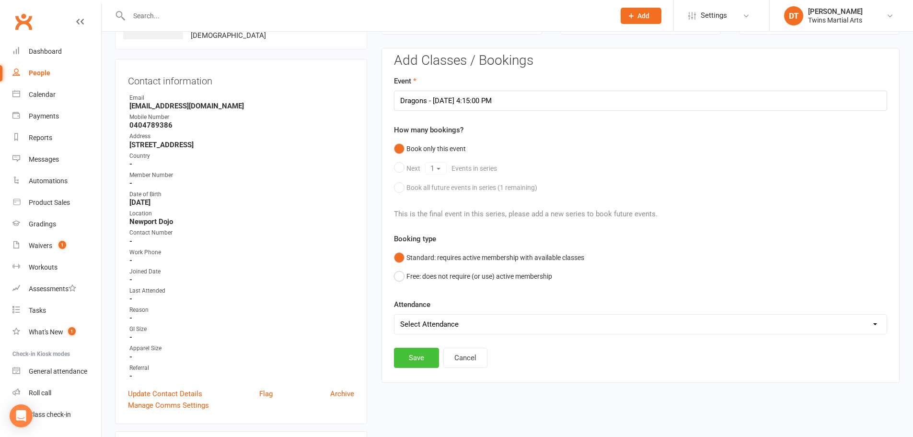
click at [424, 355] on button "Save" at bounding box center [416, 357] width 45 height 20
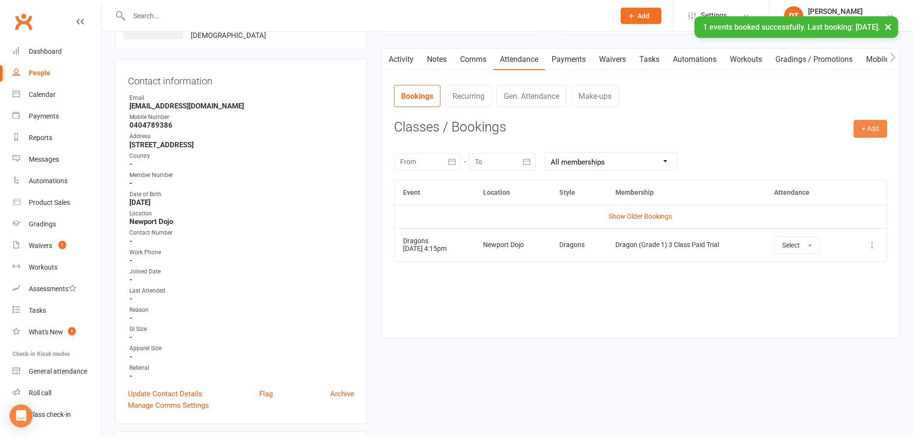
click at [867, 133] on button "+ Add" at bounding box center [870, 128] width 34 height 17
drag, startPoint x: 863, startPoint y: 153, endPoint x: 774, endPoint y: 143, distance: 89.3
click at [862, 153] on link "Book Event" at bounding box center [839, 150] width 95 height 19
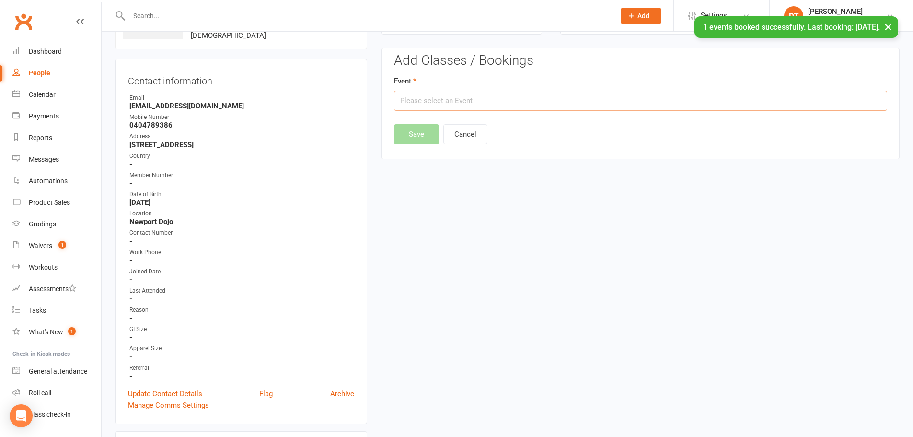
click at [487, 100] on input "text" at bounding box center [640, 101] width 493 height 20
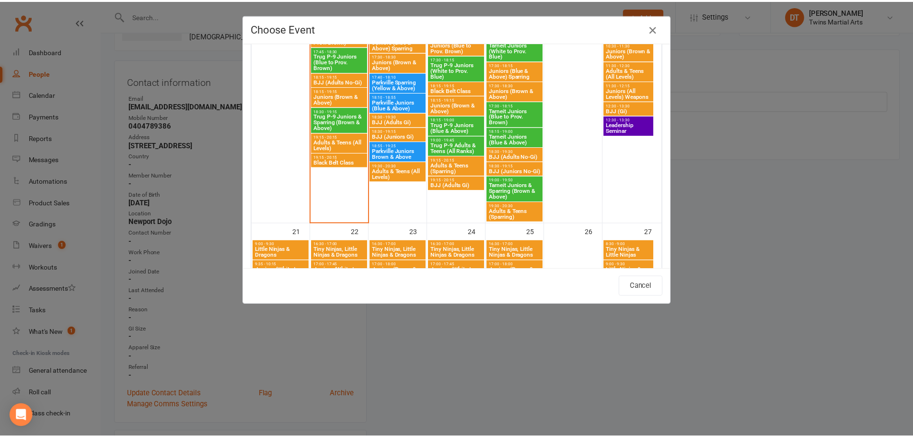
scroll to position [947, 0]
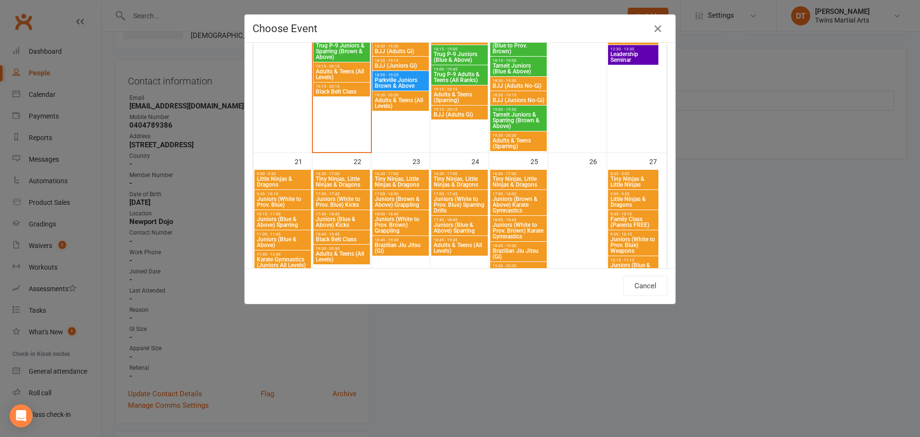
click at [397, 178] on span "Tiny Ninjas, Little Ninjas & Dragons" at bounding box center [400, 181] width 53 height 11
type input "Tiny Ninjas, Little Ninjas & Dragons - Sep 23, 2025 4:30:00 PM"
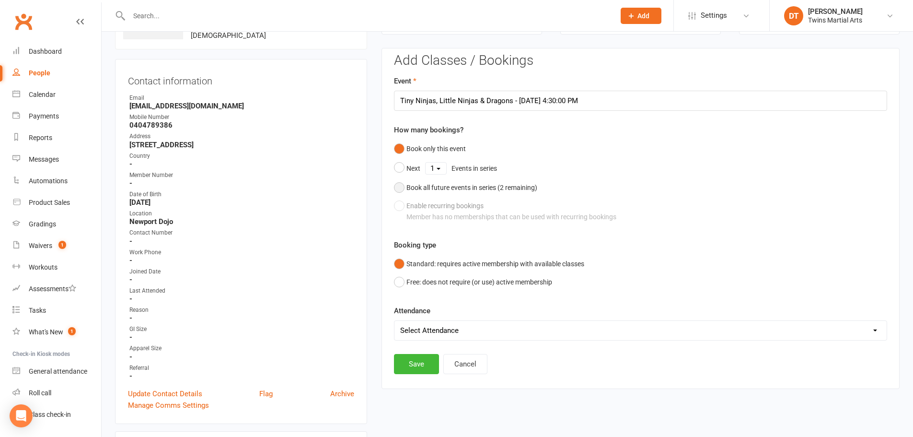
click at [451, 188] on div "Book all future events in series ( 2 remaining)" at bounding box center [471, 187] width 131 height 11
click at [418, 311] on button "Save" at bounding box center [416, 315] width 45 height 20
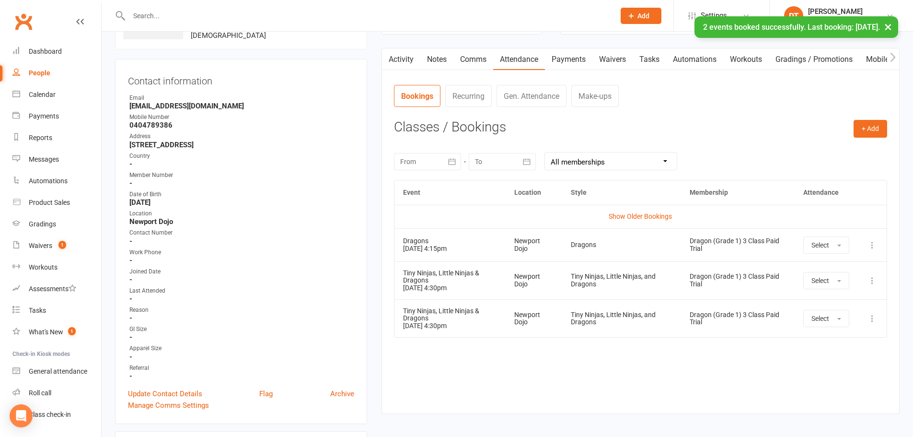
drag, startPoint x: 518, startPoint y: 247, endPoint x: 485, endPoint y: 245, distance: 33.1
click at [518, 248] on div "Newport Dojo" at bounding box center [533, 244] width 39 height 15
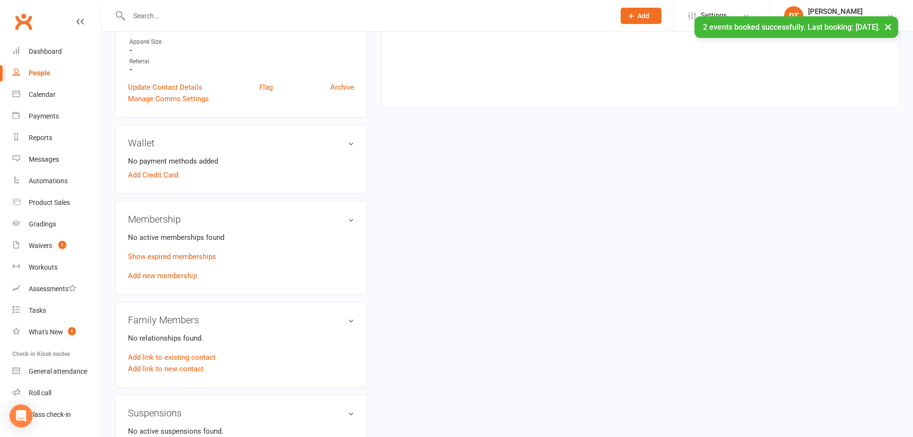
scroll to position [457, 0]
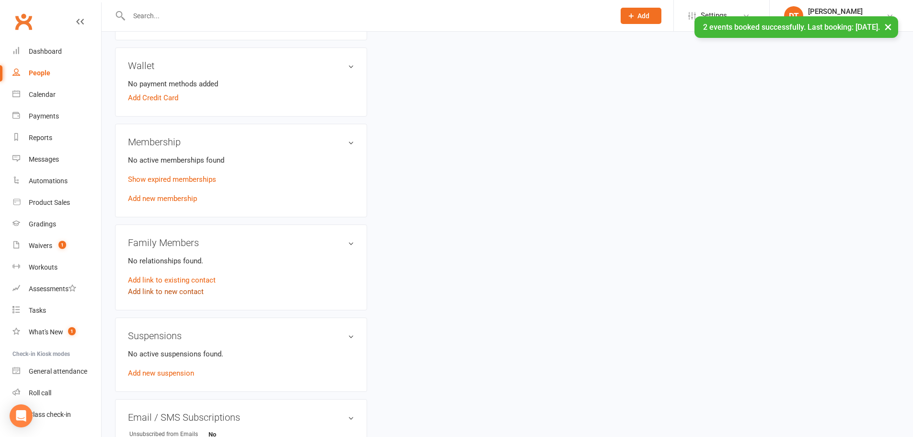
click at [177, 294] on link "Add link to new contact" at bounding box center [166, 291] width 76 height 11
click at [194, 282] on span "button" at bounding box center [194, 282] width 4 height 2
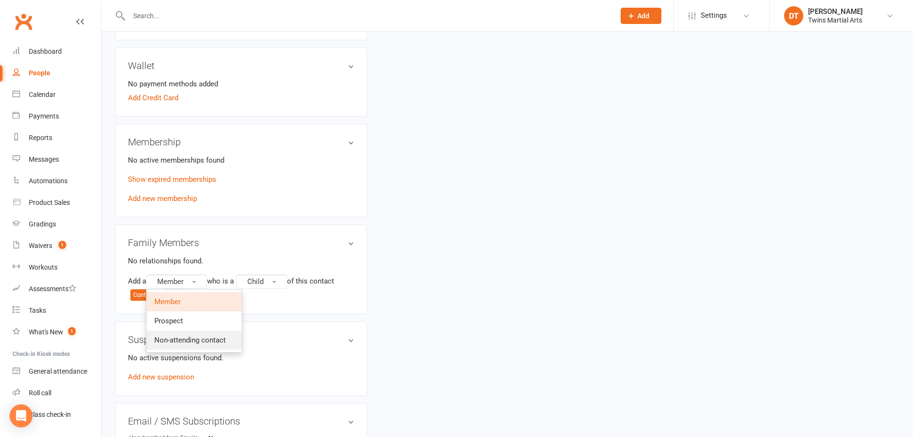
click at [213, 339] on span "Non-attending contact" at bounding box center [189, 339] width 71 height 9
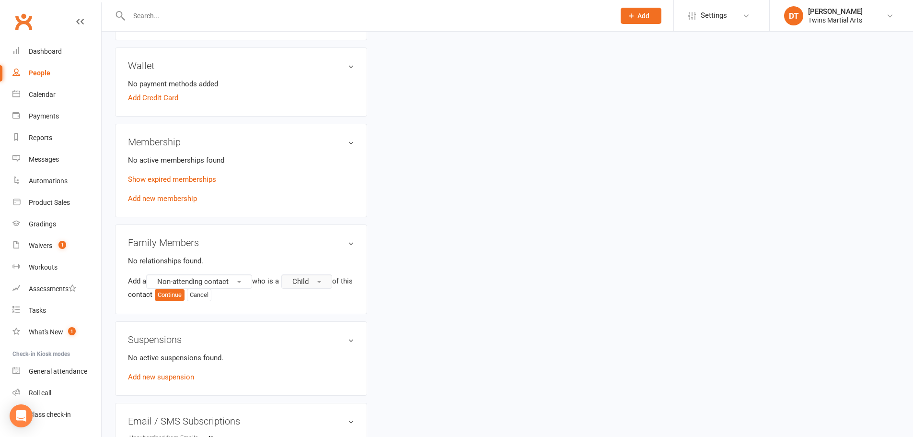
click at [304, 284] on span "Child" at bounding box center [300, 281] width 16 height 9
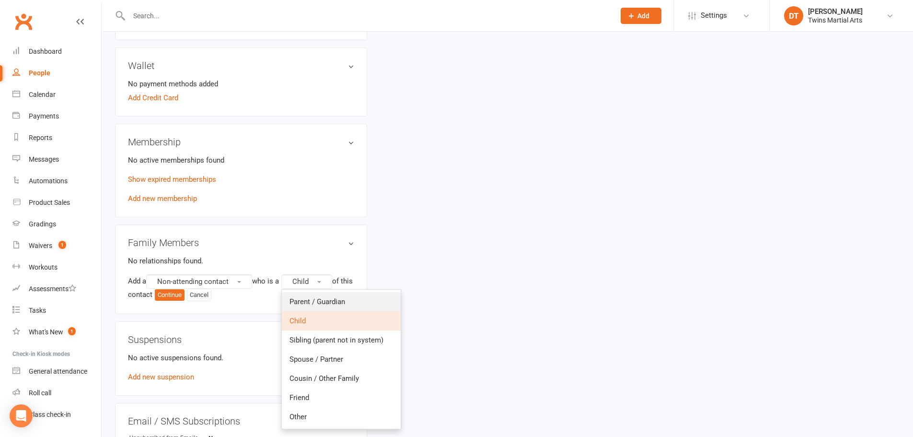
click at [305, 300] on span "Parent / Guardian" at bounding box center [317, 301] width 56 height 9
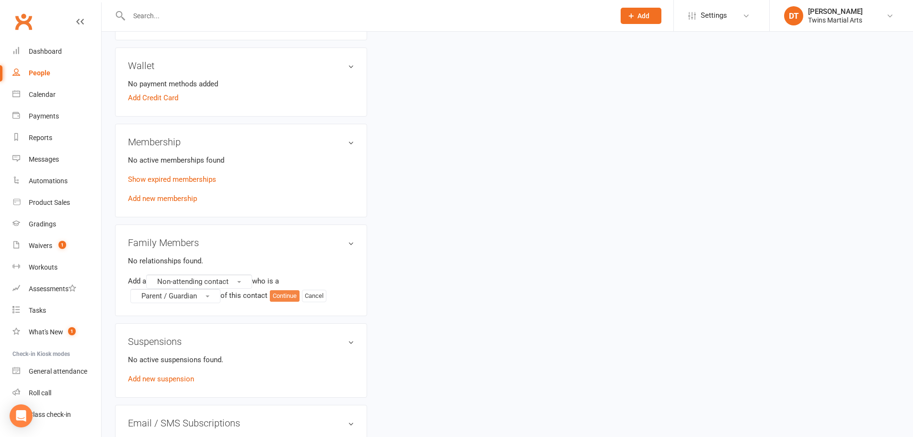
click at [283, 293] on button "Continue" at bounding box center [285, 295] width 30 height 11
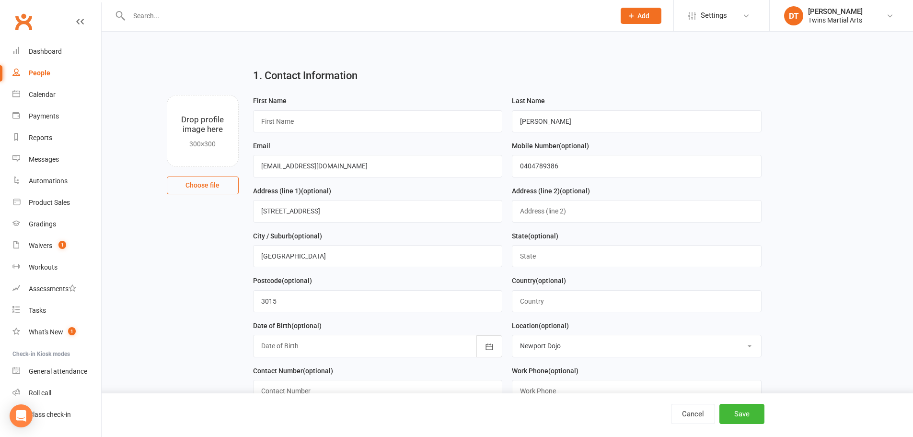
click at [304, 133] on div "First Name" at bounding box center [377, 117] width 259 height 45
drag, startPoint x: 306, startPoint y: 115, endPoint x: 313, endPoint y: 113, distance: 7.3
click at [308, 115] on input "text" at bounding box center [378, 121] width 250 height 22
type input "Melodie"
click at [735, 413] on button "Save" at bounding box center [741, 413] width 45 height 20
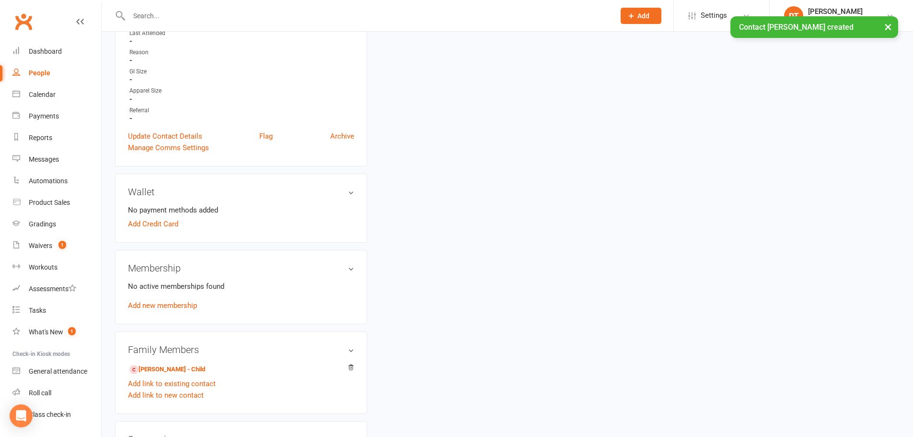
scroll to position [431, 0]
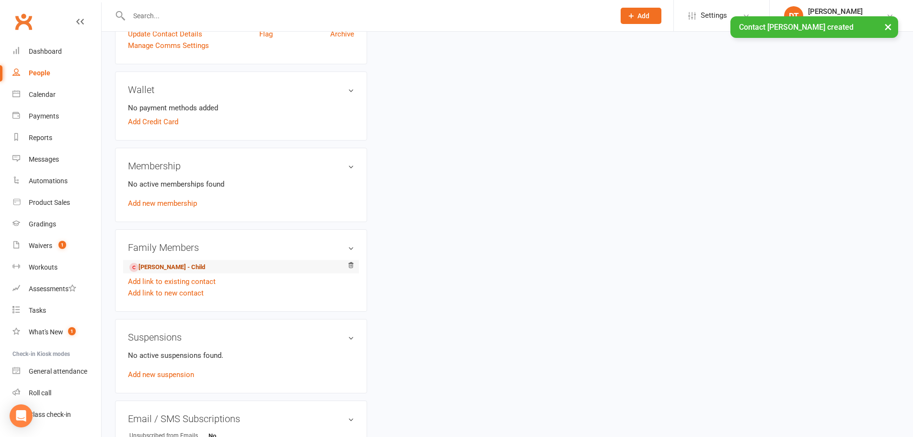
click at [183, 269] on link "Stormi Howard - Child" at bounding box center [167, 267] width 76 height 10
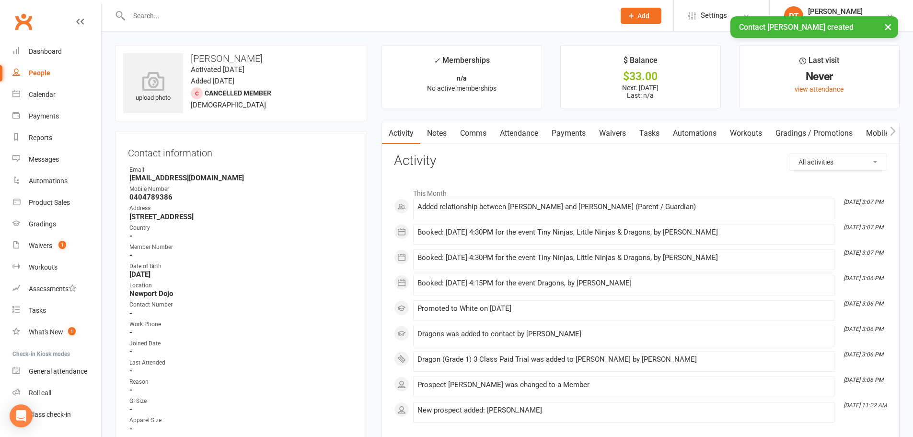
click at [475, 137] on link "Comms" at bounding box center [473, 133] width 40 height 22
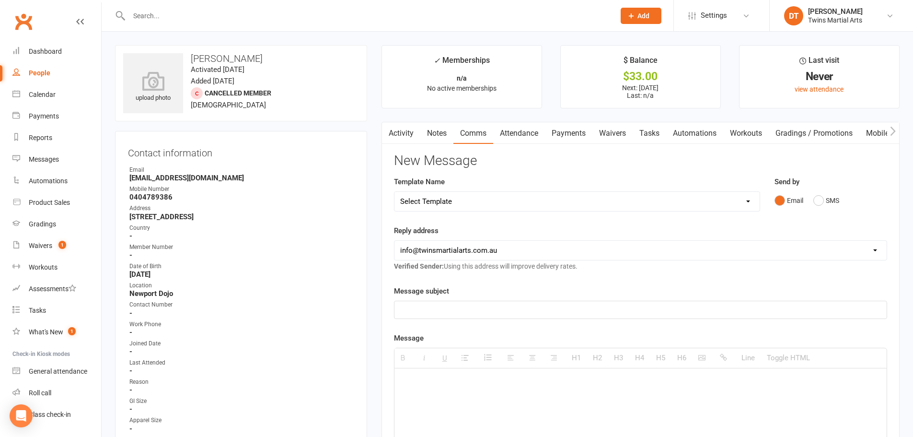
click at [536, 184] on div "Template Name Select Template [Email] Bring A Friend [Email] Bring a Friend Ref…" at bounding box center [577, 193] width 366 height 35
click at [538, 201] on select "Select Template [Email] Bring A Friend [Email] Bring a Friend Referral [Email] …" at bounding box center [576, 201] width 365 height 19
select select "31"
click at [394, 192] on select "Select Template [Email] Bring A Friend [Email] Bring a Friend Referral [Email] …" at bounding box center [576, 201] width 365 height 19
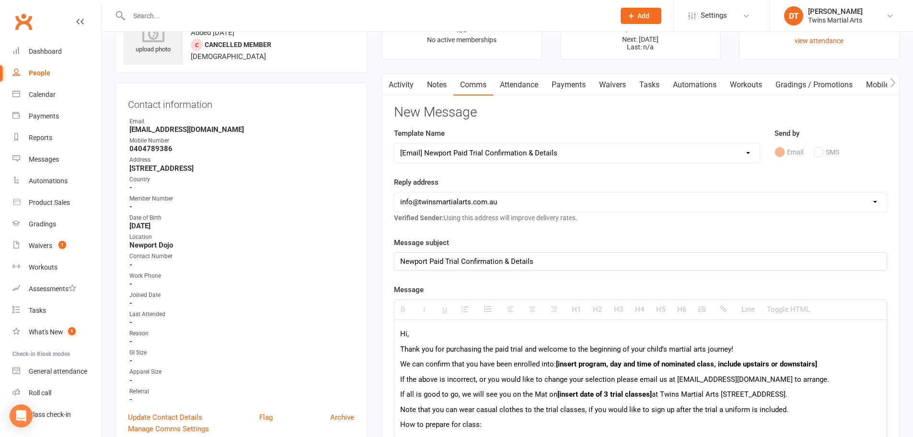
scroll to position [144, 0]
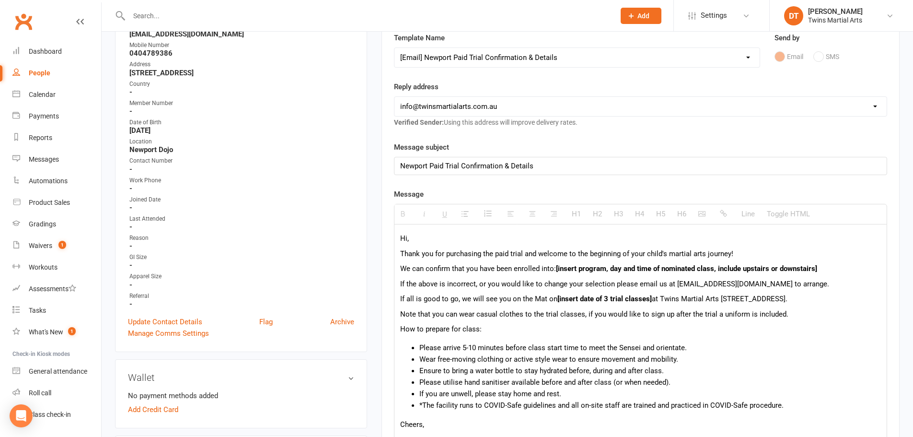
click at [444, 239] on p "Hi," at bounding box center [640, 237] width 481 height 11
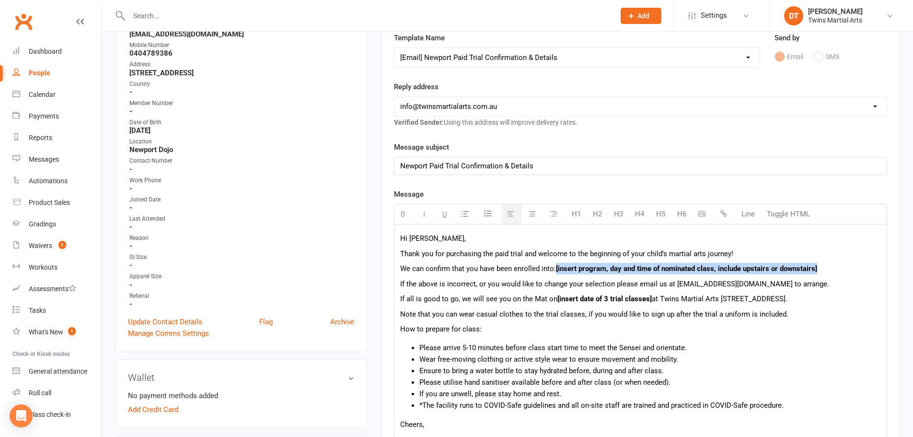
drag, startPoint x: 844, startPoint y: 268, endPoint x: 556, endPoint y: 272, distance: 287.5
click at [556, 272] on p "We can confirm that you have been enrolled into: [insert program, day and time …" at bounding box center [640, 268] width 481 height 11
drag, startPoint x: 552, startPoint y: 272, endPoint x: 561, endPoint y: 269, distance: 8.6
click at [552, 271] on p "We can confirm that you have been enrolled into: [insert program, day and time …" at bounding box center [640, 268] width 481 height 11
drag, startPoint x: 865, startPoint y: 271, endPoint x: 600, endPoint y: 269, distance: 265.0
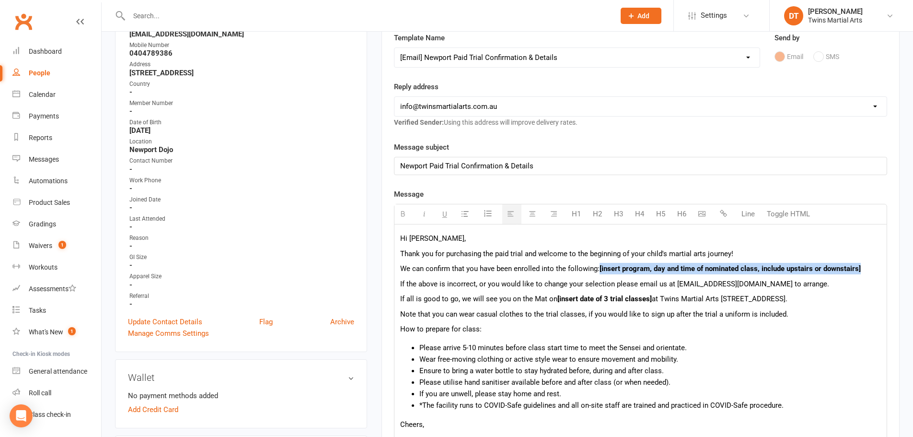
click at [600, 269] on p "We can confirm that you have been enrolled into the following: [insert program,…" at bounding box center [640, 268] width 481 height 11
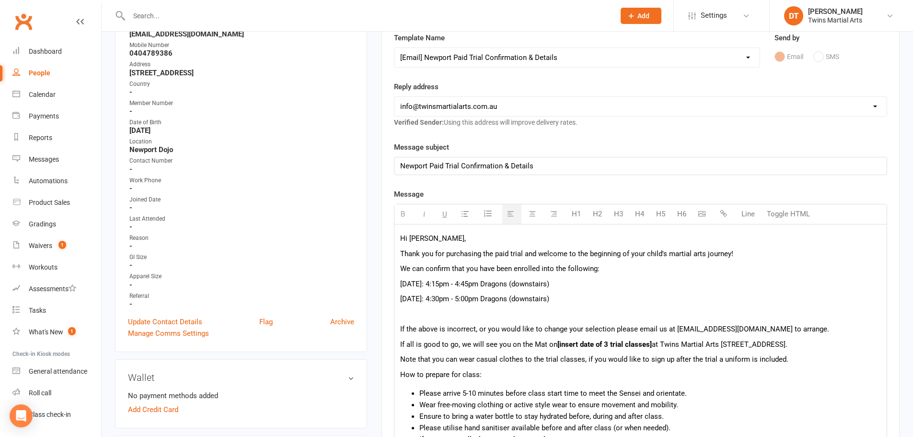
drag, startPoint x: 611, startPoint y: 302, endPoint x: 397, endPoint y: 303, distance: 214.2
click at [397, 303] on div "Hi Melodie, Thank you for purchasing the paid trial and welcome to the beginnin…" at bounding box center [640, 360] width 492 height 273
copy p "Tuesday, September 23: 4:30pm - 5:00pm Dragons (downstairs)"
click at [635, 297] on p "Tuesday, September 23: 4:30pm - 5:00pm Dragons (downstairs)" at bounding box center [640, 298] width 481 height 11
click at [627, 299] on p "Tuesday, September 23: 4:30pm - 5:00pm Dragons (downstairs)" at bounding box center [640, 298] width 481 height 11
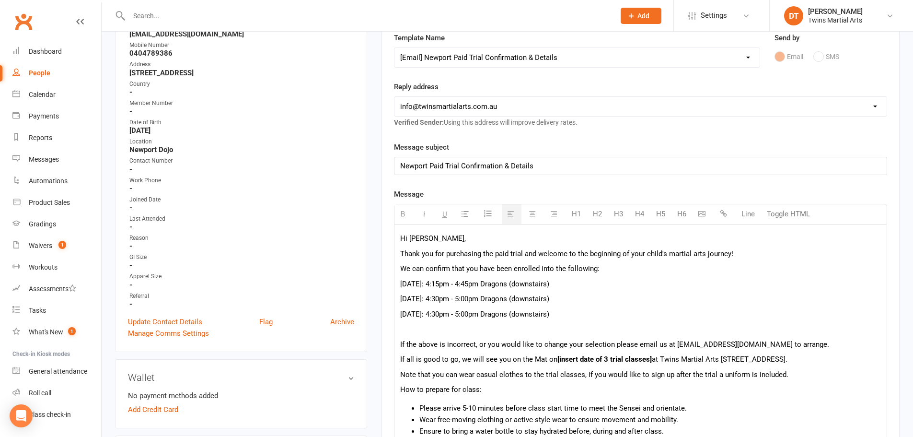
click at [485, 328] on p at bounding box center [640, 328] width 481 height 11
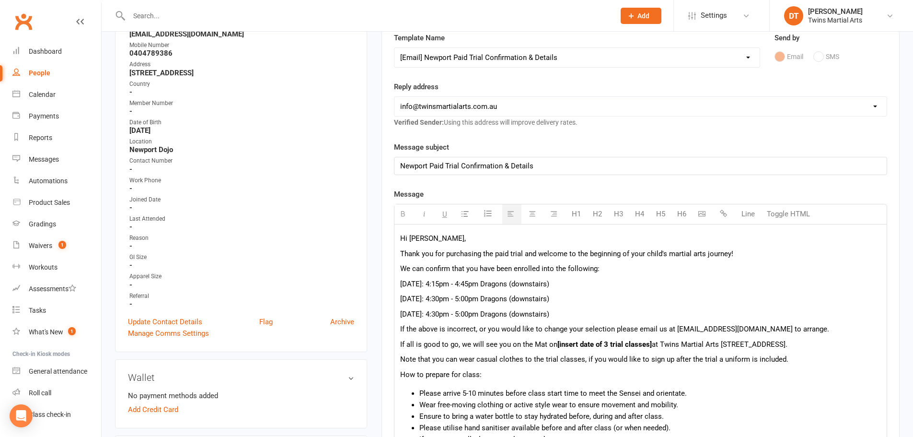
click at [471, 313] on p "Tuesday, September 23: 4:30pm - 5:00pm Dragons (downstairs)" at bounding box center [640, 313] width 481 height 11
drag, startPoint x: 613, startPoint y: 309, endPoint x: 370, endPoint y: 282, distance: 244.8
drag, startPoint x: 582, startPoint y: 310, endPoint x: 600, endPoint y: 323, distance: 22.1
click at [553, 311] on b "Tuesday, September 30: 4:30pm - 5:00pm Dragons (downstairs)" at bounding box center [476, 314] width 153 height 9
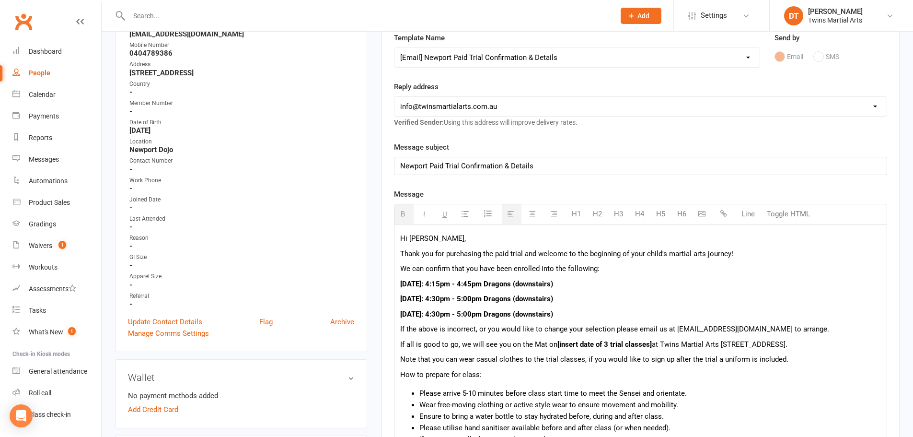
click at [639, 347] on b "[insert date of 3 trial classes]" at bounding box center [604, 344] width 94 height 9
drag, startPoint x: 652, startPoint y: 344, endPoint x: 556, endPoint y: 348, distance: 95.4
click at [556, 348] on p "If all is good to go, we will see you on the Mat on [insert date of 3 trial cla…" at bounding box center [640, 343] width 481 height 11
click at [596, 344] on b "September 16, 21 & 30" at bounding box center [576, 344] width 38 height 9
click at [638, 356] on p "Note that you can wear casual clothes to the trial classes, if you would like t…" at bounding box center [640, 358] width 481 height 11
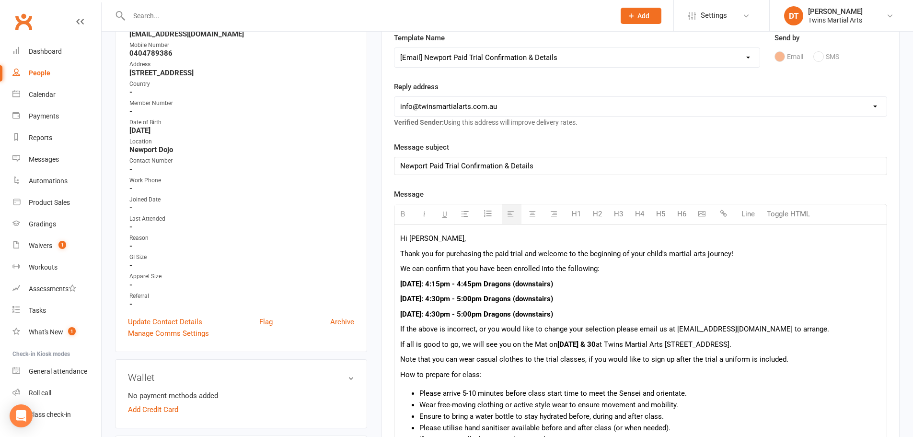
click at [595, 268] on p "We can confirm that you have been enrolled into the following:" at bounding box center [640, 268] width 481 height 11
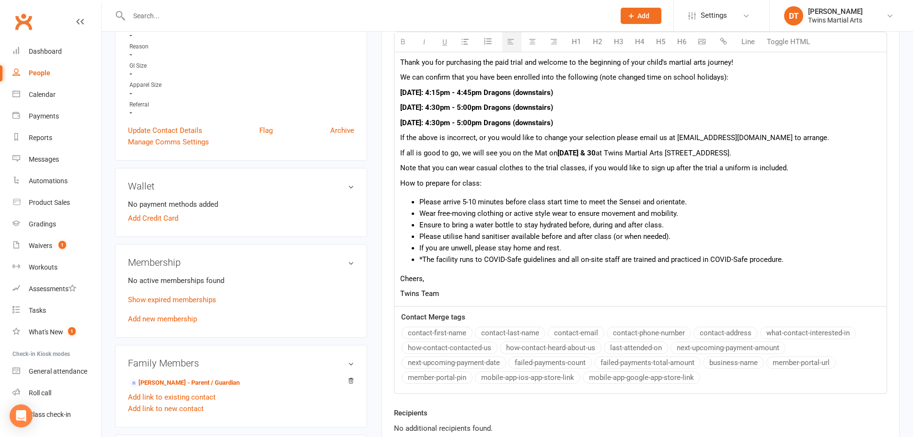
scroll to position [335, 0]
click at [565, 253] on li "*The facility runs to COVID-Safe guidelines and all on-site staff are trained a…" at bounding box center [649, 258] width 461 height 11
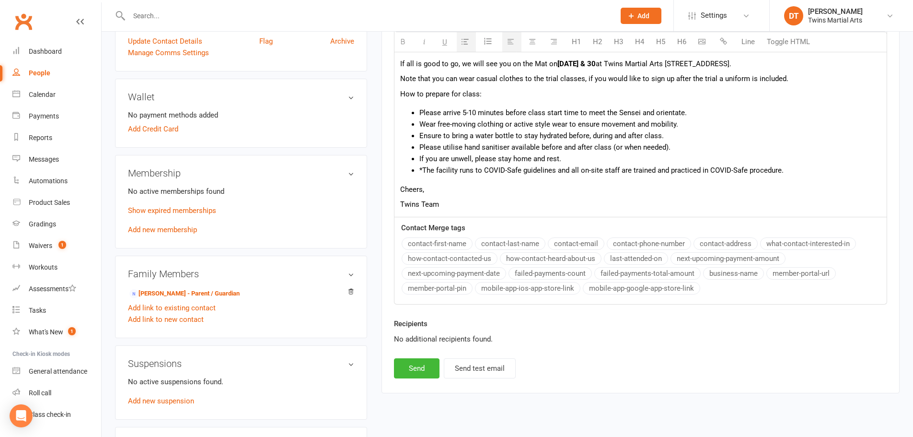
scroll to position [527, 0]
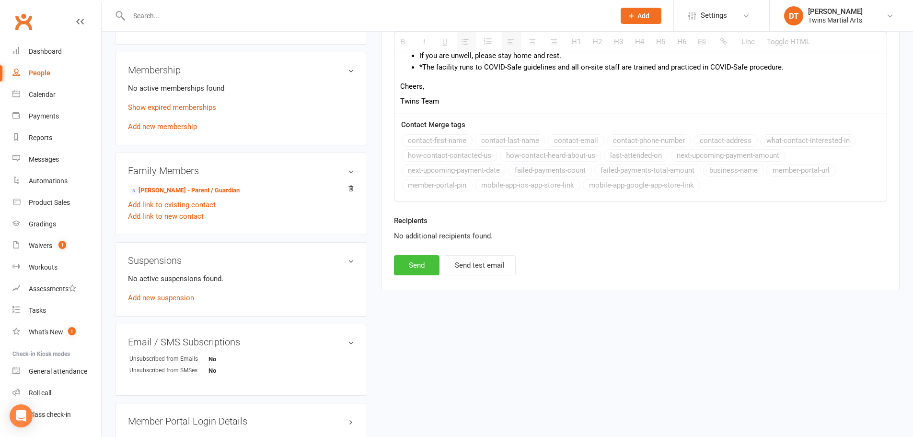
click at [430, 265] on button "Send" at bounding box center [417, 265] width 46 height 20
select select
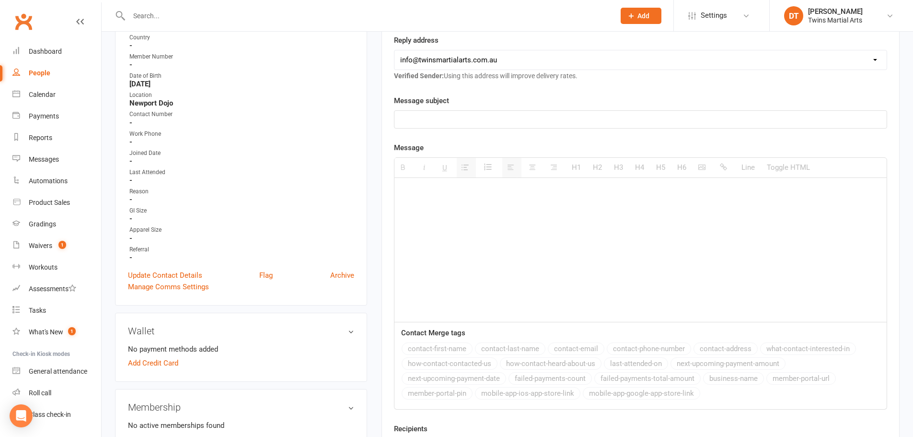
scroll to position [144, 0]
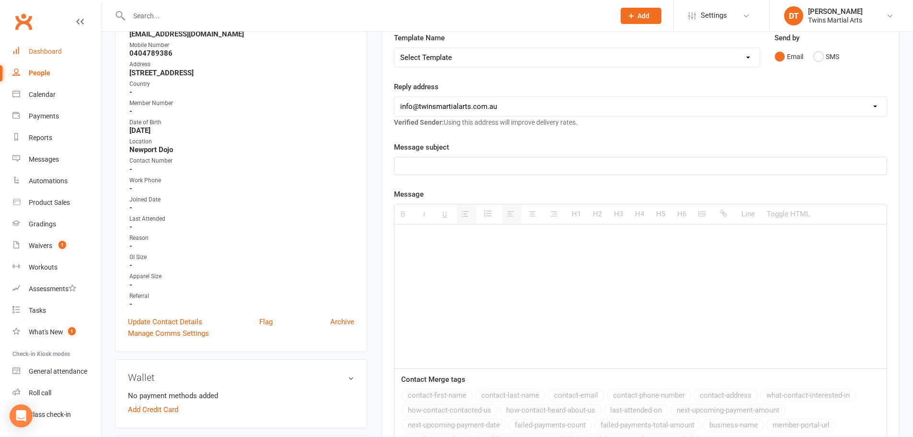
click at [57, 57] on link "Dashboard" at bounding box center [56, 52] width 89 height 22
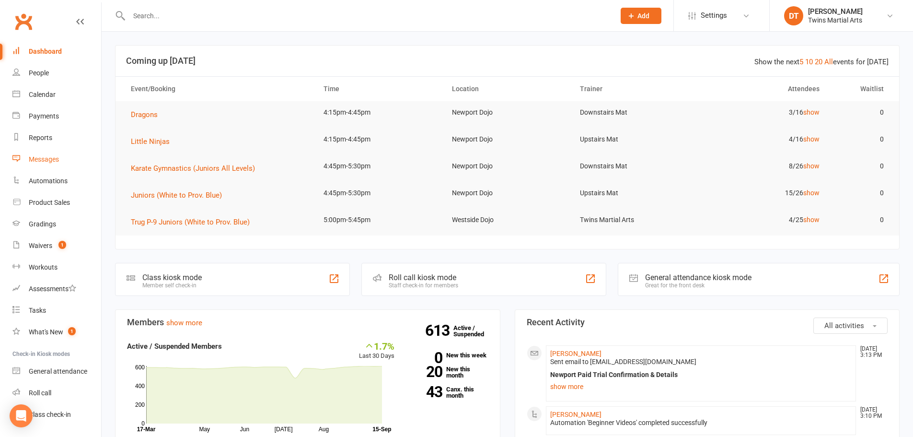
click at [56, 166] on link "Messages" at bounding box center [56, 160] width 89 height 22
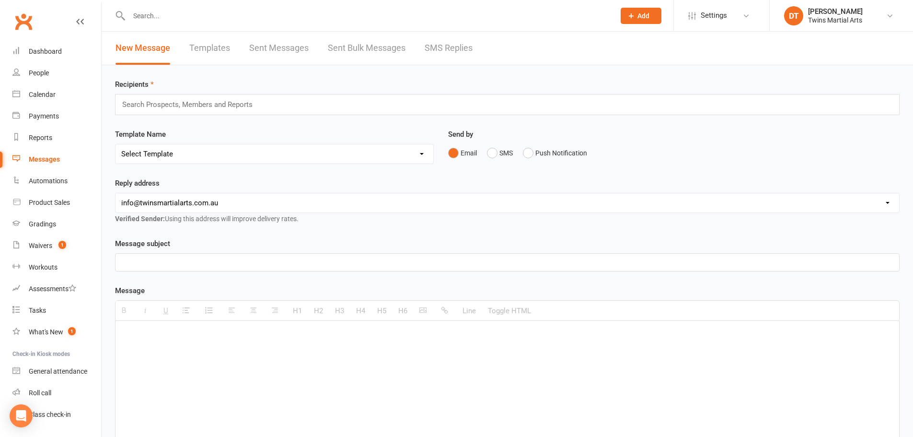
click at [322, 333] on p at bounding box center [507, 334] width 772 height 11
click at [516, 308] on button "Toggle HTML" at bounding box center [509, 310] width 53 height 19
click at [512, 355] on textarea at bounding box center [507, 393] width 784 height 144
paste textarea "<!DOCTYPE html> <html> <head> <style> body { font-family: Arial, sans-serif; li…"
type textarea "<!DOCTYPE html> <html> <head> <style> body { font-family: Arial, sans-serif; li…"
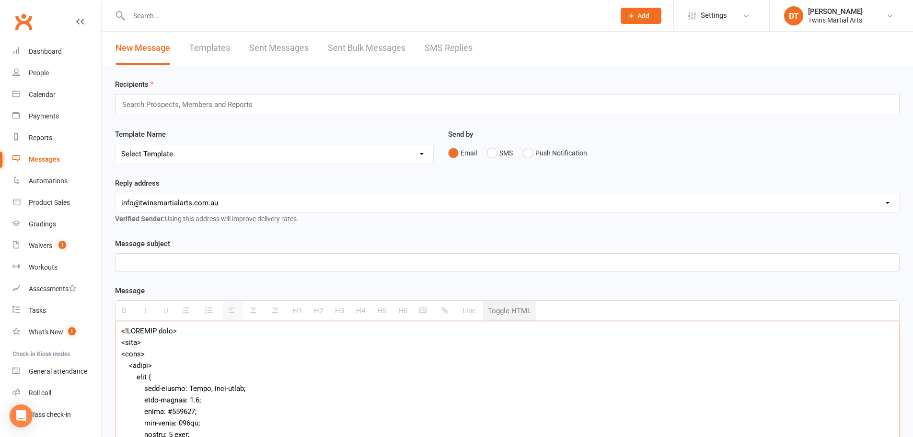
scroll to position [27, 0]
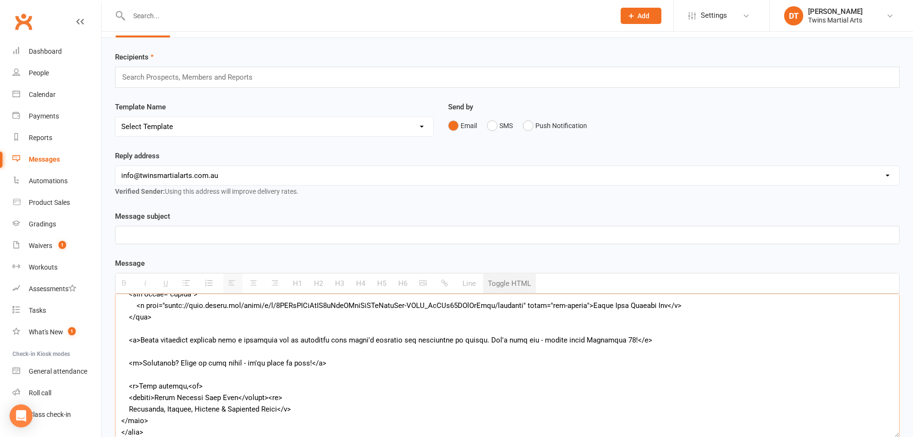
click at [524, 281] on button "Toggle HTML" at bounding box center [509, 283] width 53 height 19
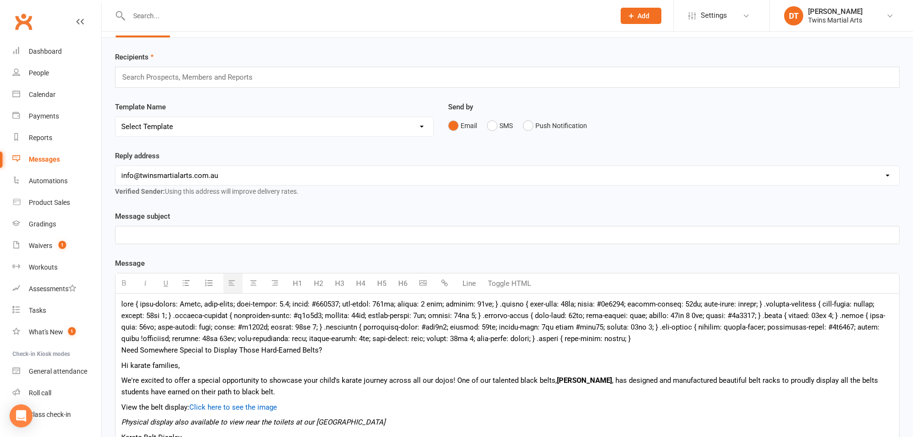
drag, startPoint x: 362, startPoint y: 352, endPoint x: 354, endPoint y: 351, distance: 8.7
click at [354, 351] on div "Need Somewhere Special to Display Those Hard-Earned Belts?" at bounding box center [507, 349] width 772 height 11
drag, startPoint x: 642, startPoint y: 336, endPoint x: 77, endPoint y: 301, distance: 566.0
click at [77, 301] on ui-view "Prospect Member Non-attending contact Class / event Appointment Grading event T…" at bounding box center [456, 385] width 913 height 821
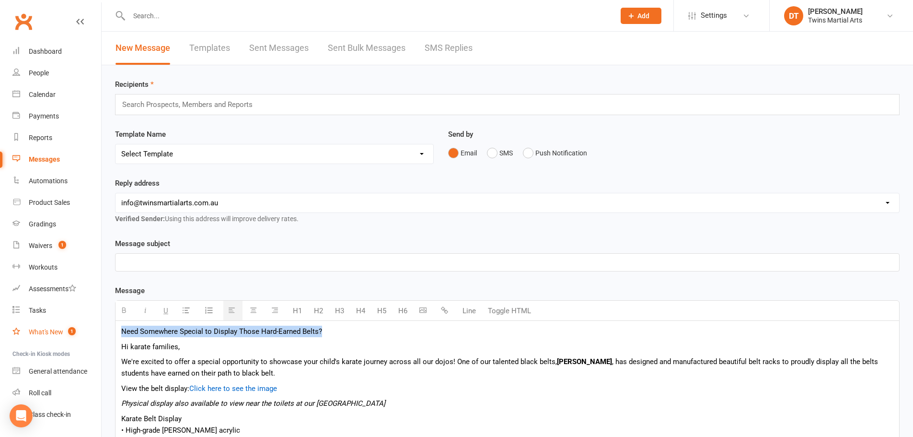
drag, startPoint x: 339, startPoint y: 329, endPoint x: 126, endPoint y: 322, distance: 212.9
click at [89, 328] on ui-view "Prospect Member Non-attending contact Class / event Appointment Grading event T…" at bounding box center [456, 389] width 913 height 775
copy div "Need Somewhere Special to Display Those Hard-Earned Belts?"
click at [220, 268] on div at bounding box center [506, 261] width 783 height 17
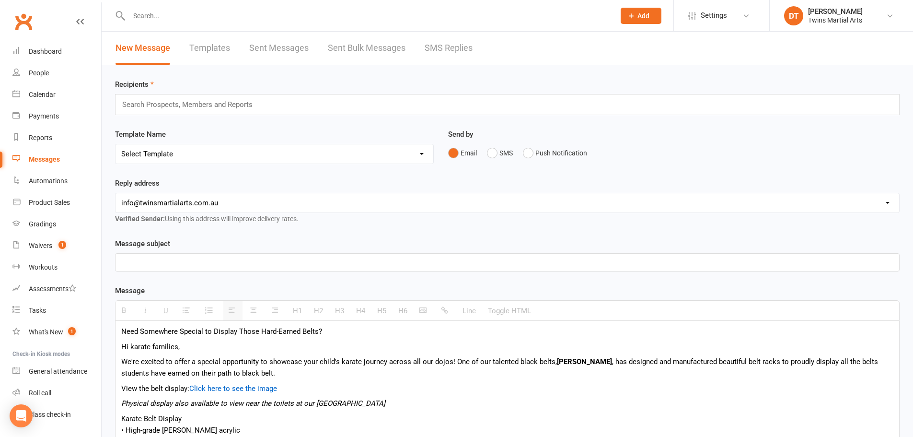
paste div
click at [335, 334] on div "Need Somewhere Special to Display Those Hard-Earned Belts?" at bounding box center [507, 330] width 772 height 11
drag, startPoint x: 348, startPoint y: 332, endPoint x: 58, endPoint y: 334, distance: 289.9
click at [59, 335] on ui-view "Prospect Member Non-attending contact Class / event Appointment Grading event T…" at bounding box center [456, 389] width 913 height 775
click at [245, 344] on p "Hi karate families," at bounding box center [507, 346] width 772 height 11
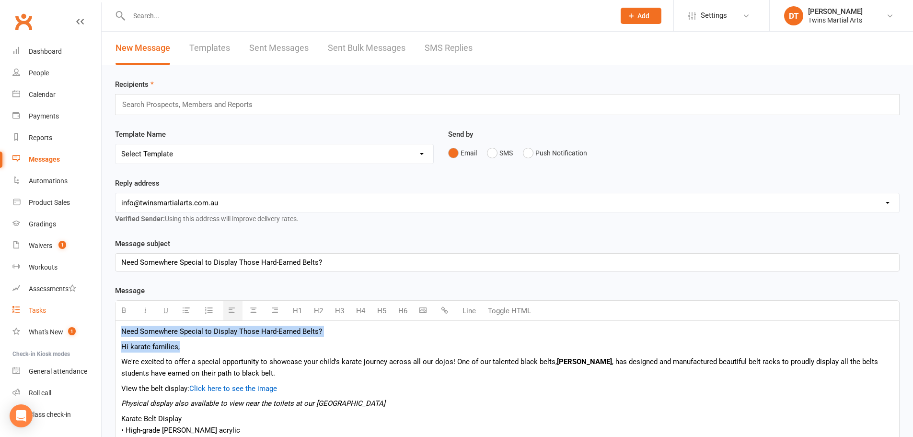
drag, startPoint x: 164, startPoint y: 343, endPoint x: 52, endPoint y: 315, distance: 115.5
click at [54, 317] on ui-view "Prospect Member Non-attending contact Class / event Appointment Grading event T…" at bounding box center [456, 389] width 913 height 775
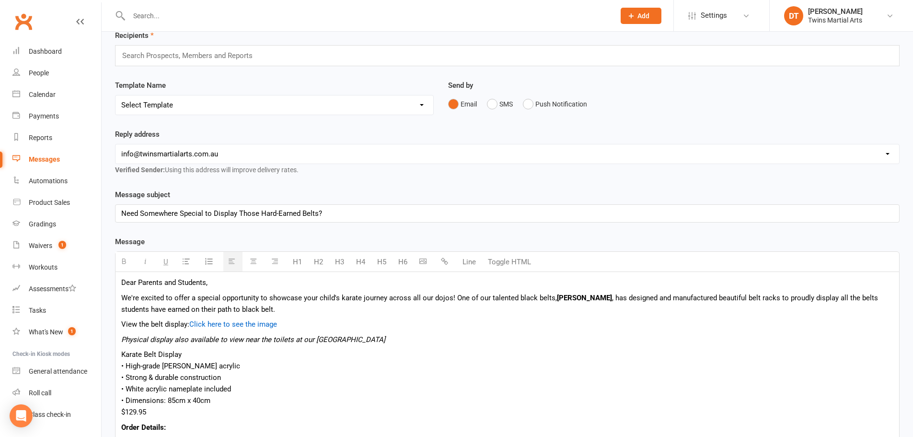
scroll to position [96, 0]
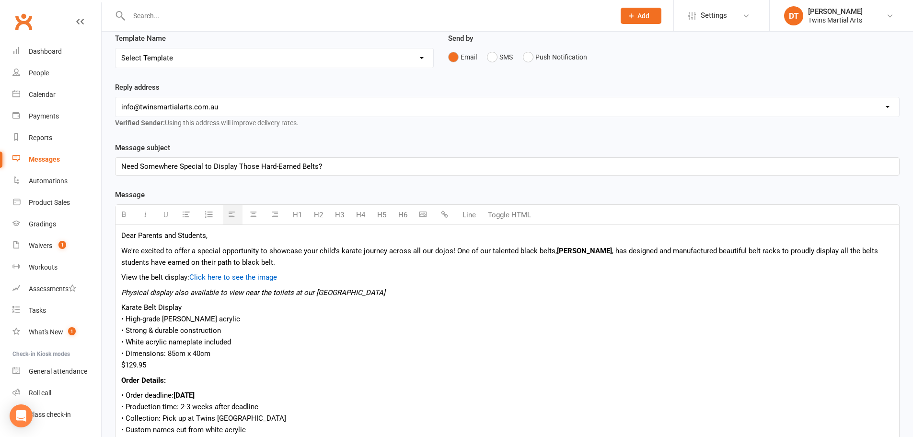
click at [506, 277] on p "View the belt display: Click here to see the image" at bounding box center [507, 276] width 772 height 11
click at [285, 263] on p "We're excited to offer a special opportunity to showcase your child's karate jo…" at bounding box center [507, 256] width 772 height 23
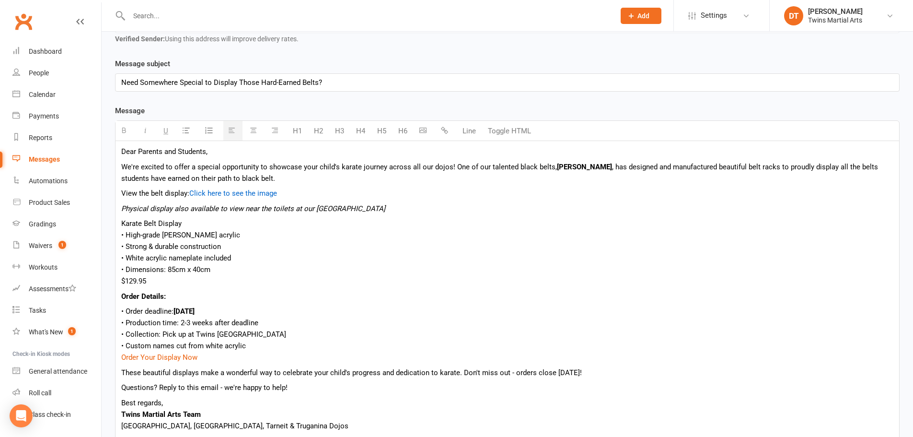
scroll to position [192, 0]
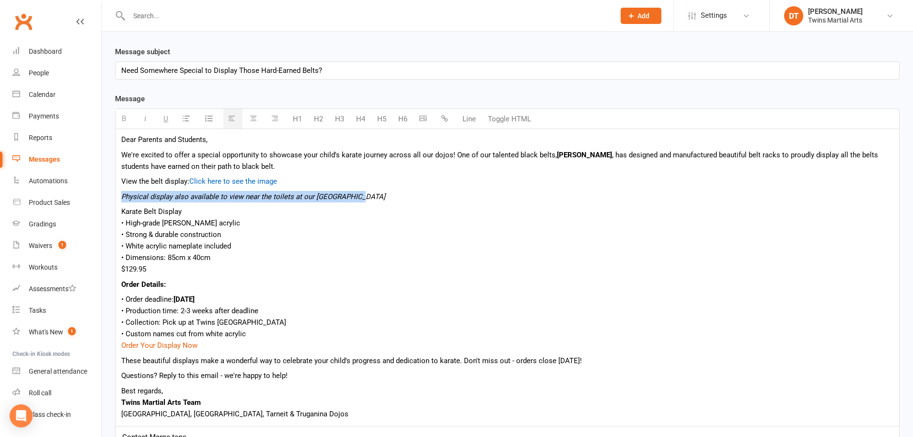
drag, startPoint x: 366, startPoint y: 196, endPoint x: 120, endPoint y: 197, distance: 245.8
click at [120, 197] on div "Dear Parents and Students, We're excited to offer a special opportunity to show…" at bounding box center [506, 277] width 783 height 297
click at [269, 229] on div "• Strong & durable construction" at bounding box center [507, 234] width 772 height 11
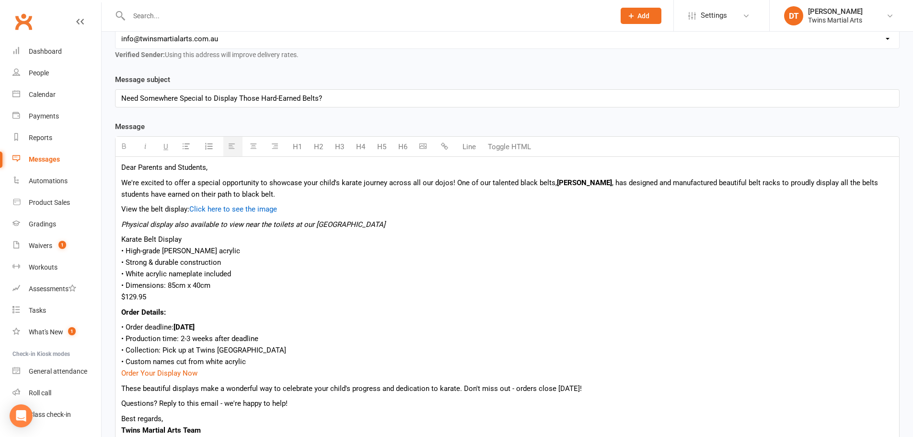
scroll to position [144, 0]
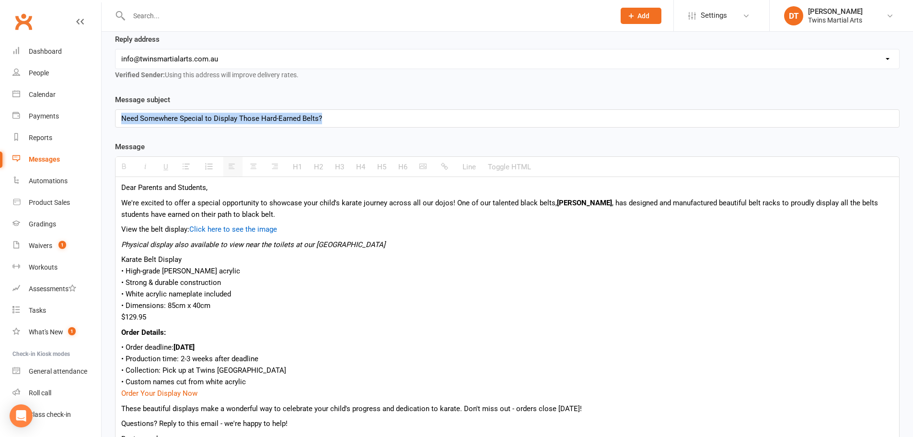
drag, startPoint x: 365, startPoint y: 120, endPoint x: 95, endPoint y: 114, distance: 270.3
click at [93, 117] on ui-view "Prospect Member Non-attending contact Class / event Appointment Grading event T…" at bounding box center [456, 238] width 913 height 759
click at [372, 257] on div "Karate Belt Display" at bounding box center [507, 258] width 772 height 11
drag, startPoint x: 380, startPoint y: 261, endPoint x: 385, endPoint y: 259, distance: 5.2
click at [382, 261] on div "Karate Belt Display" at bounding box center [507, 258] width 772 height 11
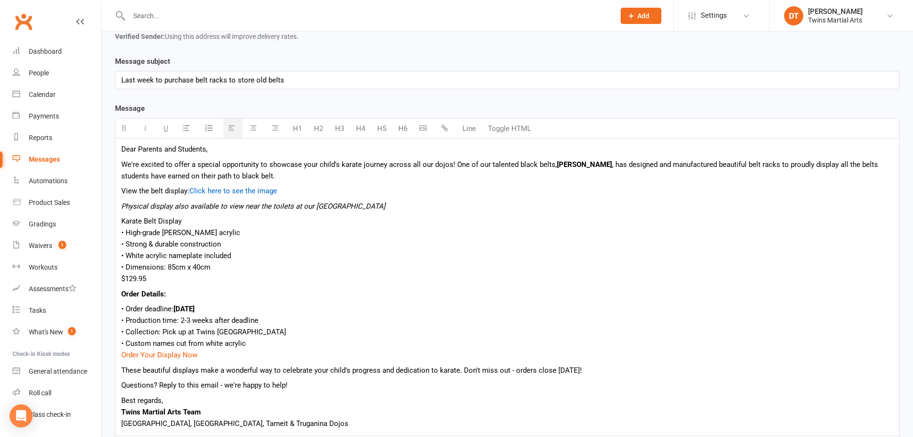
scroll to position [240, 0]
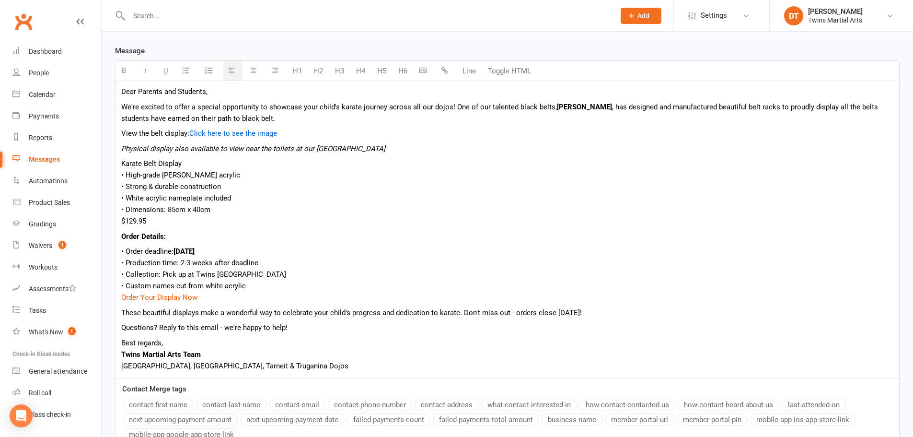
click at [258, 288] on div "• Custom names cut from white acrylic" at bounding box center [507, 285] width 772 height 11
click at [276, 310] on p "These beautiful displays make a wonderful way to celebrate your child's progres…" at bounding box center [507, 312] width 772 height 11
click at [275, 323] on p "Questions? Reply to this email - we're happy to help!" at bounding box center [507, 327] width 772 height 11
click at [246, 333] on div "Dear Parents and Students, We're excited to offer a special opportunity to show…" at bounding box center [506, 229] width 783 height 297
click at [238, 347] on p "Best regards, Twins Martial Arts Team Parkville, Newport, Tarneit & Truganina D…" at bounding box center [507, 354] width 772 height 34
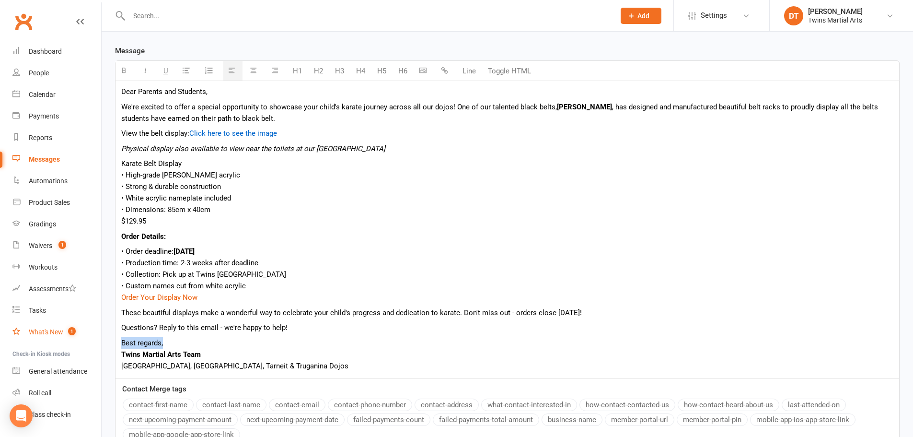
drag, startPoint x: 206, startPoint y: 341, endPoint x: 92, endPoint y: 341, distance: 113.6
click at [92, 341] on ui-view "Prospect Member Non-attending contact Class / event Appointment Grading event T…" at bounding box center [456, 142] width 913 height 759
click at [276, 358] on p "Best regards, Twins Martial Arts Team Parkville, Newport, Tarneit & Truganina D…" at bounding box center [507, 354] width 772 height 34
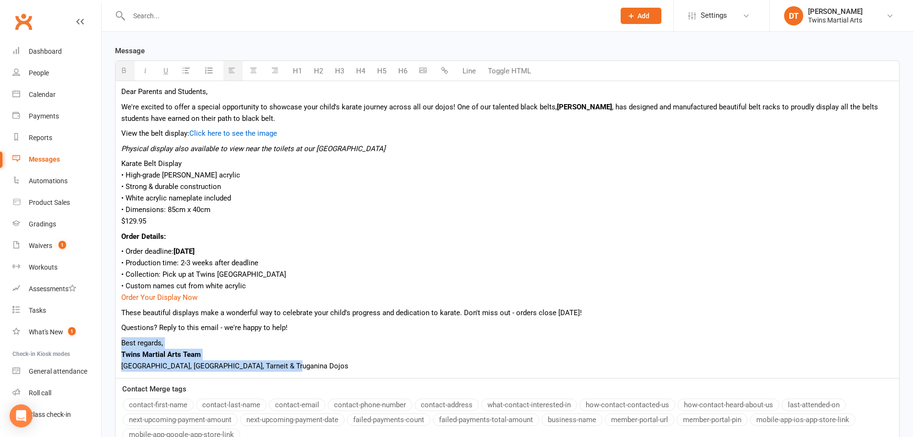
drag, startPoint x: 290, startPoint y: 369, endPoint x: 110, endPoint y: 338, distance: 182.8
click at [110, 338] on div "Template Name Send by Email SMS Push Notification Message subject Last week to …" at bounding box center [507, 231] width 799 height 466
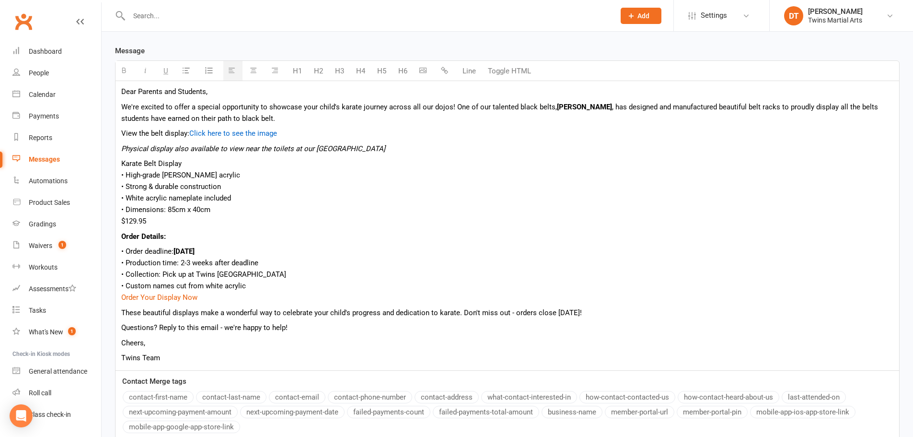
click at [341, 220] on div "$129.95" at bounding box center [507, 220] width 772 height 11
click at [299, 194] on div "• White acrylic nameplate included" at bounding box center [507, 197] width 772 height 11
drag, startPoint x: 186, startPoint y: 162, endPoint x: 102, endPoint y: 158, distance: 84.4
click at [102, 158] on div "Recipients Search Prospects, Members and Reports Template Name Select Template …" at bounding box center [507, 170] width 811 height 689
click at [279, 200] on div "• White acrylic nameplate included" at bounding box center [507, 197] width 772 height 11
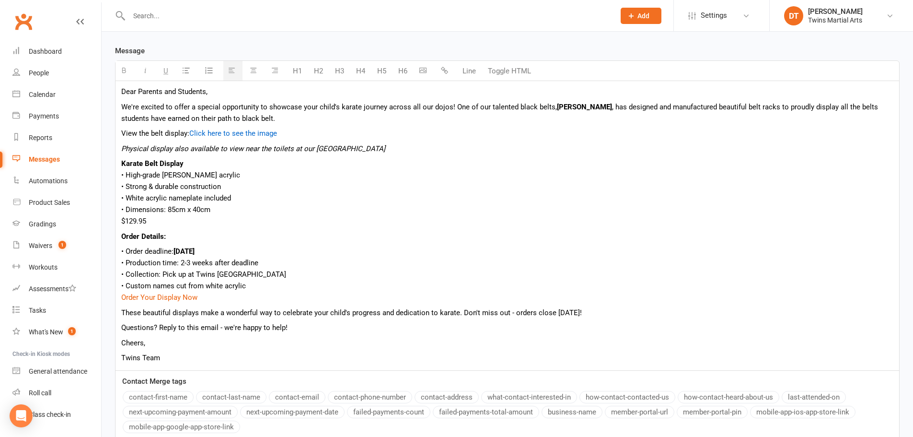
click at [524, 140] on div "View the belt display: Click here to see the image Physical display also availa…" at bounding box center [507, 140] width 772 height 27
click at [565, 147] on p "Physical display also available to view near the toilets at our Newport dojo" at bounding box center [507, 148] width 772 height 11
click at [462, 131] on p "View the belt display: Click here to see the image" at bounding box center [507, 132] width 772 height 11
click at [343, 177] on div "• High-grade [PERSON_NAME] acrylic" at bounding box center [507, 174] width 772 height 11
click at [336, 200] on div "• White acrylic nameplate included" at bounding box center [507, 197] width 772 height 11
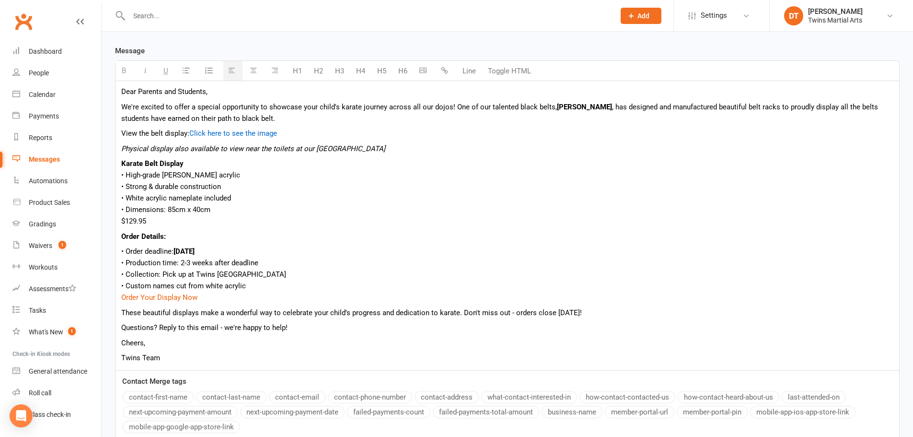
drag, startPoint x: 314, startPoint y: 213, endPoint x: 311, endPoint y: 220, distance: 7.3
click at [314, 213] on div "• Dimensions: 85cm x 40cm" at bounding box center [507, 209] width 772 height 11
click at [303, 226] on div "$129.95" at bounding box center [507, 220] width 772 height 11
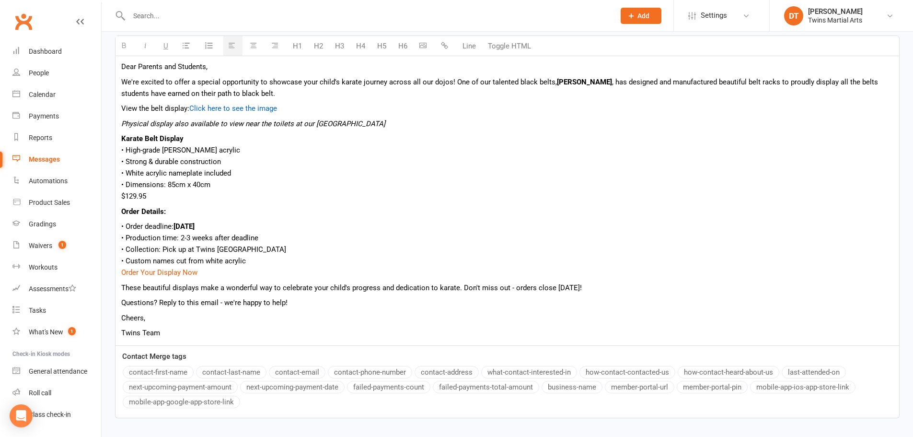
scroll to position [287, 0]
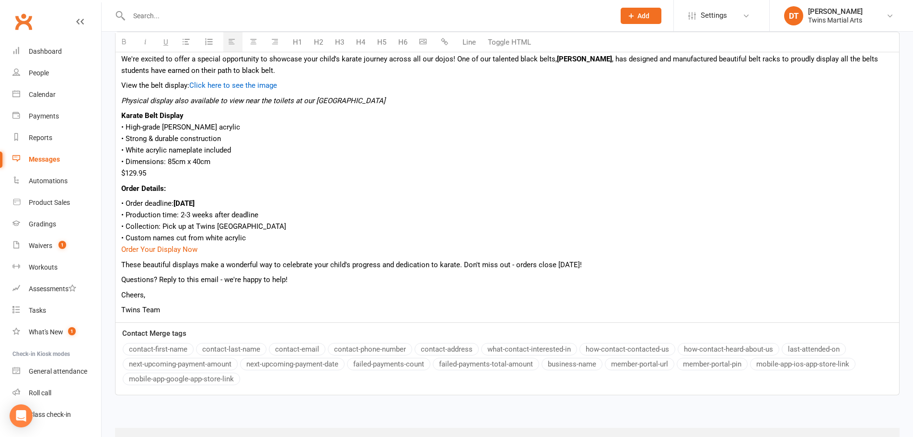
click at [317, 201] on div "• Order deadline: September 19" at bounding box center [507, 202] width 772 height 11
click at [307, 224] on div "• Collection: Pick up at Twins [GEOGRAPHIC_DATA]" at bounding box center [507, 225] width 772 height 11
drag, startPoint x: 297, startPoint y: 242, endPoint x: 287, endPoint y: 257, distance: 18.3
click at [296, 242] on div "• Custom names cut from white acrylic" at bounding box center [507, 237] width 772 height 11
drag, startPoint x: 283, startPoint y: 254, endPoint x: 282, endPoint y: 272, distance: 17.3
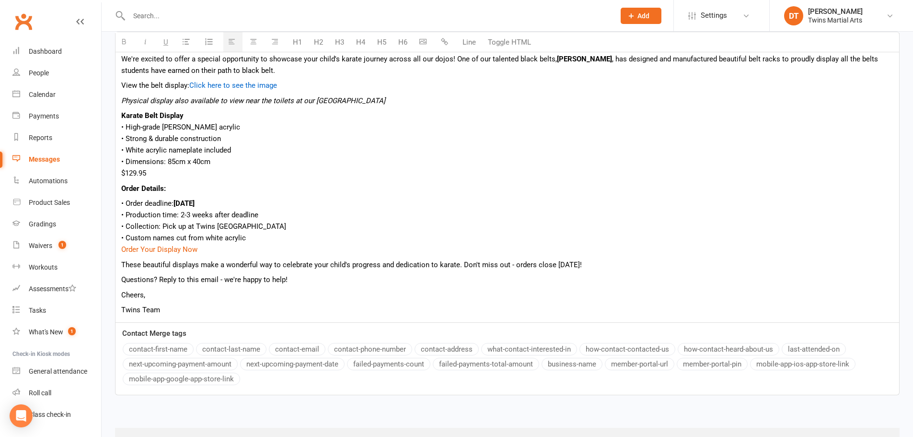
click at [283, 255] on div "Order Your Display Now" at bounding box center [507, 248] width 772 height 11
click at [281, 277] on p "Questions? Reply to this email - we're happy to help!" at bounding box center [507, 279] width 772 height 11
drag, startPoint x: 318, startPoint y: 293, endPoint x: 332, endPoint y: 292, distance: 14.4
click at [319, 293] on p "Cheers," at bounding box center [507, 294] width 772 height 11
click at [345, 287] on div "Dear Parents and Students, We're excited to offer a special opportunity to show…" at bounding box center [506, 177] width 783 height 289
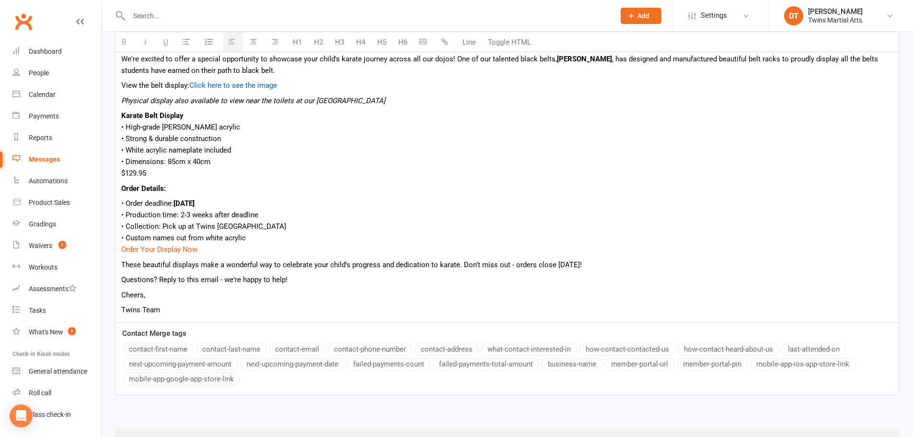
drag, startPoint x: 352, startPoint y: 276, endPoint x: 353, endPoint y: 258, distance: 17.8
click at [352, 275] on p "Questions? Reply to this email - we're happy to help!" at bounding box center [507, 279] width 772 height 11
drag, startPoint x: 353, startPoint y: 258, endPoint x: 339, endPoint y: 263, distance: 14.2
click at [353, 257] on div "Dear Parents and Students, We're excited to offer a special opportunity to show…" at bounding box center [506, 177] width 783 height 289
click at [322, 271] on div "Dear Parents and Students, We're excited to offer a special opportunity to show…" at bounding box center [506, 177] width 783 height 289
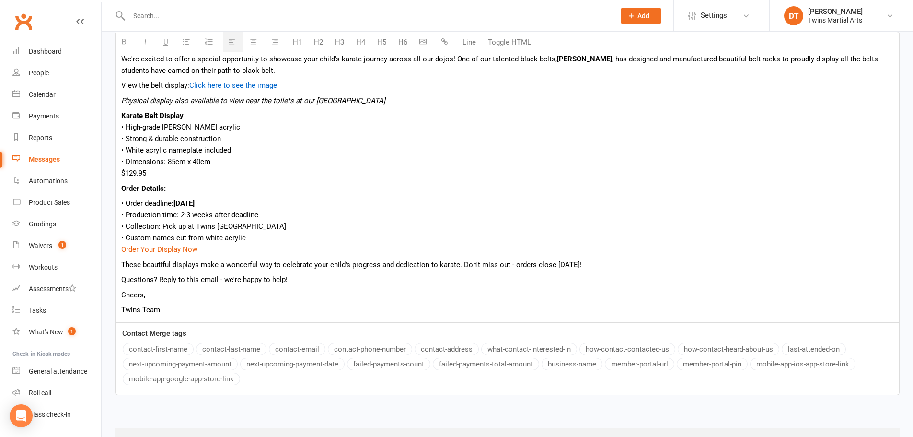
click at [324, 291] on p "Cheers," at bounding box center [507, 294] width 772 height 11
drag, startPoint x: 311, startPoint y: 299, endPoint x: 300, endPoint y: 297, distance: 10.9
click at [310, 299] on p "Cheers," at bounding box center [507, 294] width 772 height 11
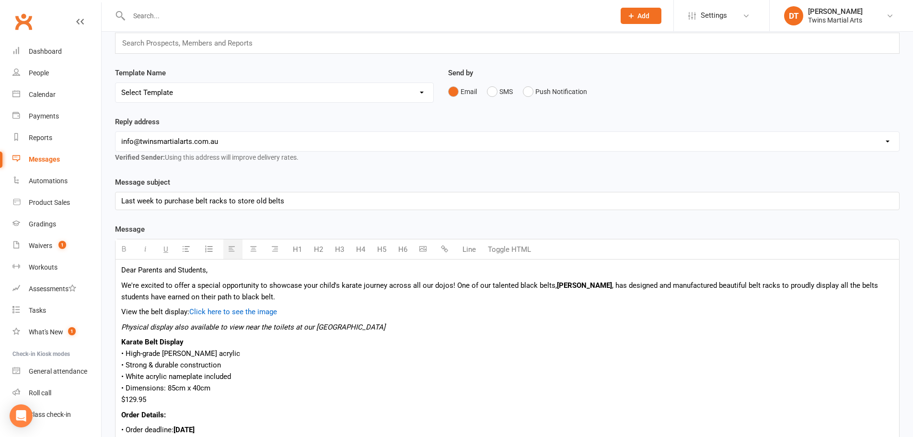
scroll to position [44, 0]
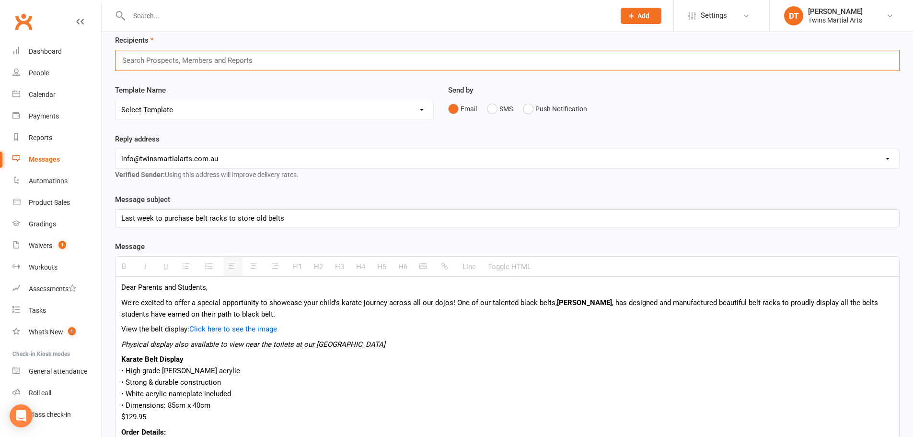
click at [225, 56] on input "text" at bounding box center [191, 60] width 140 height 12
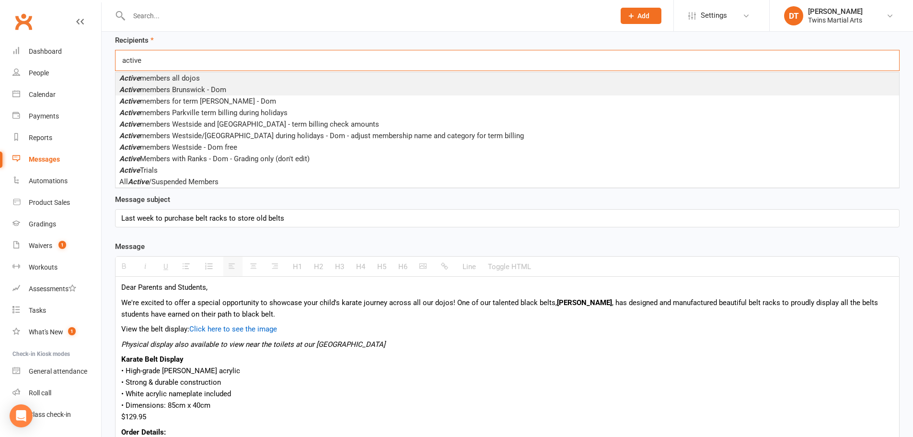
type input "active"
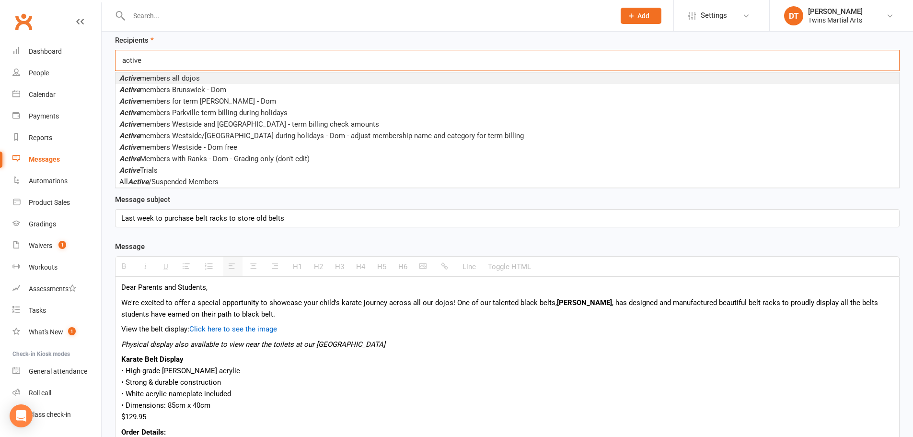
click at [191, 77] on span "Active members all dojos" at bounding box center [159, 78] width 80 height 9
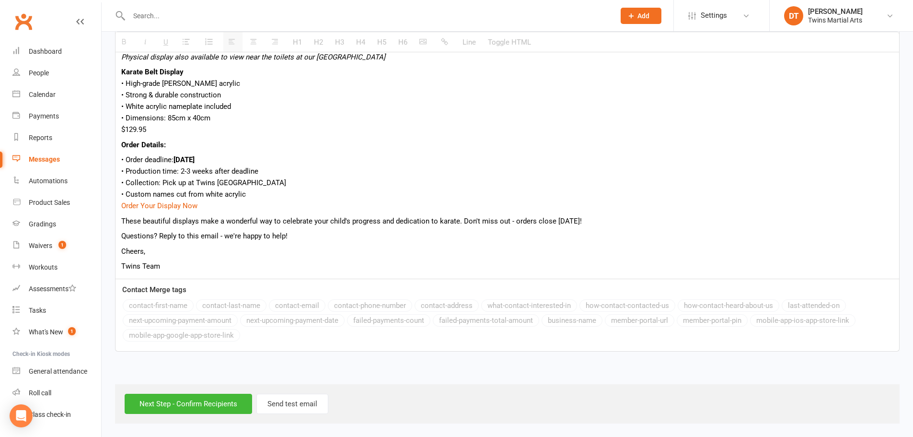
scroll to position [334, 0]
click at [225, 403] on input "Next Step - Confirm Recipients" at bounding box center [188, 403] width 127 height 20
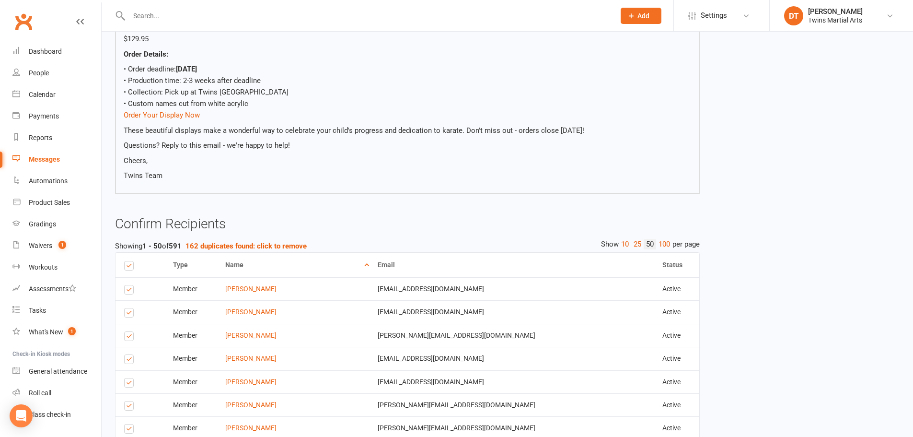
scroll to position [287, 0]
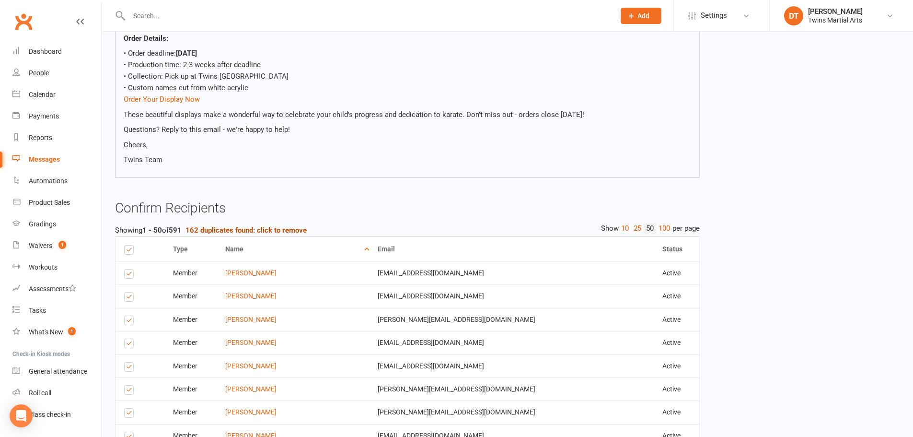
click at [248, 229] on strong "162 duplicates found: click to remove" at bounding box center [245, 230] width 121 height 9
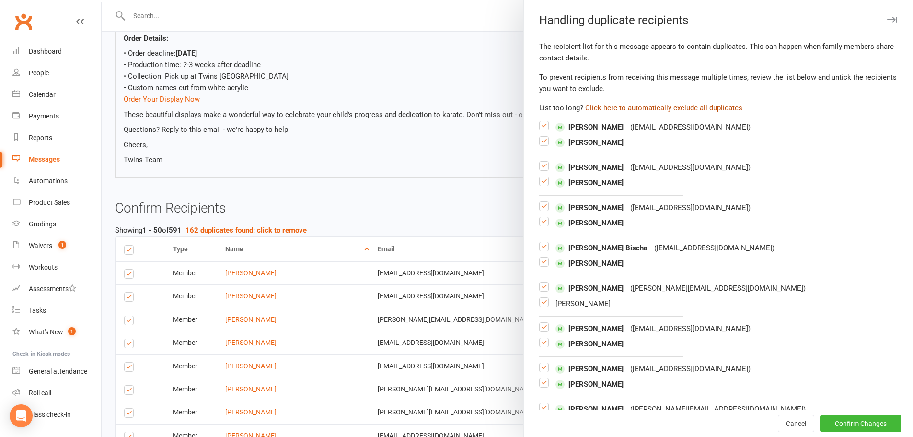
click at [671, 108] on button "Click here to automatically exclude all duplicates" at bounding box center [663, 107] width 157 height 11
drag, startPoint x: 834, startPoint y: 421, endPoint x: 834, endPoint y: 415, distance: 5.8
click at [834, 420] on button "Confirm Changes" at bounding box center [860, 422] width 81 height 17
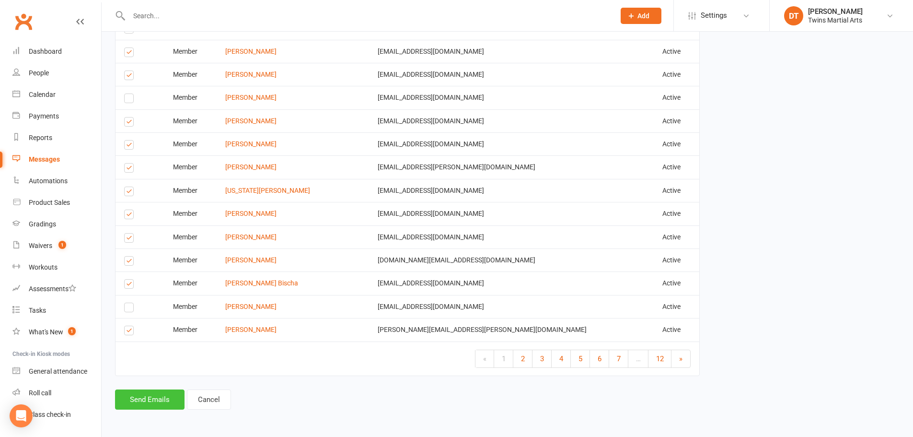
click at [151, 391] on button "Send Emails" at bounding box center [149, 399] width 69 height 20
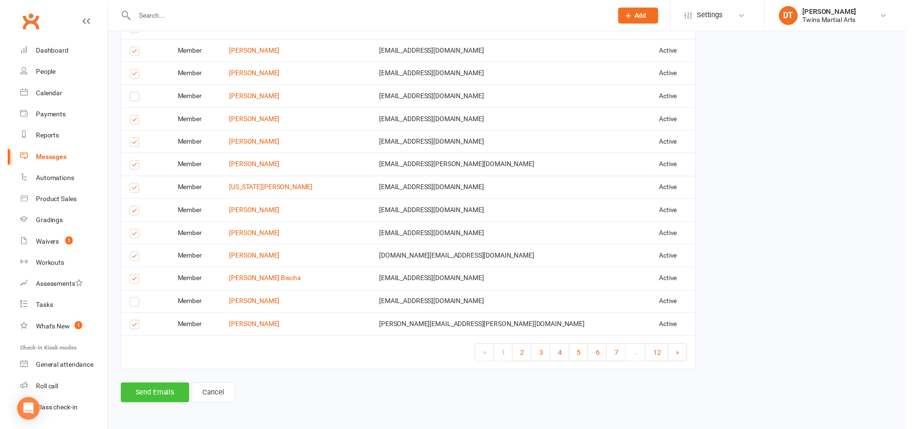
scroll to position [1803, 0]
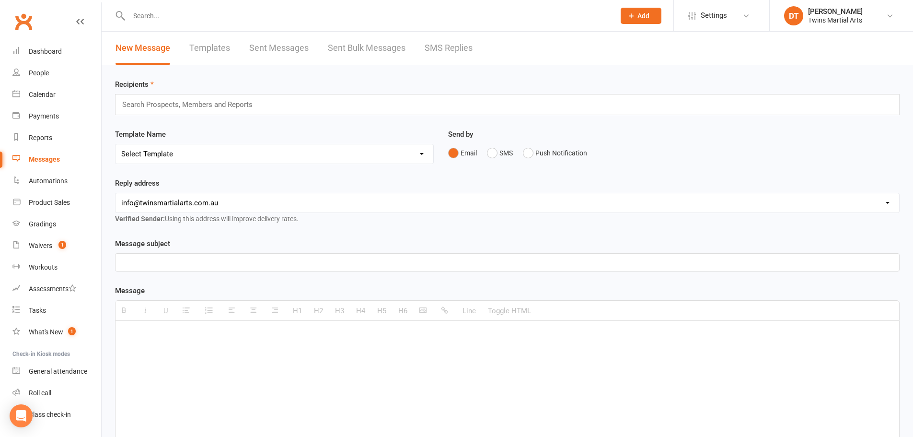
click at [169, 18] on input "text" at bounding box center [367, 15] width 482 height 13
paste input "michelle.talic@gmail.com"
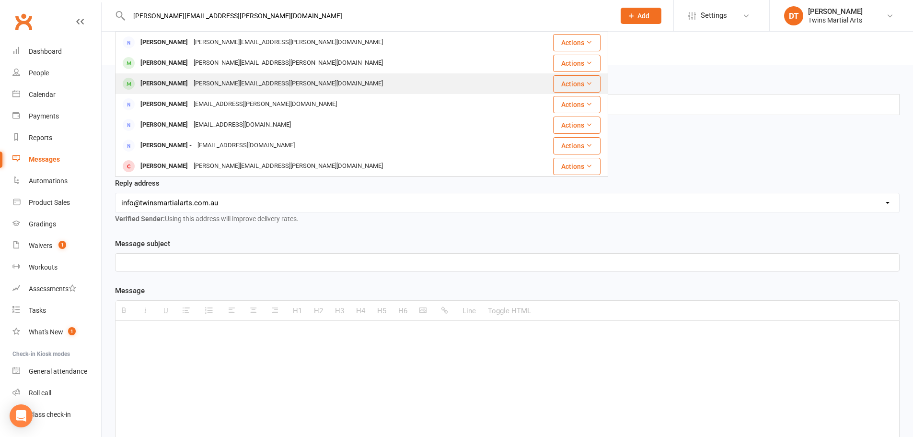
type input "michelle.talic@gmail.com"
click at [195, 85] on div "michelle.talic@gmail.com" at bounding box center [288, 84] width 195 height 14
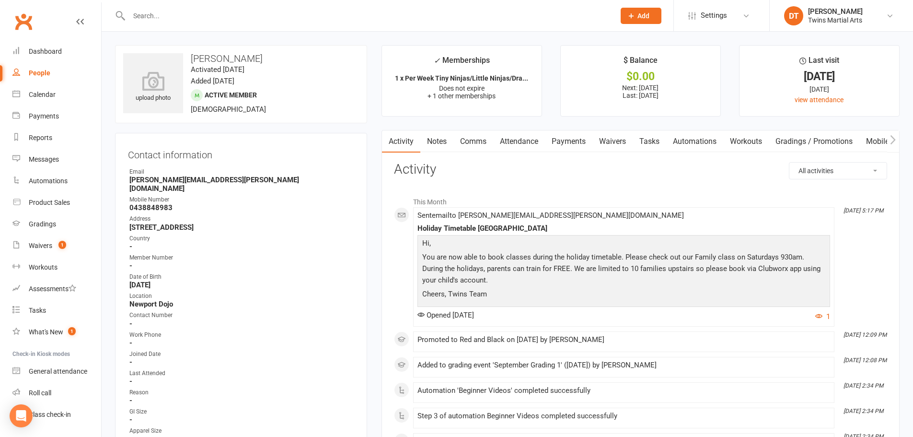
click at [565, 141] on link "Payments" at bounding box center [568, 141] width 47 height 22
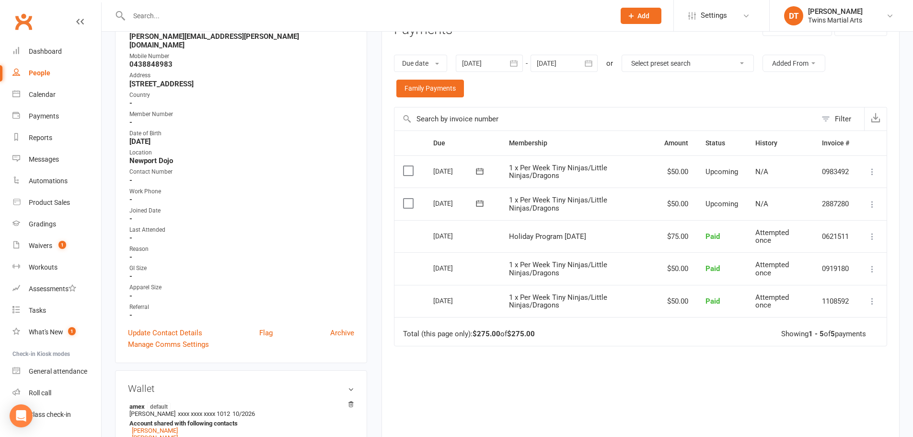
scroll to position [144, 0]
click at [875, 234] on icon at bounding box center [872, 236] width 10 height 10
click at [821, 253] on link "Refund" at bounding box center [829, 254] width 95 height 19
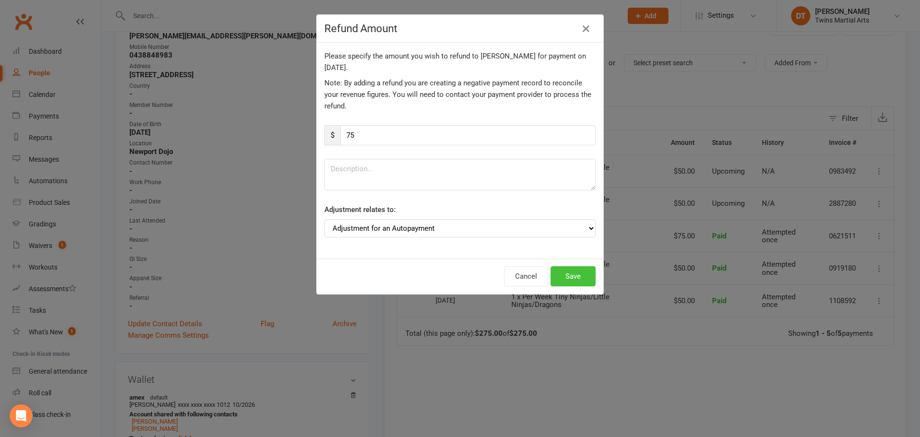
click at [576, 277] on button "Save" at bounding box center [573, 276] width 45 height 20
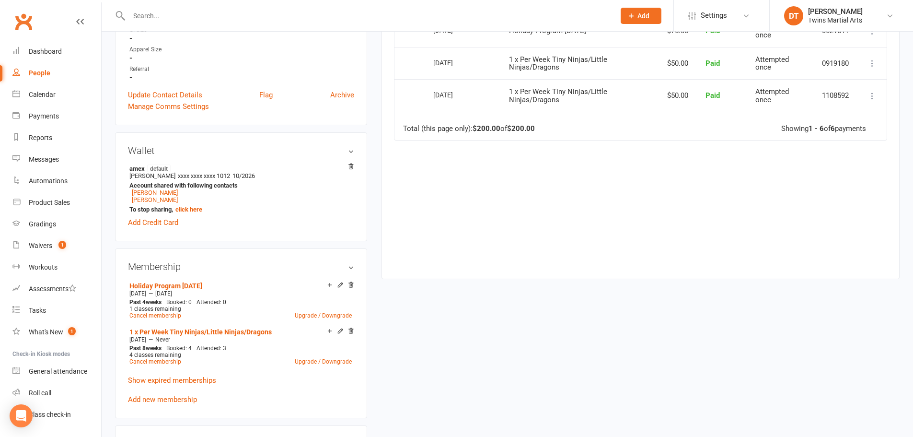
scroll to position [383, 0]
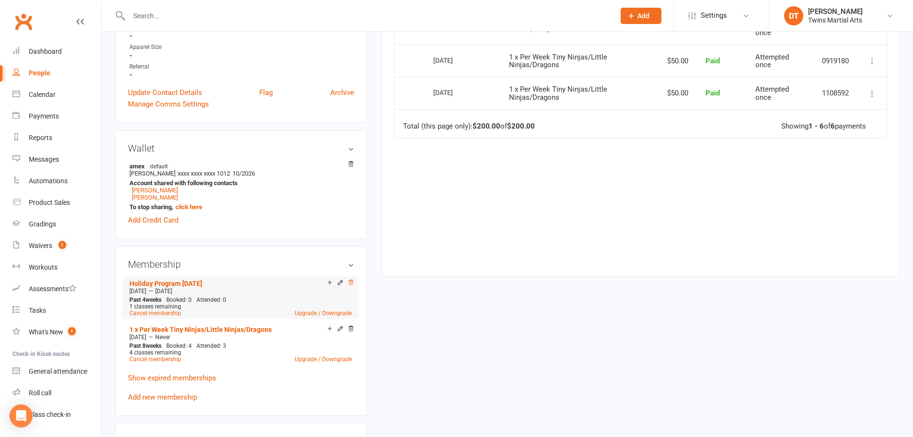
click at [352, 279] on icon at bounding box center [350, 282] width 7 height 7
click at [160, 310] on link "Cancel membership" at bounding box center [155, 313] width 52 height 7
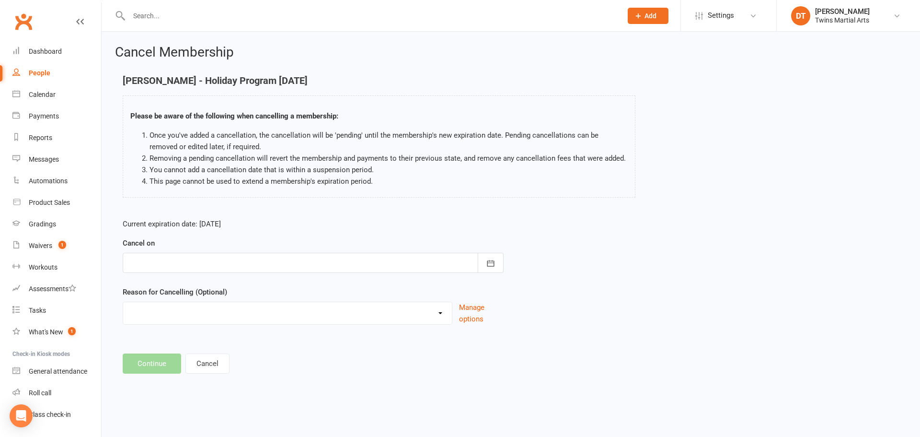
drag, startPoint x: 199, startPoint y: 265, endPoint x: 232, endPoint y: 273, distance: 34.4
click at [200, 266] on div at bounding box center [313, 263] width 381 height 20
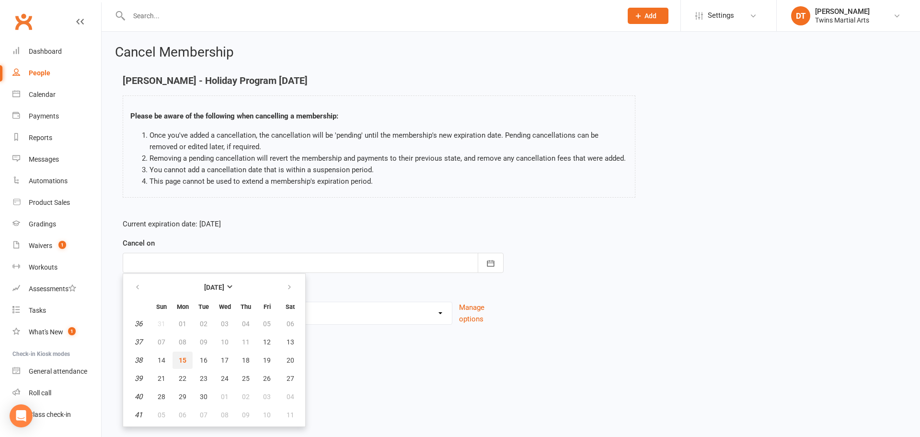
click at [183, 360] on span "15" at bounding box center [183, 360] width 8 height 8
type input "[DATE]"
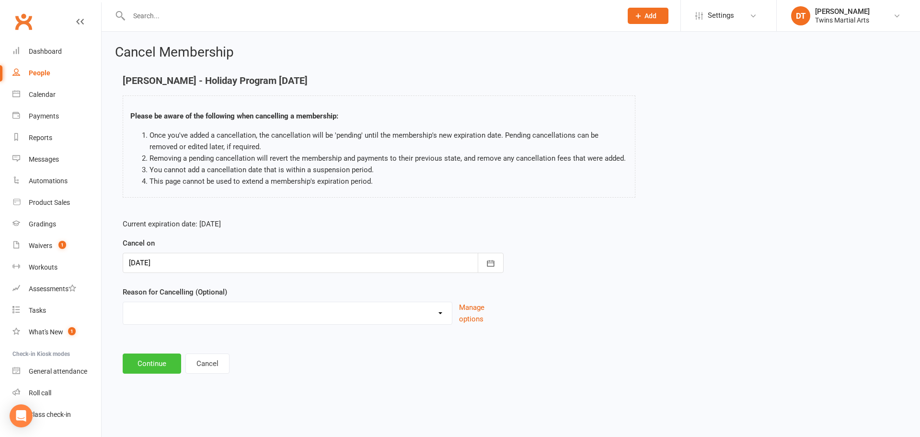
click at [158, 362] on button "Continue" at bounding box center [152, 363] width 58 height 20
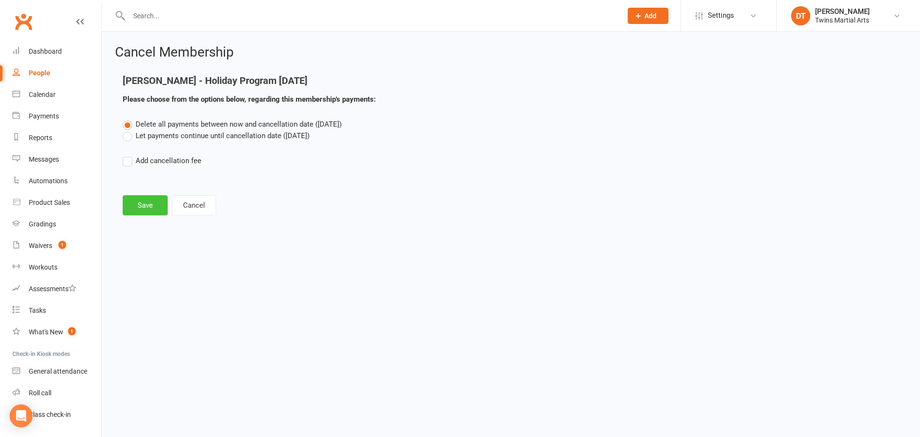
click at [149, 208] on button "Save" at bounding box center [145, 205] width 45 height 20
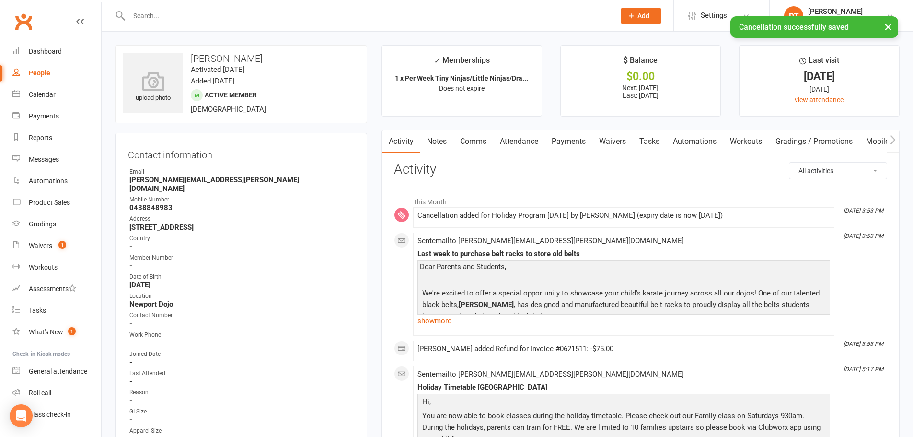
click at [616, 145] on link "Waivers" at bounding box center [612, 141] width 40 height 22
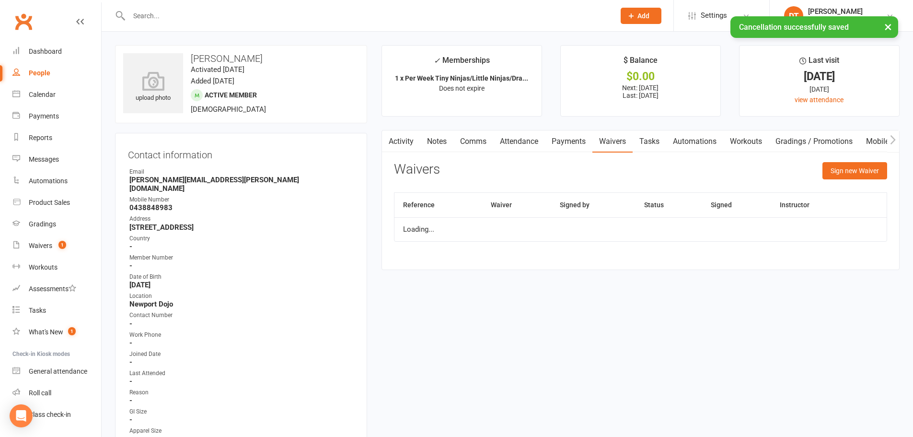
click at [587, 139] on link "Payments" at bounding box center [568, 141] width 47 height 22
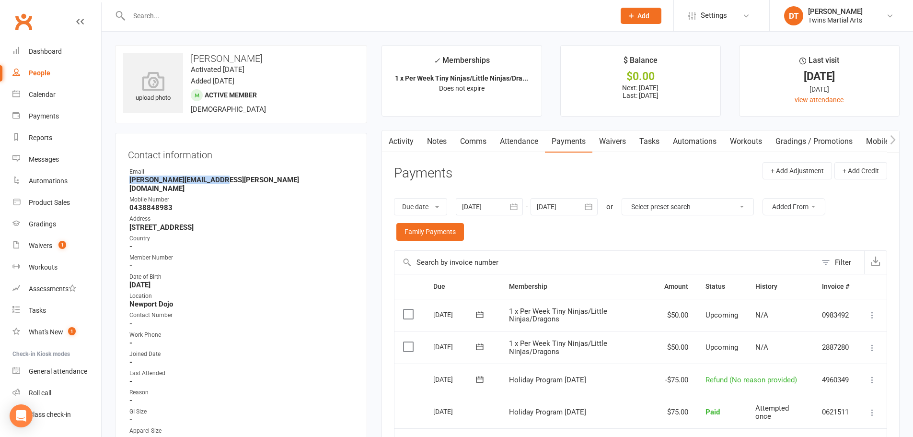
drag, startPoint x: 234, startPoint y: 180, endPoint x: 113, endPoint y: 180, distance: 121.2
copy strong "michelle.talic@gmail.com"
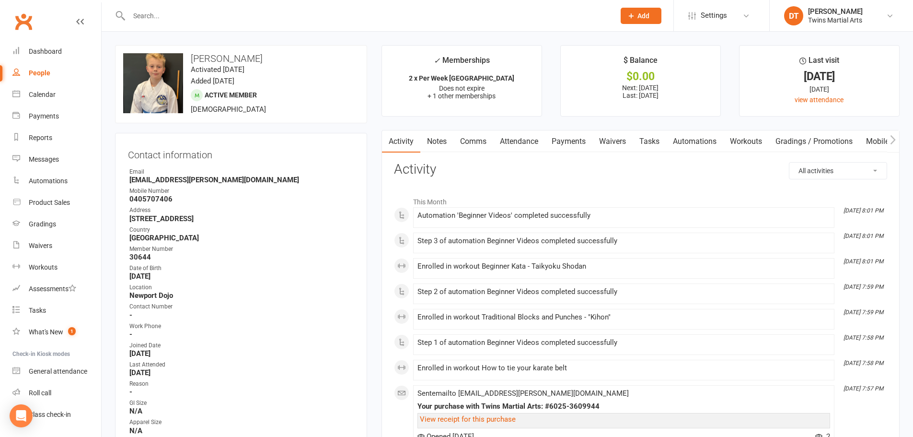
click at [578, 141] on link "Payments" at bounding box center [568, 141] width 47 height 22
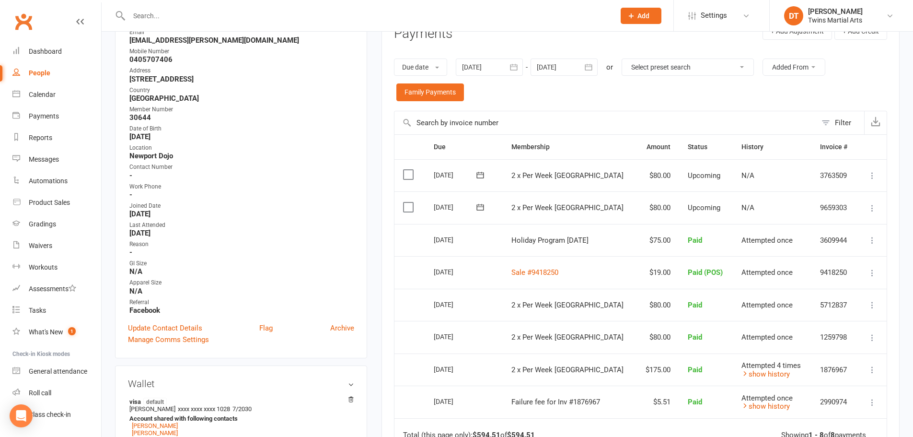
scroll to position [144, 0]
